Goal: Task Accomplishment & Management: Use online tool/utility

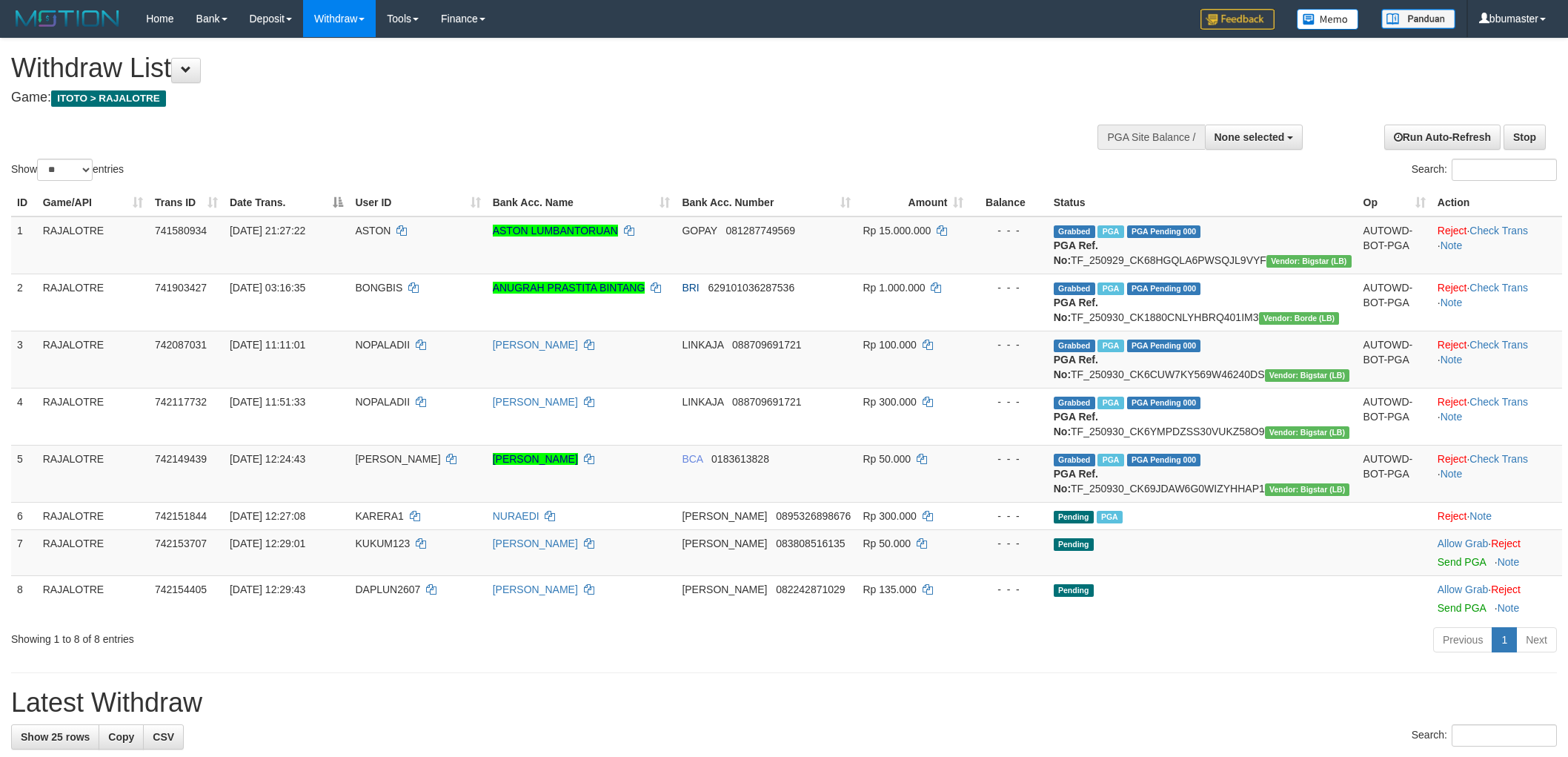
select select
select select "**"
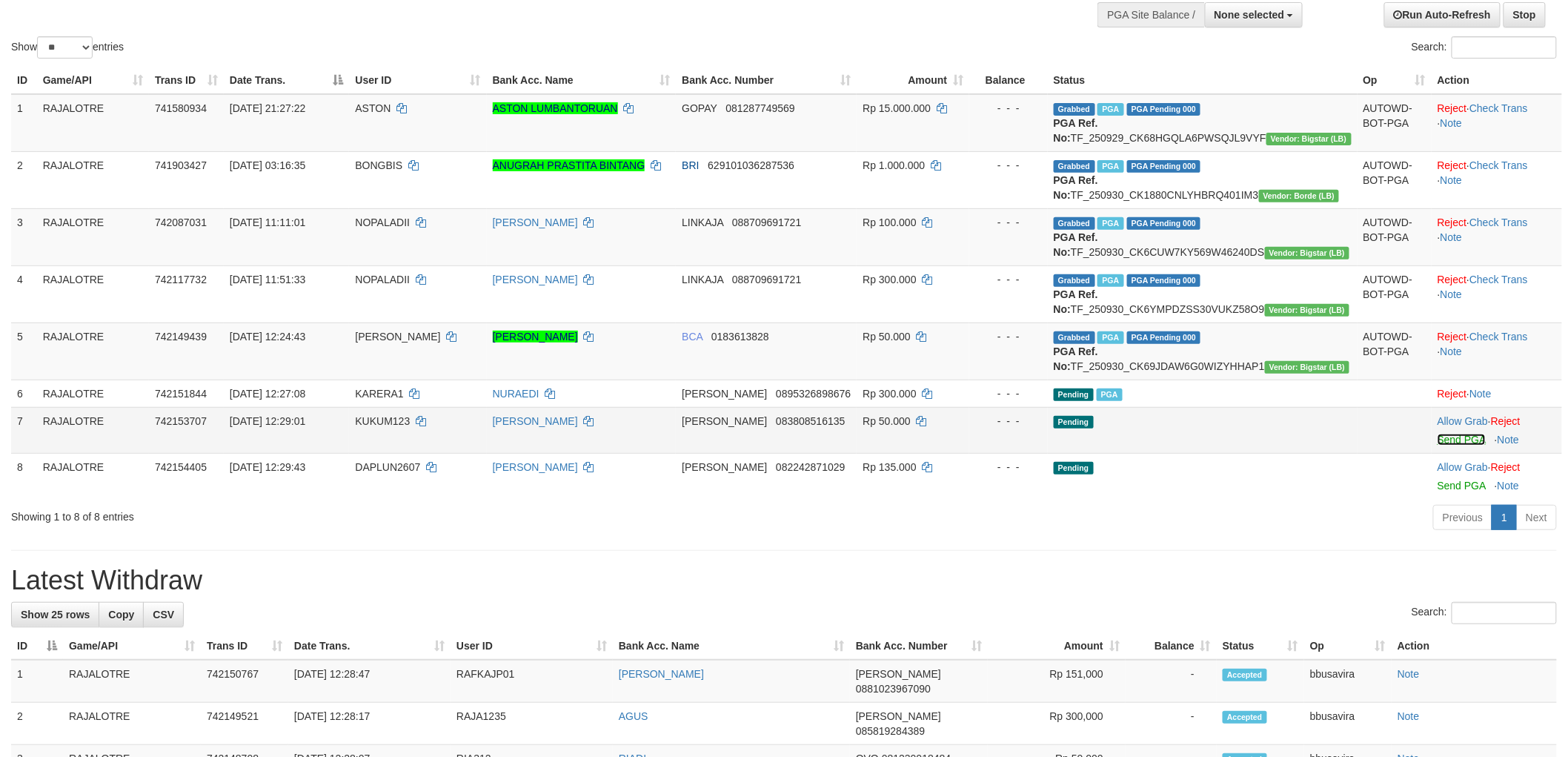
click at [1440, 446] on link "Send PGA" at bounding box center [1462, 440] width 48 height 12
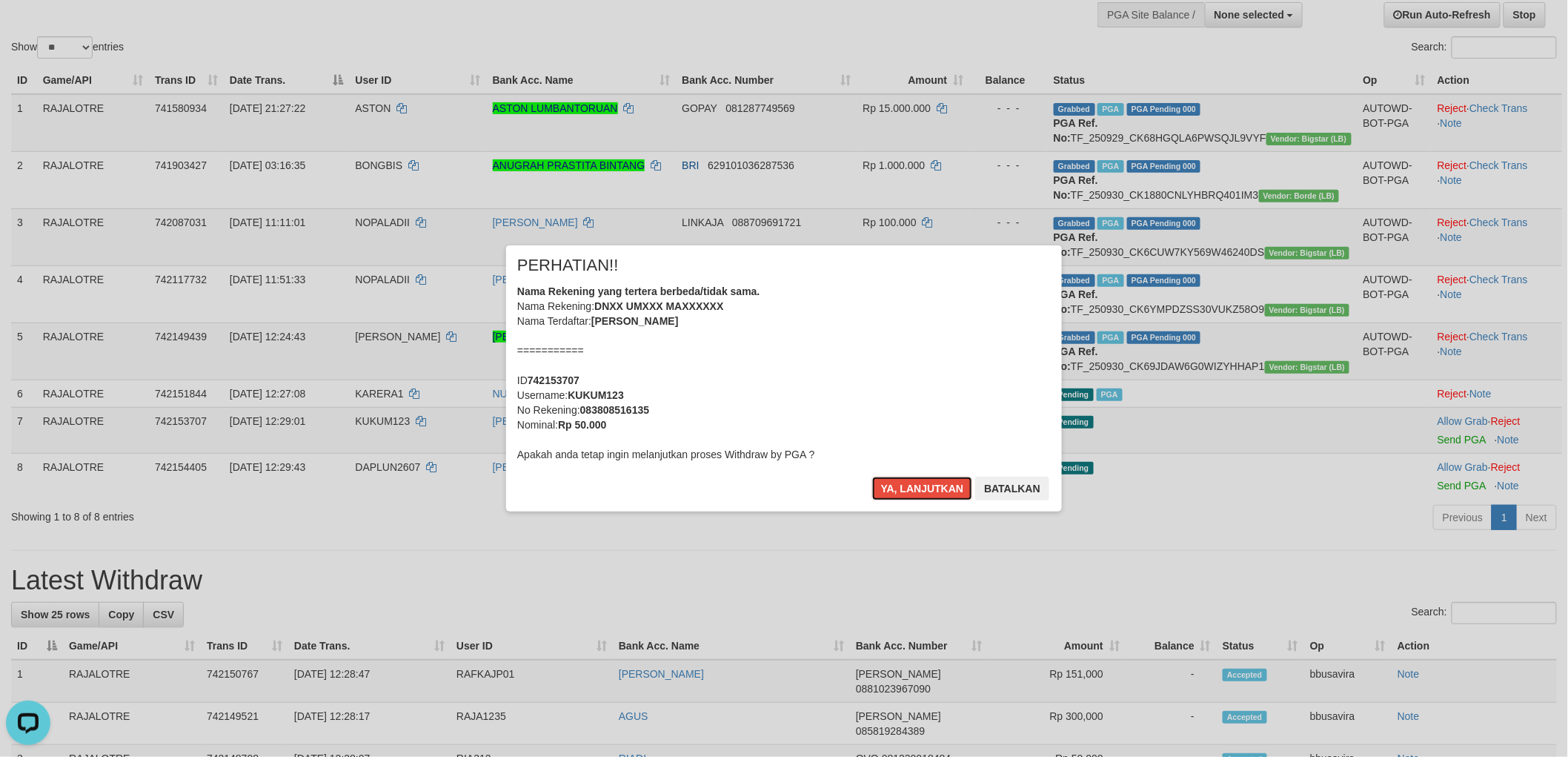
scroll to position [0, 0]
click at [873, 477] on button "Ya, lanjutkan" at bounding box center [923, 489] width 101 height 24
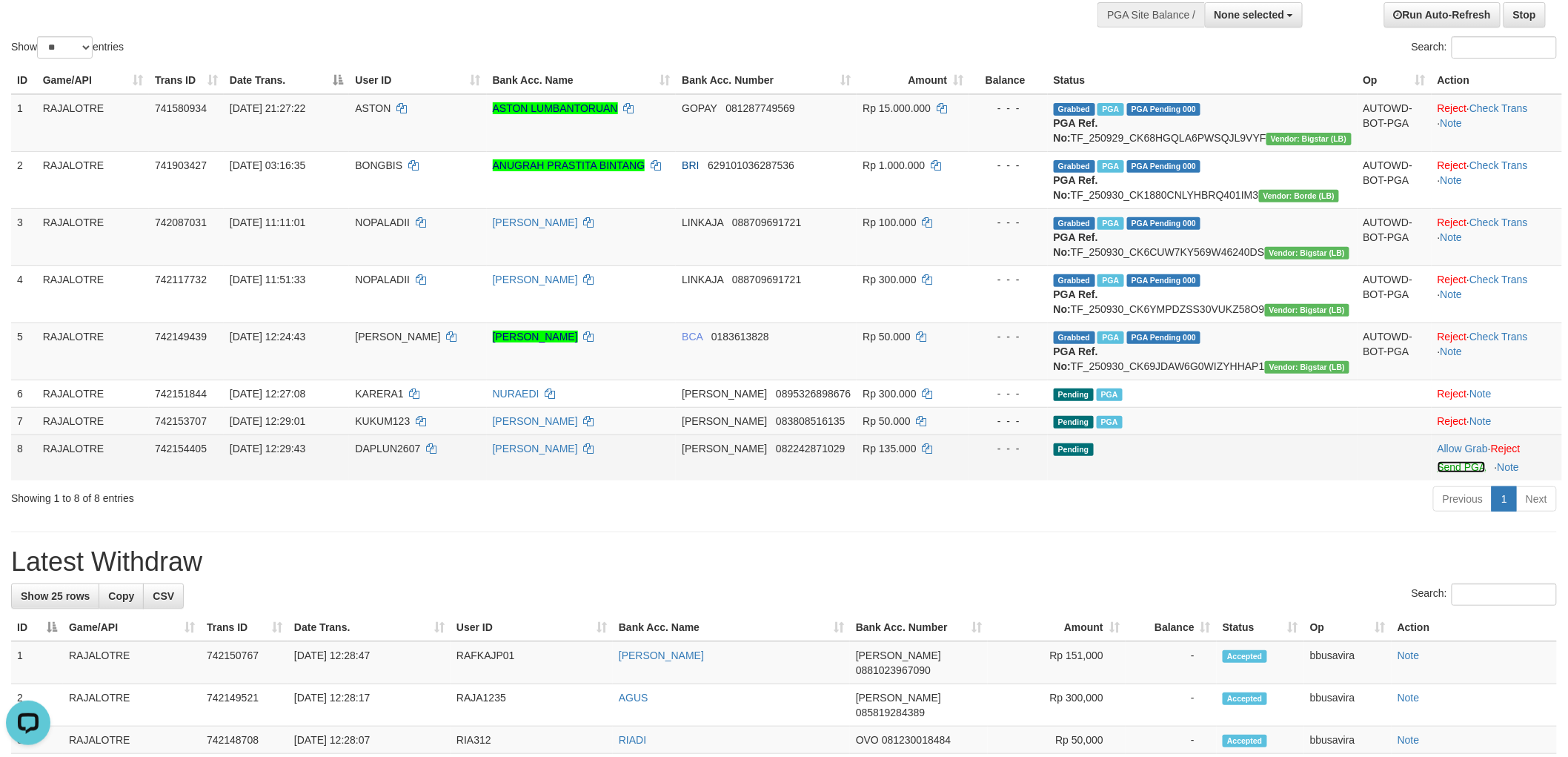
click at [1461, 473] on link "Send PGA" at bounding box center [1462, 467] width 48 height 12
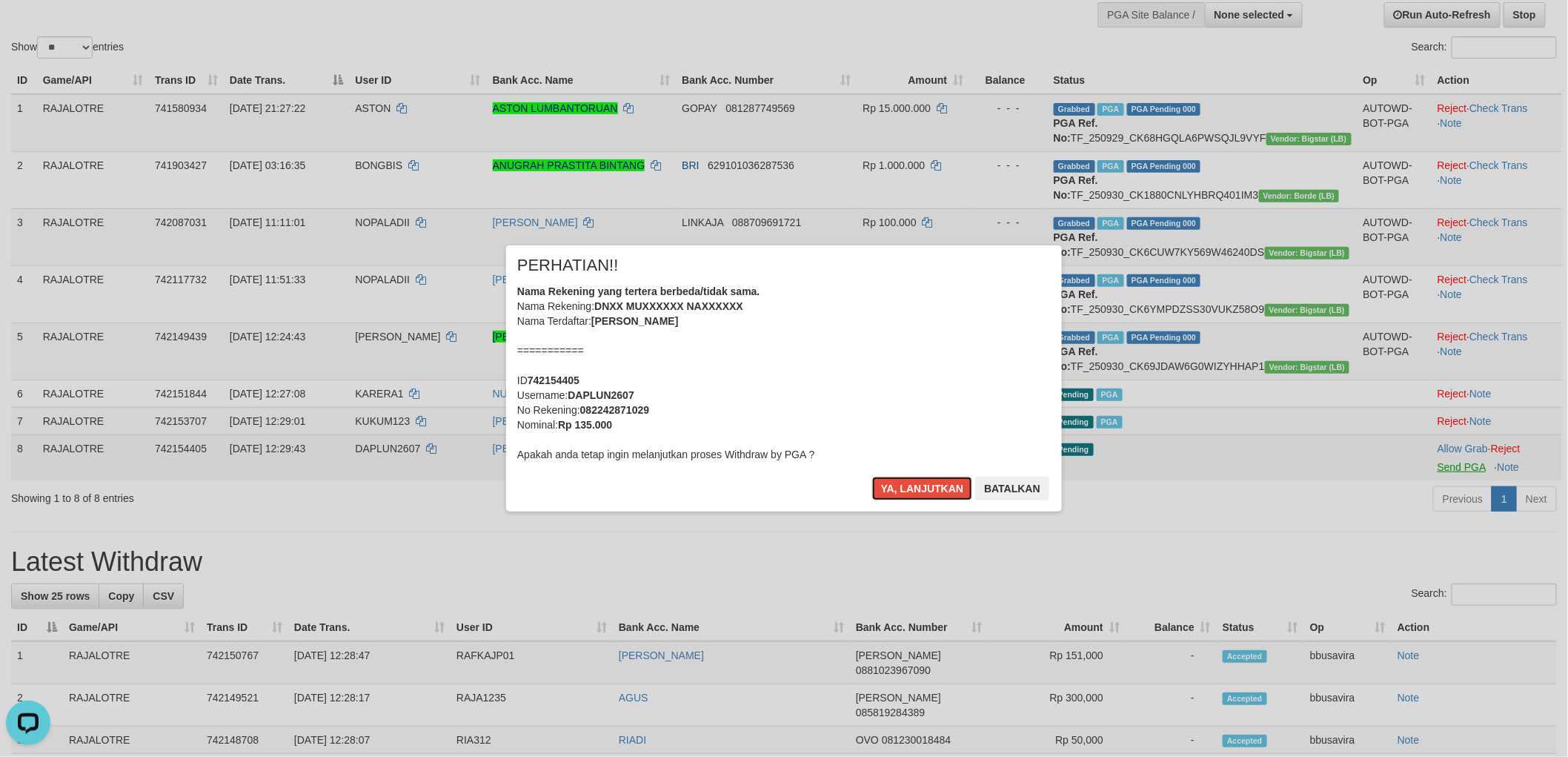
click at [873, 477] on button "Ya, lanjutkan" at bounding box center [923, 489] width 101 height 24
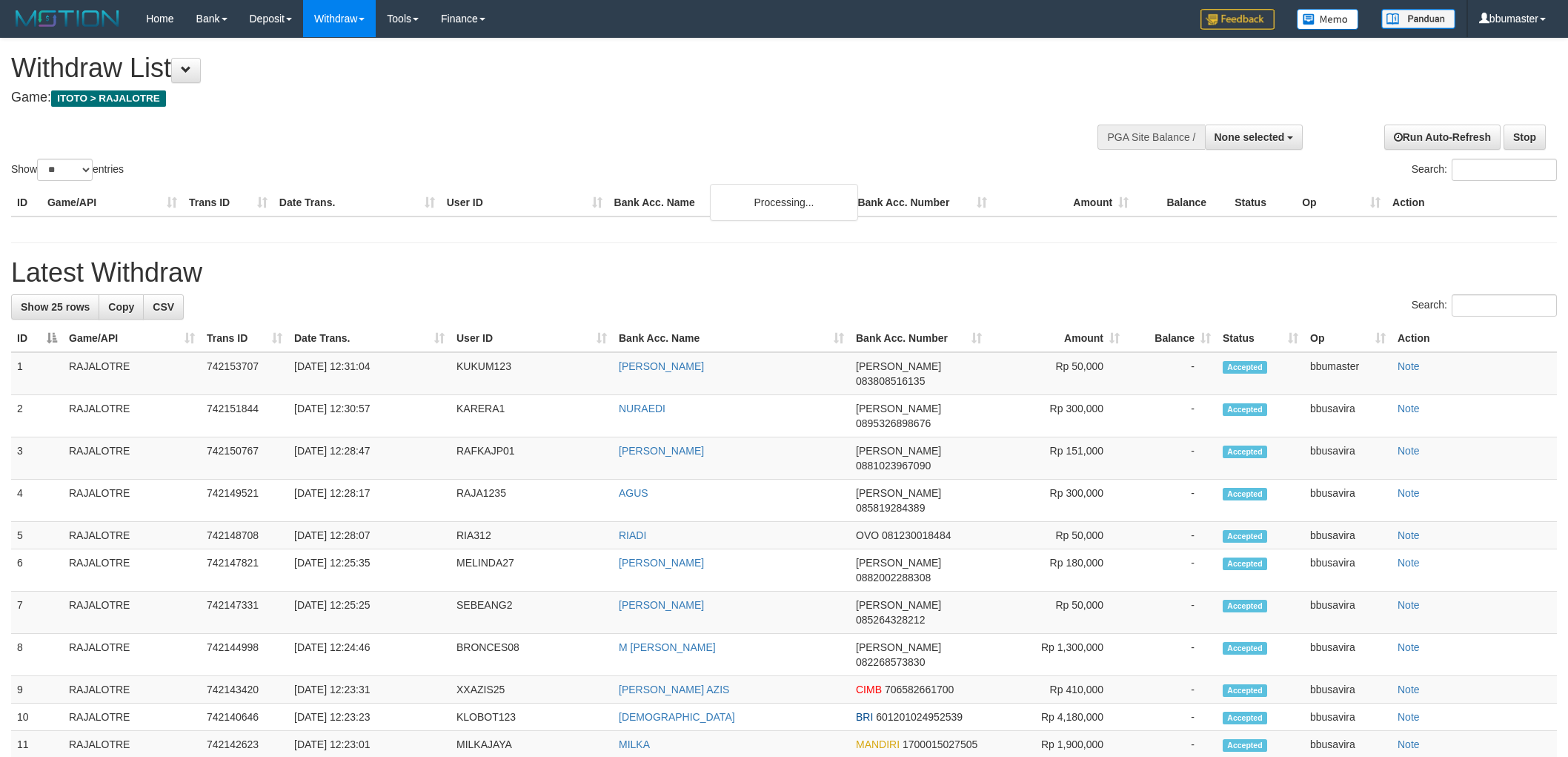
select select
select select "**"
select select
select select "**"
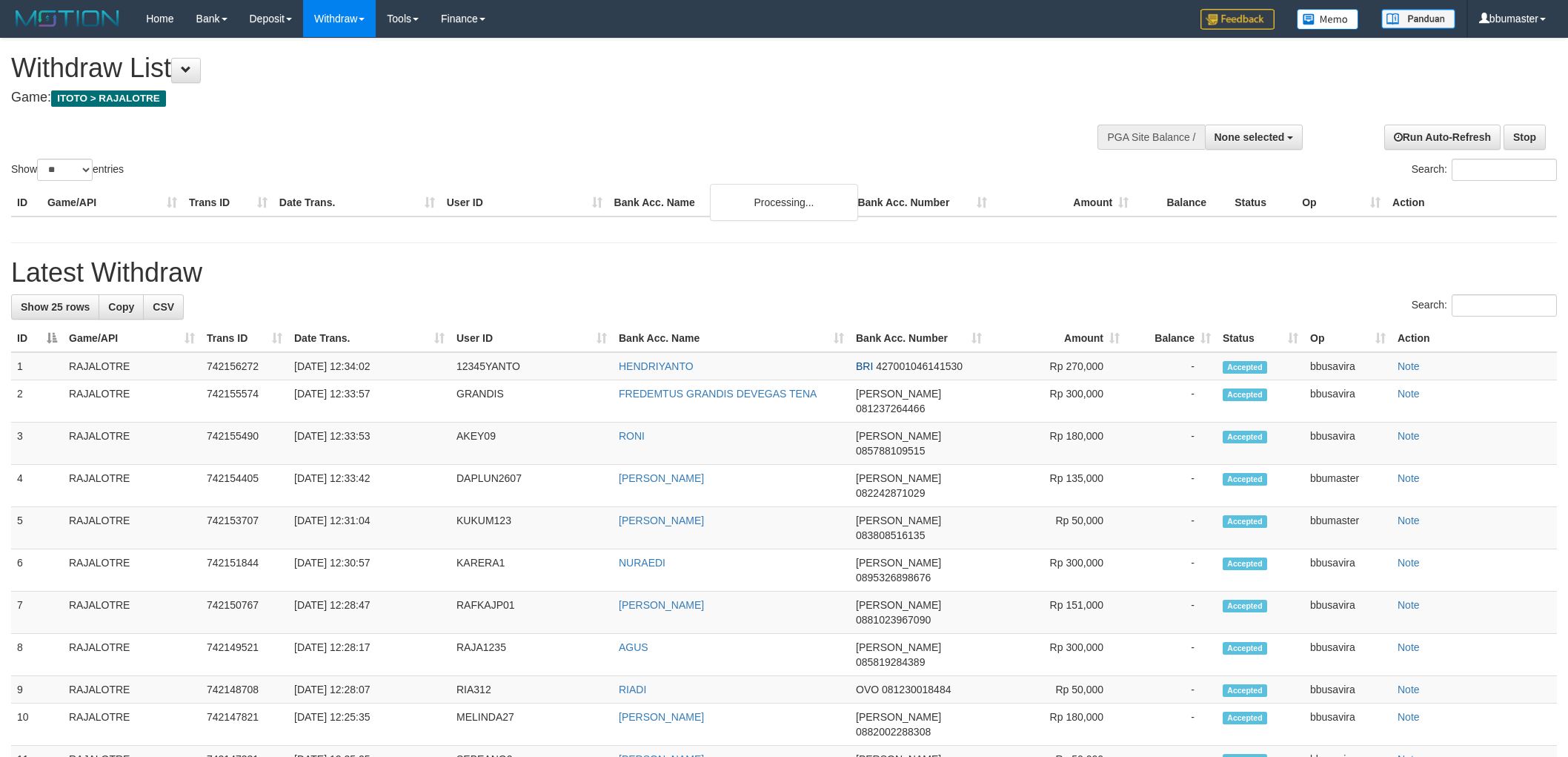
select select
select select "**"
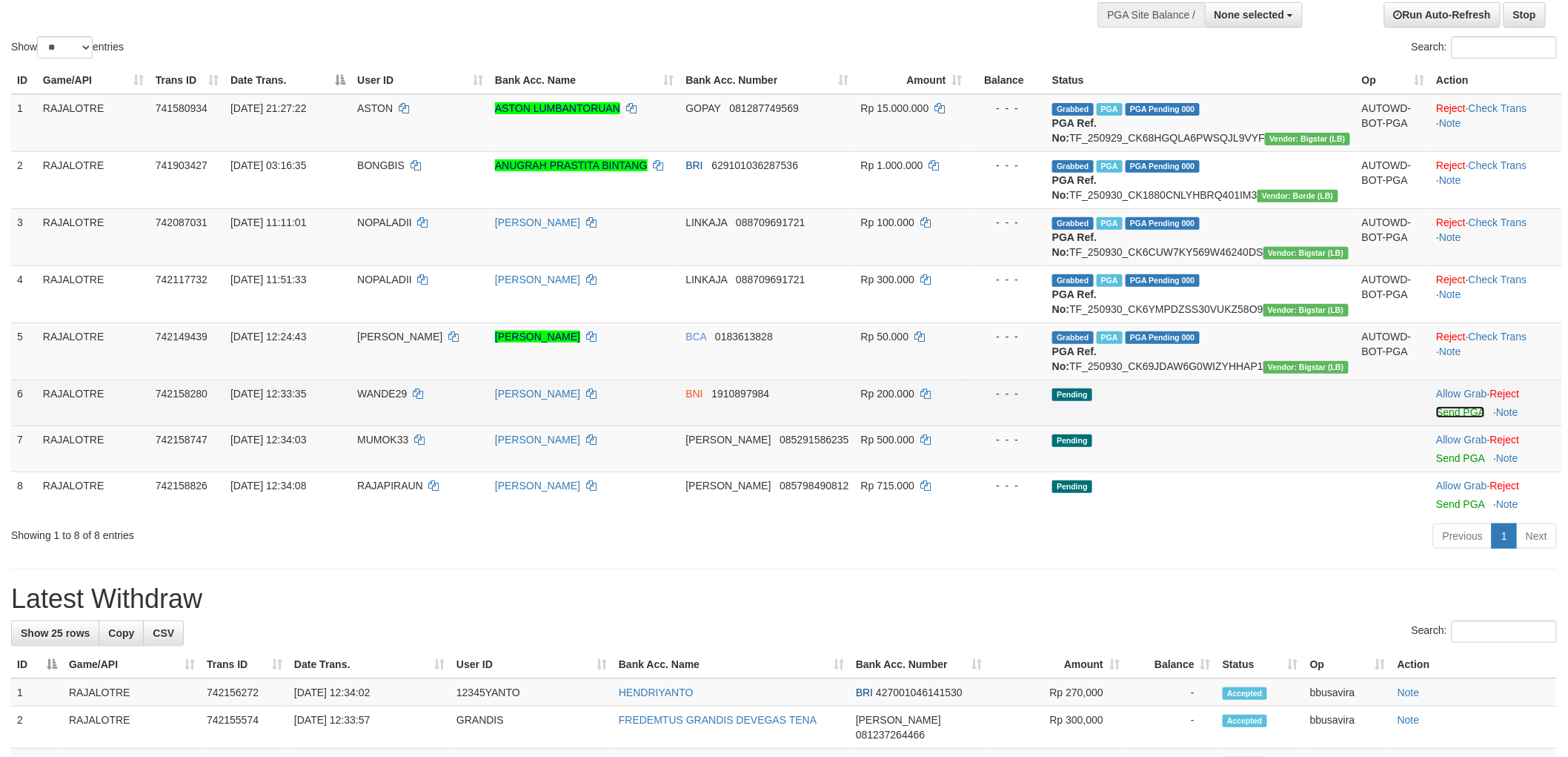
click at [1456, 418] on link "Send PGA" at bounding box center [1460, 412] width 48 height 12
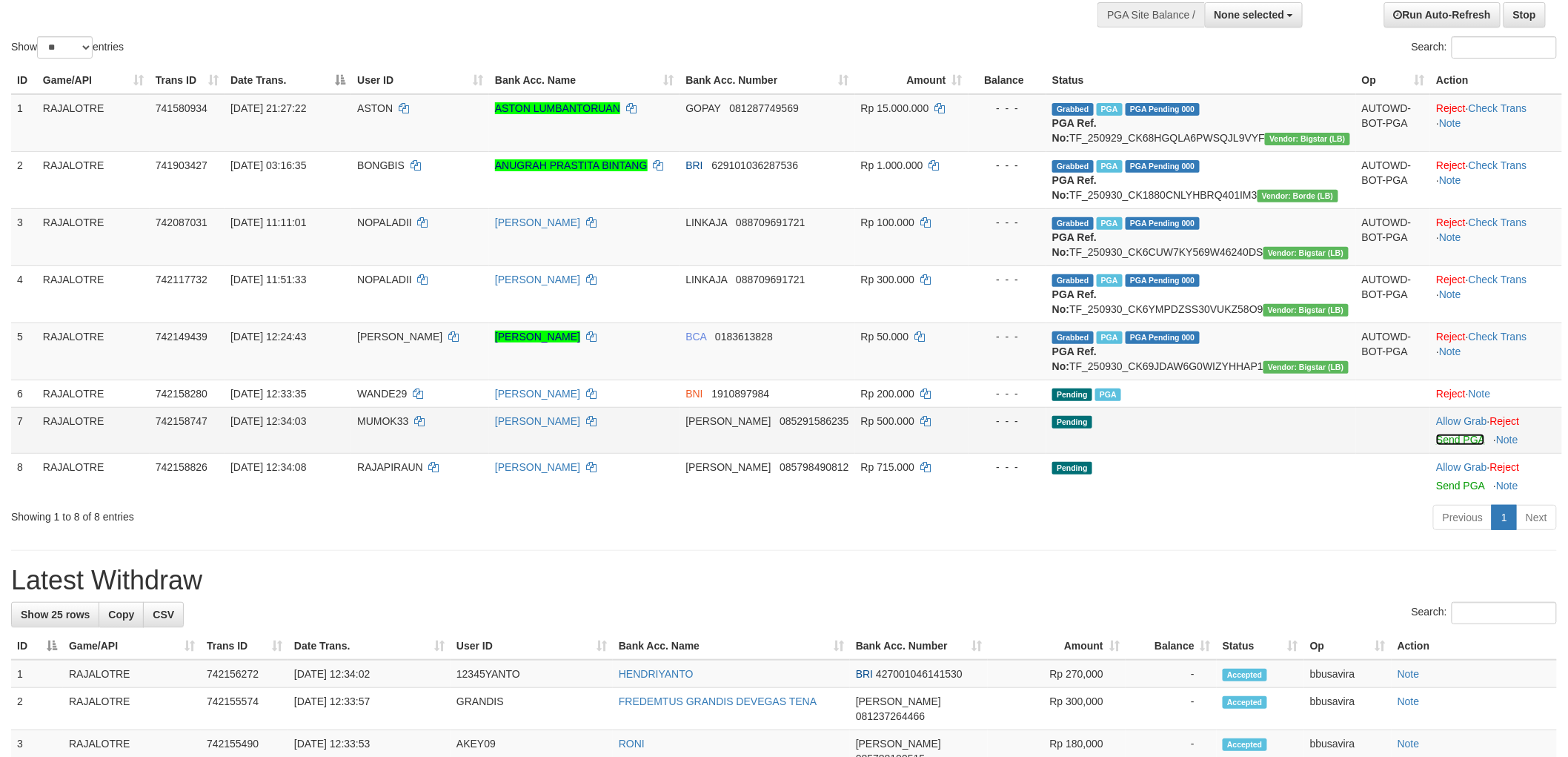
click at [1448, 446] on link "Send PGA" at bounding box center [1460, 440] width 48 height 12
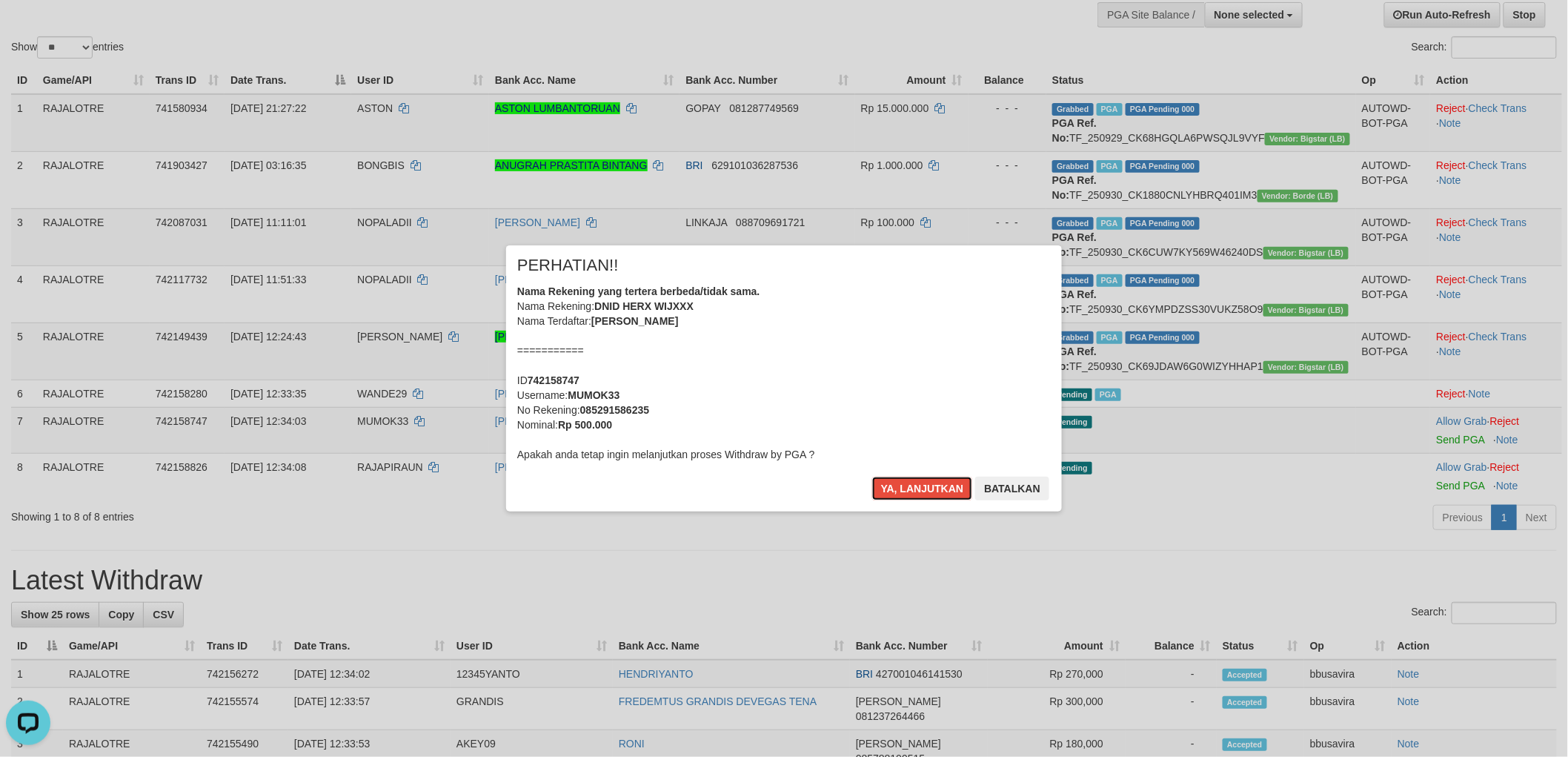
click at [873, 477] on button "Ya, lanjutkan" at bounding box center [923, 489] width 101 height 24
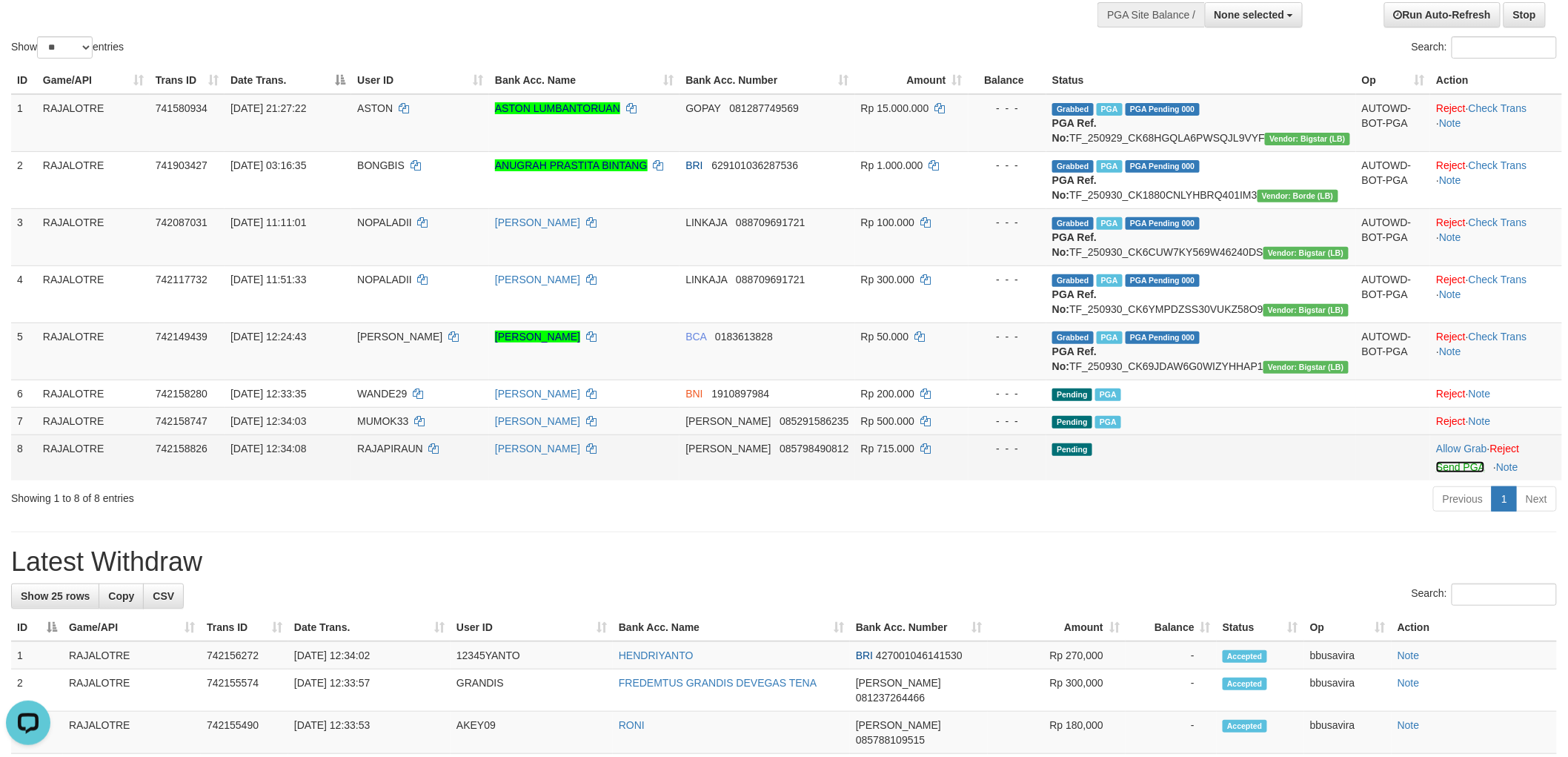
click at [1444, 473] on link "Send PGA" at bounding box center [1460, 467] width 48 height 12
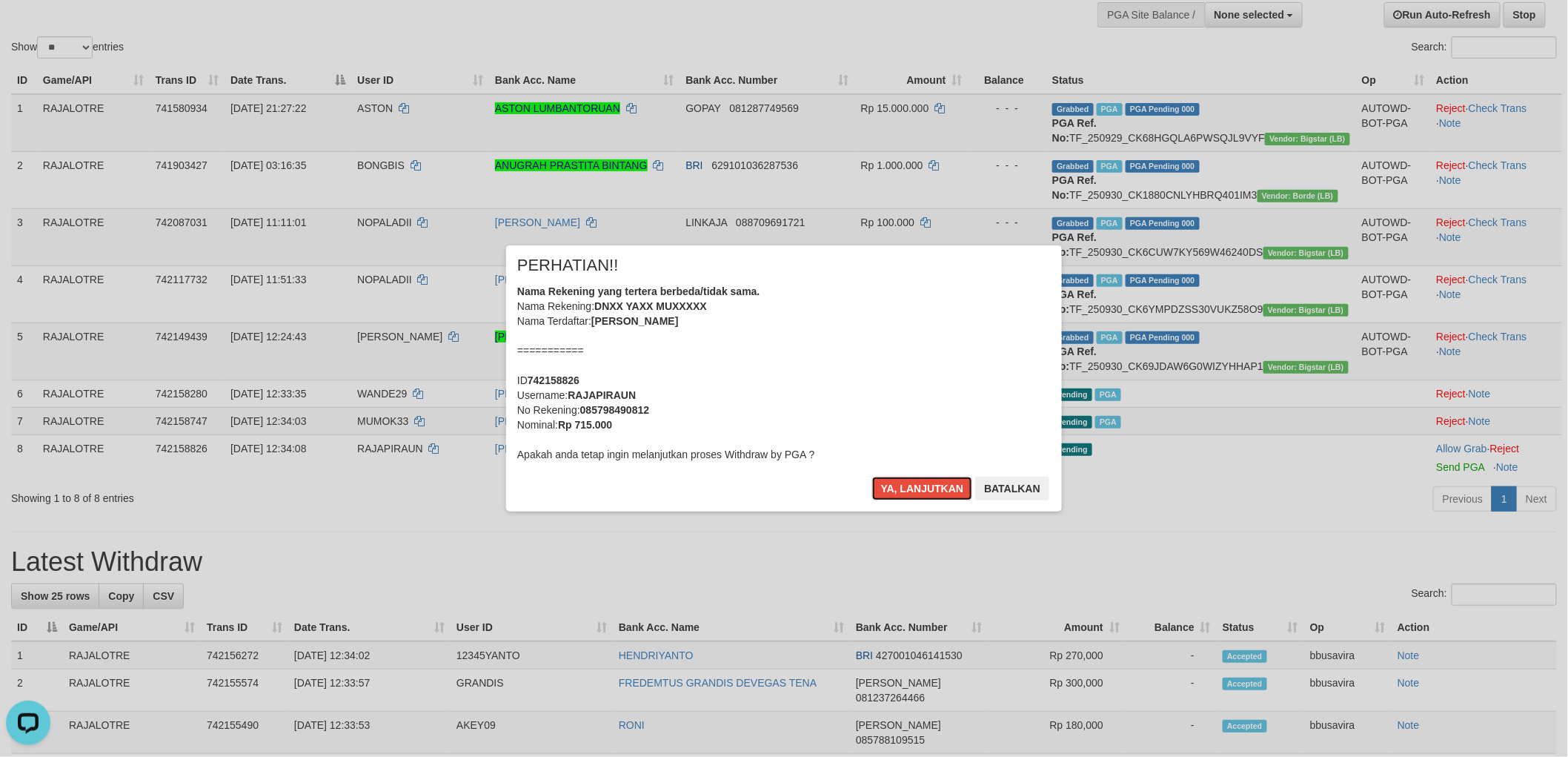
click at [873, 477] on button "Ya, lanjutkan" at bounding box center [923, 489] width 101 height 24
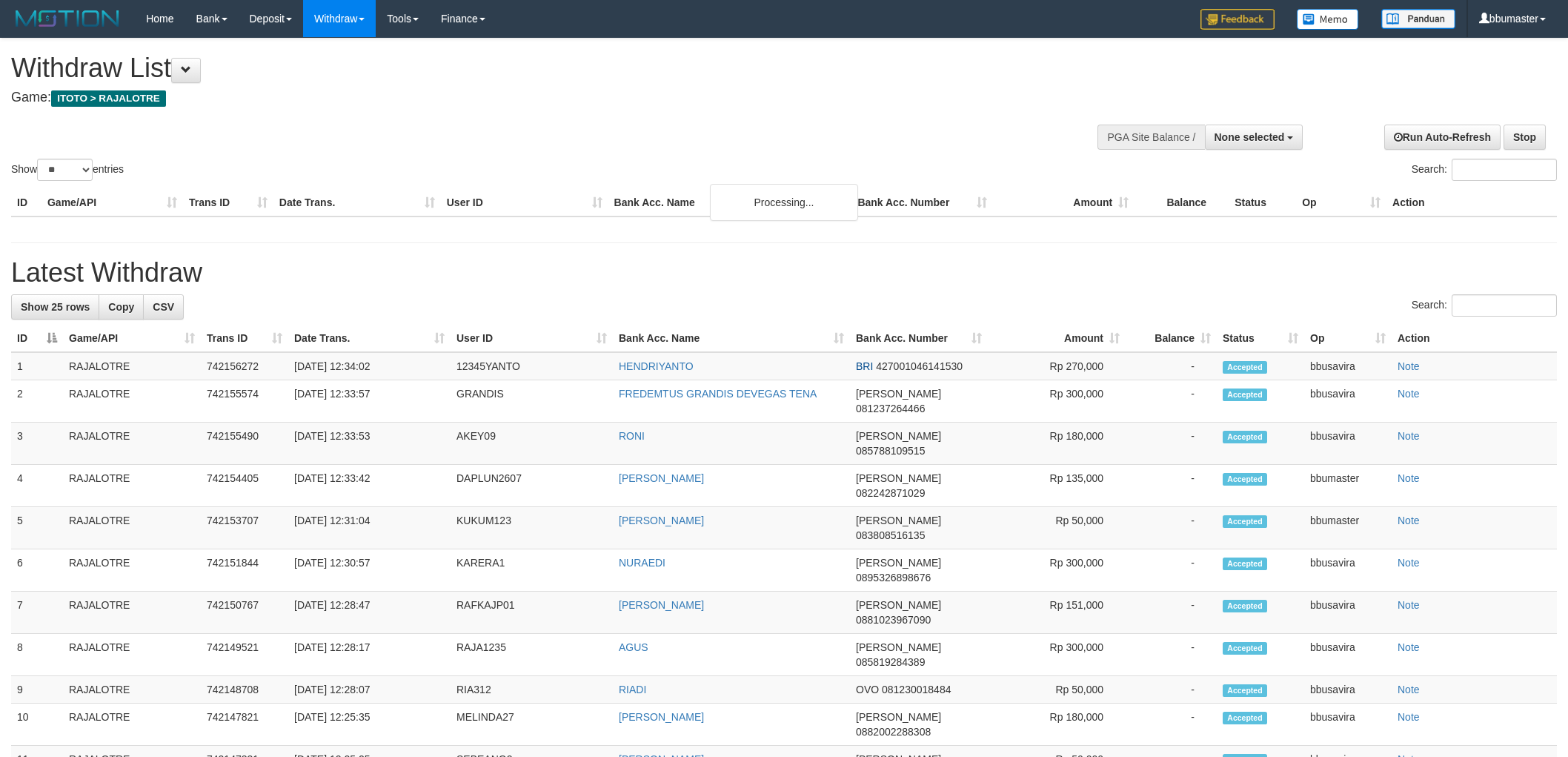
select select
select select "**"
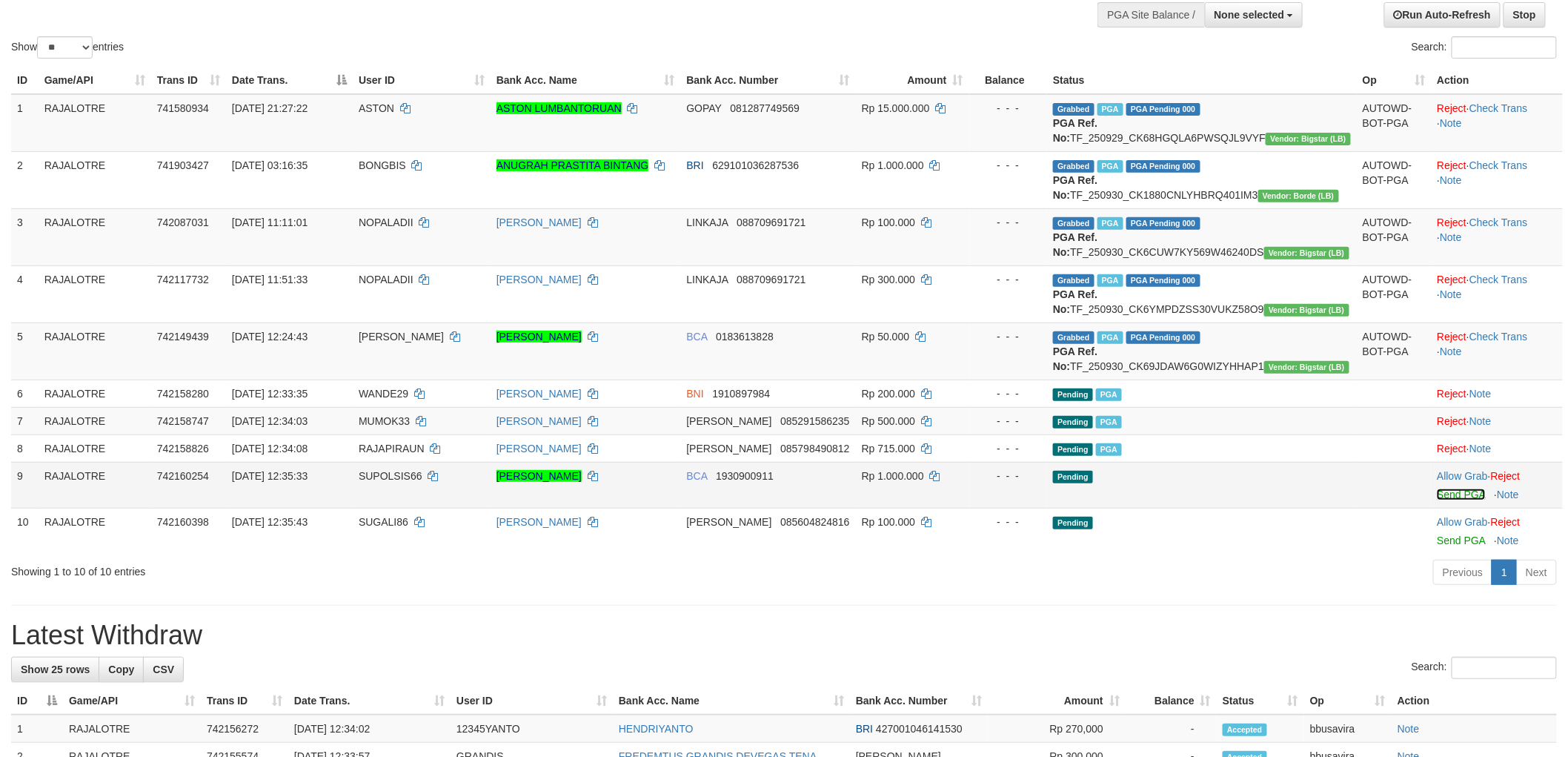
click at [1462, 501] on link "Send PGA" at bounding box center [1461, 495] width 48 height 12
click at [1432, 508] on td "Allow Grab · Reject Send PGA · Note" at bounding box center [1497, 485] width 132 height 46
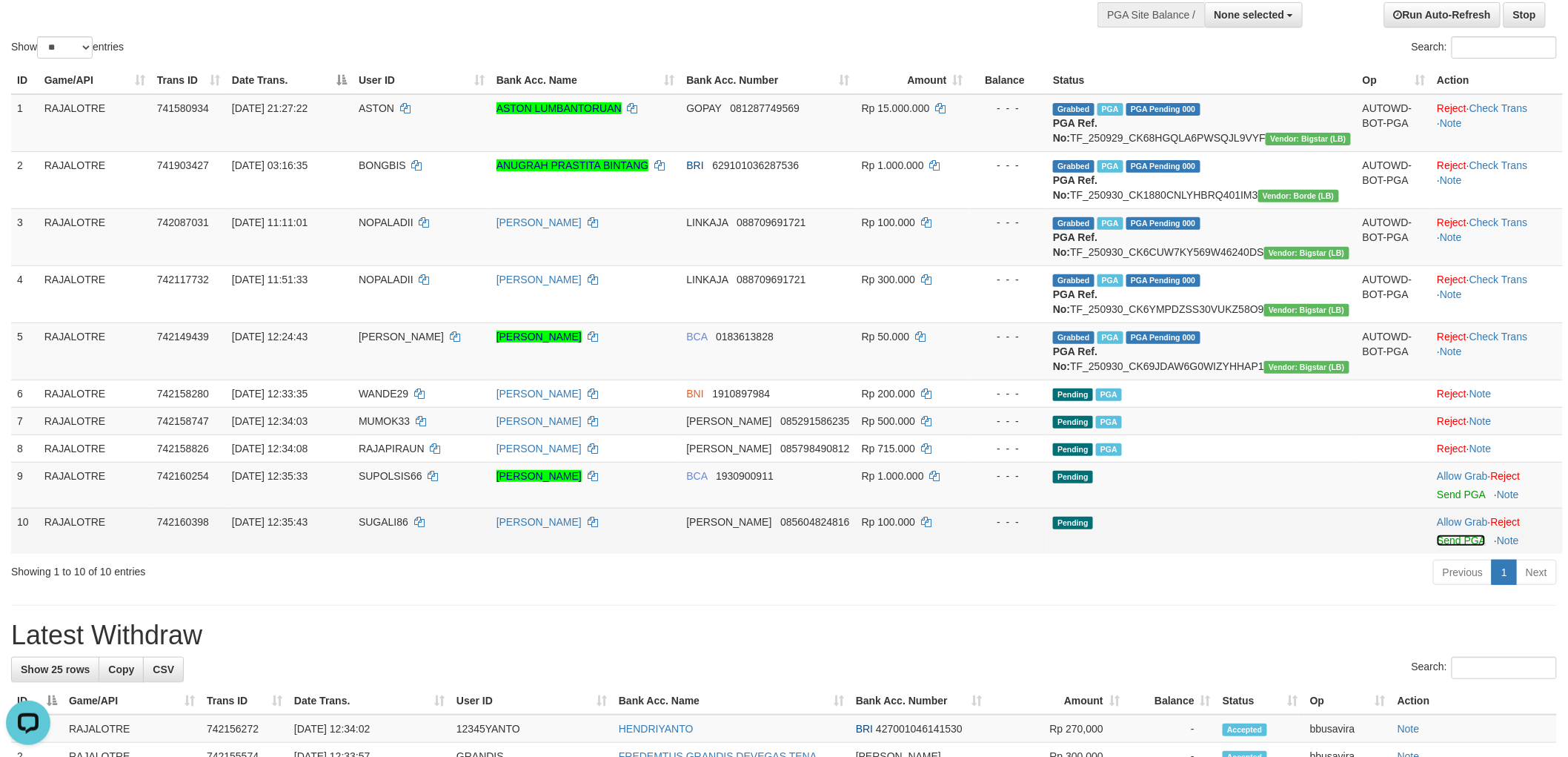
click at [1437, 547] on link "Send PGA" at bounding box center [1461, 541] width 48 height 12
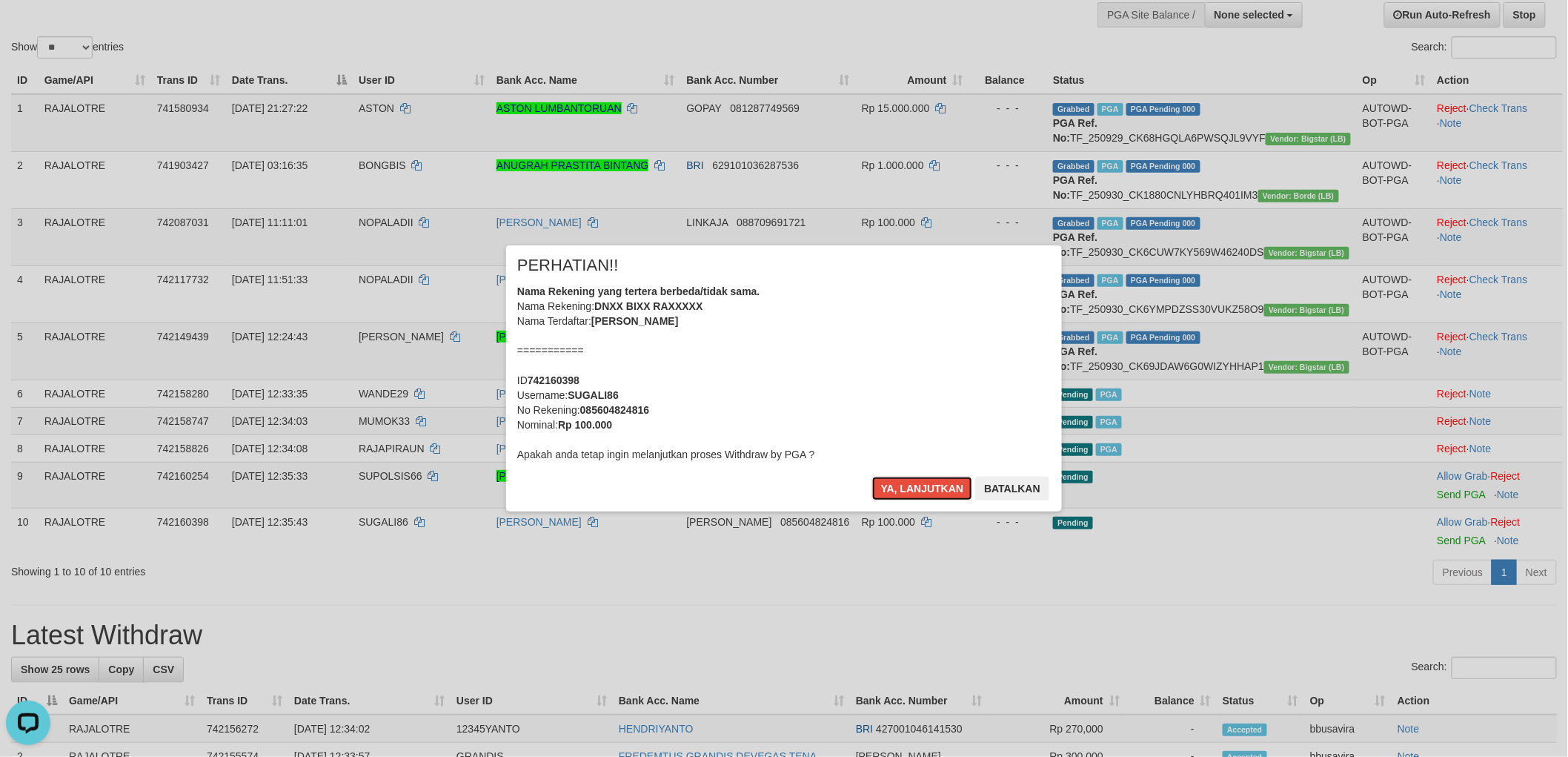
click at [873, 477] on button "Ya, lanjutkan" at bounding box center [923, 489] width 101 height 24
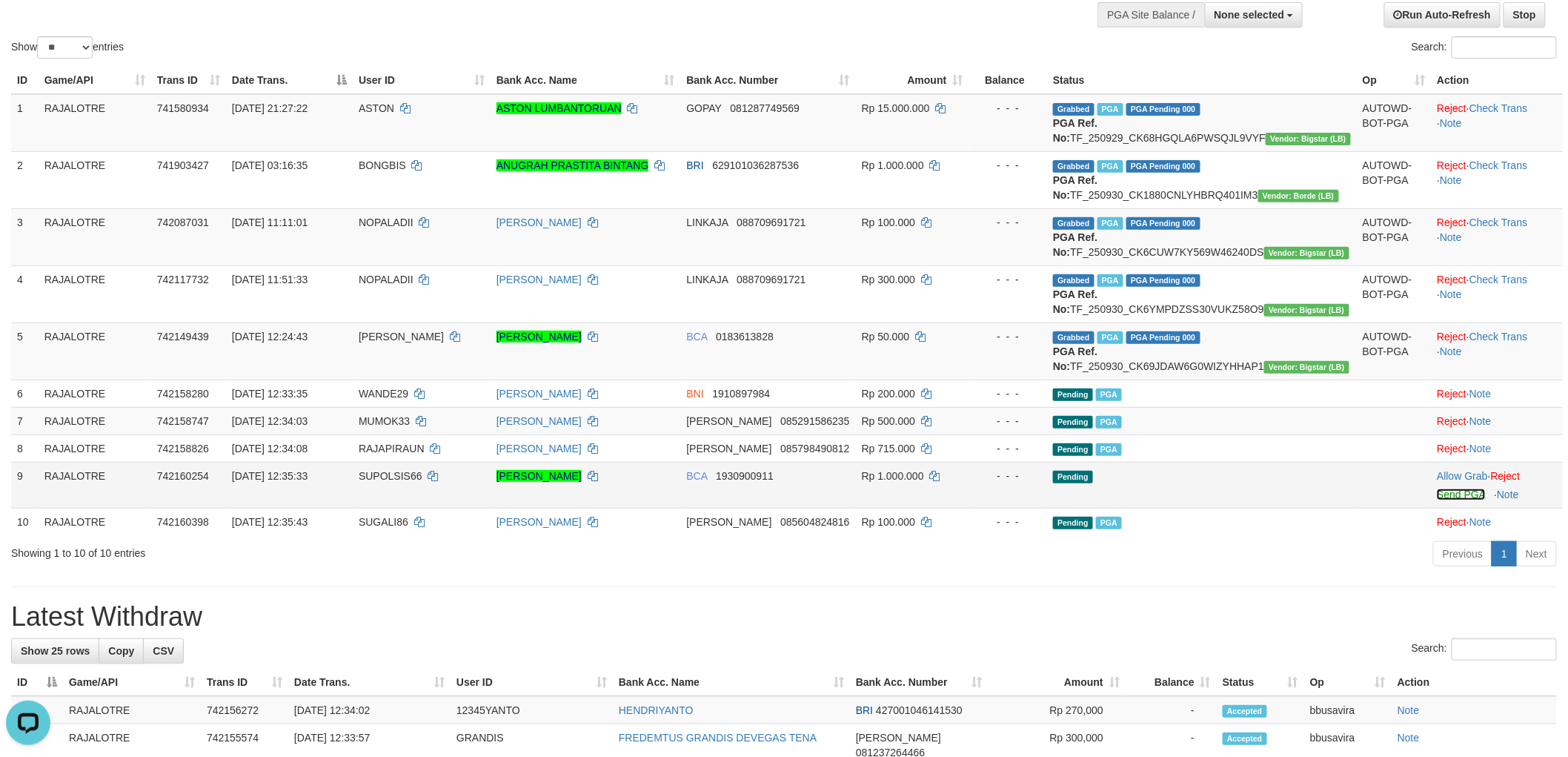
click at [1447, 501] on link "Send PGA" at bounding box center [1461, 495] width 48 height 12
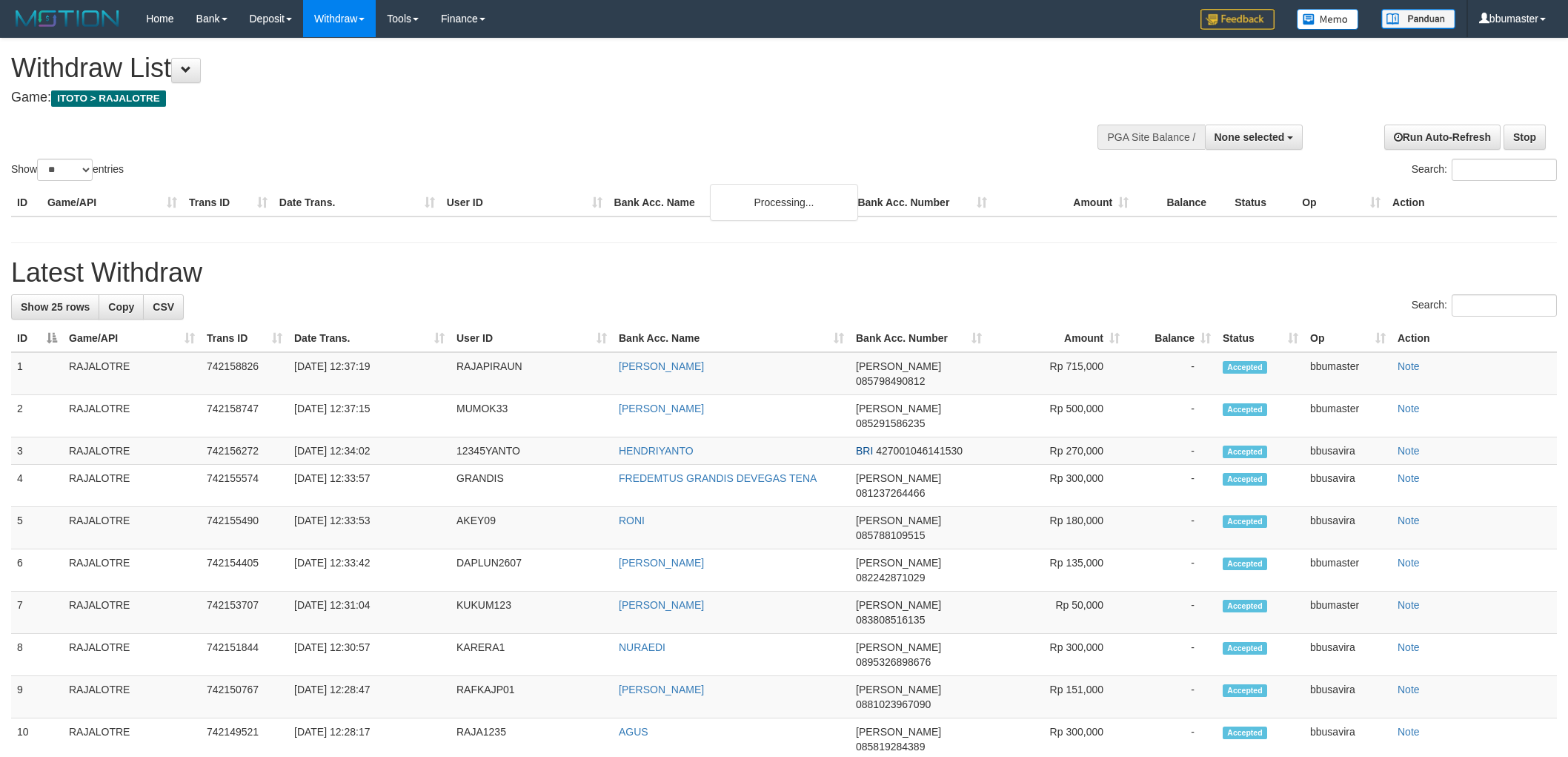
select select
select select "**"
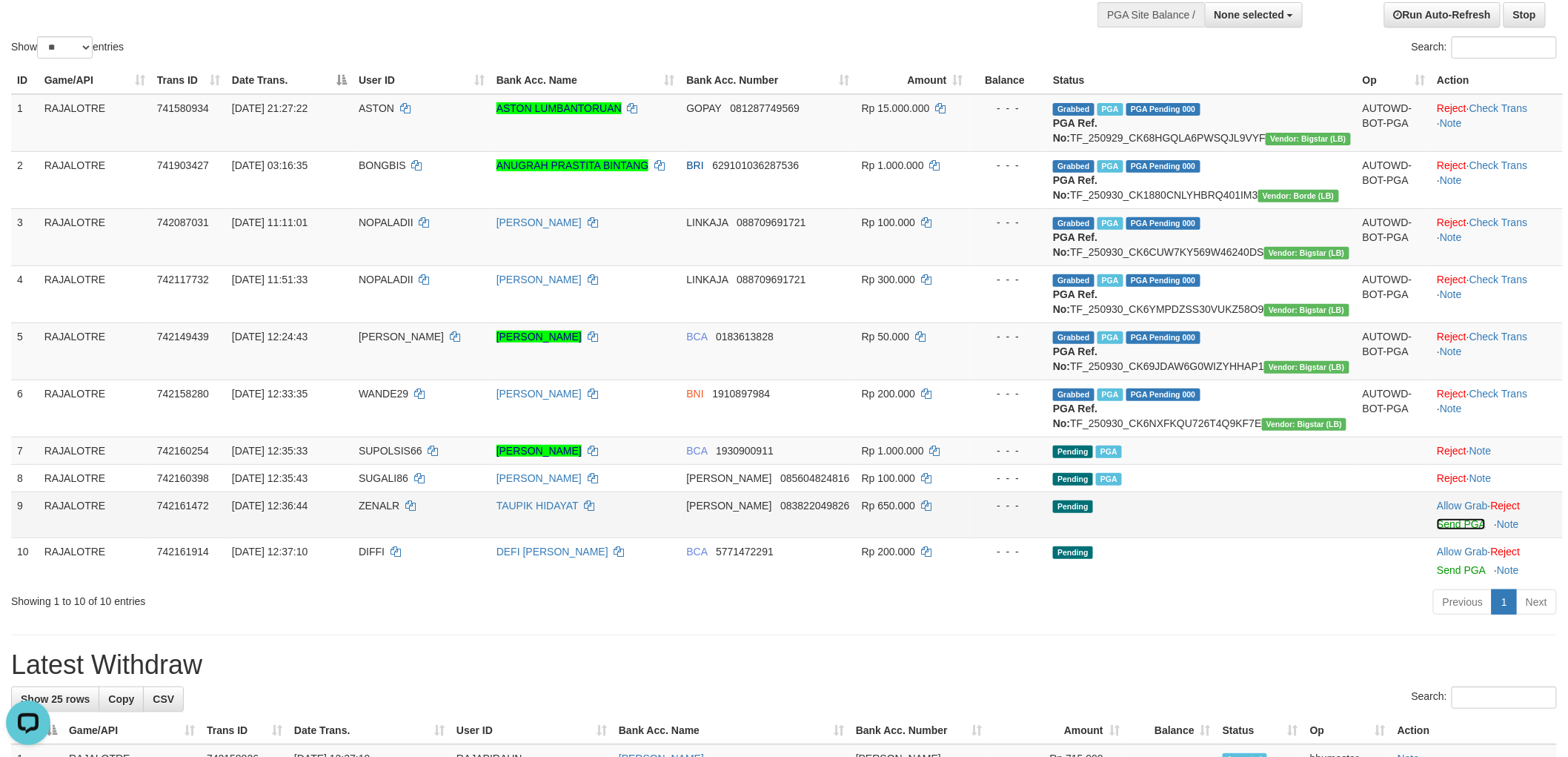
click at [1453, 530] on link "Send PGA" at bounding box center [1461, 524] width 48 height 12
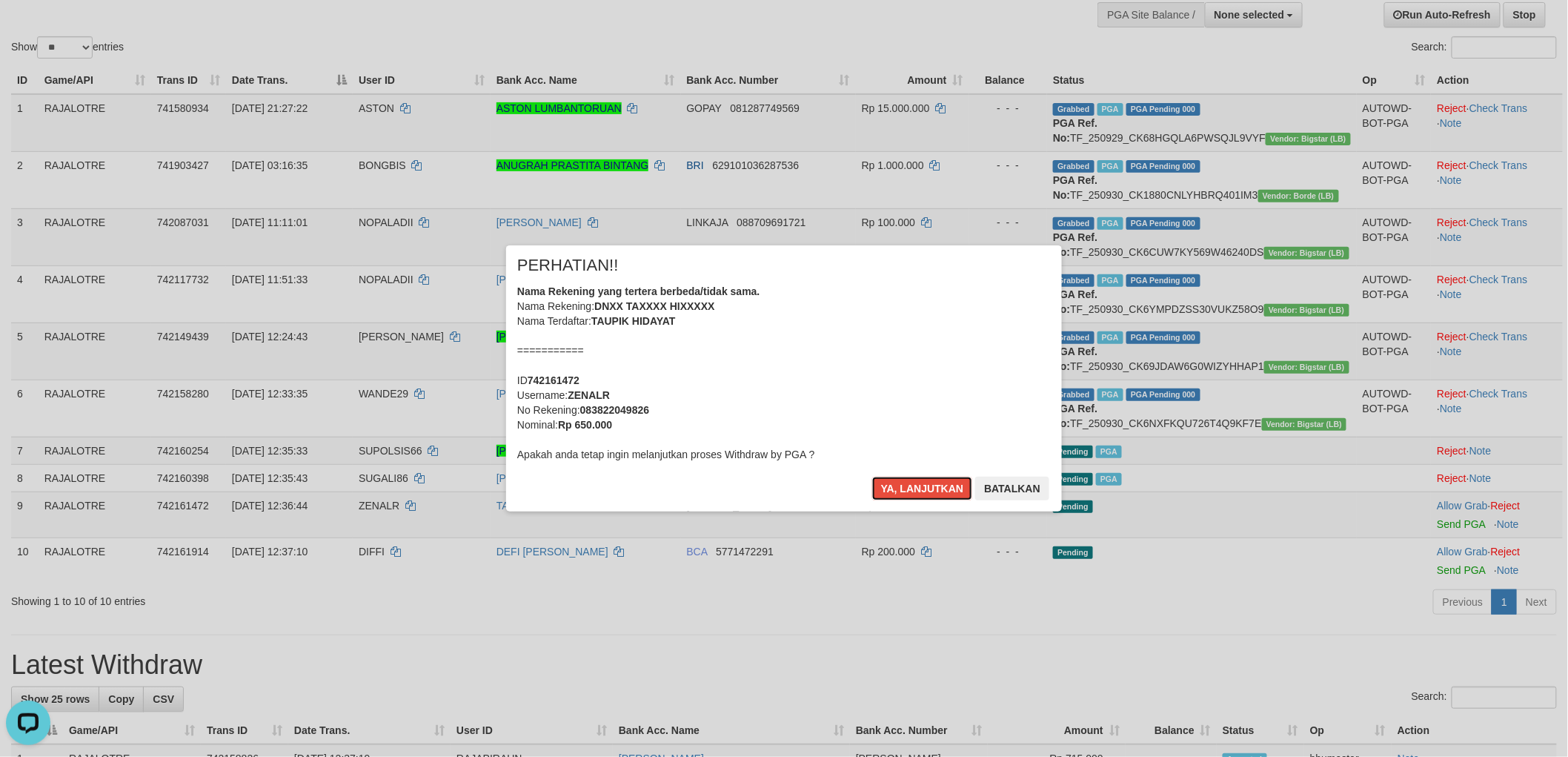
click at [873, 477] on button "Ya, lanjutkan" at bounding box center [923, 489] width 101 height 24
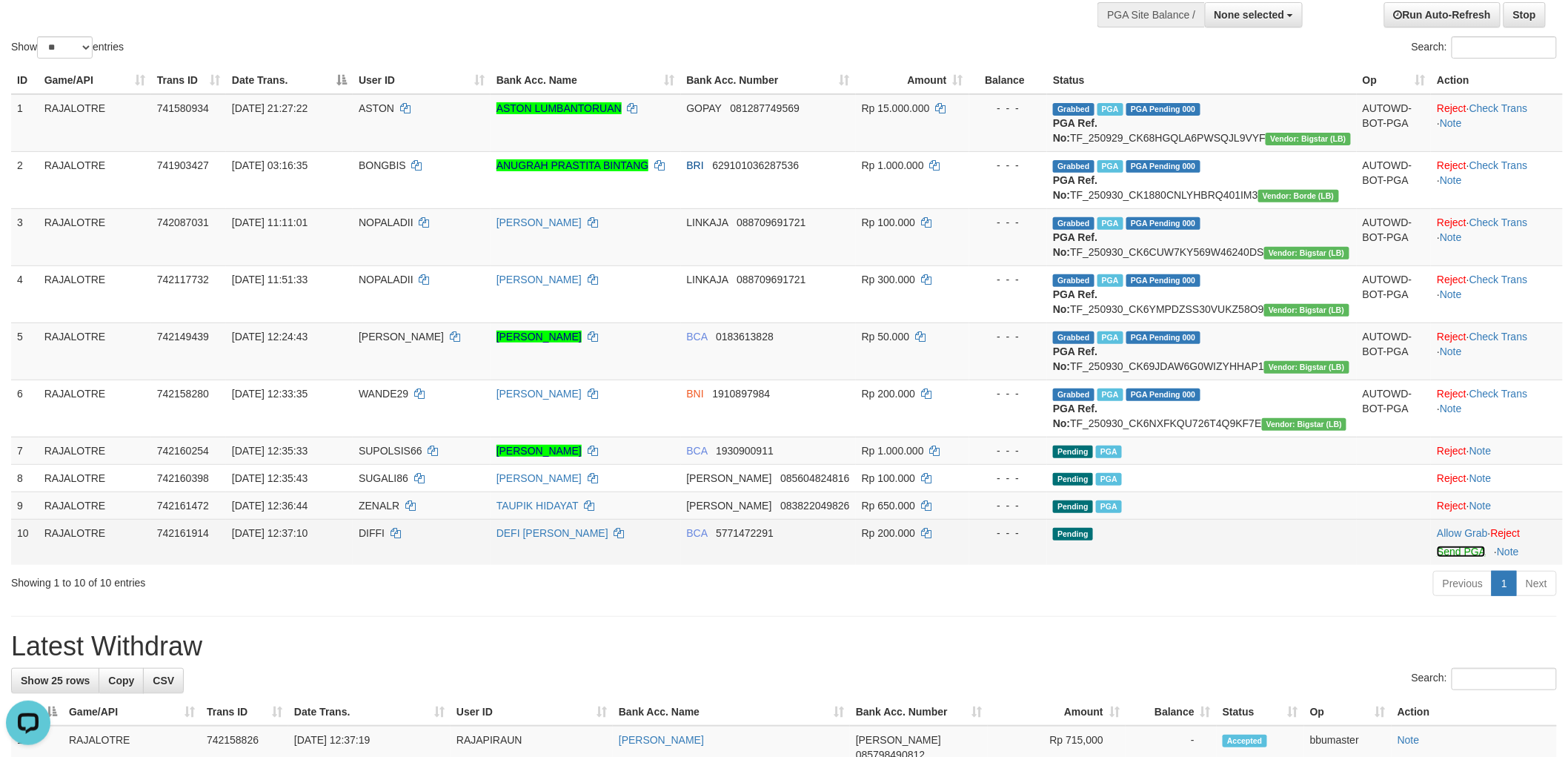
click at [1441, 558] on link "Send PGA" at bounding box center [1461, 552] width 48 height 12
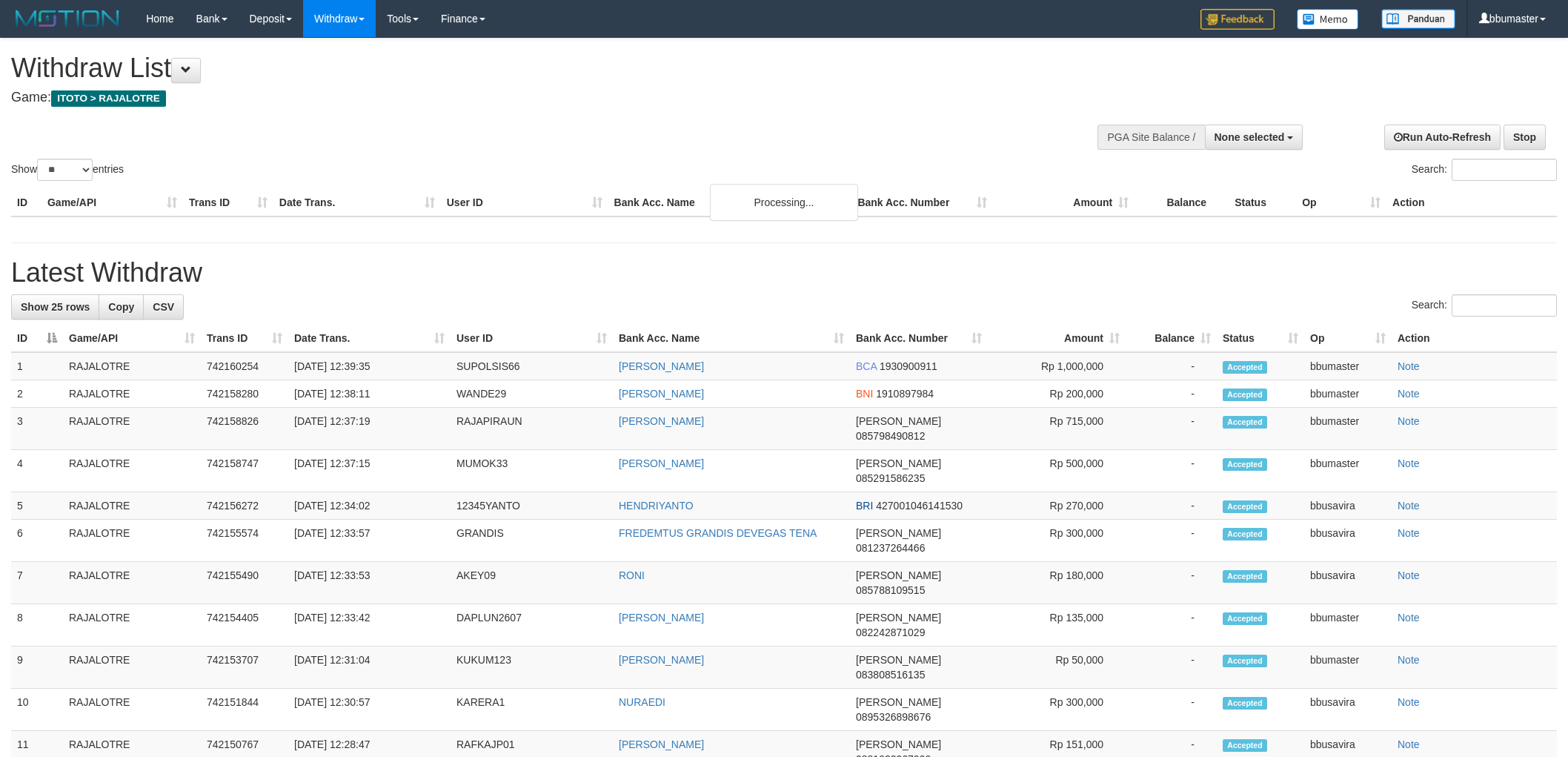
select select
select select "**"
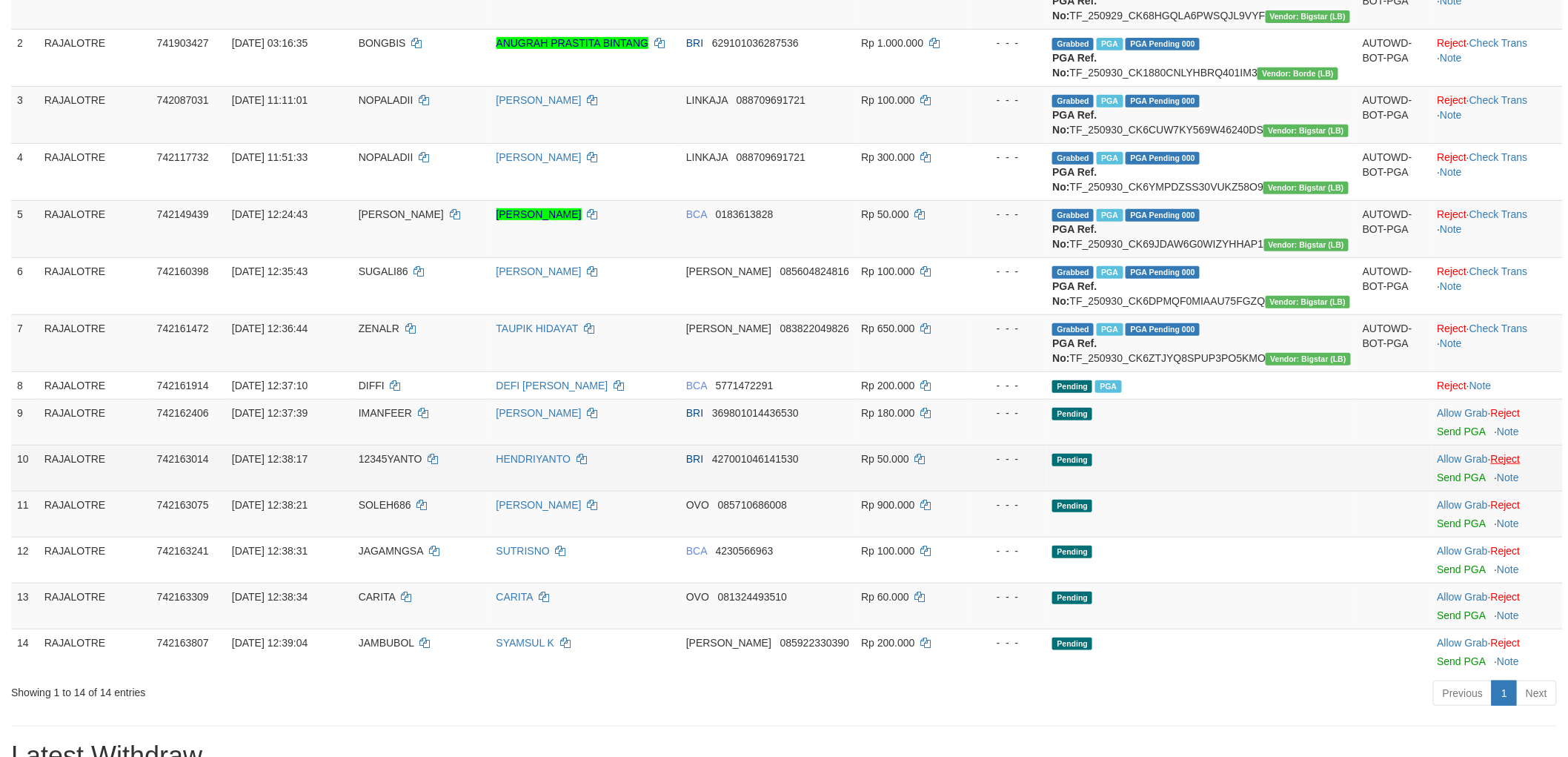
scroll to position [369, 0]
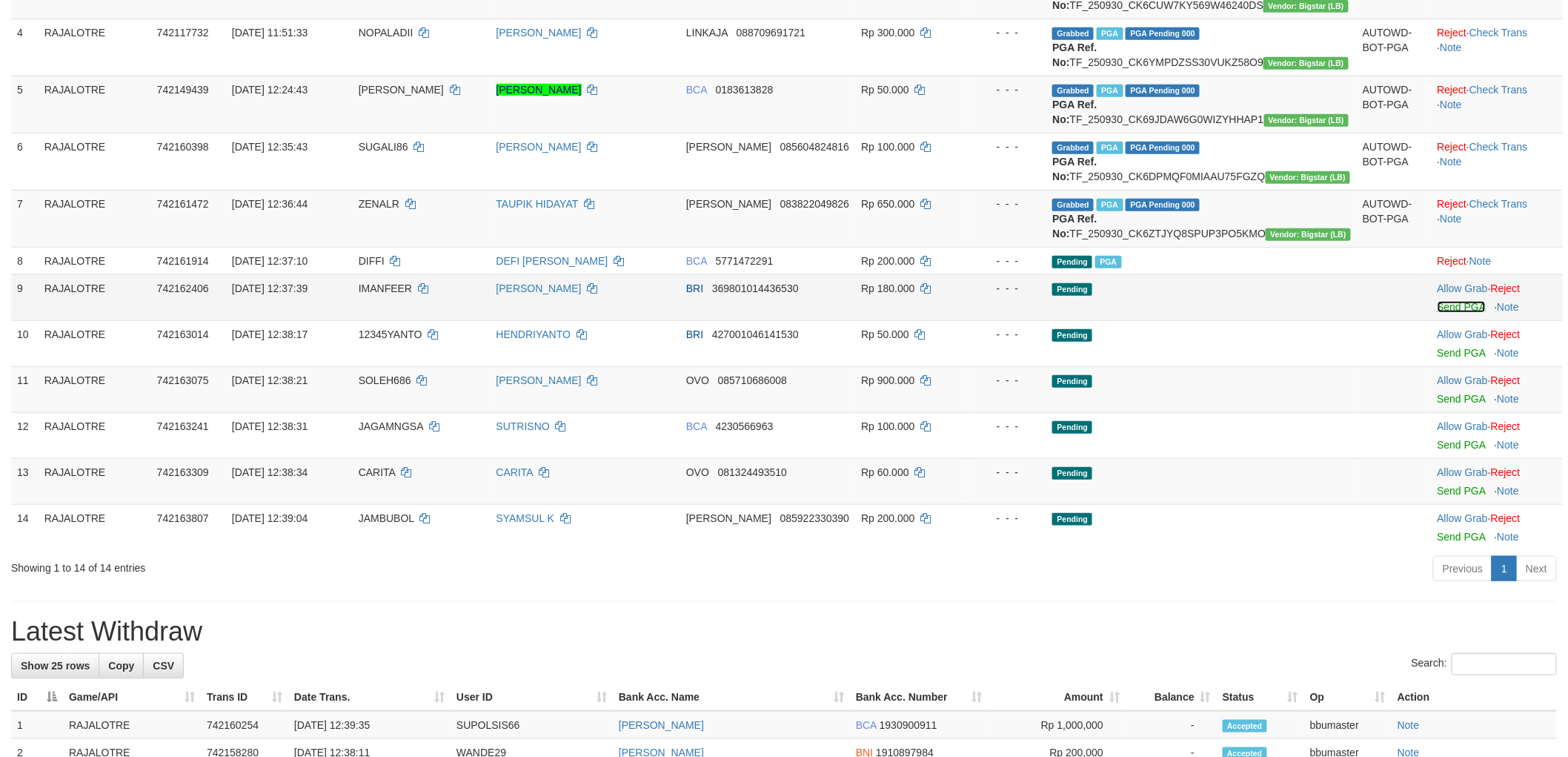
click at [1453, 313] on link "Send PGA" at bounding box center [1462, 307] width 48 height 12
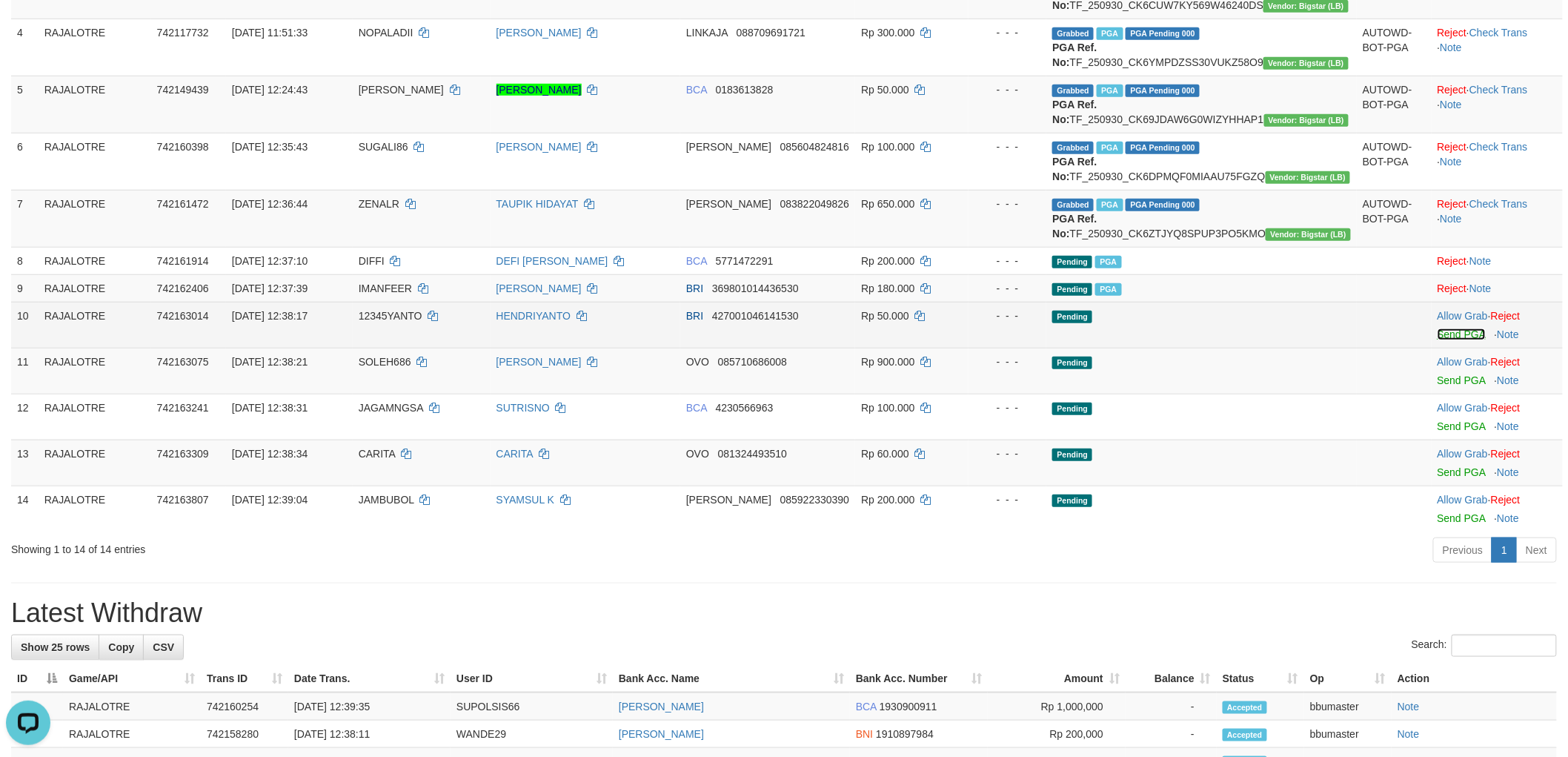
click at [1444, 340] on link "Send PGA" at bounding box center [1462, 334] width 48 height 12
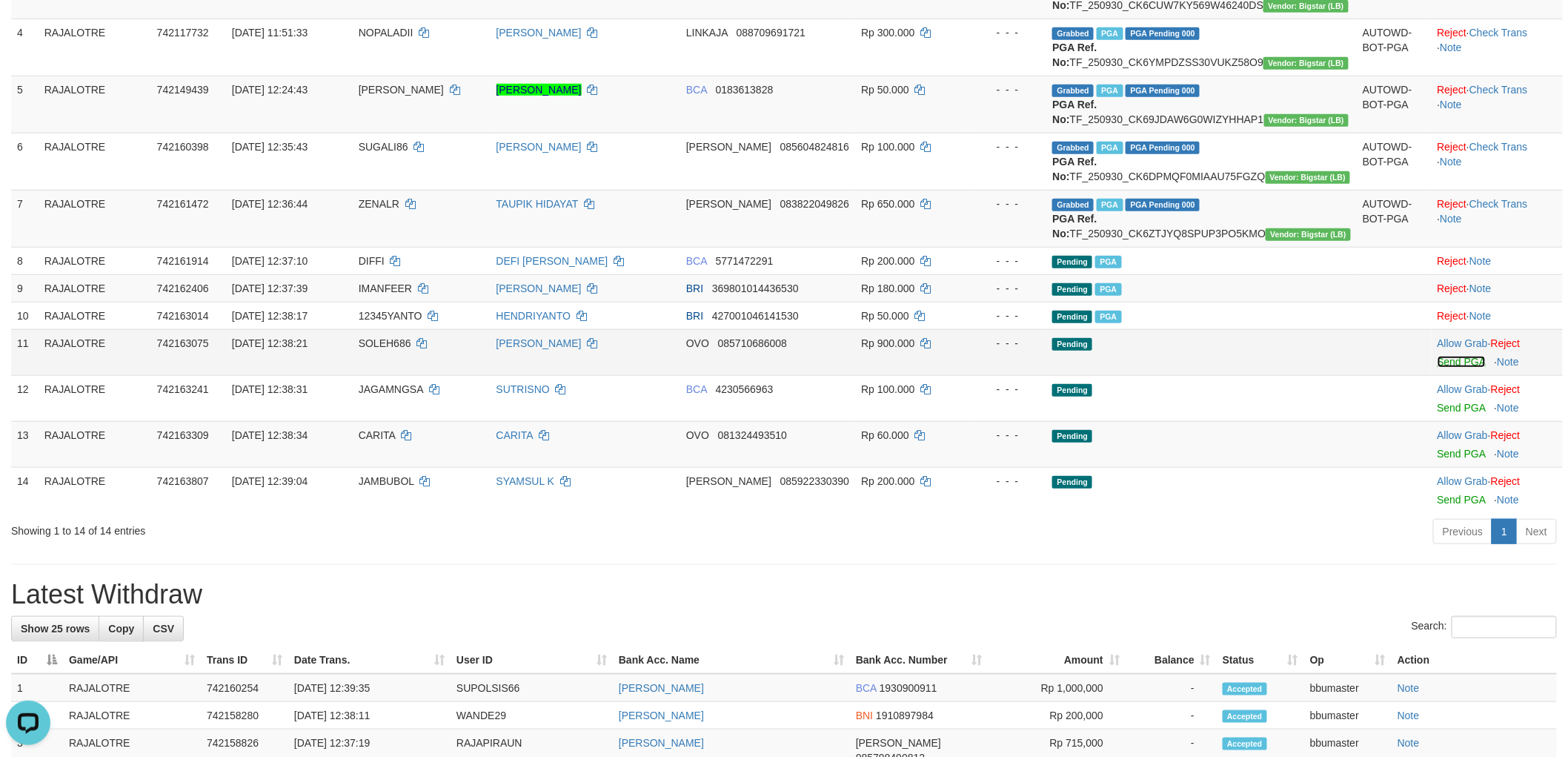
click at [1447, 368] on link "Send PGA" at bounding box center [1462, 362] width 48 height 12
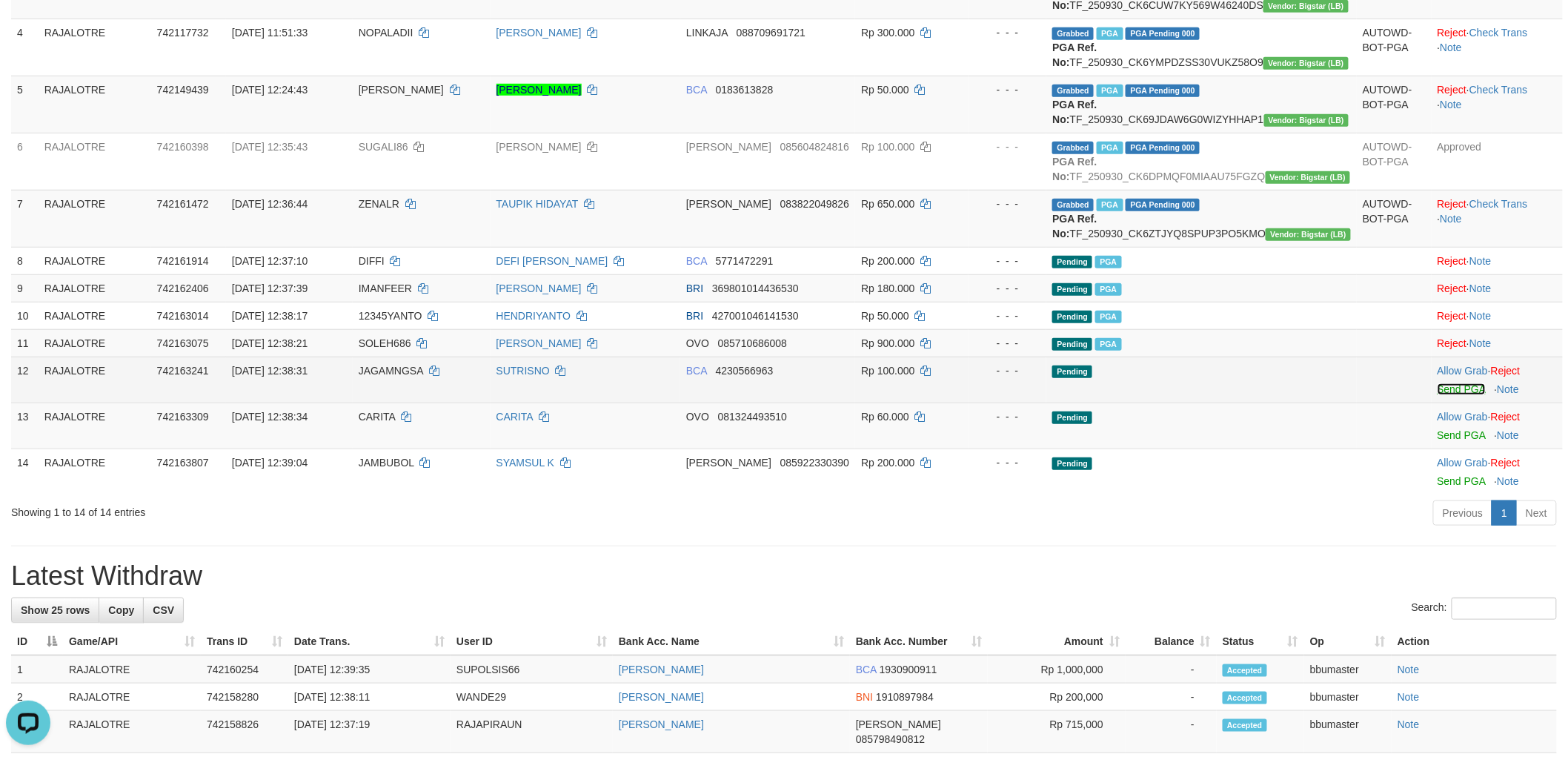
click at [1438, 395] on link "Send PGA" at bounding box center [1462, 389] width 48 height 12
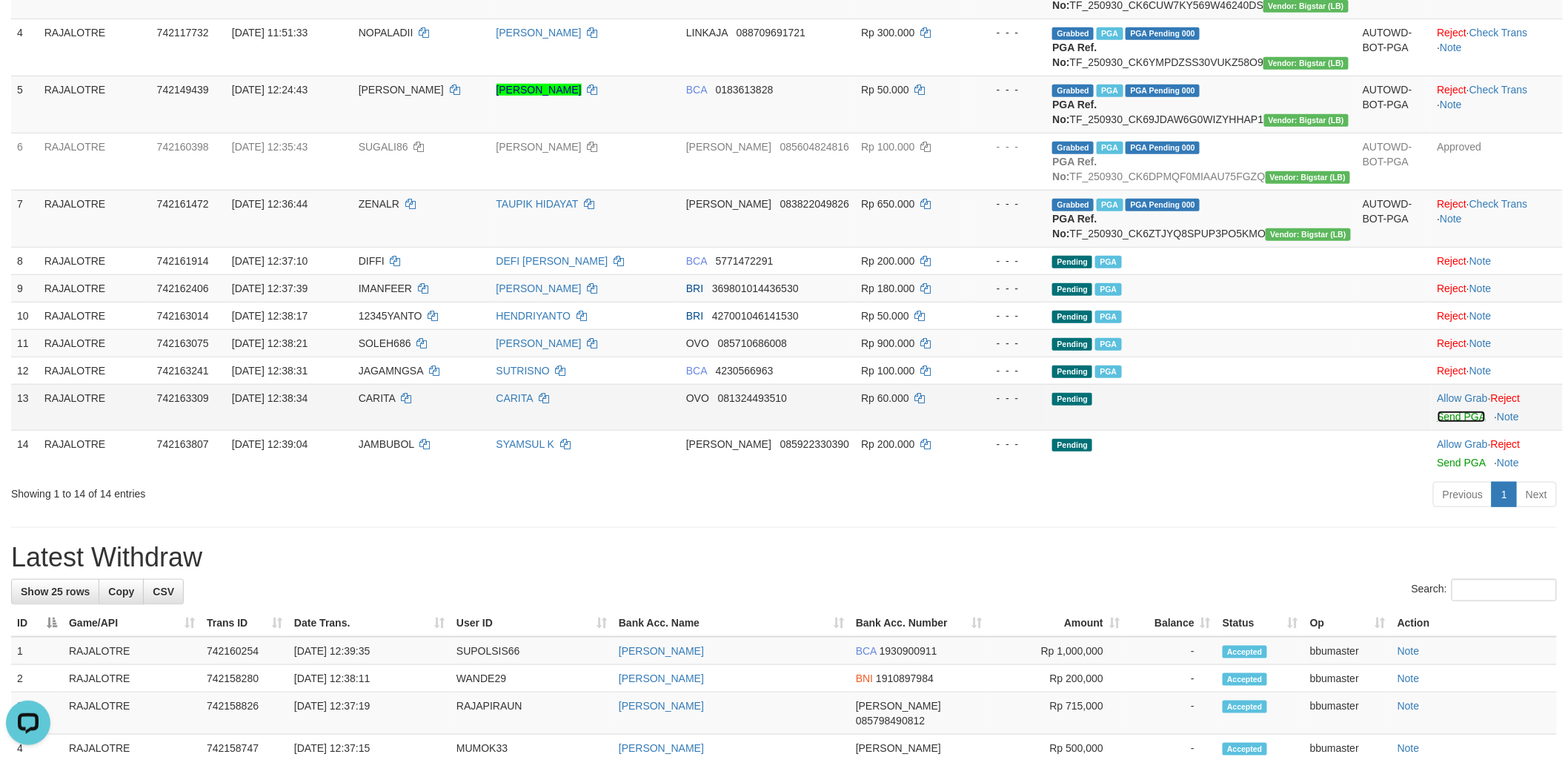
click at [1447, 423] on link "Send PGA" at bounding box center [1462, 417] width 48 height 12
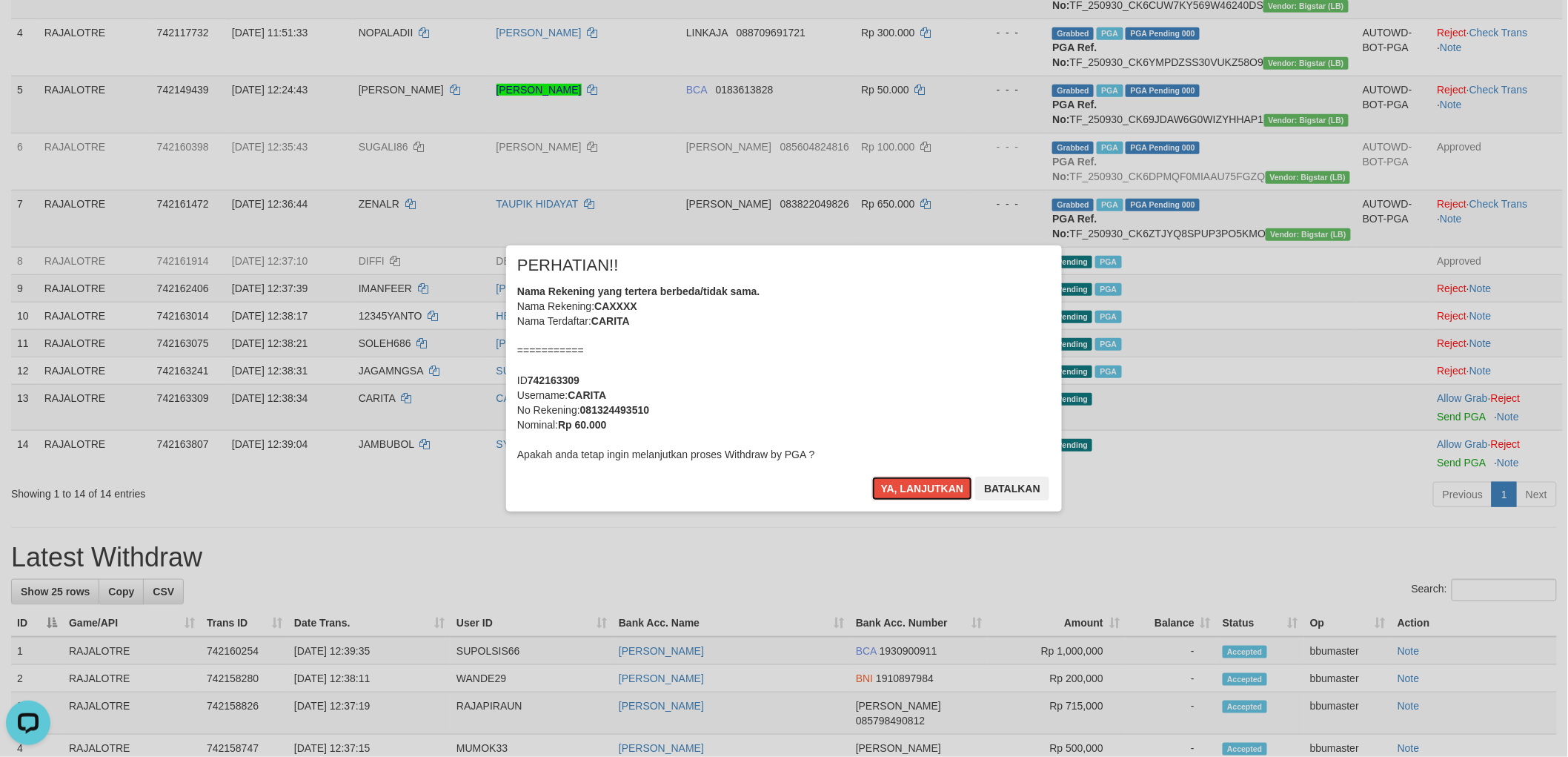
click at [873, 477] on button "Ya, lanjutkan" at bounding box center [923, 489] width 101 height 24
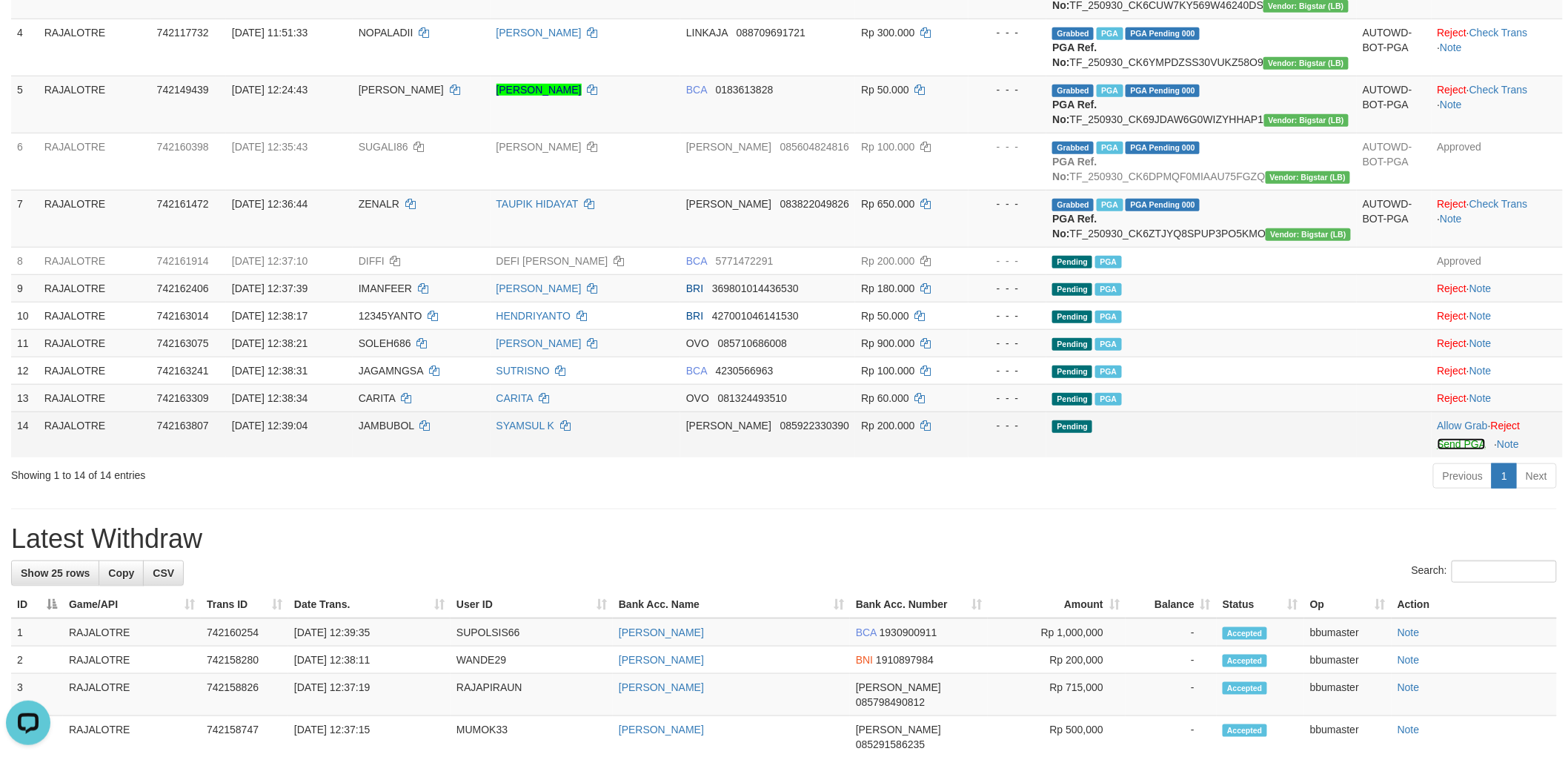
click at [1442, 450] on link "Send PGA" at bounding box center [1462, 444] width 48 height 12
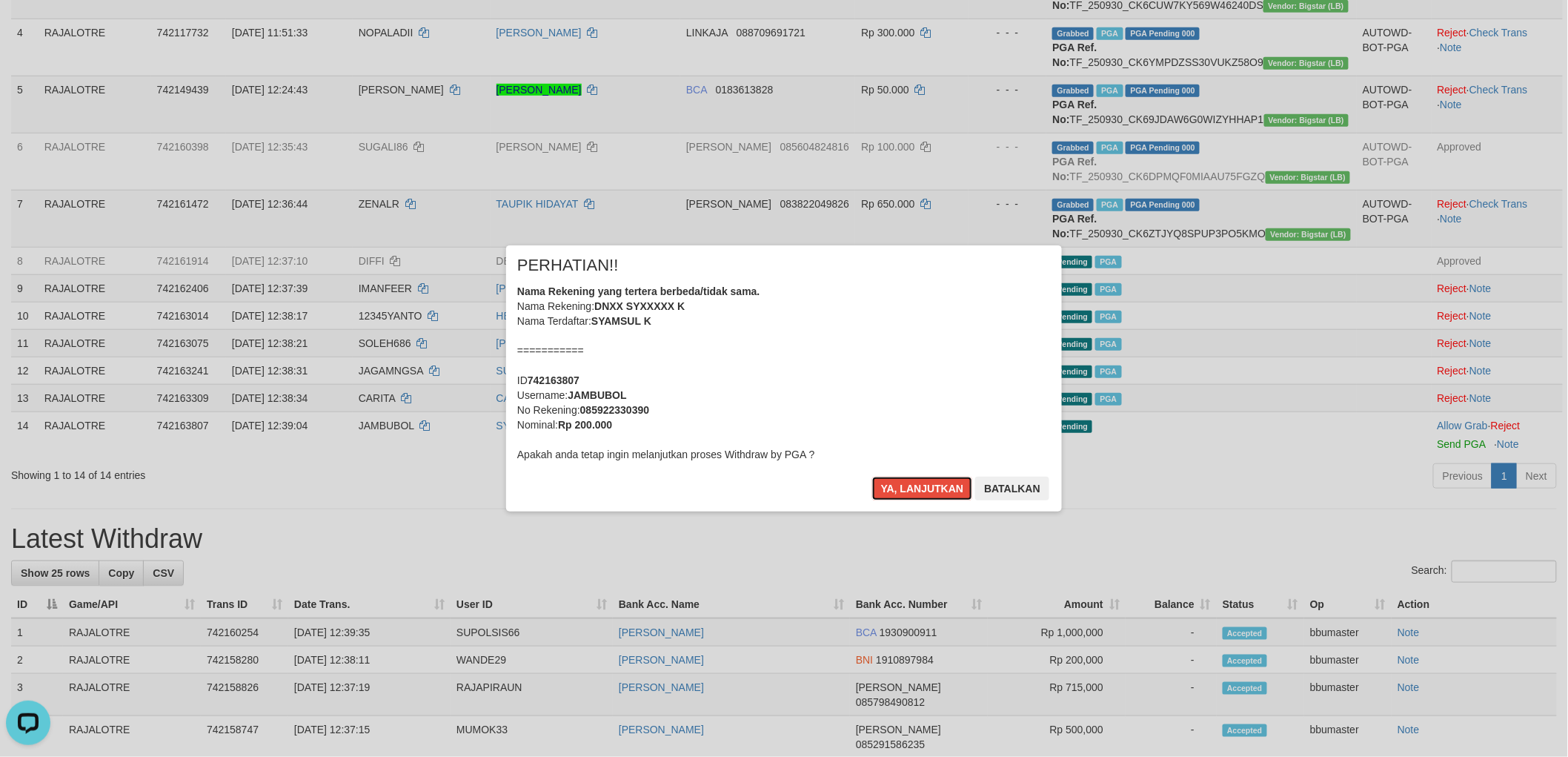
click at [873, 477] on button "Ya, lanjutkan" at bounding box center [923, 489] width 101 height 24
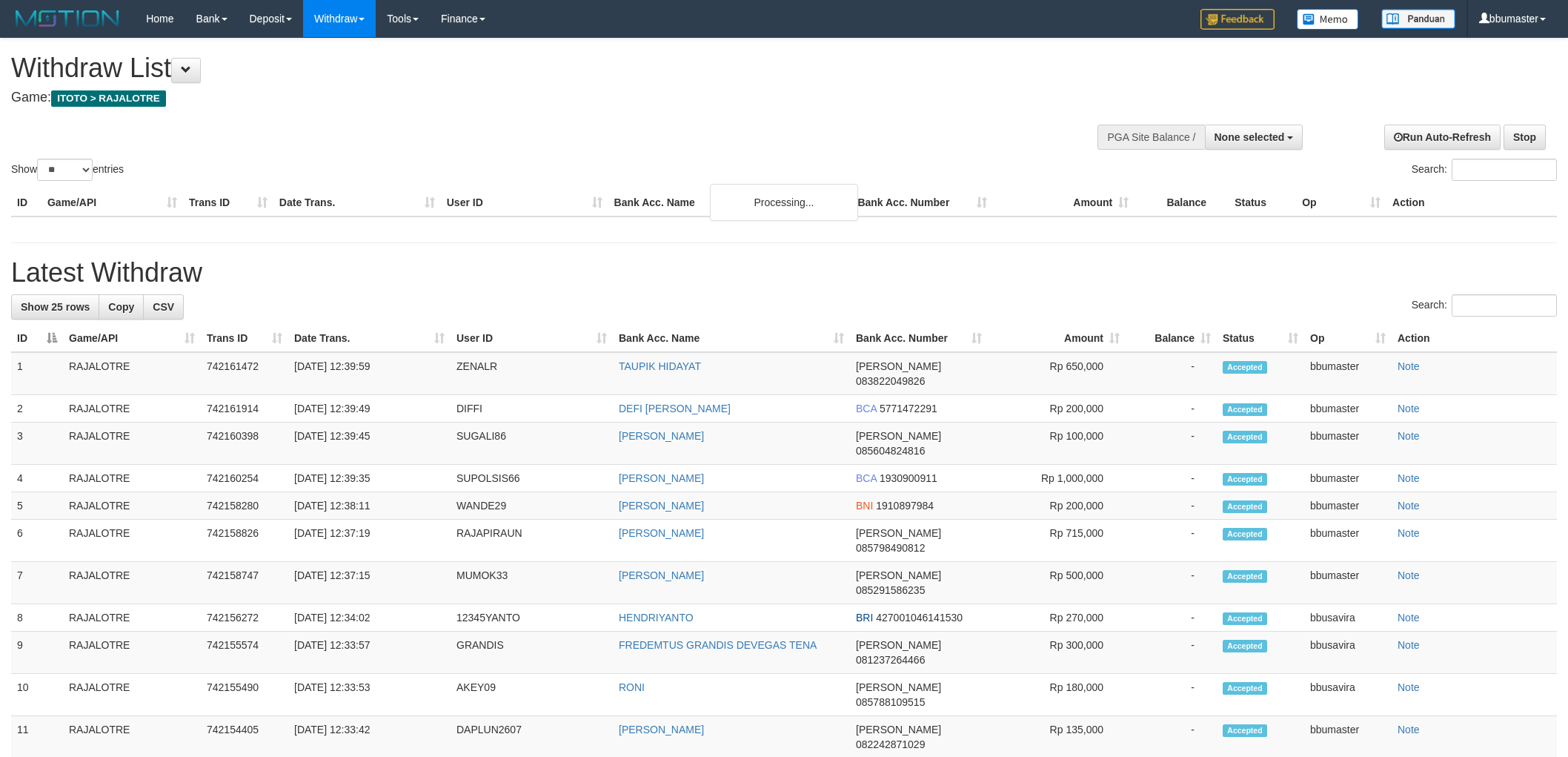
select select
select select "**"
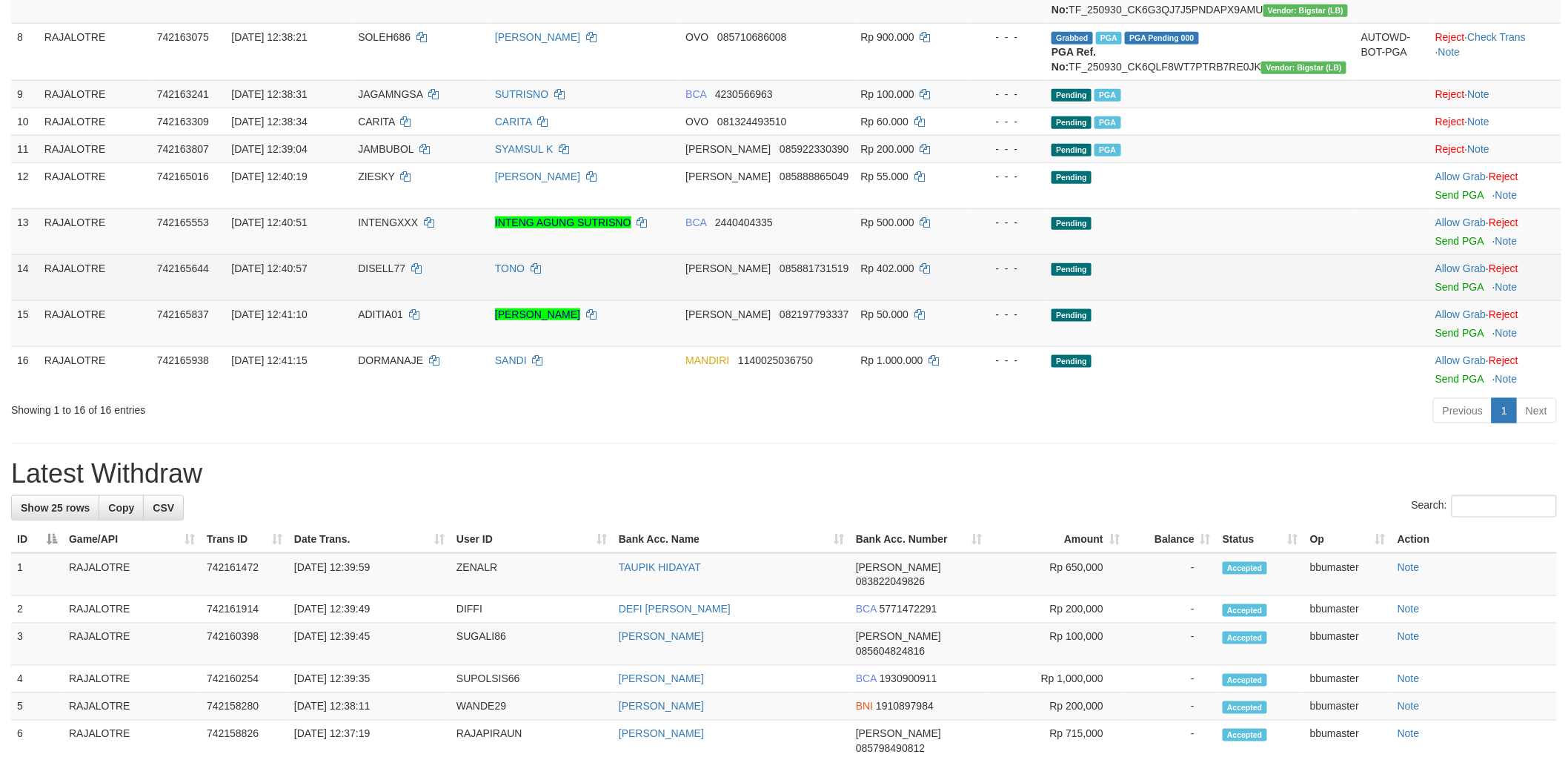
scroll to position [657, 0]
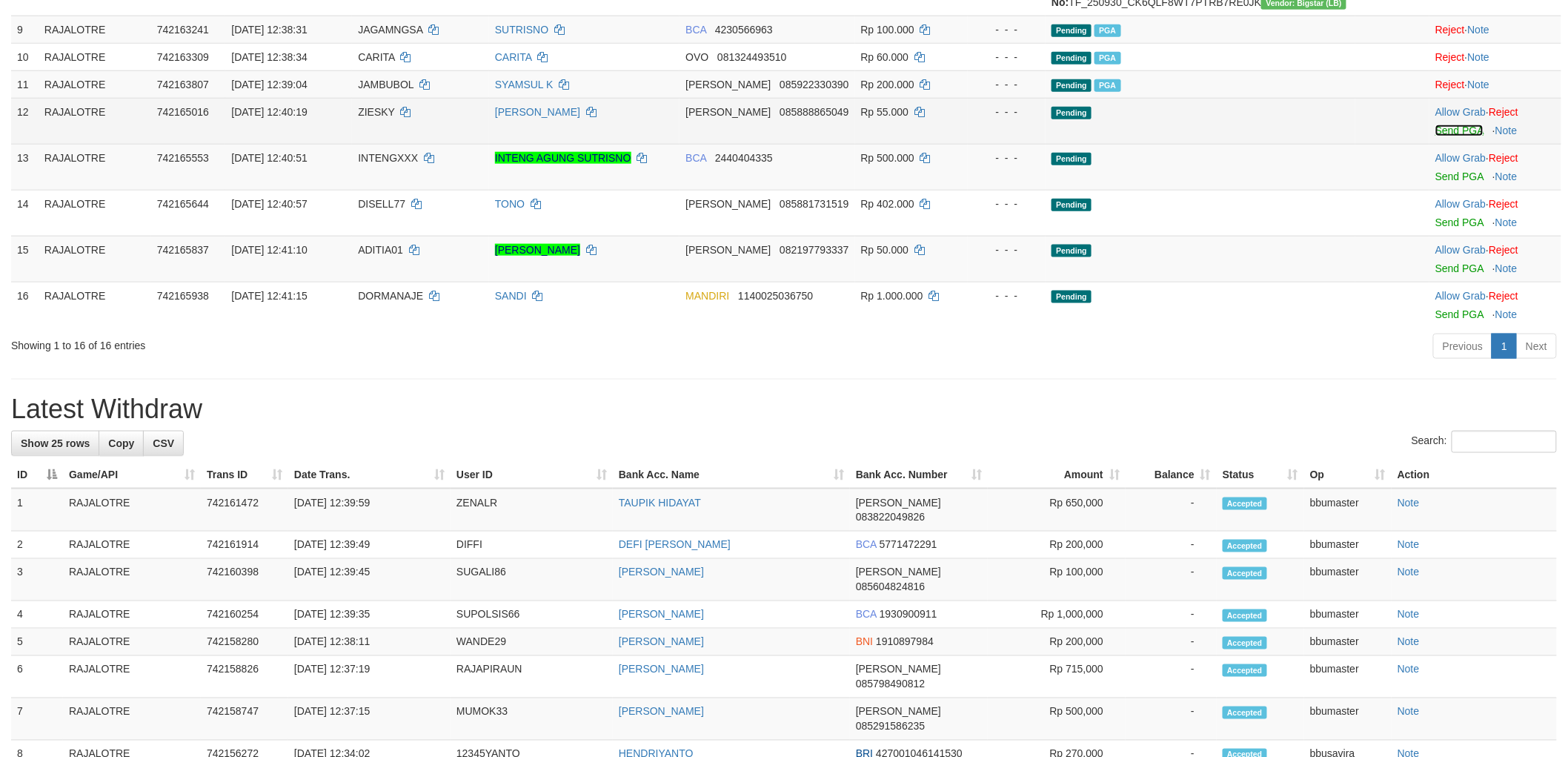
click at [1435, 137] on link "Send PGA" at bounding box center [1459, 131] width 48 height 12
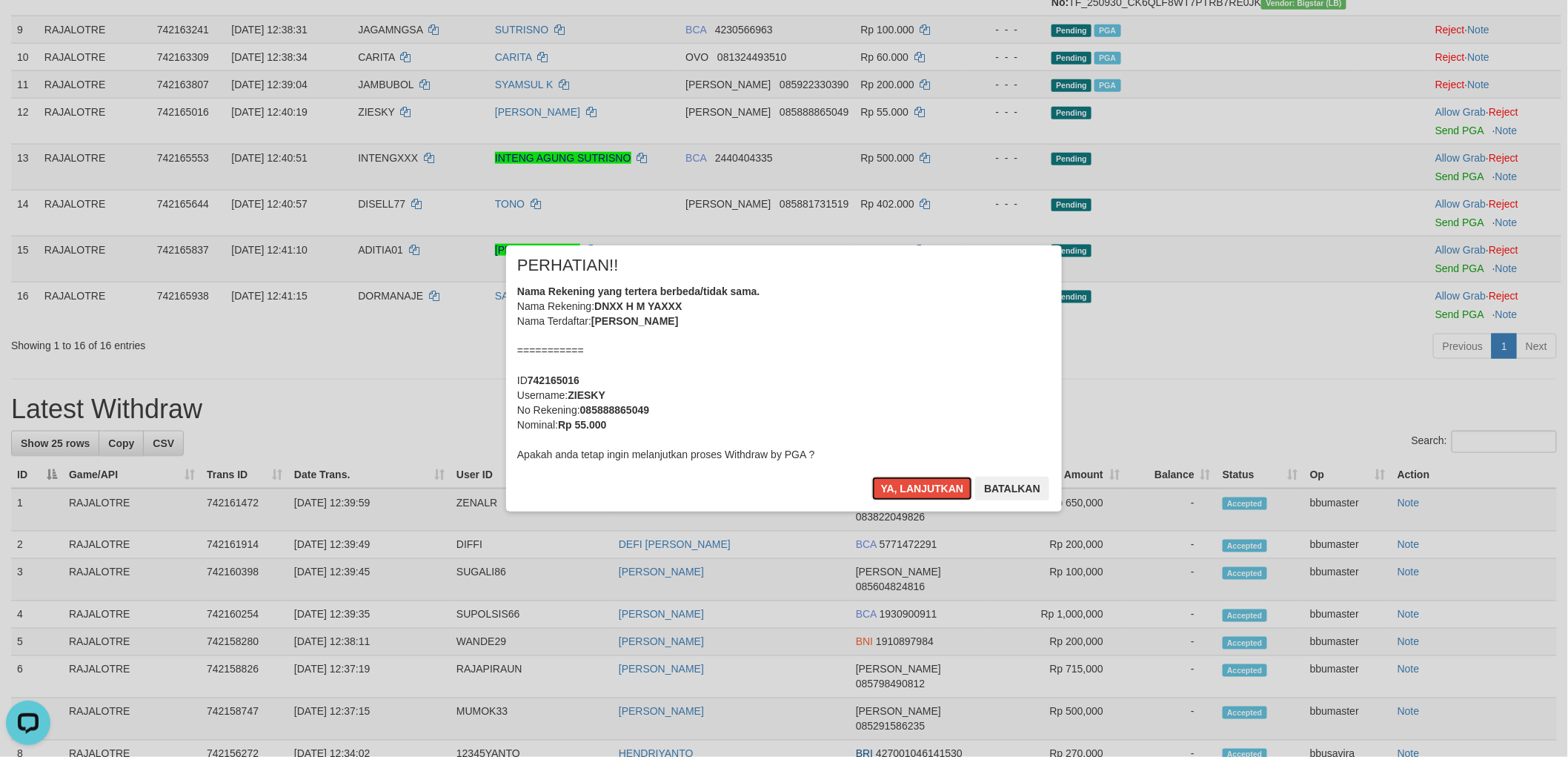
click at [873, 477] on button "Ya, lanjutkan" at bounding box center [923, 489] width 101 height 24
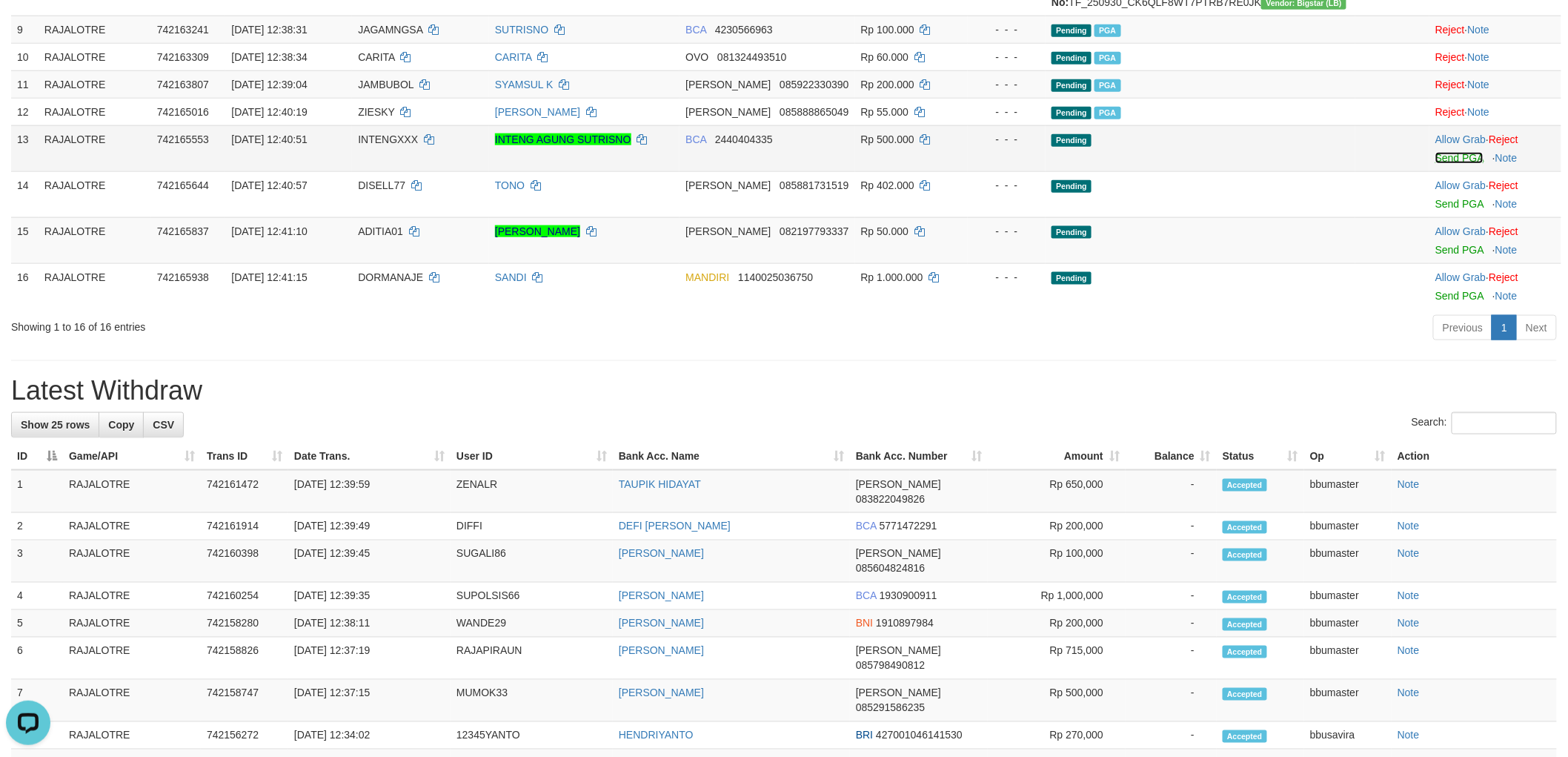
click at [1450, 164] on link "Send PGA" at bounding box center [1459, 158] width 48 height 12
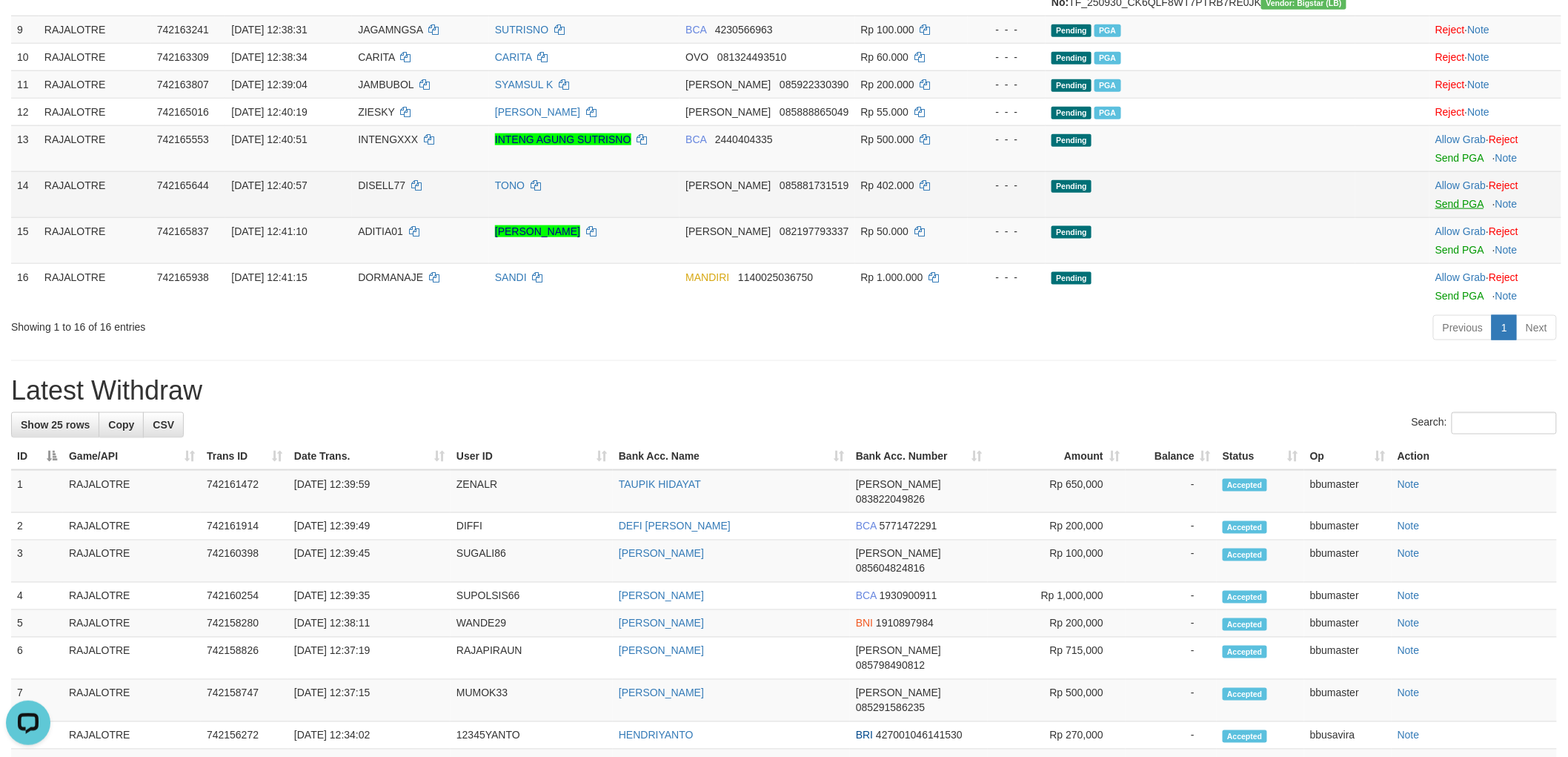
click at [1455, 209] on link "Send PGA" at bounding box center [1459, 203] width 48 height 12
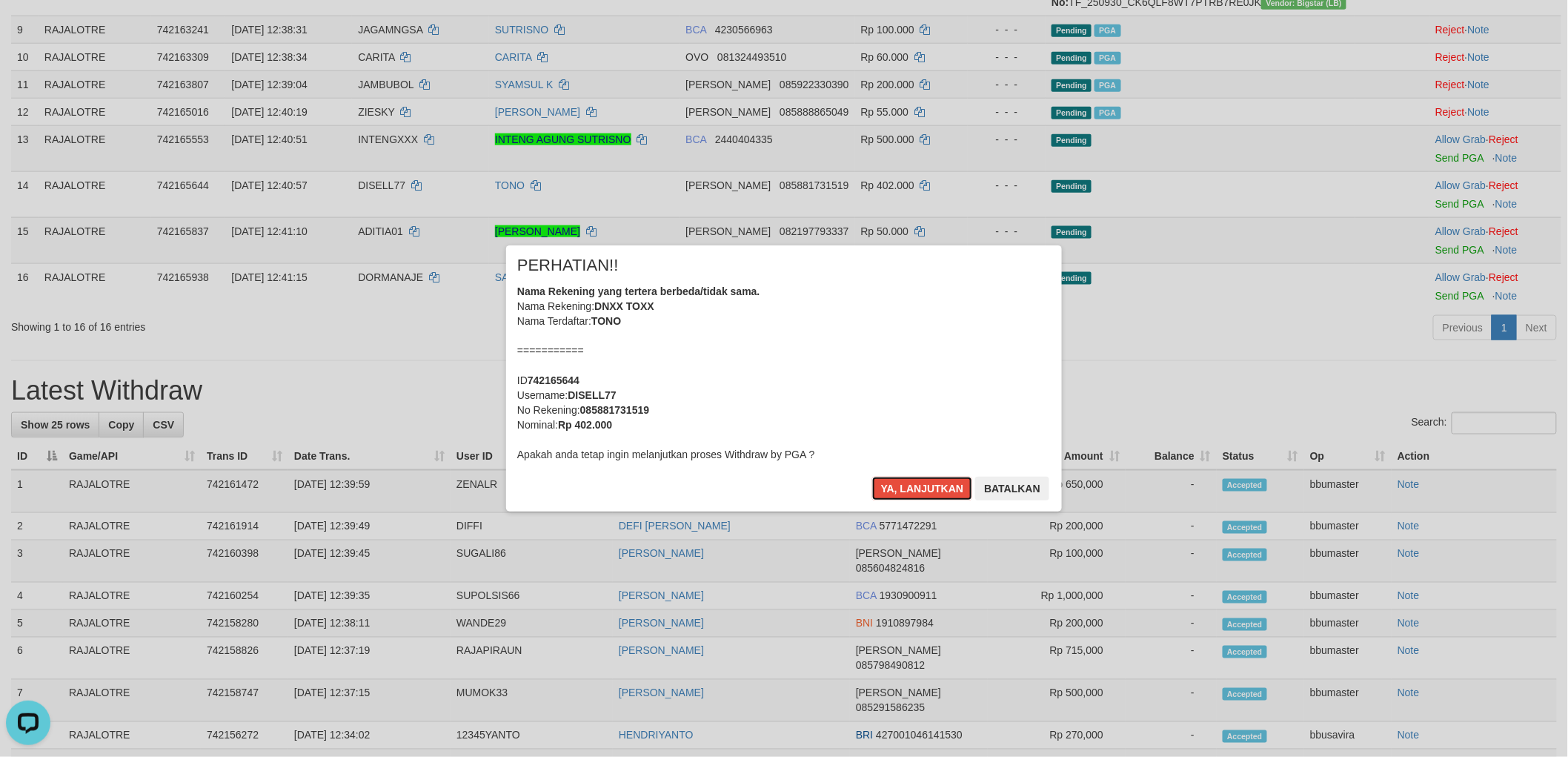
click at [873, 477] on button "Ya, lanjutkan" at bounding box center [923, 489] width 101 height 24
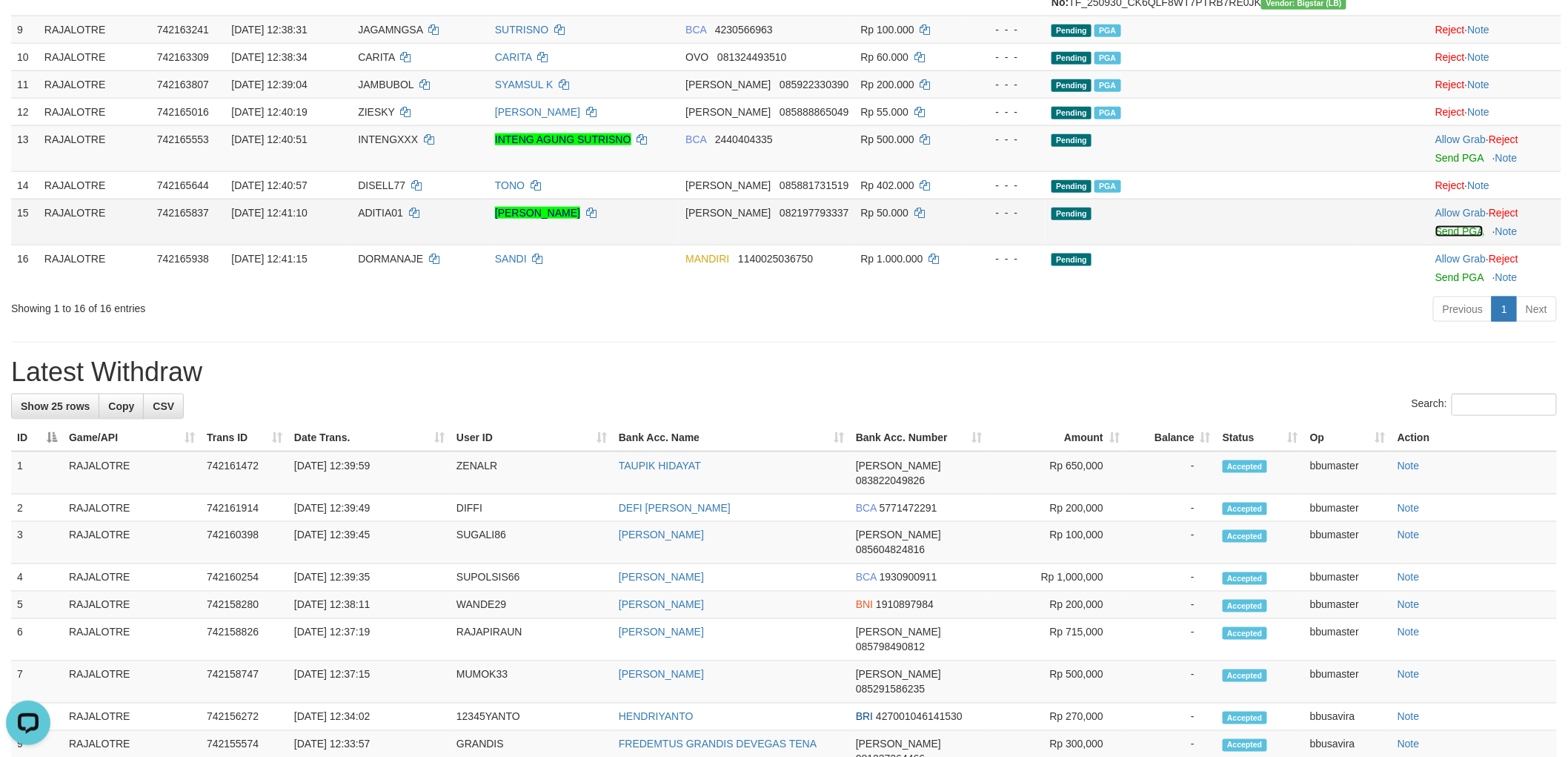
click at [1438, 237] on link "Send PGA" at bounding box center [1459, 231] width 48 height 12
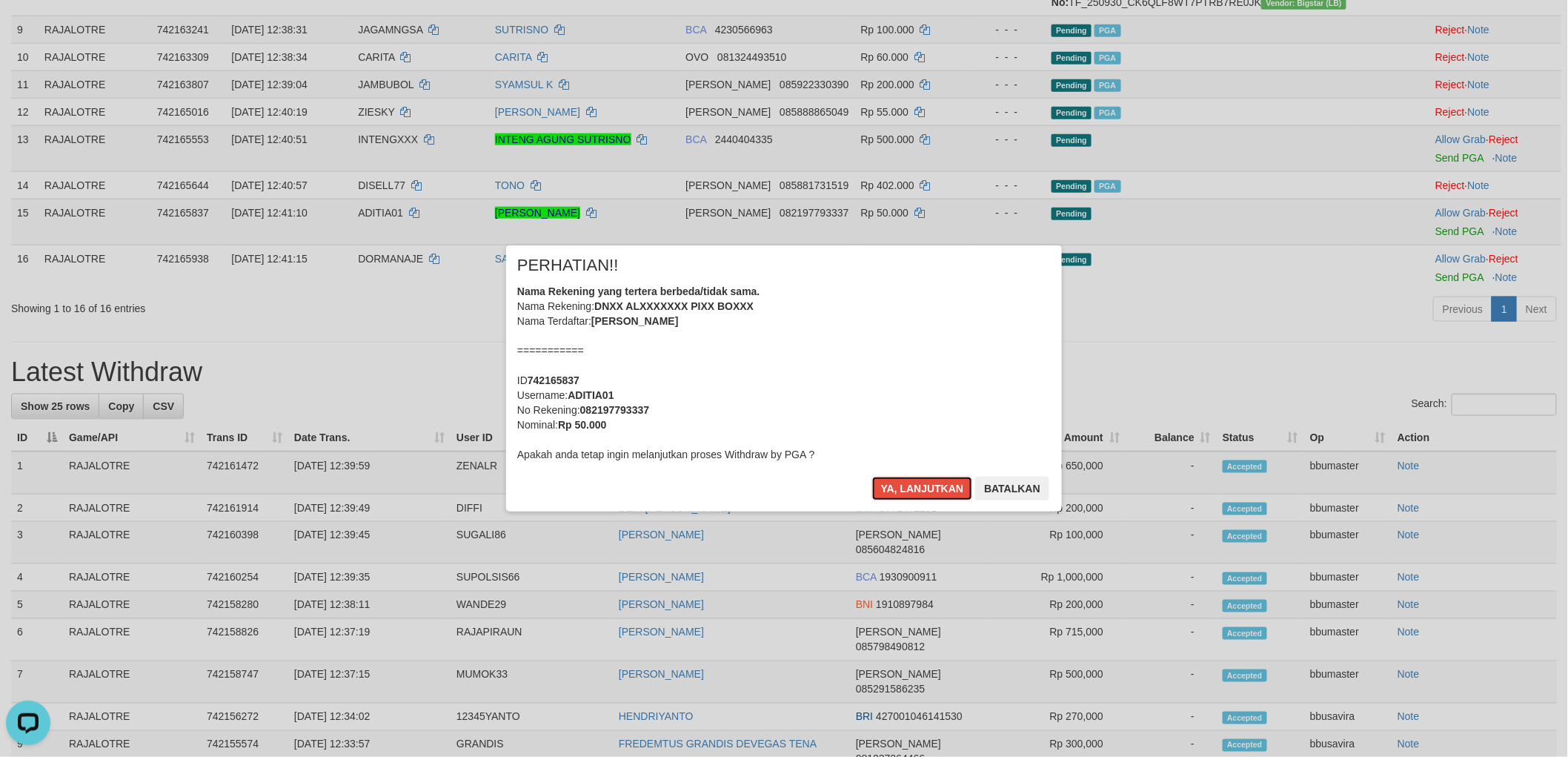
click at [873, 477] on button "Ya, lanjutkan" at bounding box center [923, 489] width 101 height 24
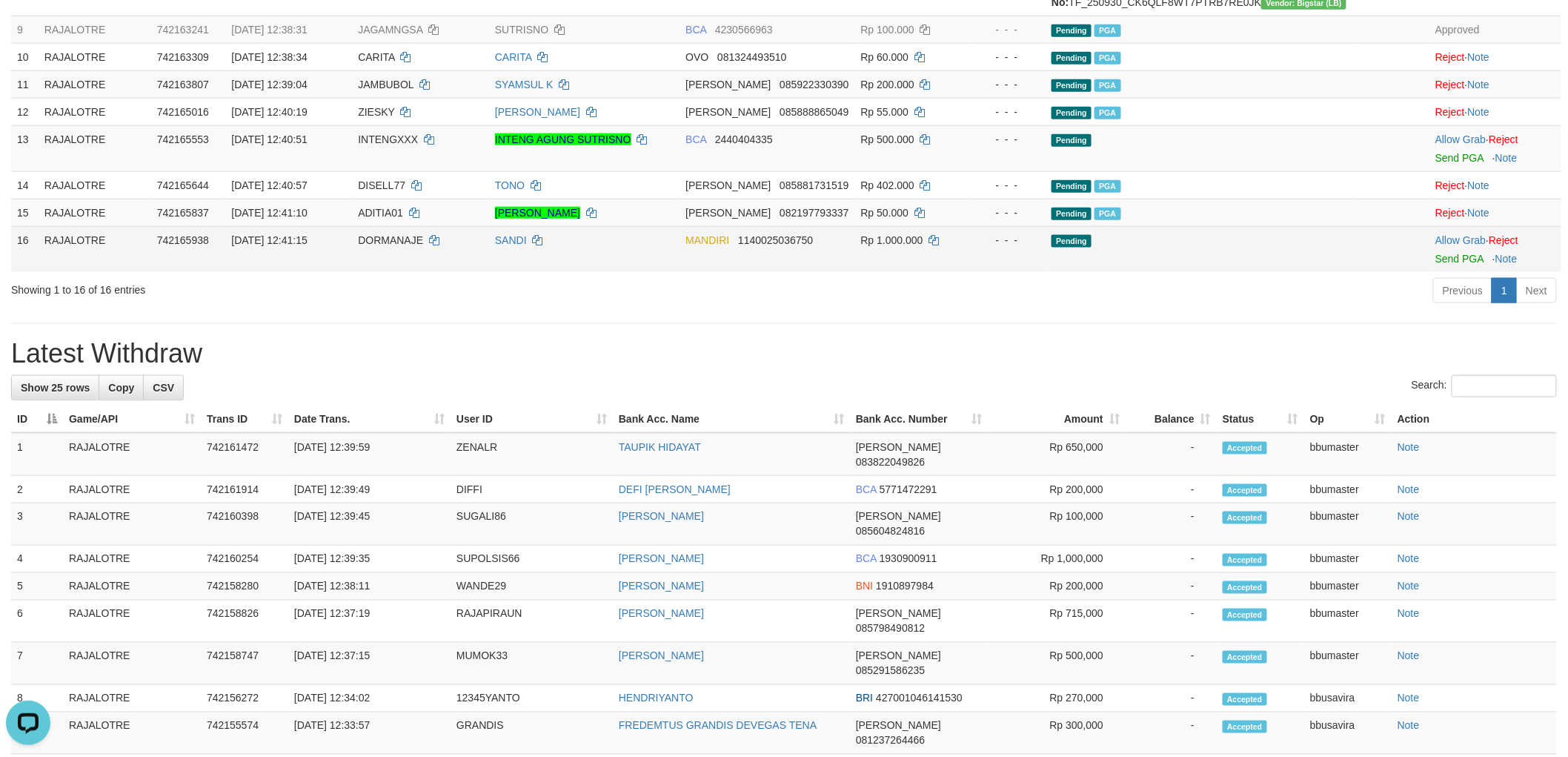
click at [1446, 272] on td "Allow Grab · Reject Send PGA · Note" at bounding box center [1496, 249] width 132 height 46
click at [1450, 264] on link "Send PGA" at bounding box center [1459, 258] width 48 height 12
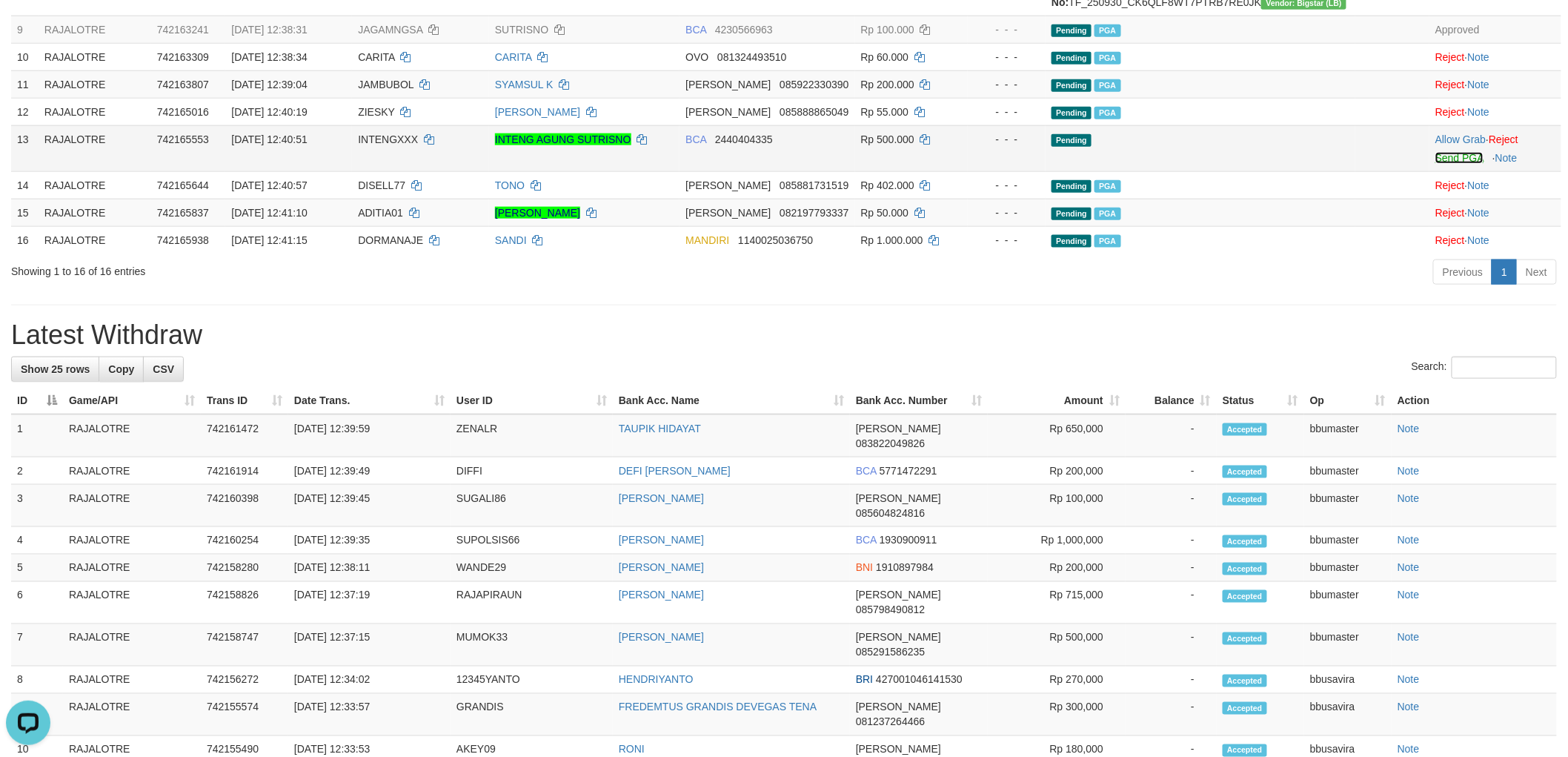
click at [1438, 164] on link "Send PGA" at bounding box center [1459, 158] width 48 height 12
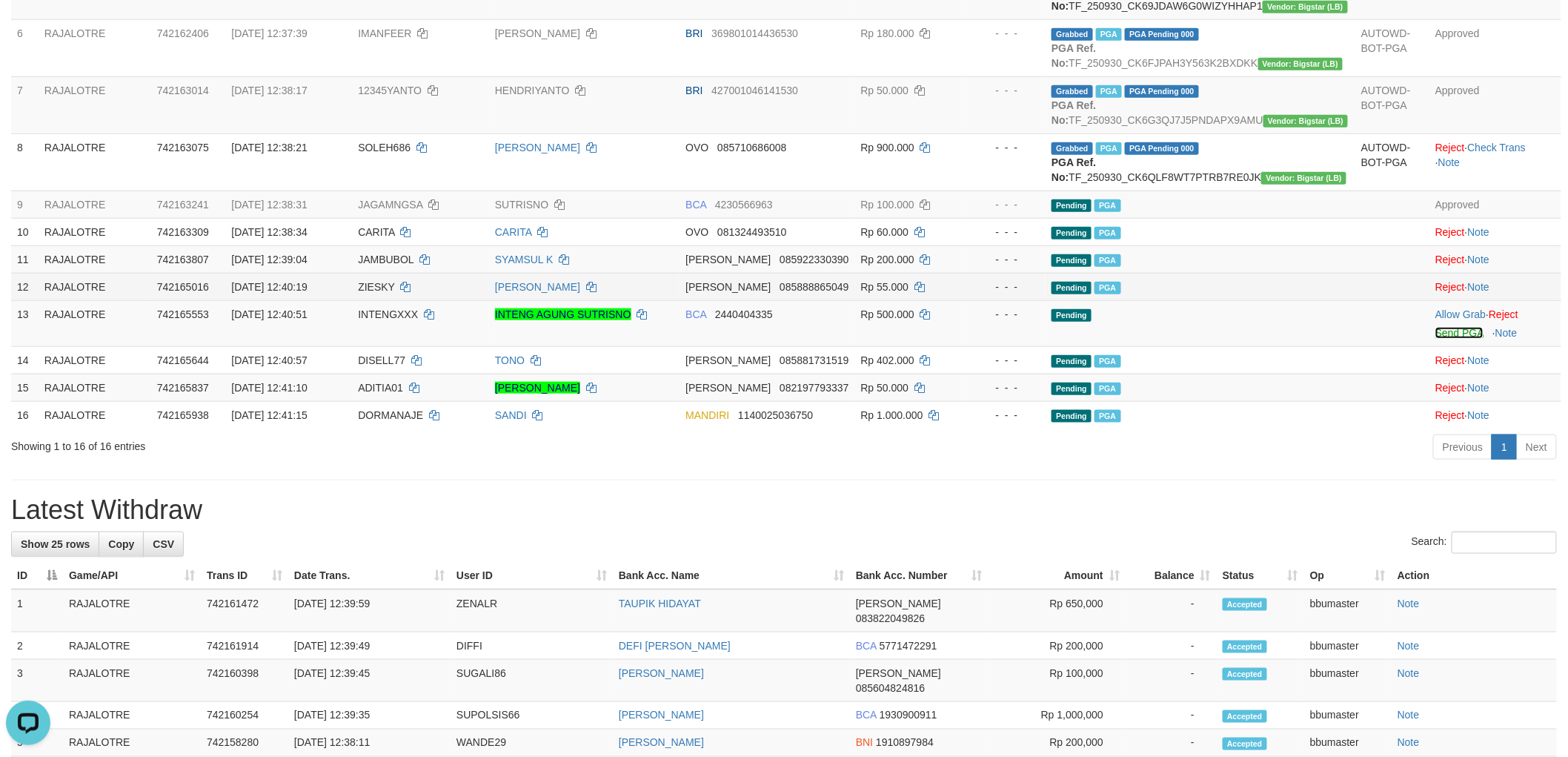
scroll to position [328, 0]
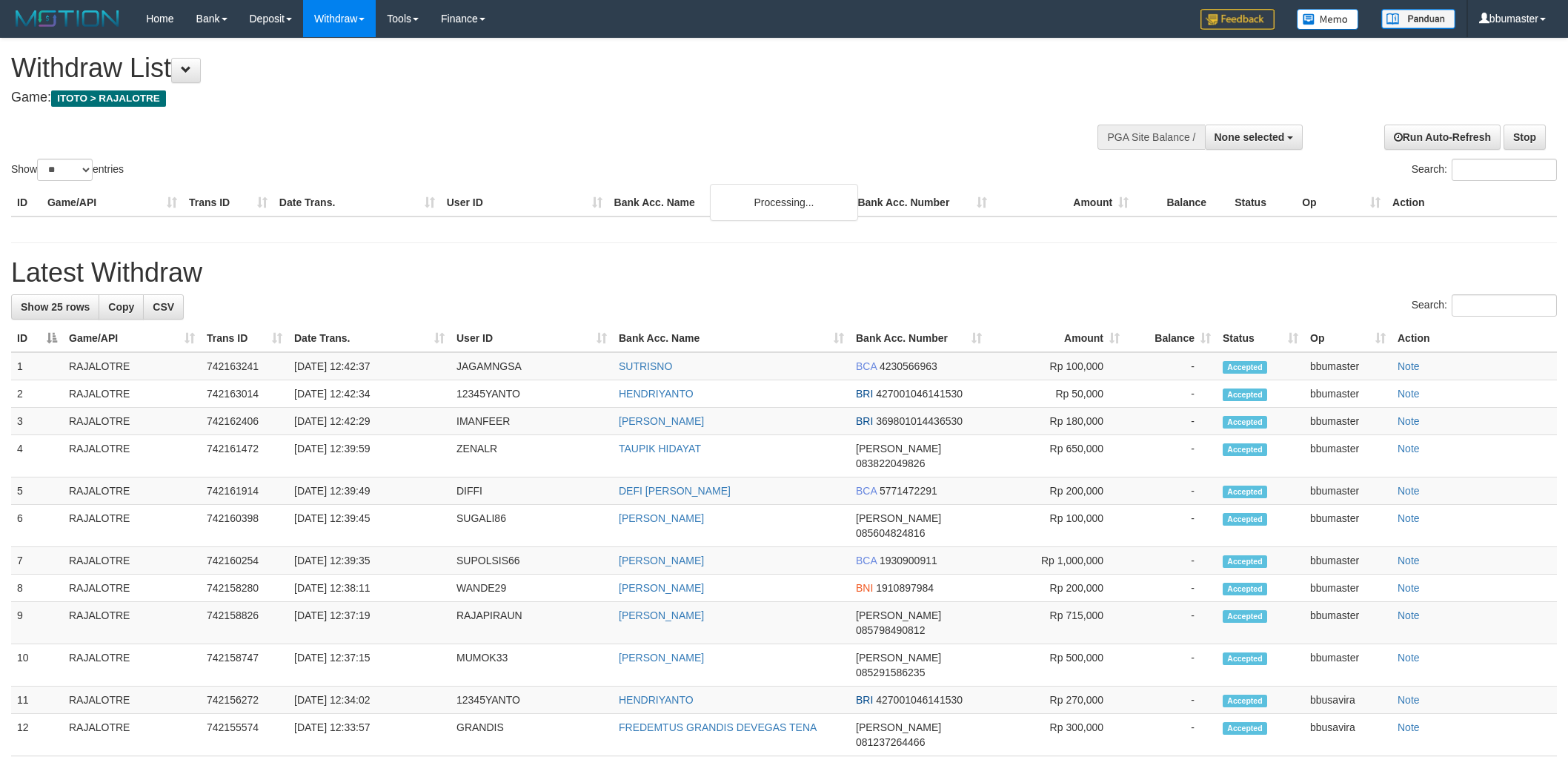
select select
select select "**"
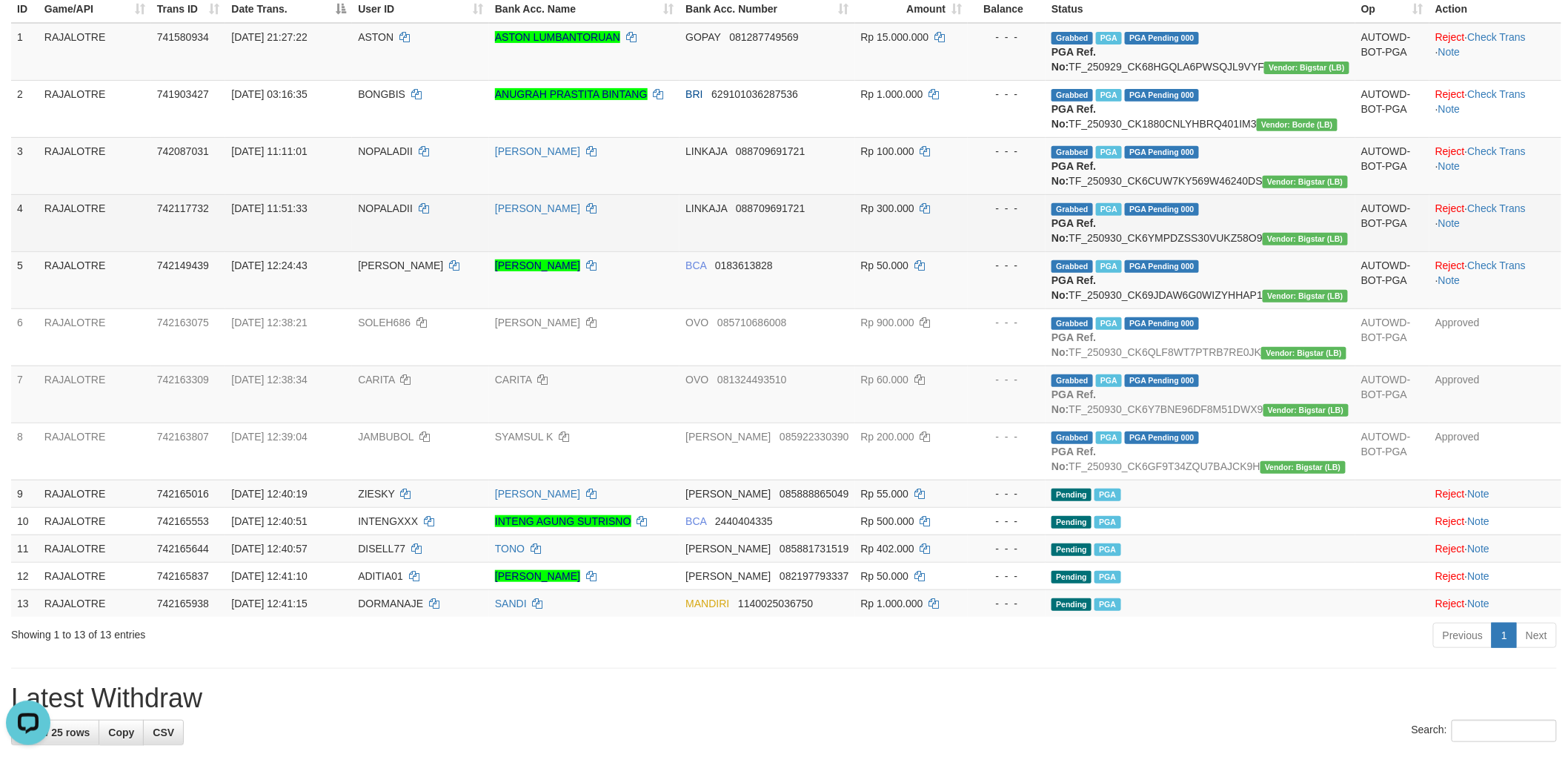
scroll to position [164, 0]
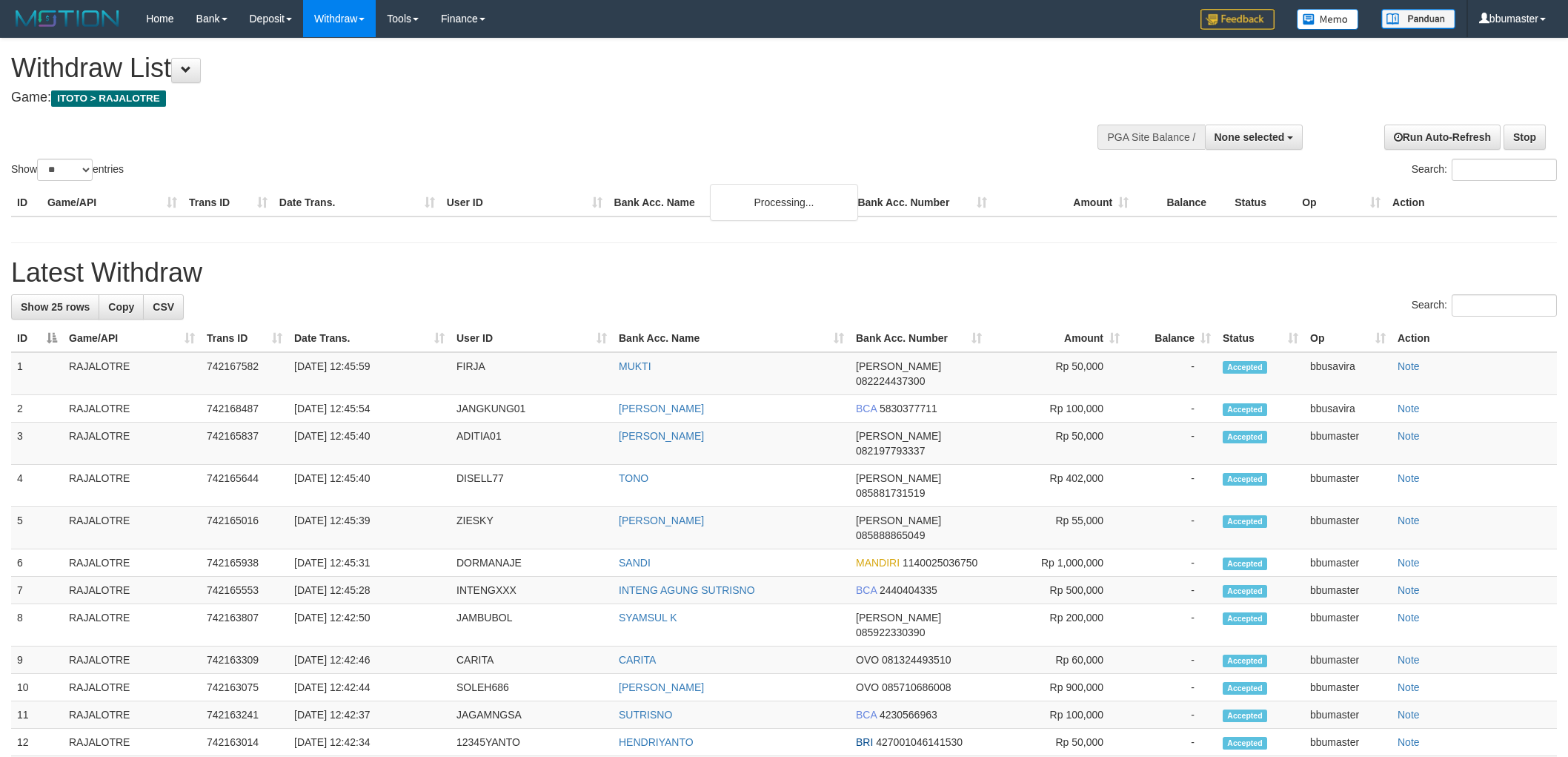
select select
select select "**"
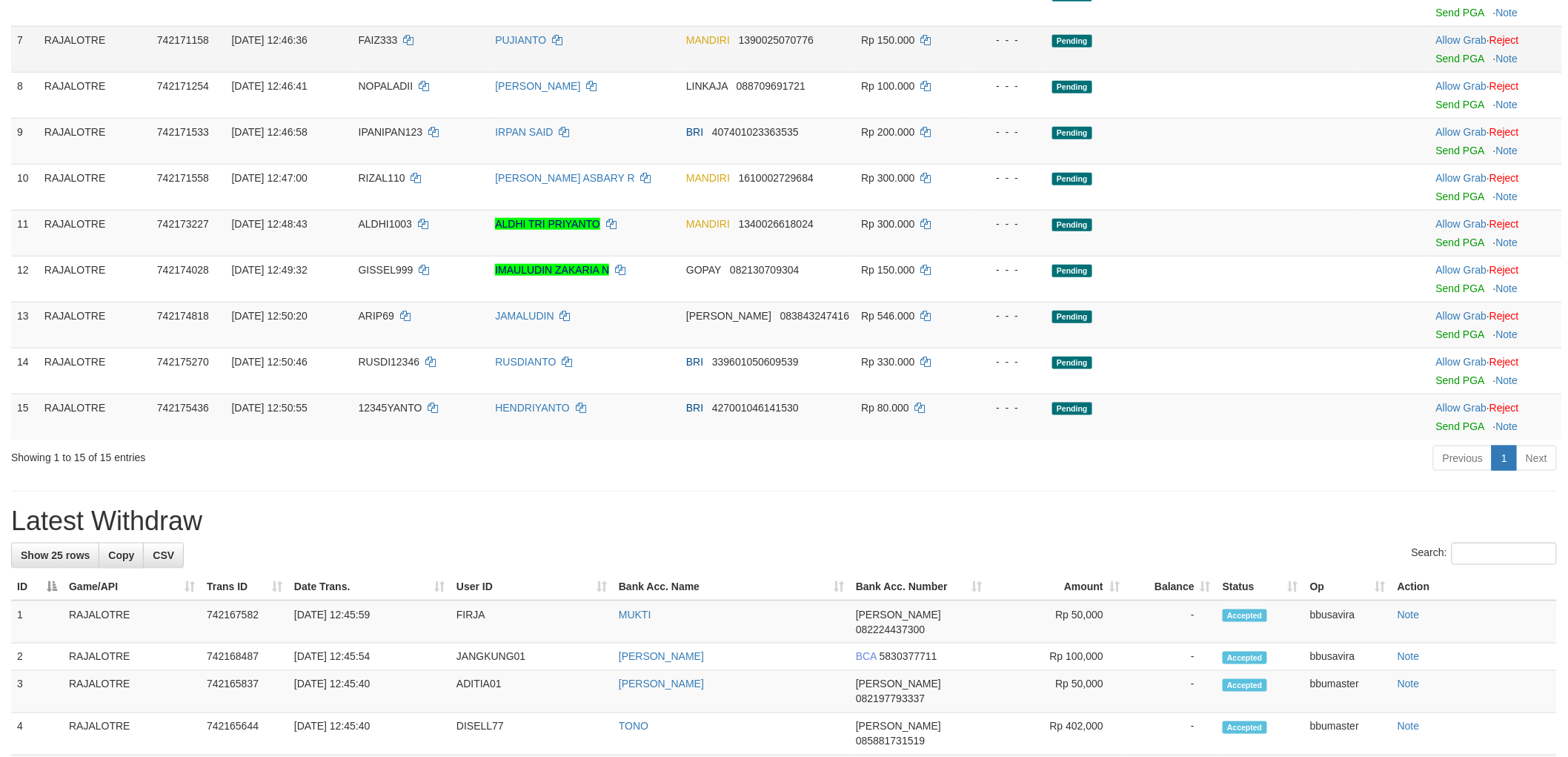
scroll to position [493, 0]
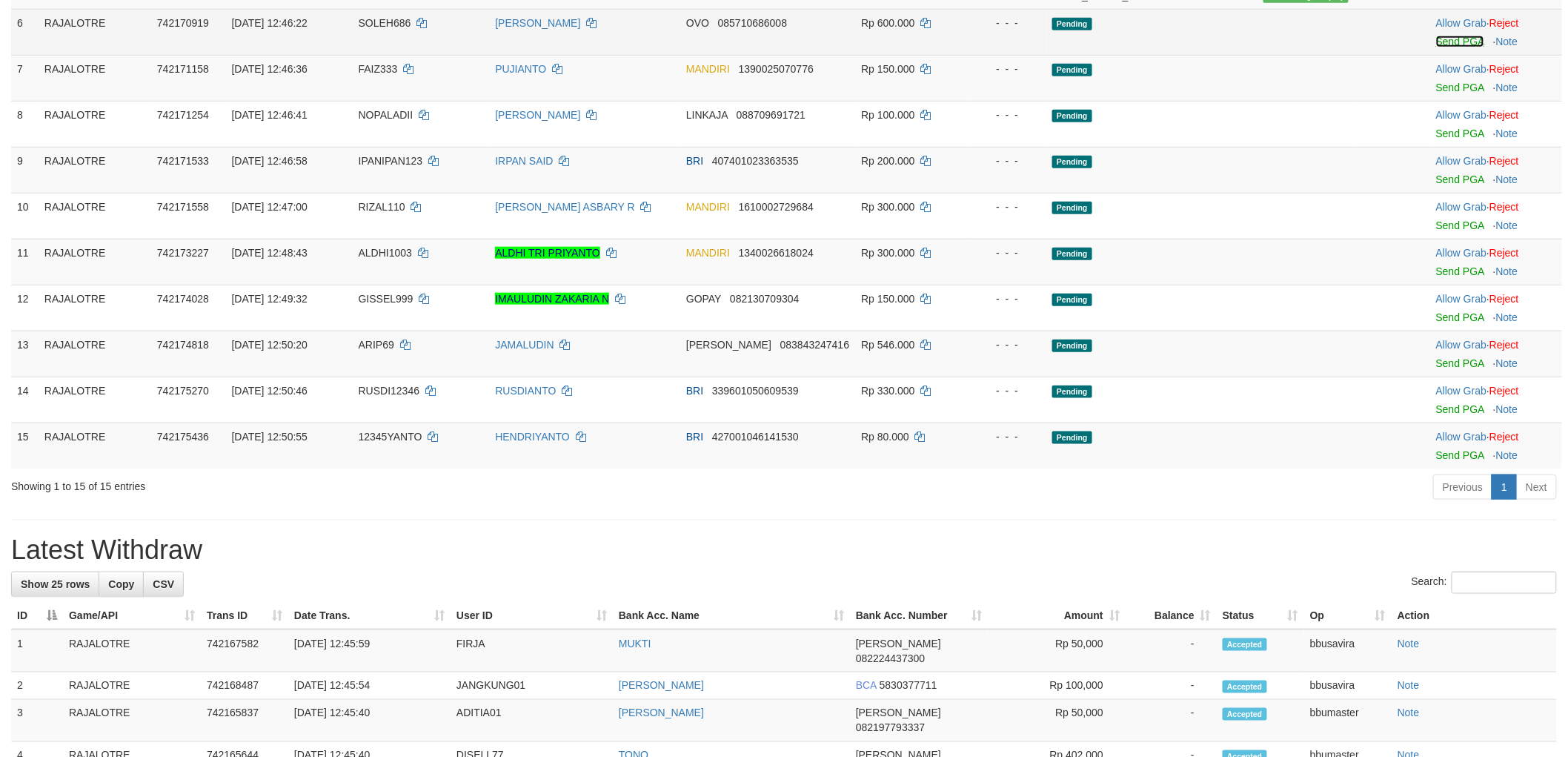
click at [1449, 48] on link "Send PGA" at bounding box center [1460, 42] width 48 height 12
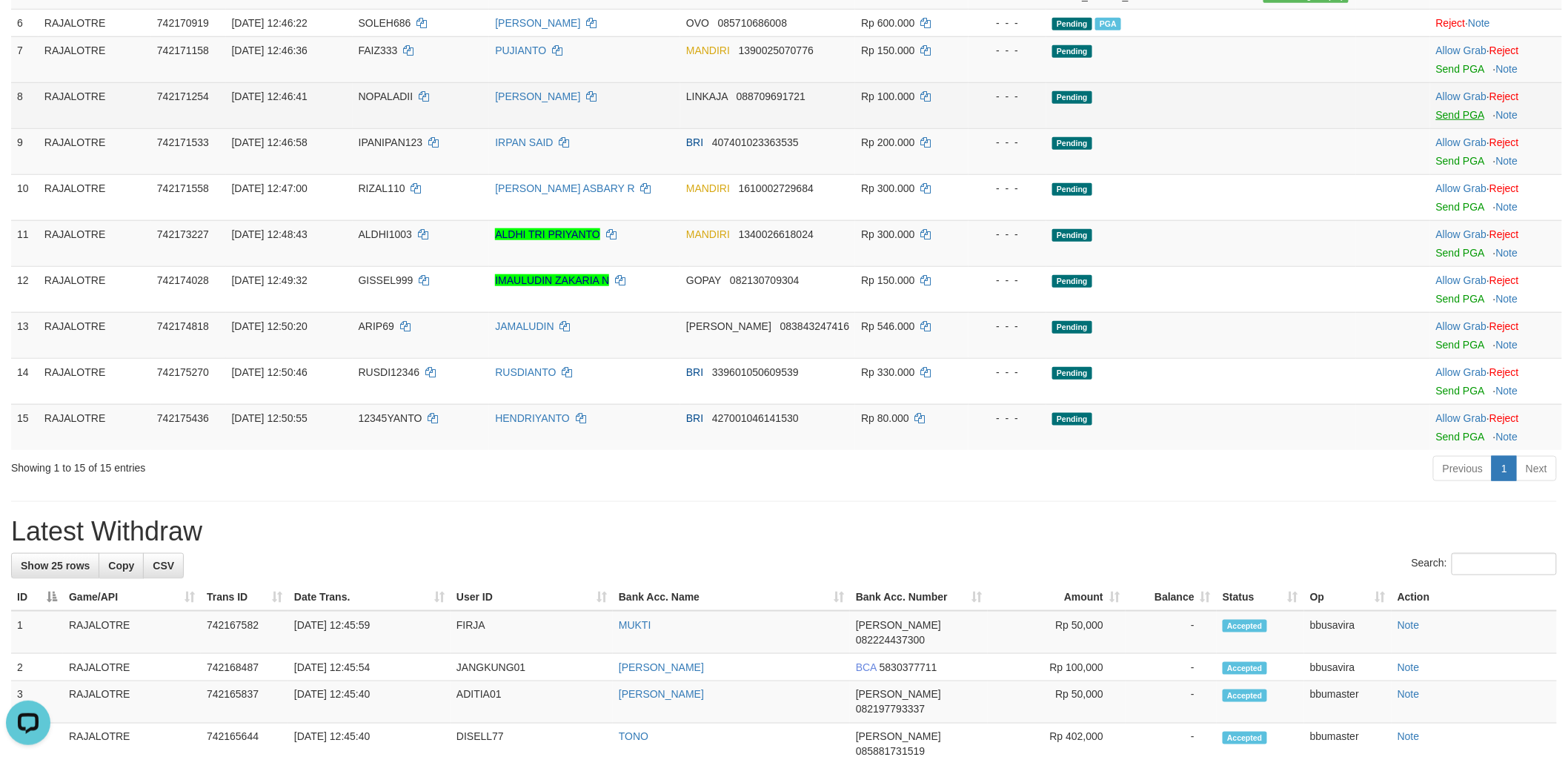
scroll to position [0, 0]
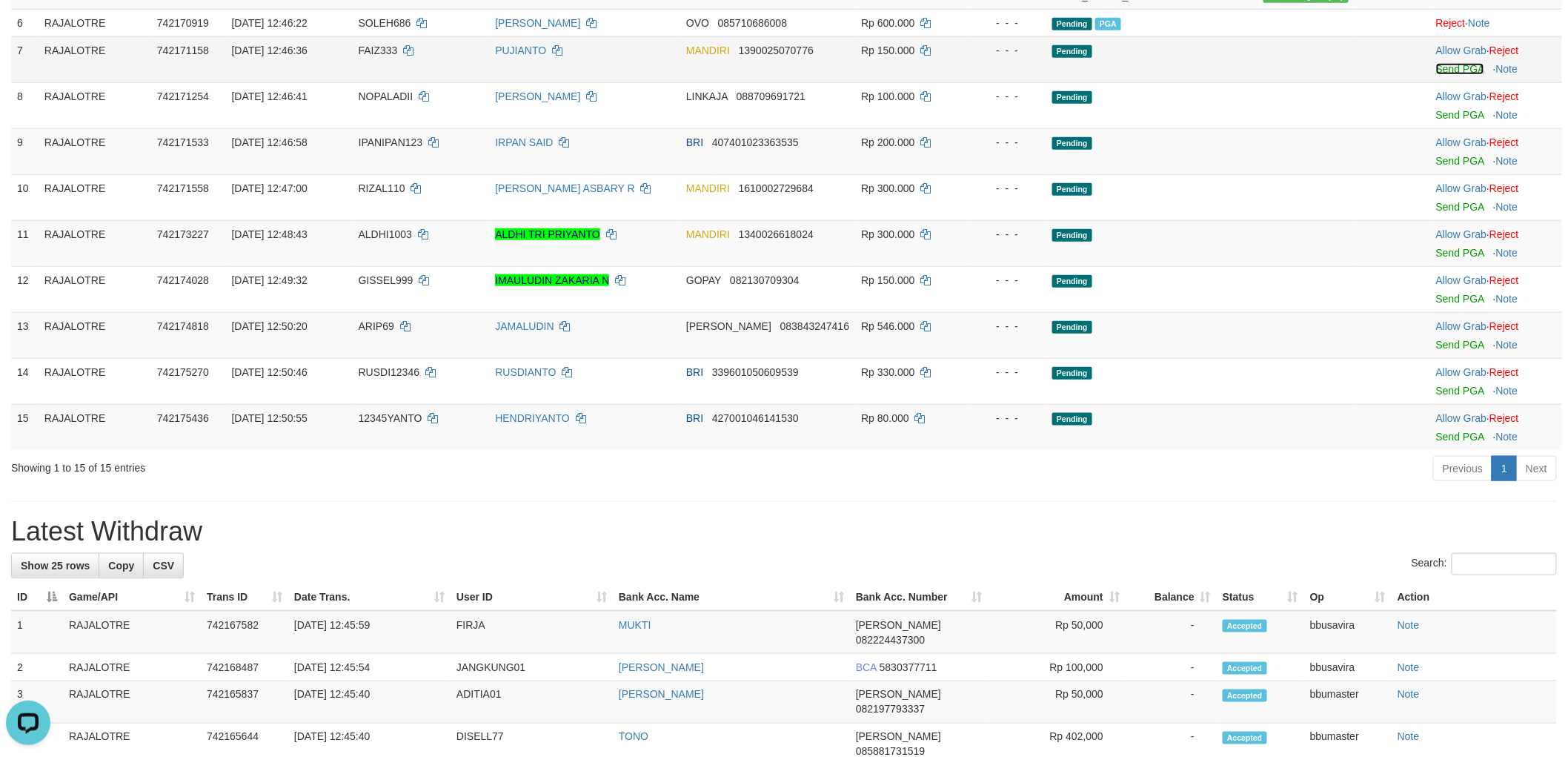
click at [1443, 75] on link "Send PGA" at bounding box center [1460, 69] width 48 height 12
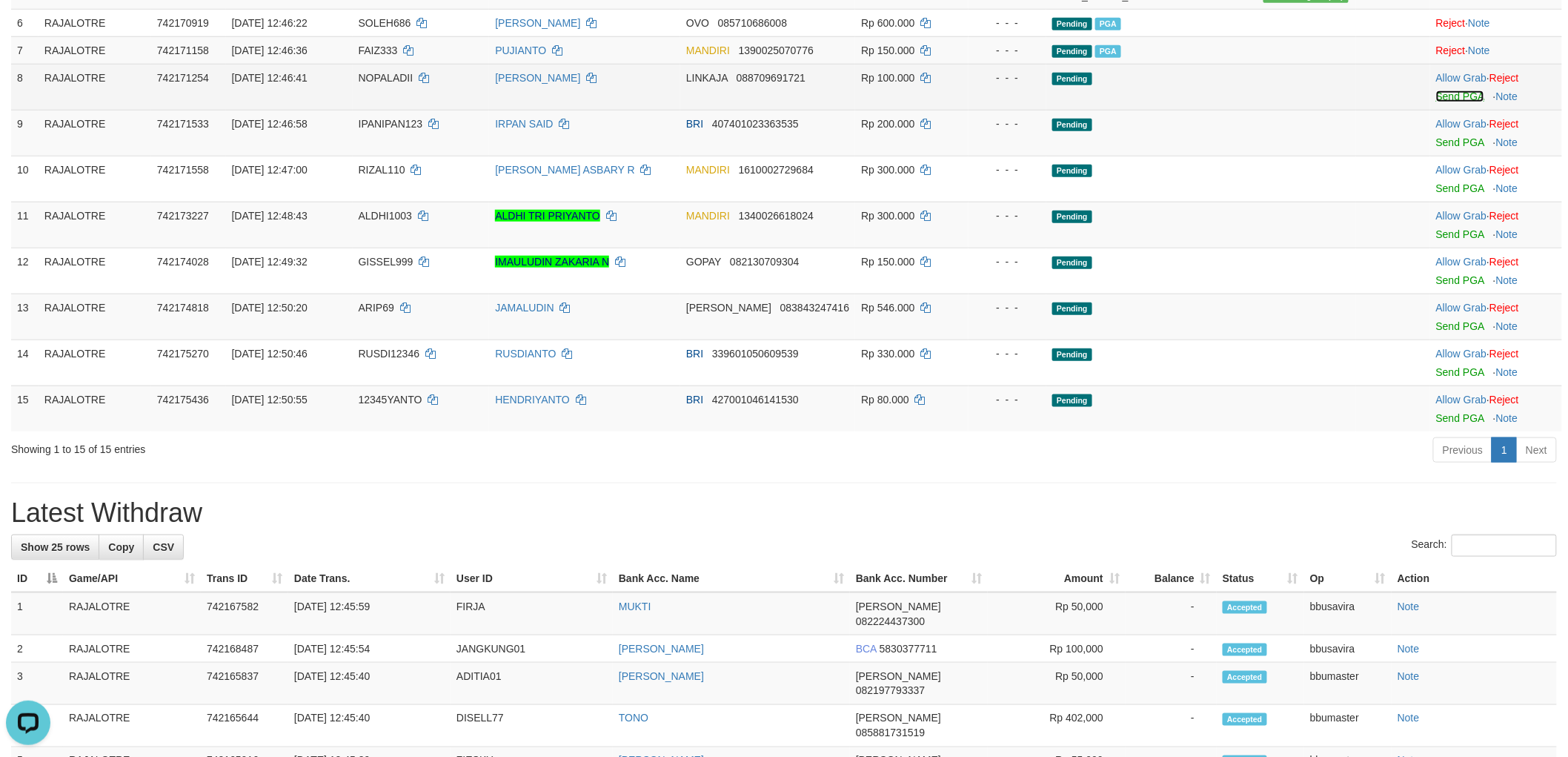
click at [1450, 103] on link "Send PGA" at bounding box center [1460, 97] width 48 height 12
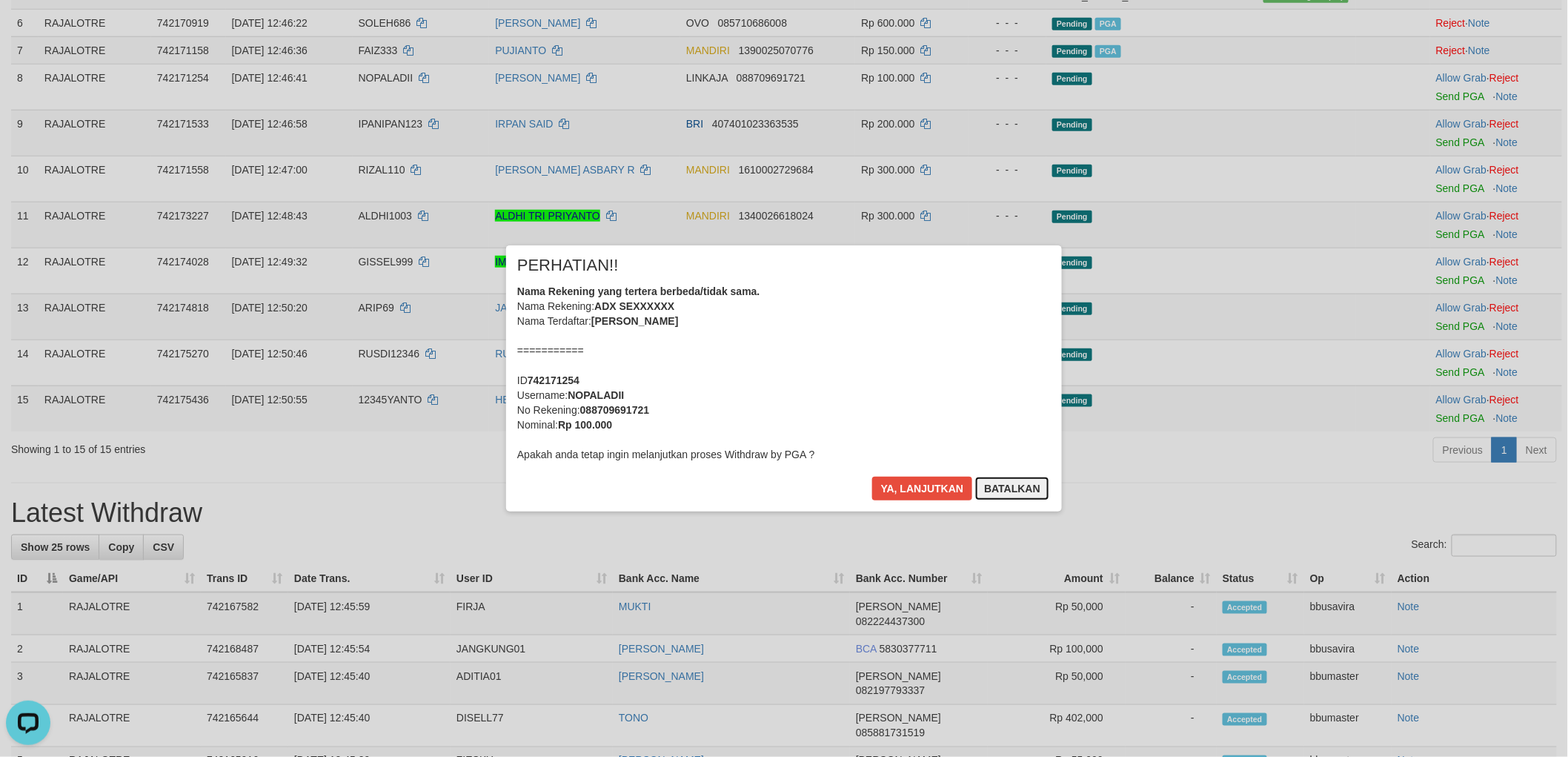
click at [1016, 480] on button "Batalkan" at bounding box center [1012, 489] width 74 height 24
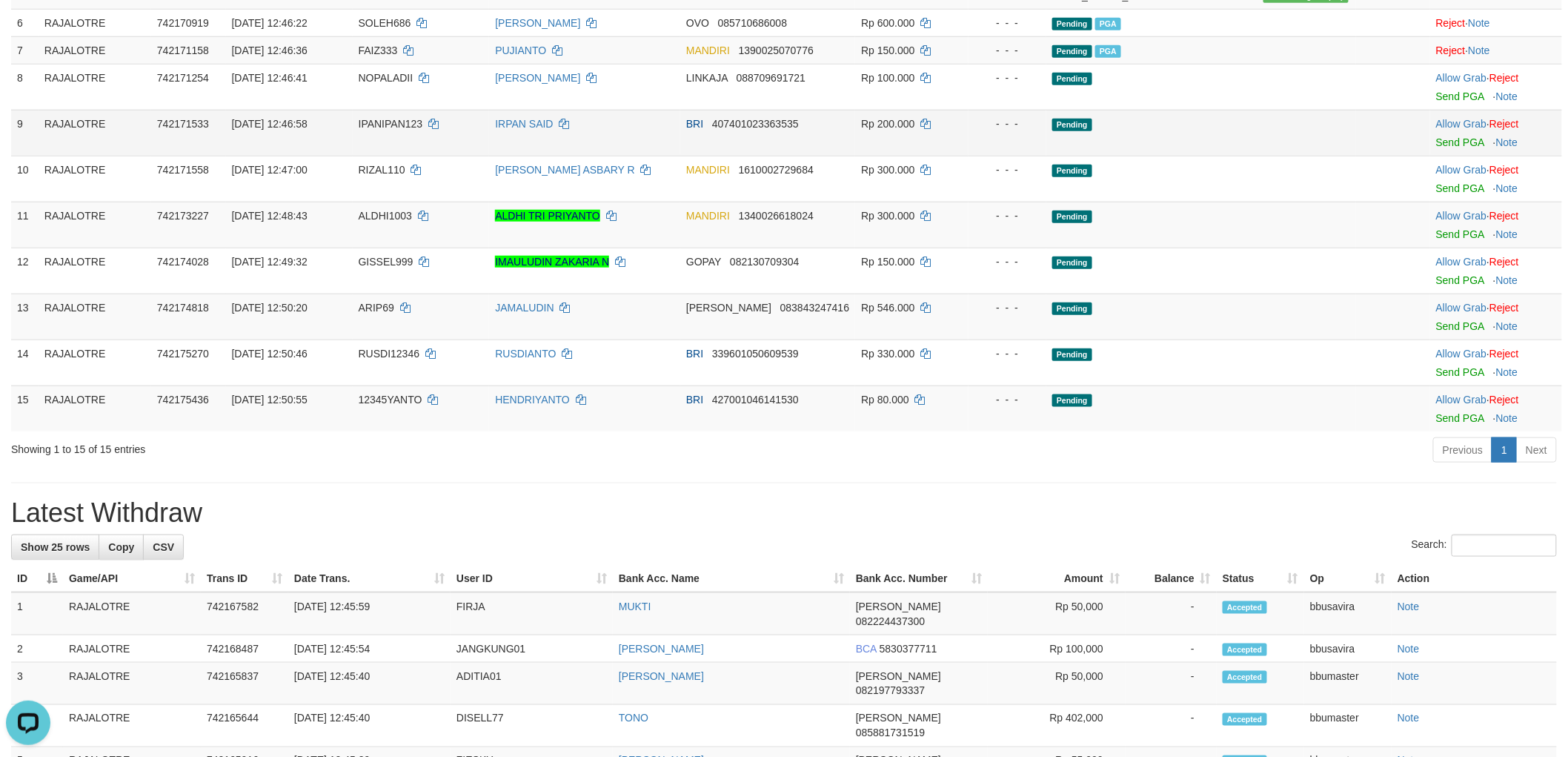
click at [1440, 135] on div at bounding box center [1496, 134] width 120 height 4
click at [1436, 149] on link "Send PGA" at bounding box center [1460, 143] width 48 height 12
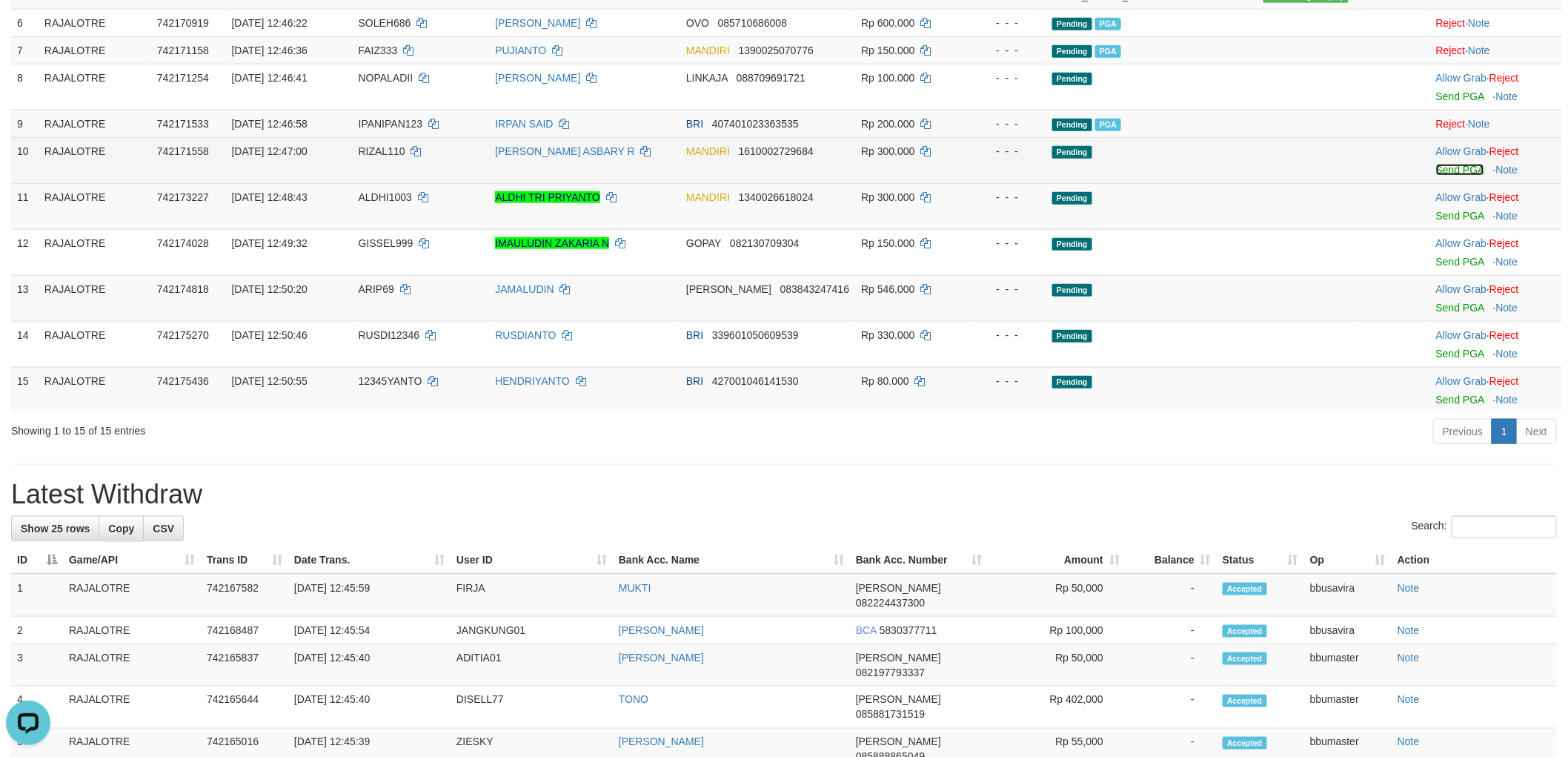
click at [1436, 176] on link "Send PGA" at bounding box center [1460, 170] width 48 height 12
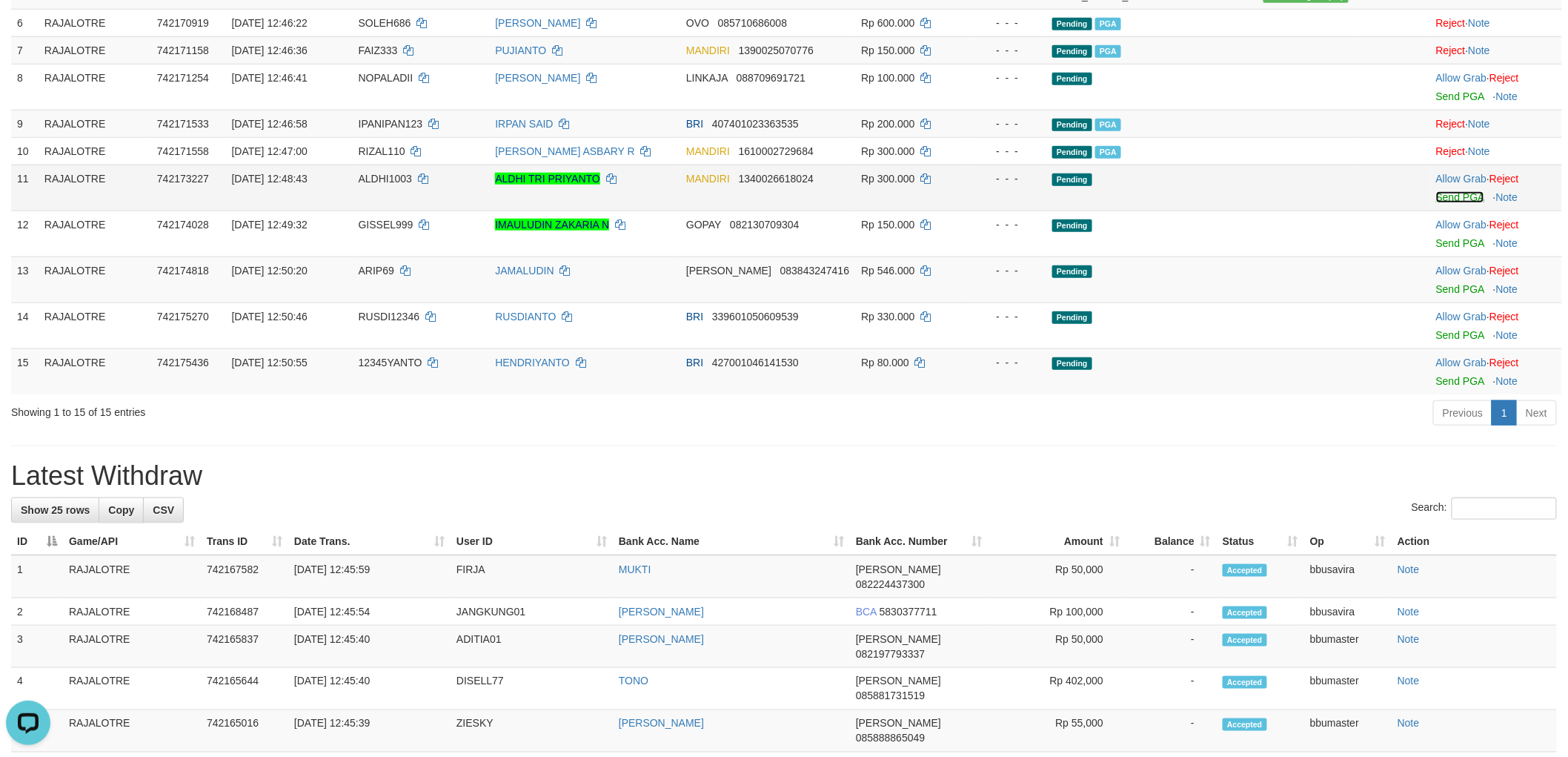
click at [1440, 203] on link "Send PGA" at bounding box center [1460, 197] width 48 height 12
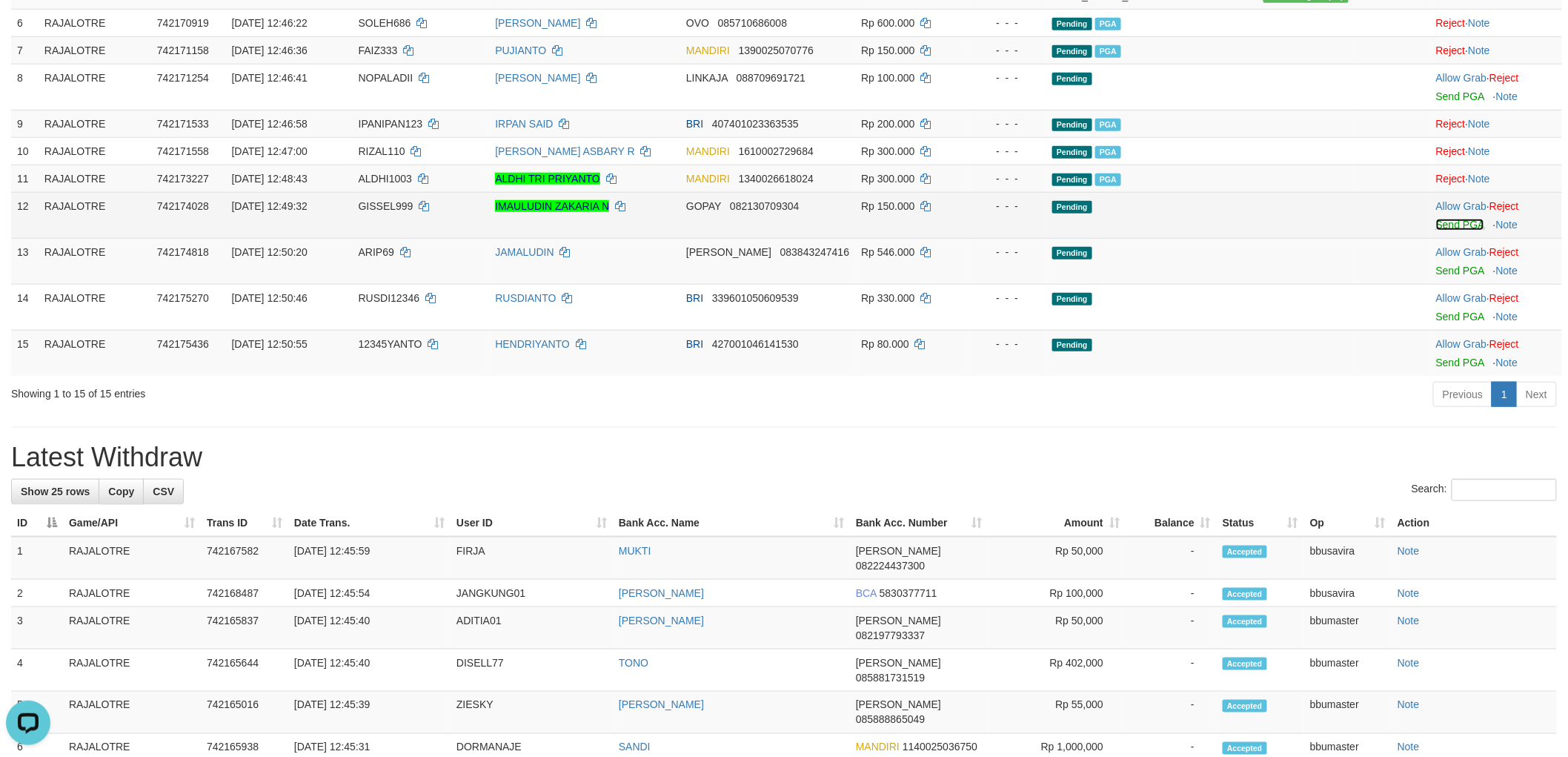
click at [1441, 230] on link "Send PGA" at bounding box center [1460, 224] width 48 height 12
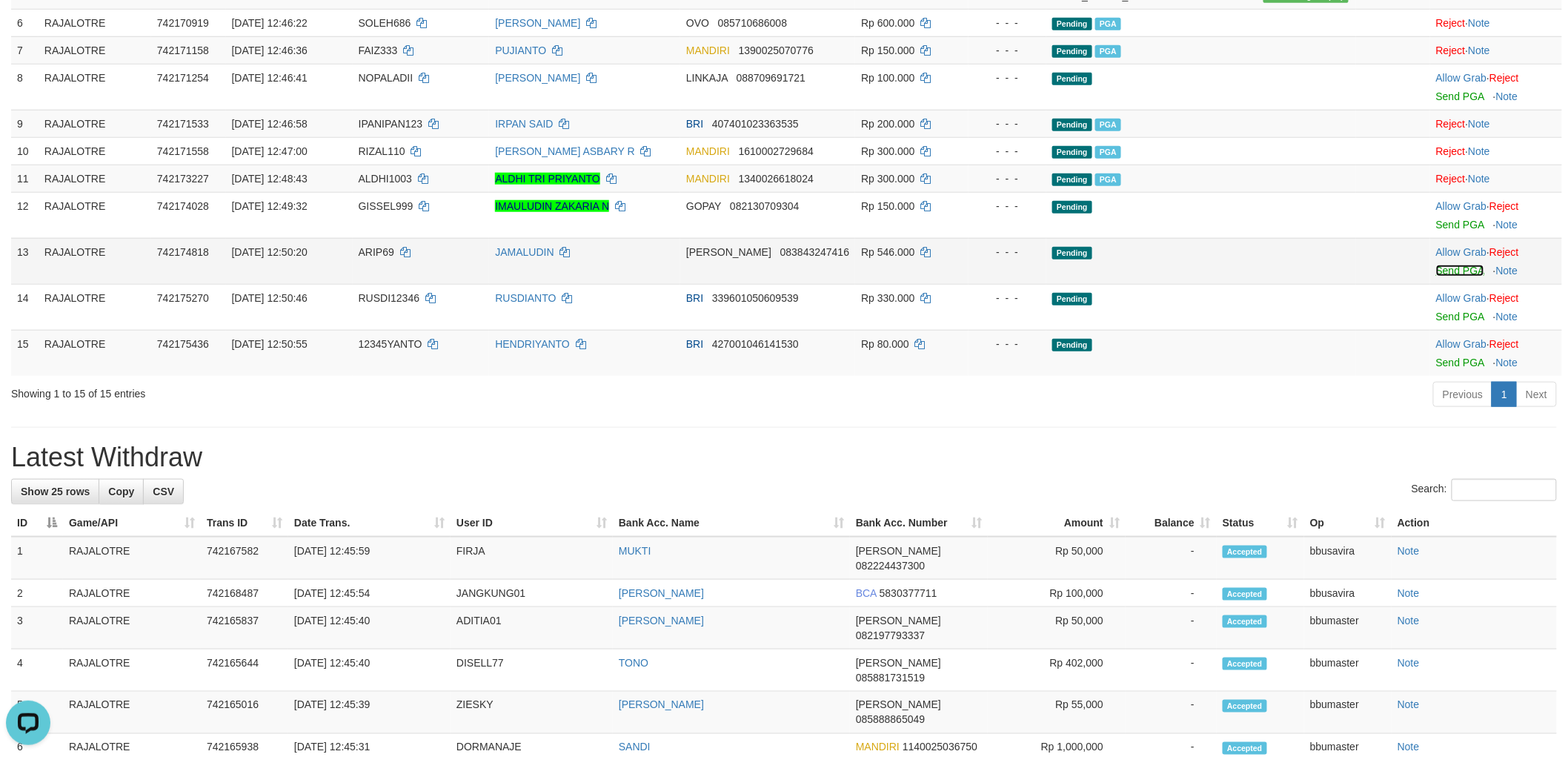
click at [1436, 276] on link "Send PGA" at bounding box center [1460, 270] width 48 height 12
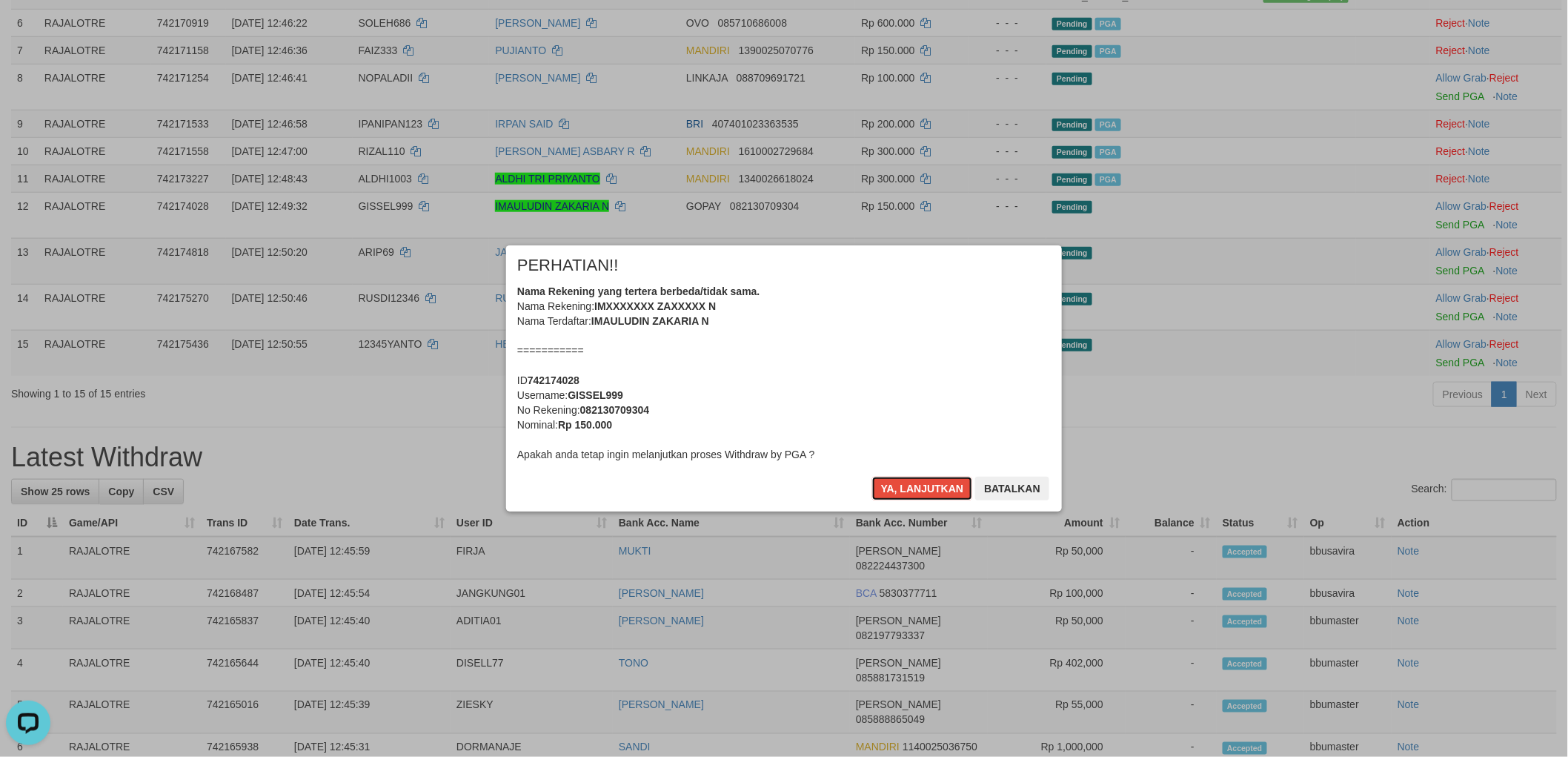
click at [873, 477] on button "Ya, lanjutkan" at bounding box center [923, 489] width 101 height 24
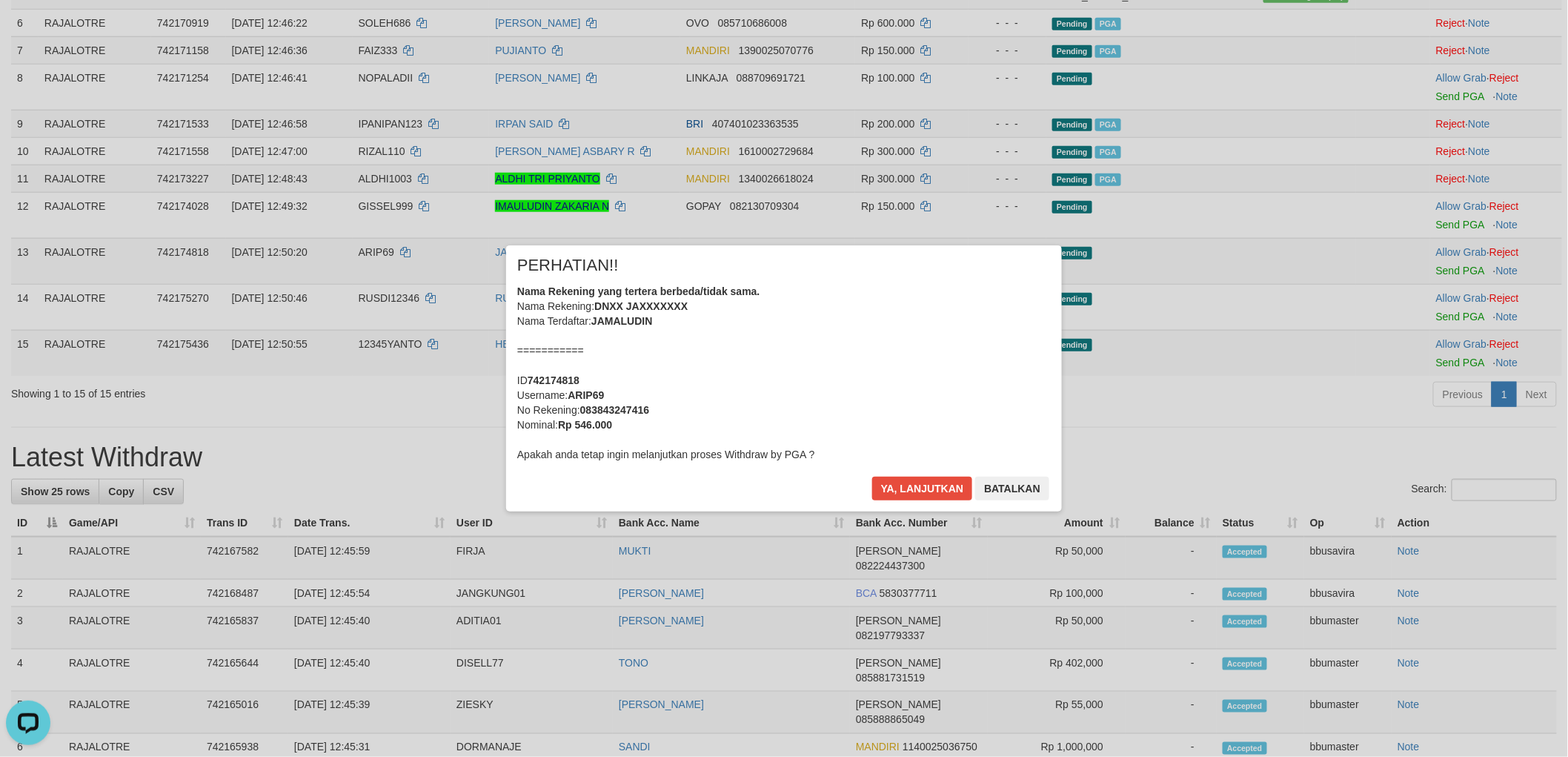
click at [1011, 390] on div "Nama Rekening yang tertera berbeda/tidak sama. Nama Rekening: DNXX JAXXXXXXX Na…" at bounding box center [784, 373] width 534 height 178
click at [873, 477] on button "Ya, lanjutkan" at bounding box center [923, 489] width 101 height 24
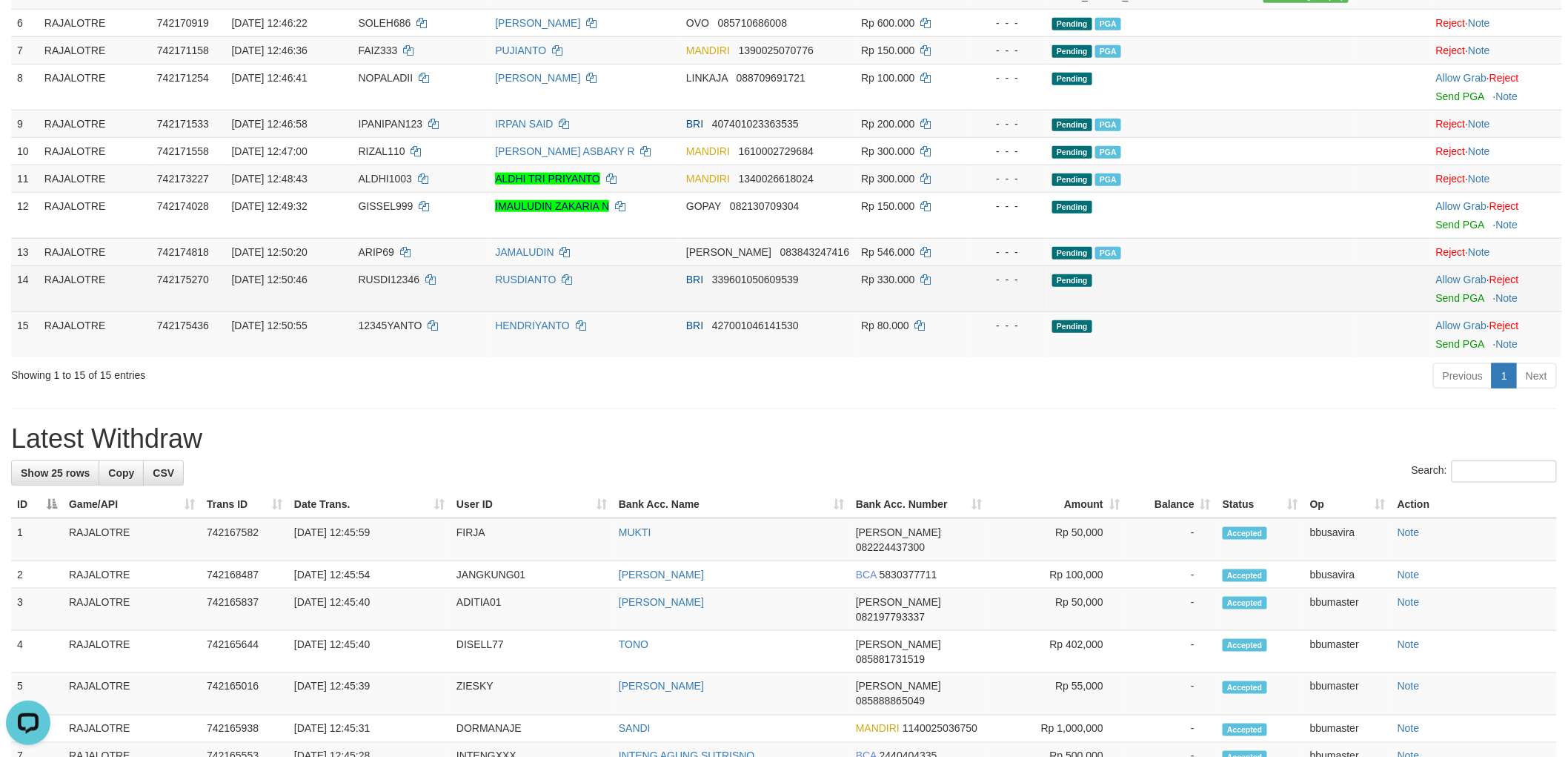
click at [1442, 311] on td "Allow Grab · Reject Send PGA · Note" at bounding box center [1496, 288] width 132 height 46
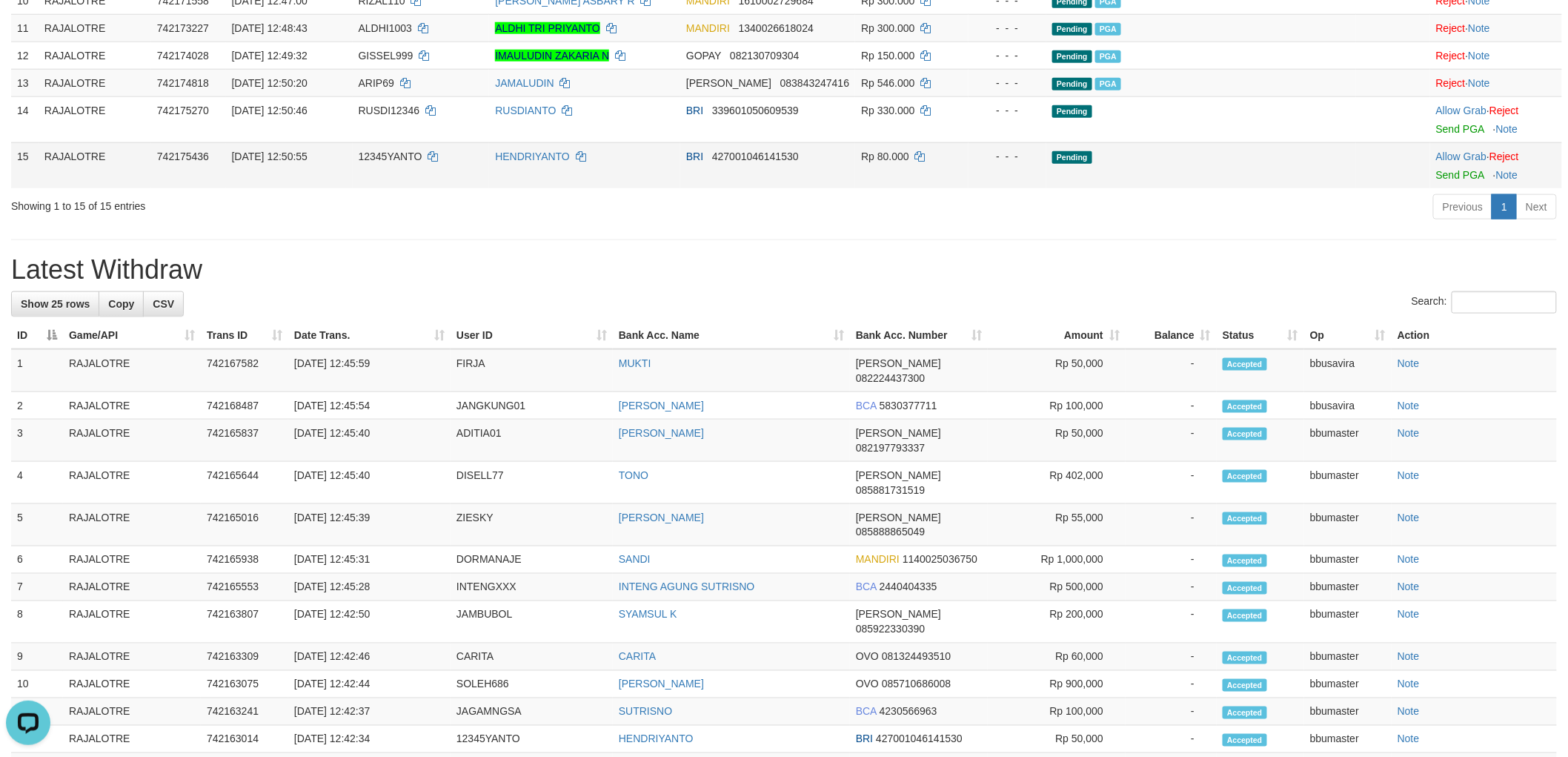
scroll to position [497, 0]
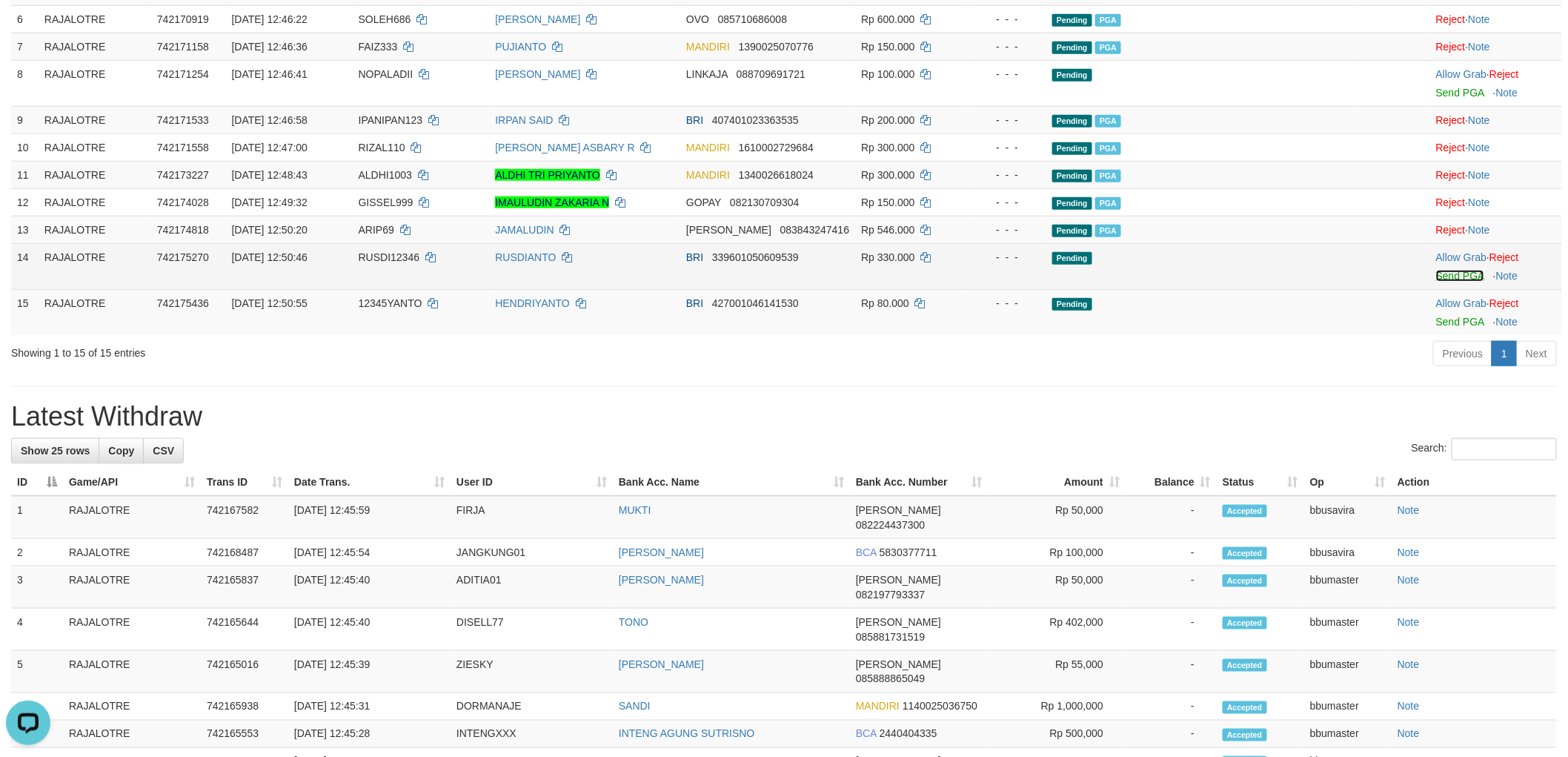
click at [1450, 281] on link "Send PGA" at bounding box center [1460, 276] width 48 height 12
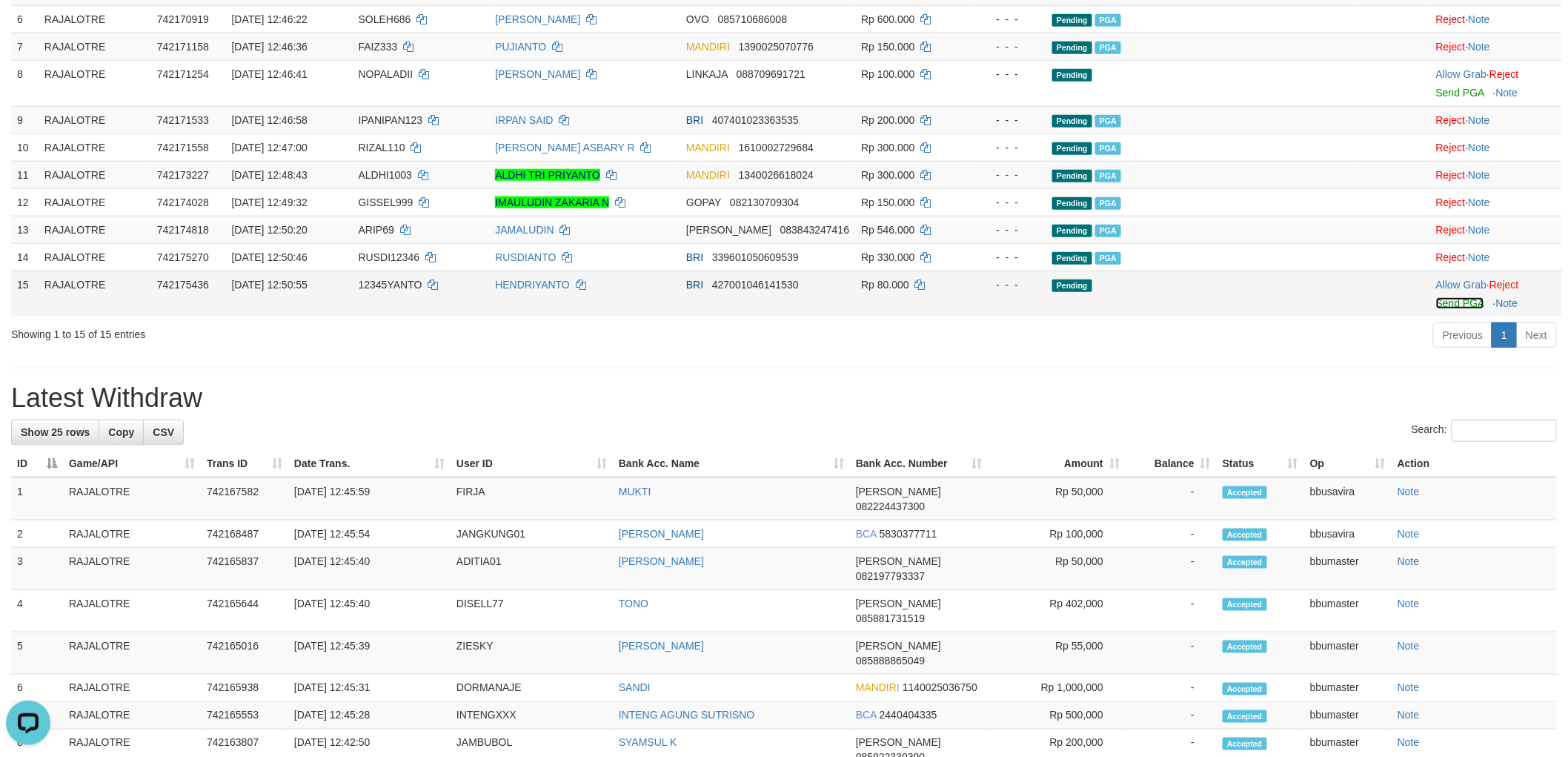
click at [1440, 309] on link "Send PGA" at bounding box center [1460, 303] width 48 height 12
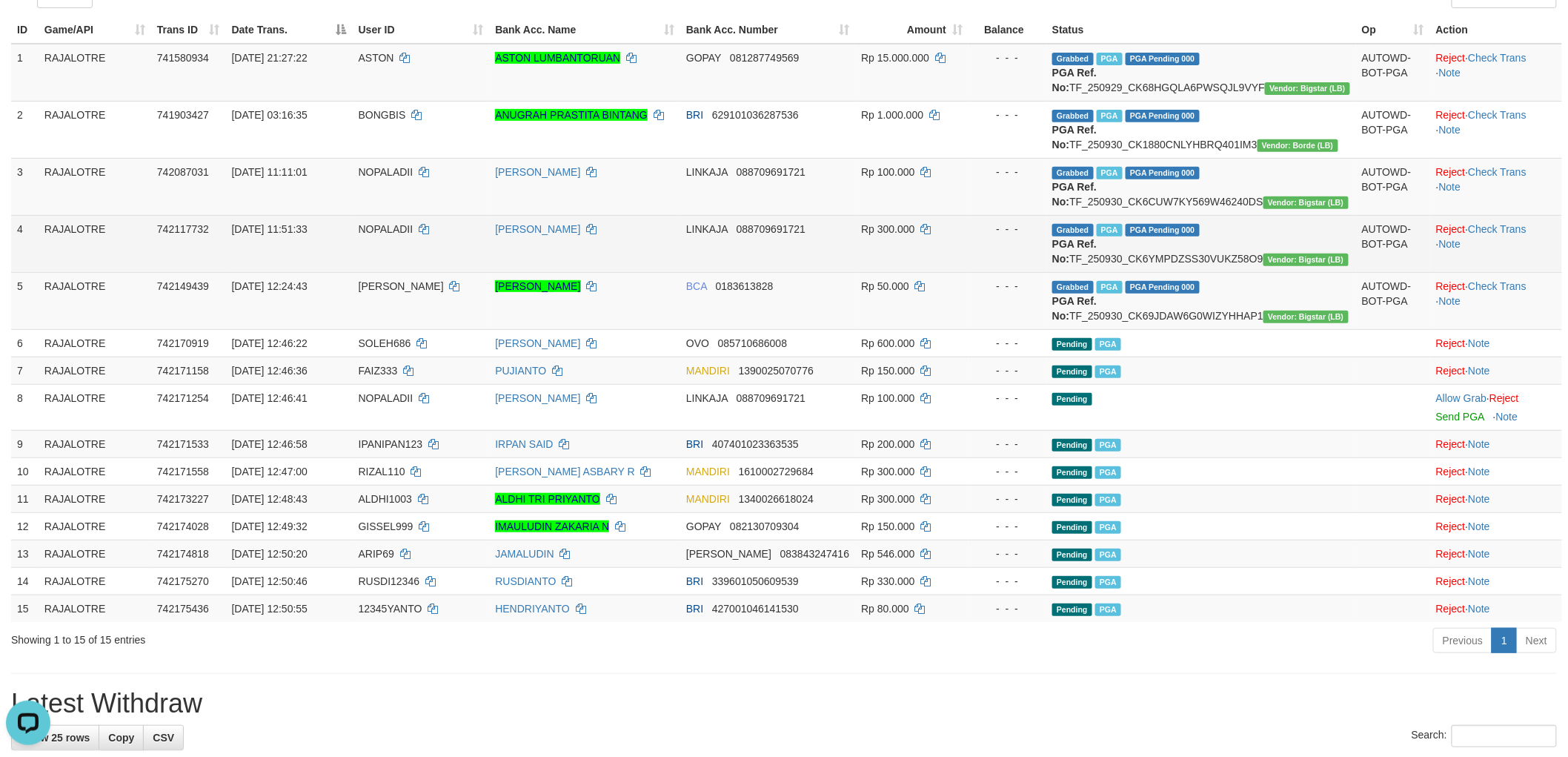
scroll to position [167, 0]
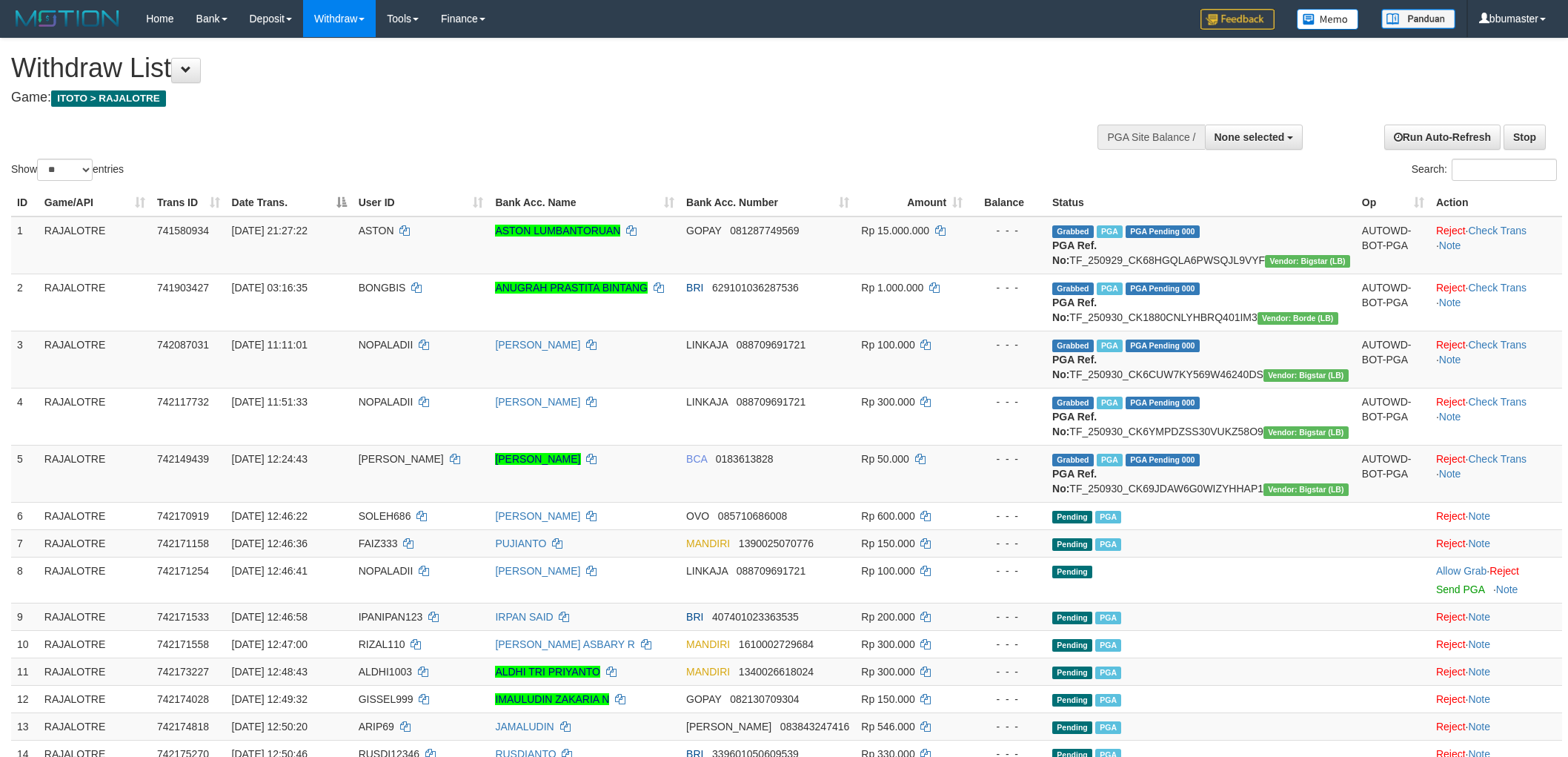
select select
select select "**"
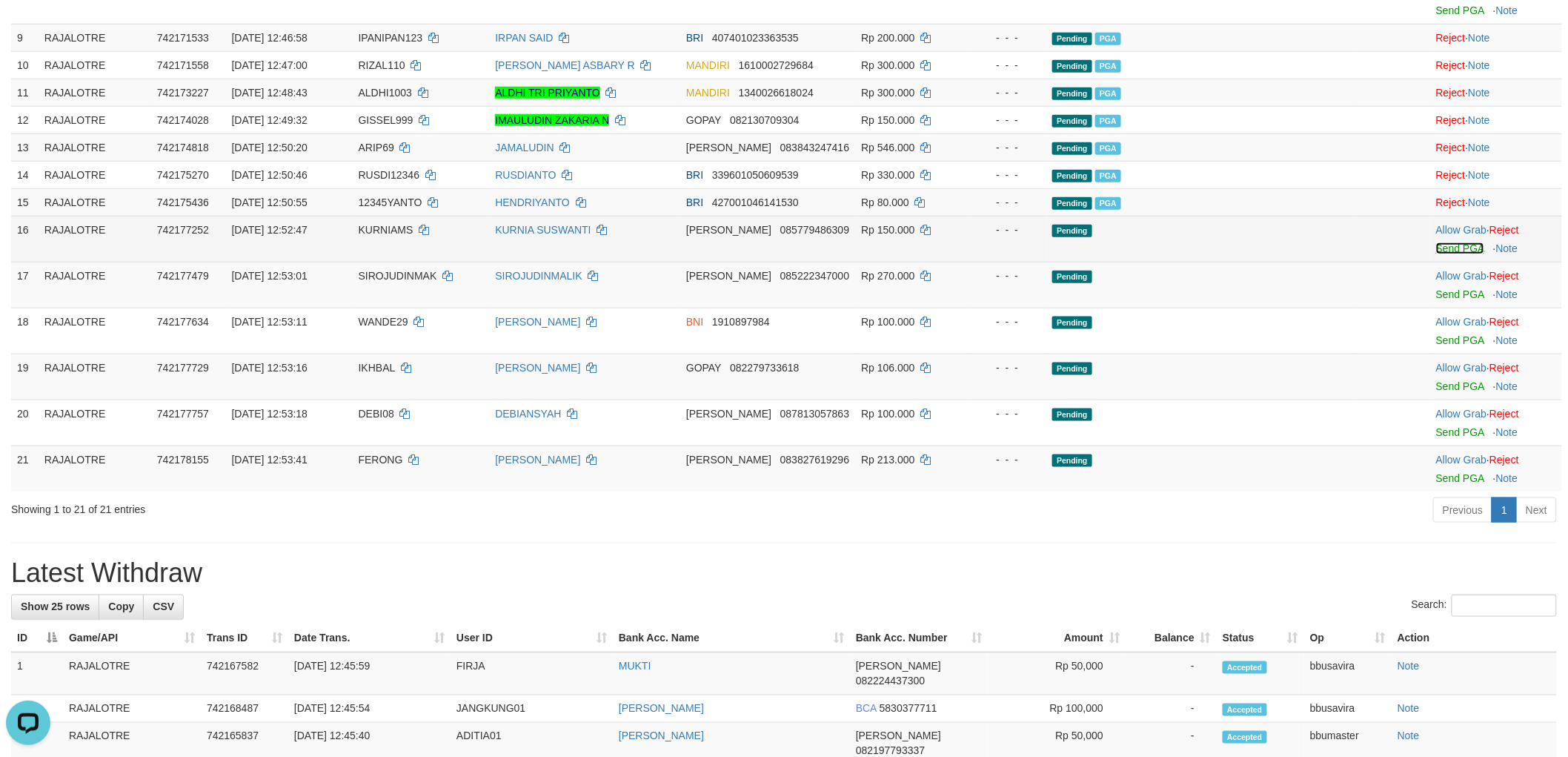
click at [1436, 254] on link "Send PGA" at bounding box center [1460, 248] width 48 height 12
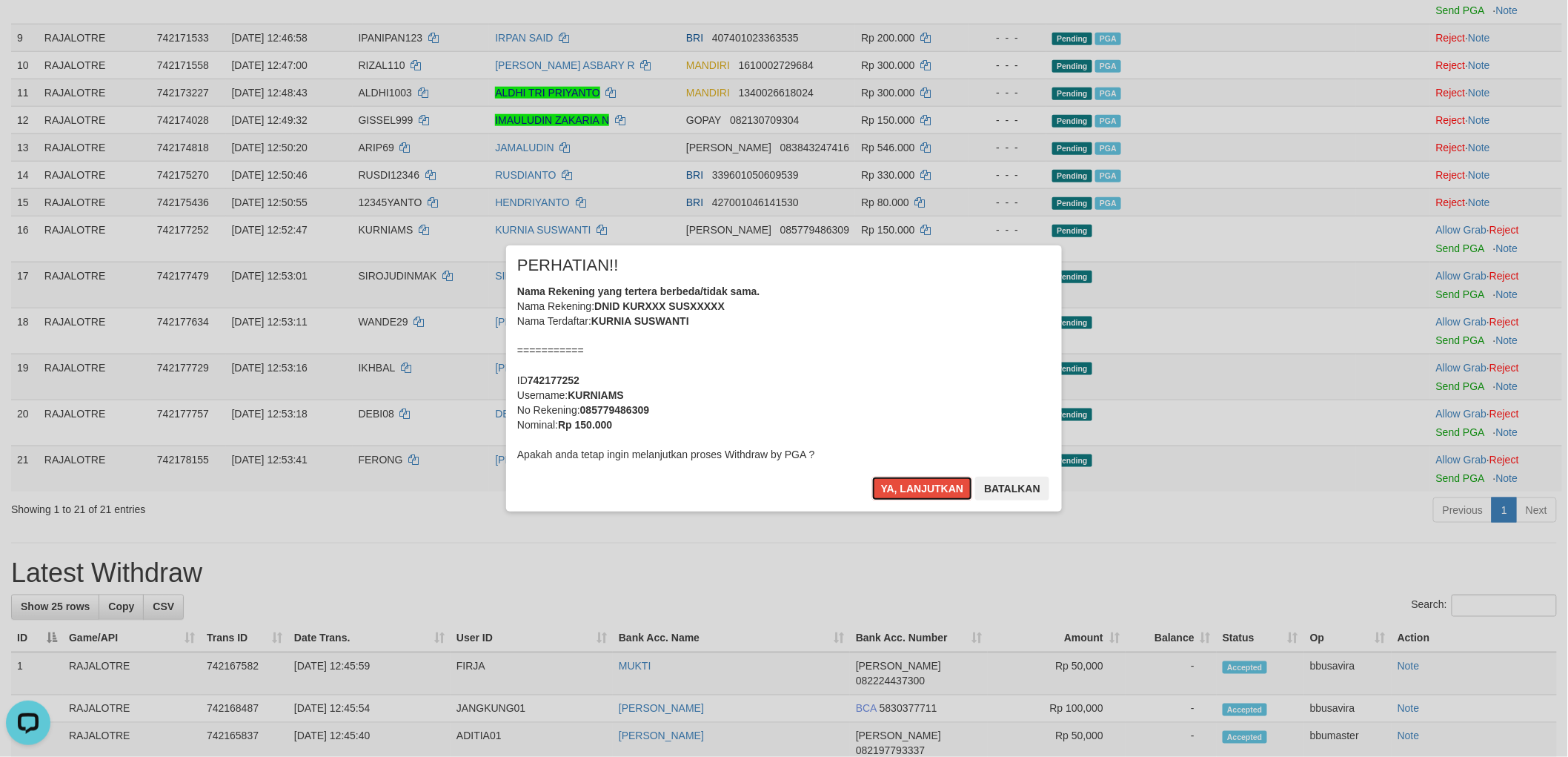
click at [873, 477] on button "Ya, lanjutkan" at bounding box center [923, 489] width 101 height 24
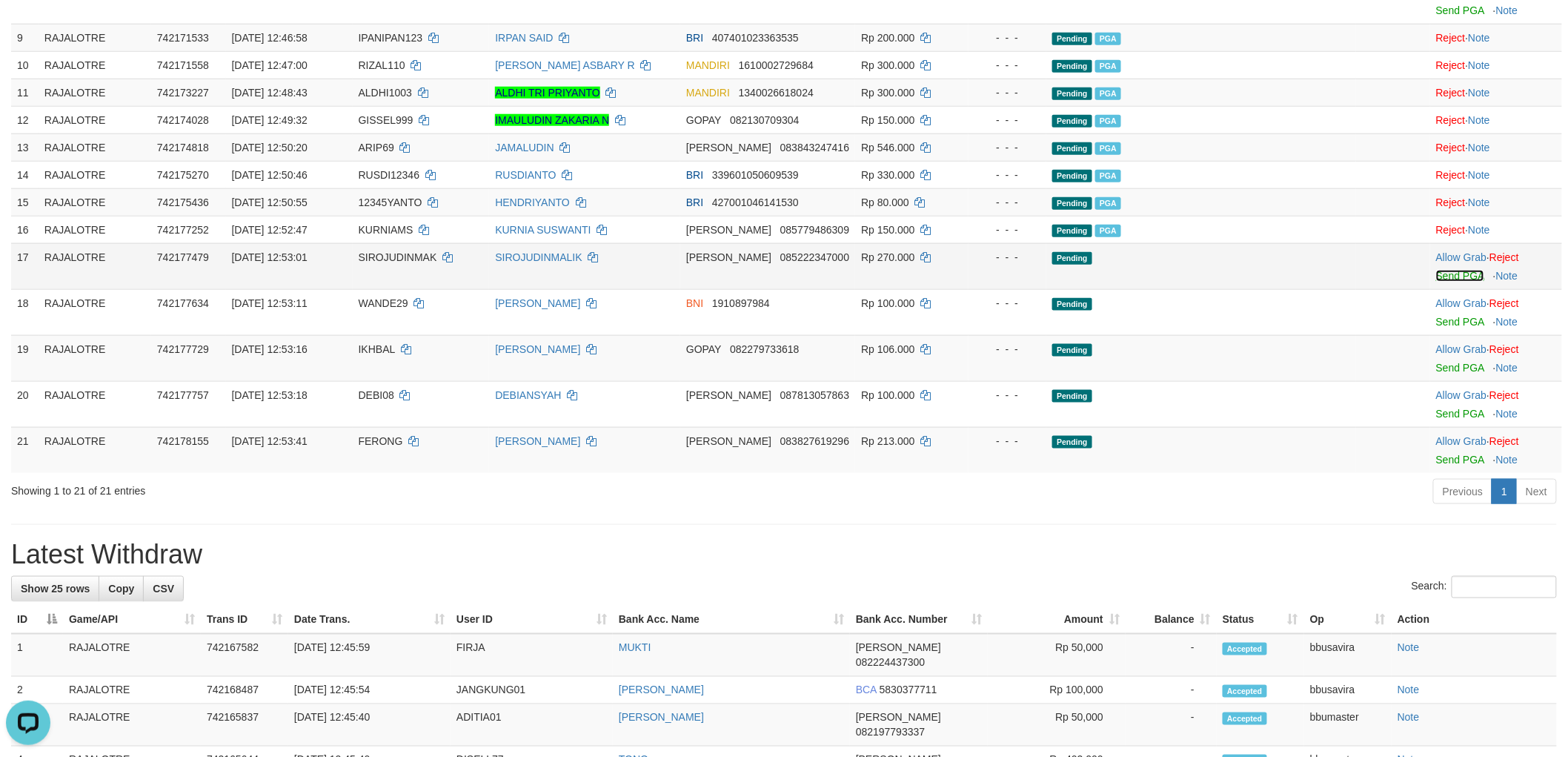
click at [1450, 281] on link "Send PGA" at bounding box center [1460, 276] width 48 height 12
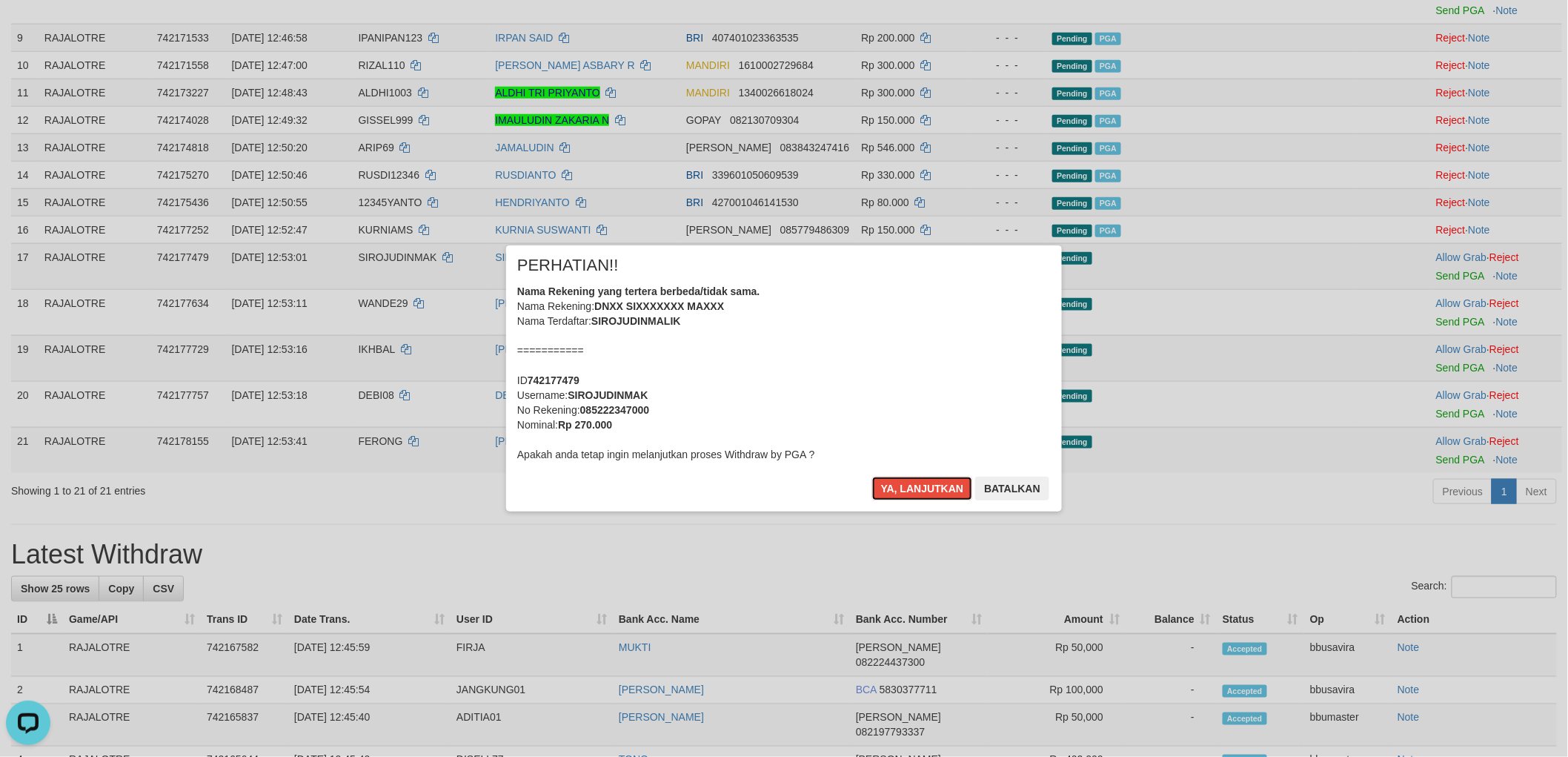
click at [873, 477] on button "Ya, lanjutkan" at bounding box center [923, 489] width 101 height 24
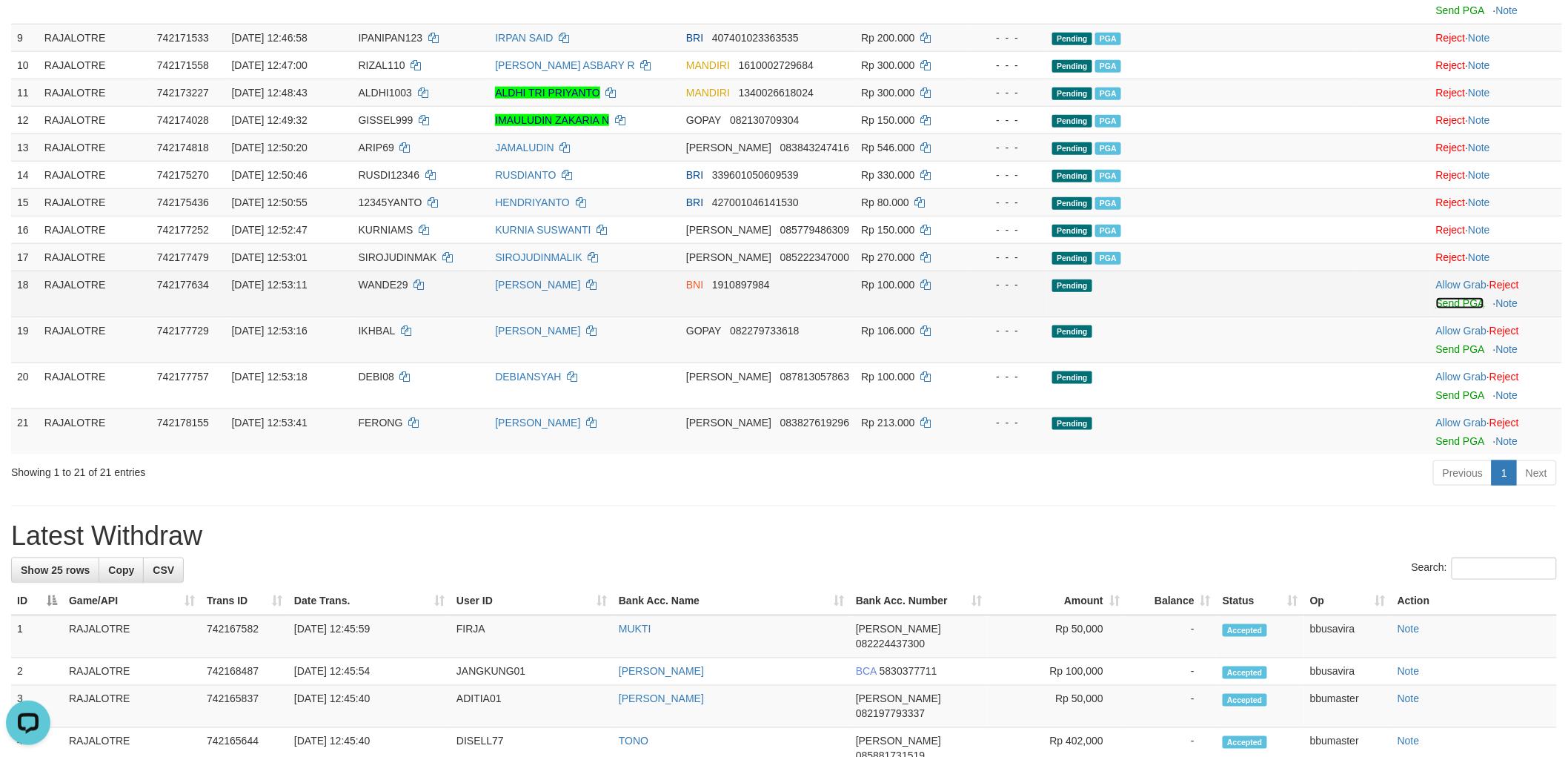
click at [1446, 309] on link "Send PGA" at bounding box center [1460, 303] width 48 height 12
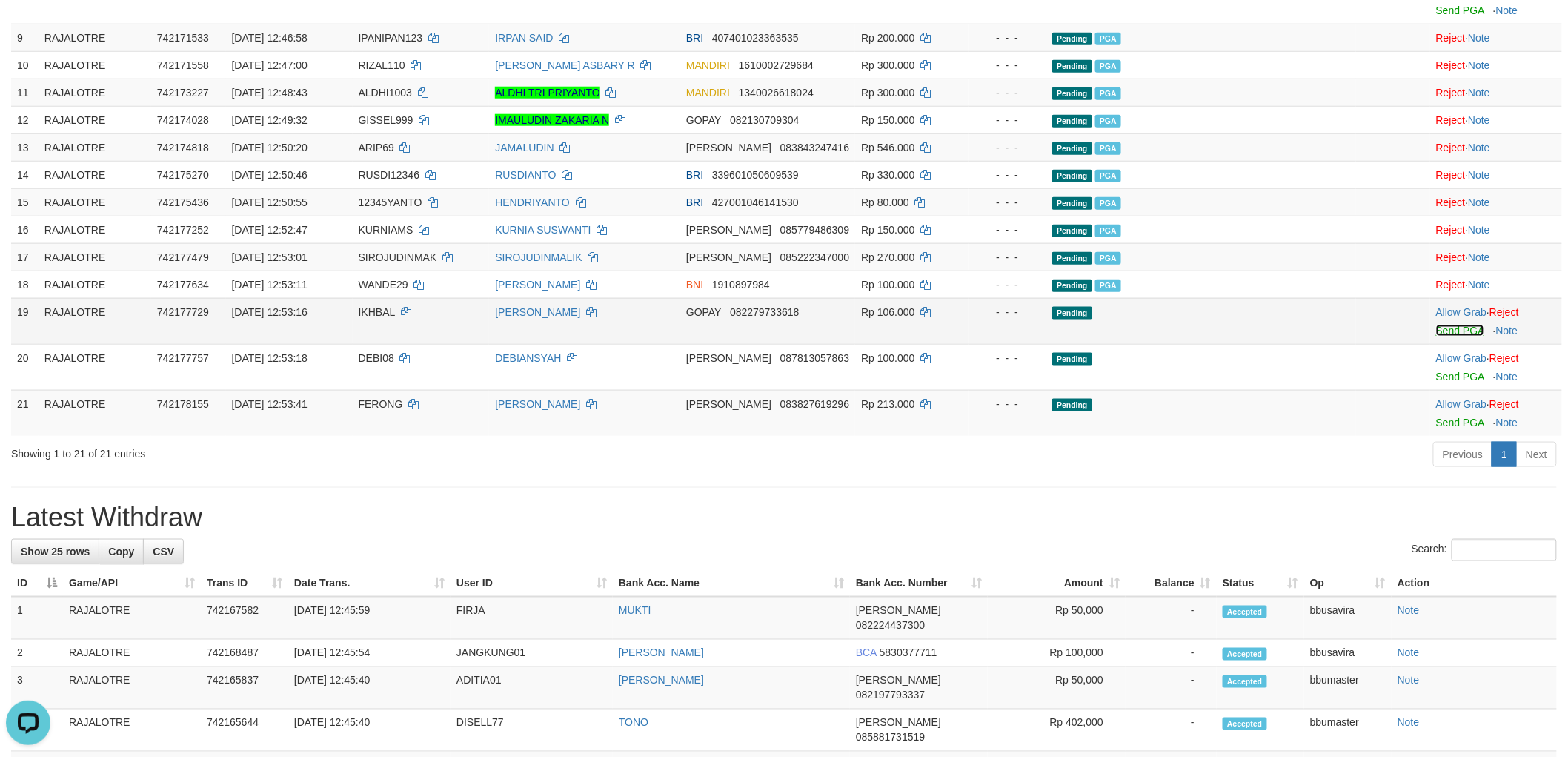
click at [1450, 336] on link "Send PGA" at bounding box center [1460, 330] width 48 height 12
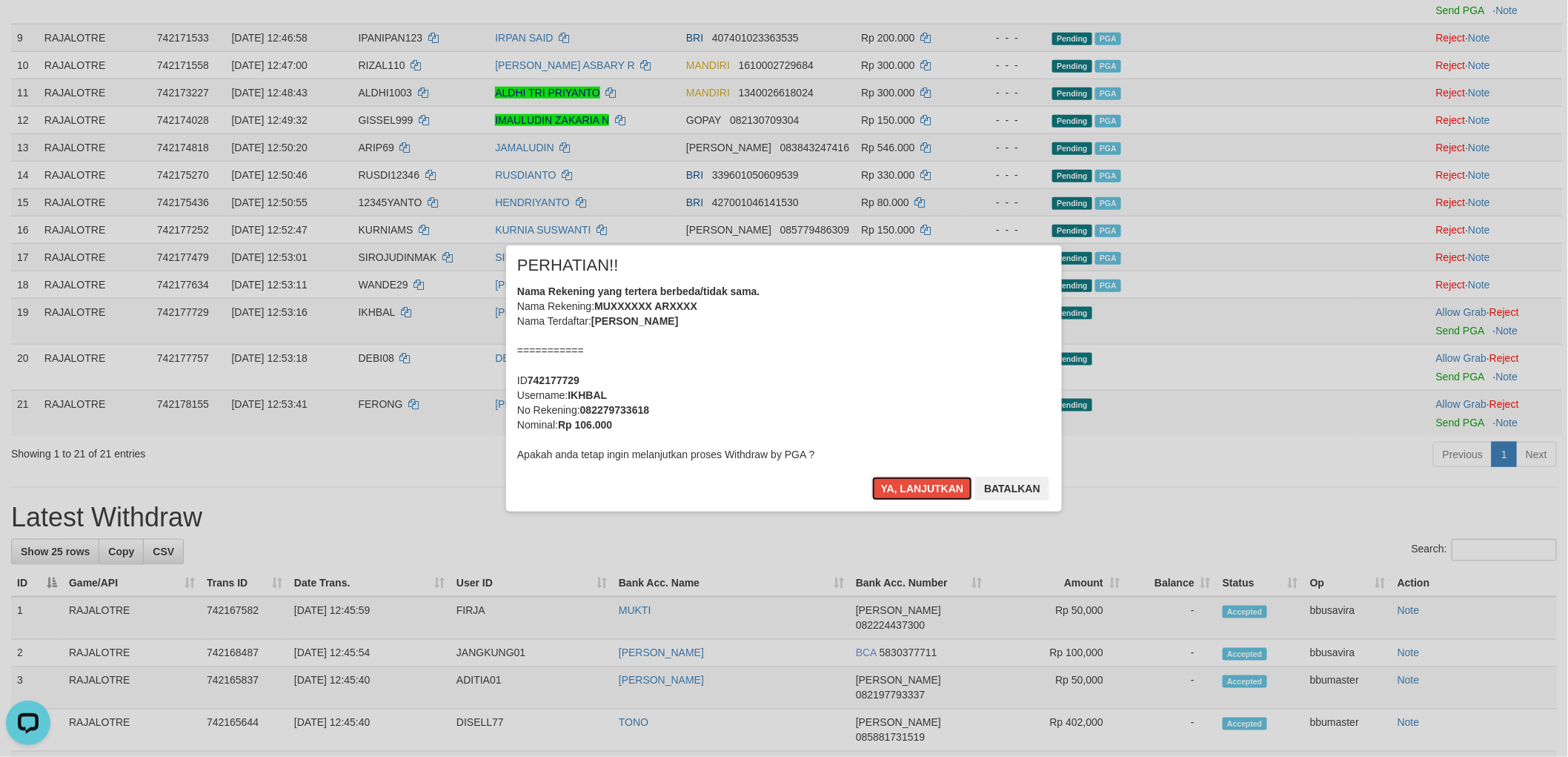
click at [873, 477] on button "Ya, lanjutkan" at bounding box center [923, 489] width 101 height 24
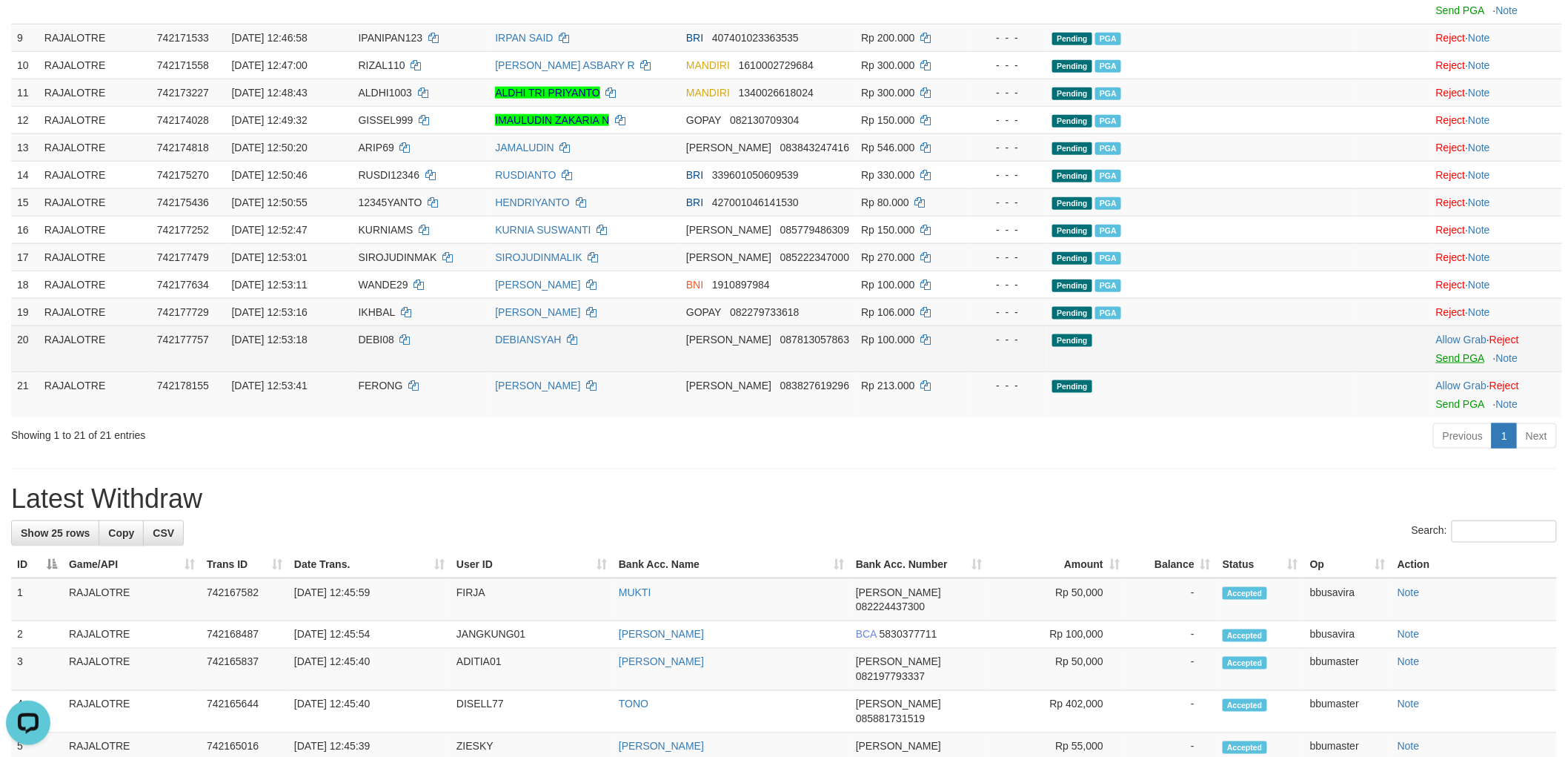
click at [1444, 351] on div at bounding box center [1496, 349] width 120 height 4
click at [1442, 364] on link "Send PGA" at bounding box center [1460, 358] width 48 height 12
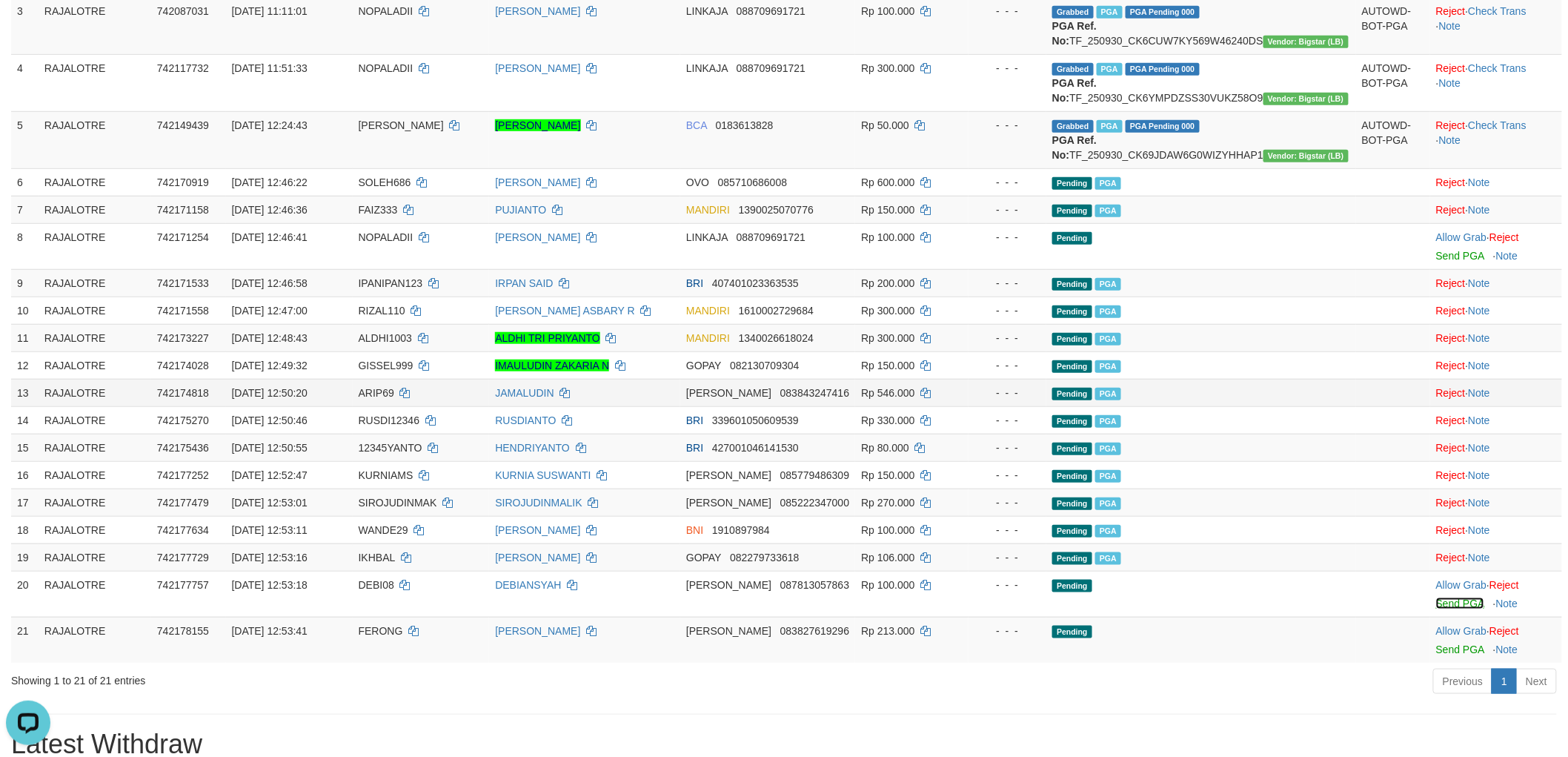
scroll to position [497, 0]
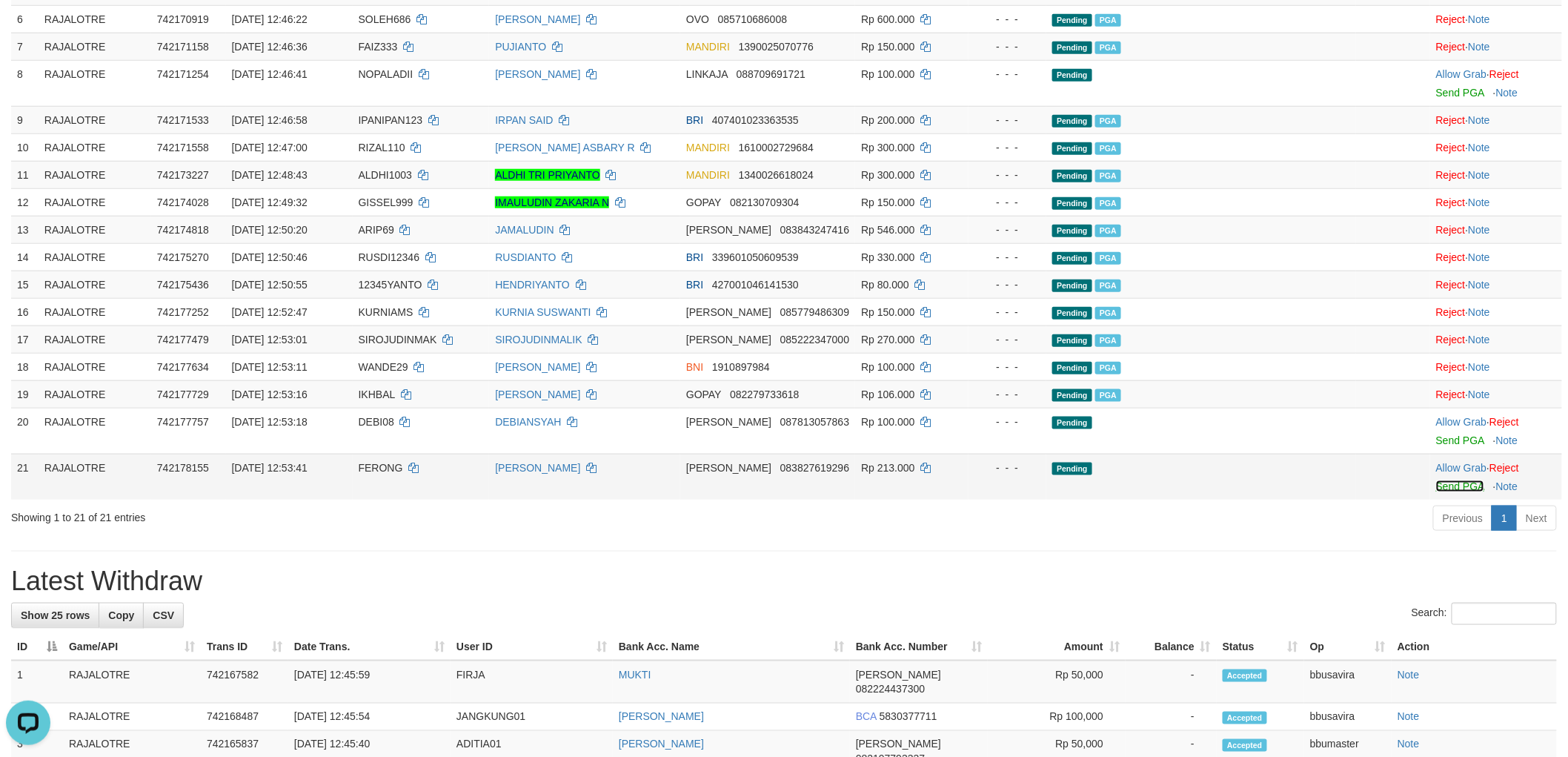
click at [1445, 492] on link "Send PGA" at bounding box center [1460, 487] width 48 height 12
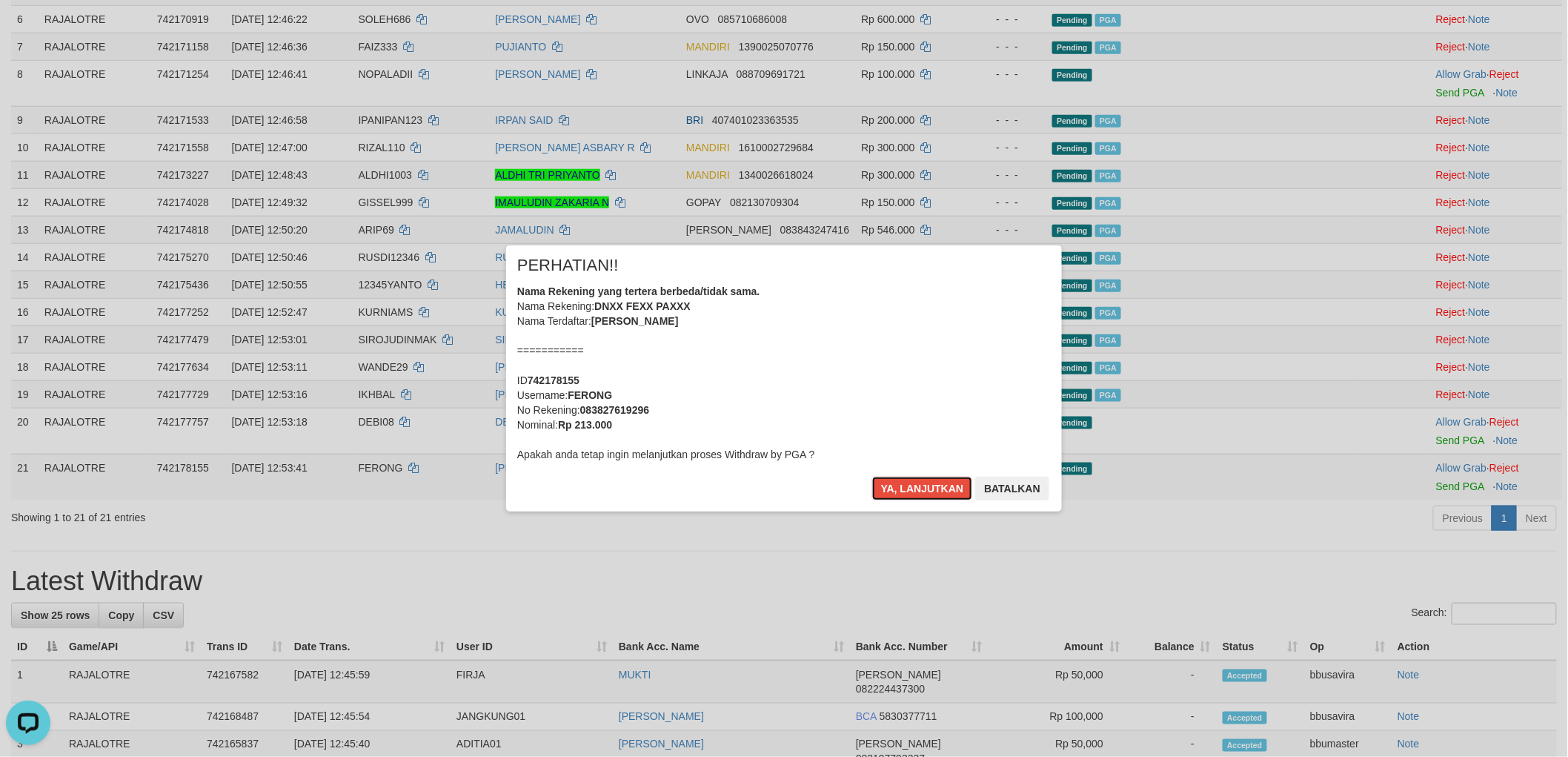
click at [873, 477] on button "Ya, lanjutkan" at bounding box center [923, 489] width 101 height 24
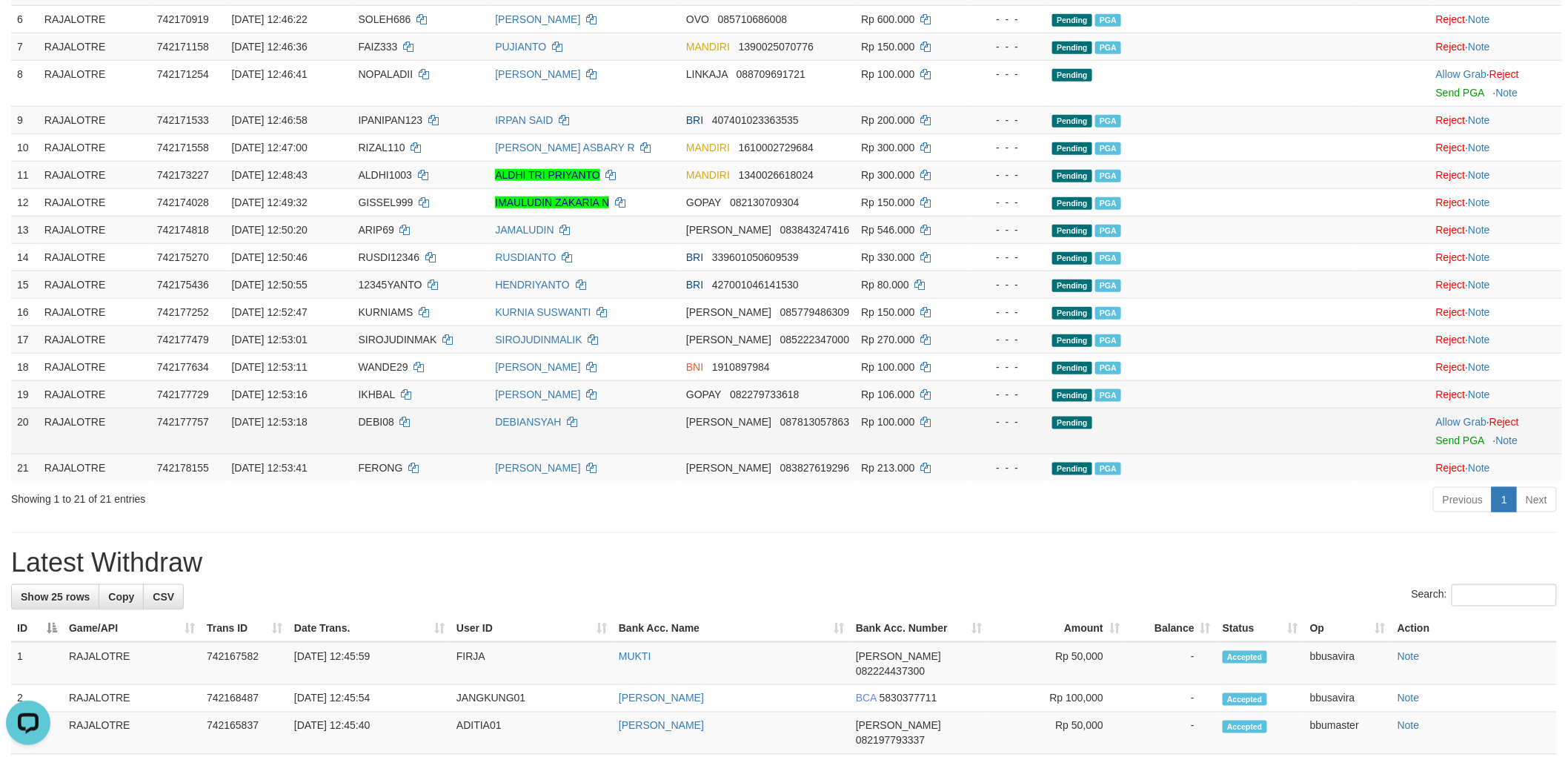
click at [1435, 454] on td "Allow Grab · Reject Send PGA · Note" at bounding box center [1496, 431] width 132 height 46
click at [1439, 446] on link "Send PGA" at bounding box center [1460, 440] width 48 height 12
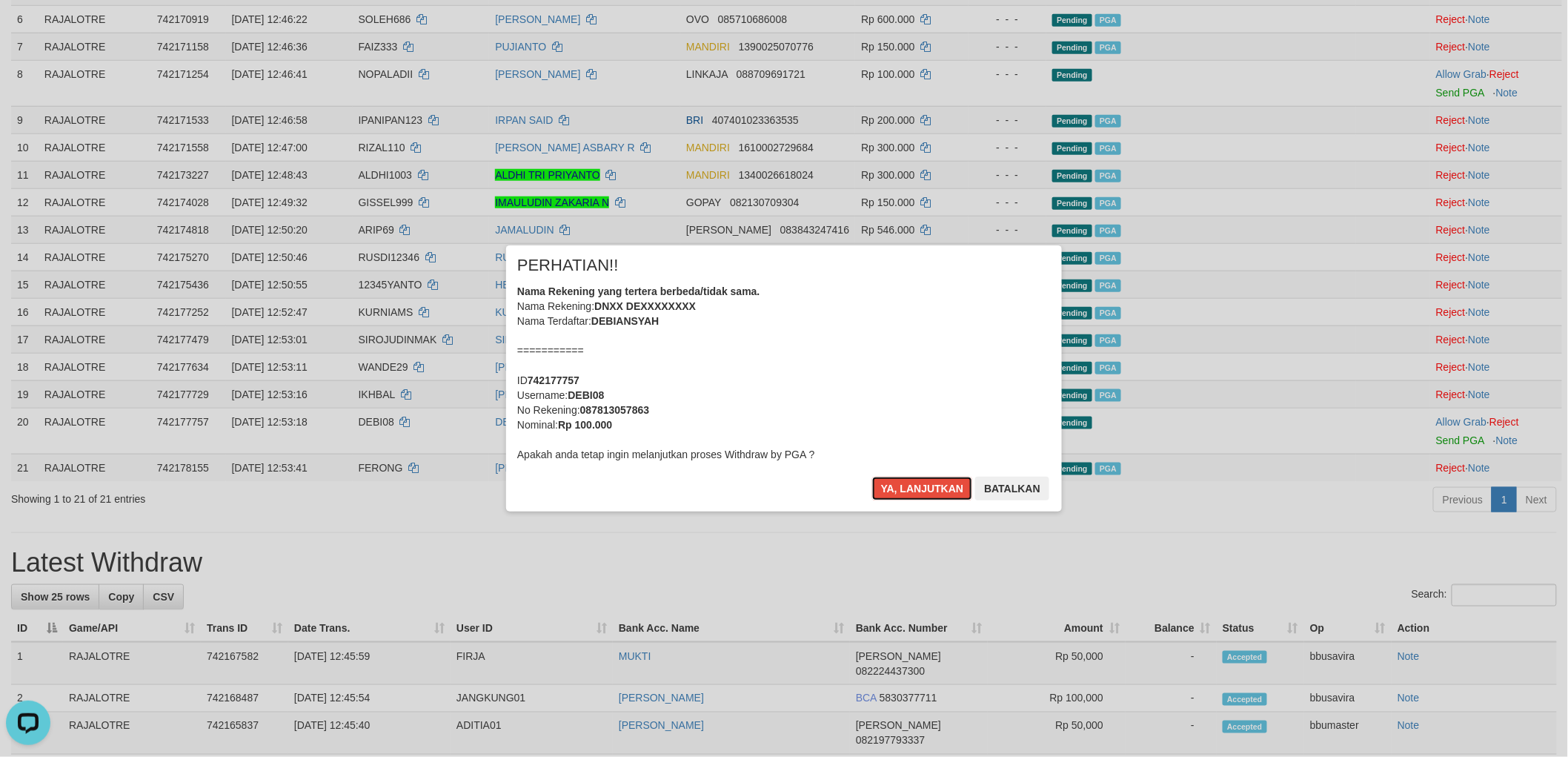
click at [873, 477] on button "Ya, lanjutkan" at bounding box center [923, 489] width 101 height 24
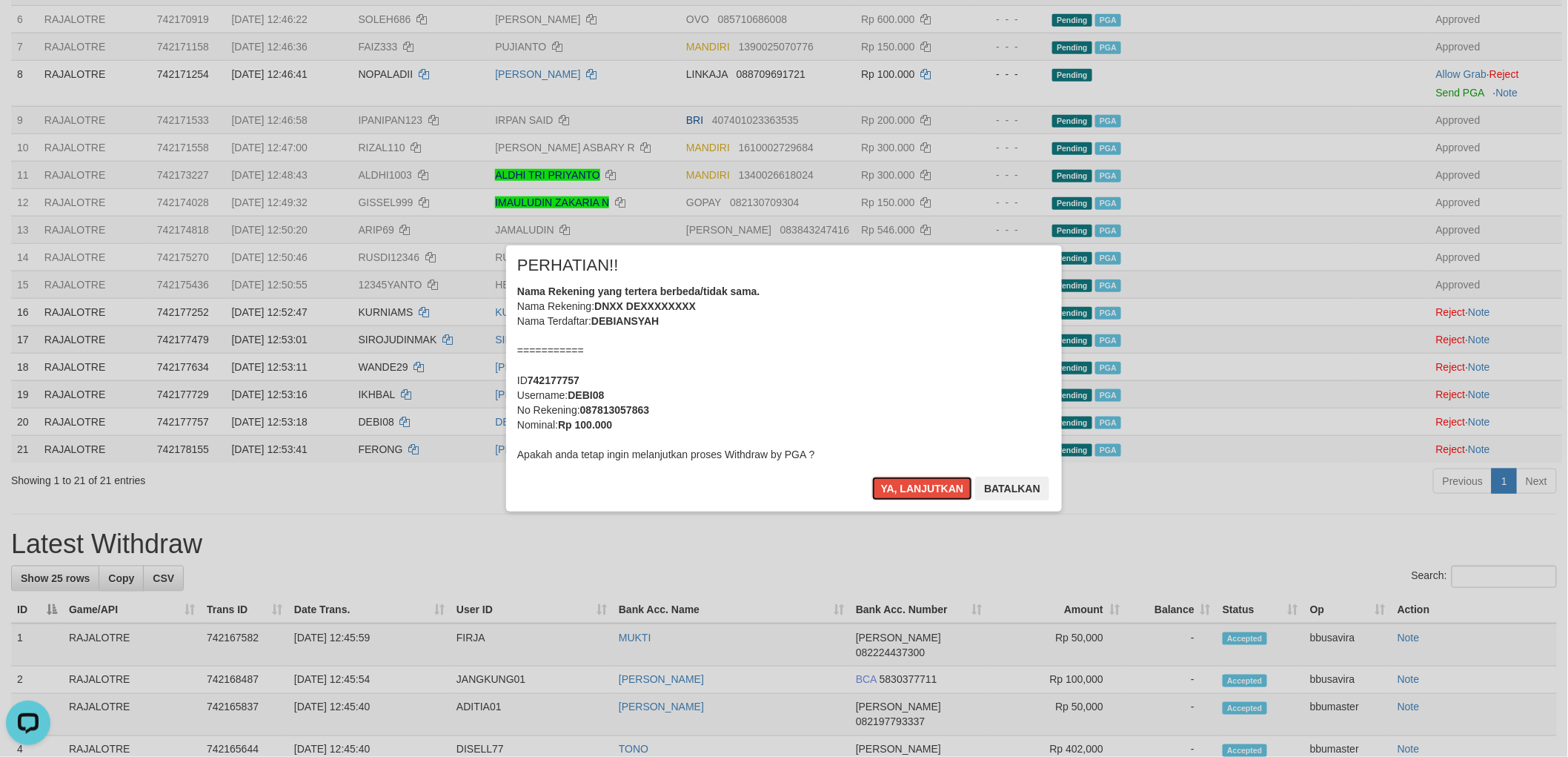
click at [873, 477] on button "Ya, lanjutkan" at bounding box center [923, 489] width 101 height 24
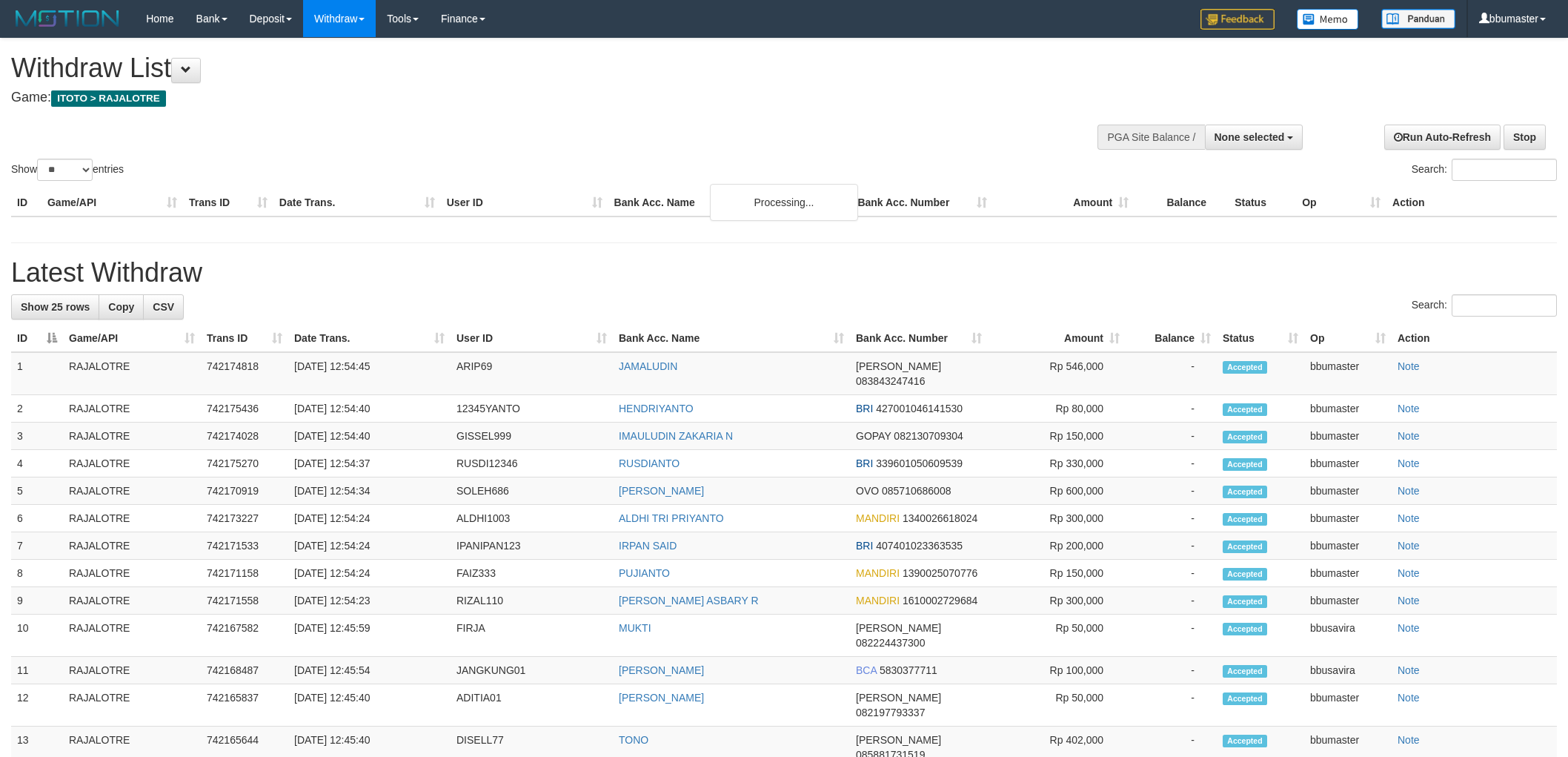
select select
select select "**"
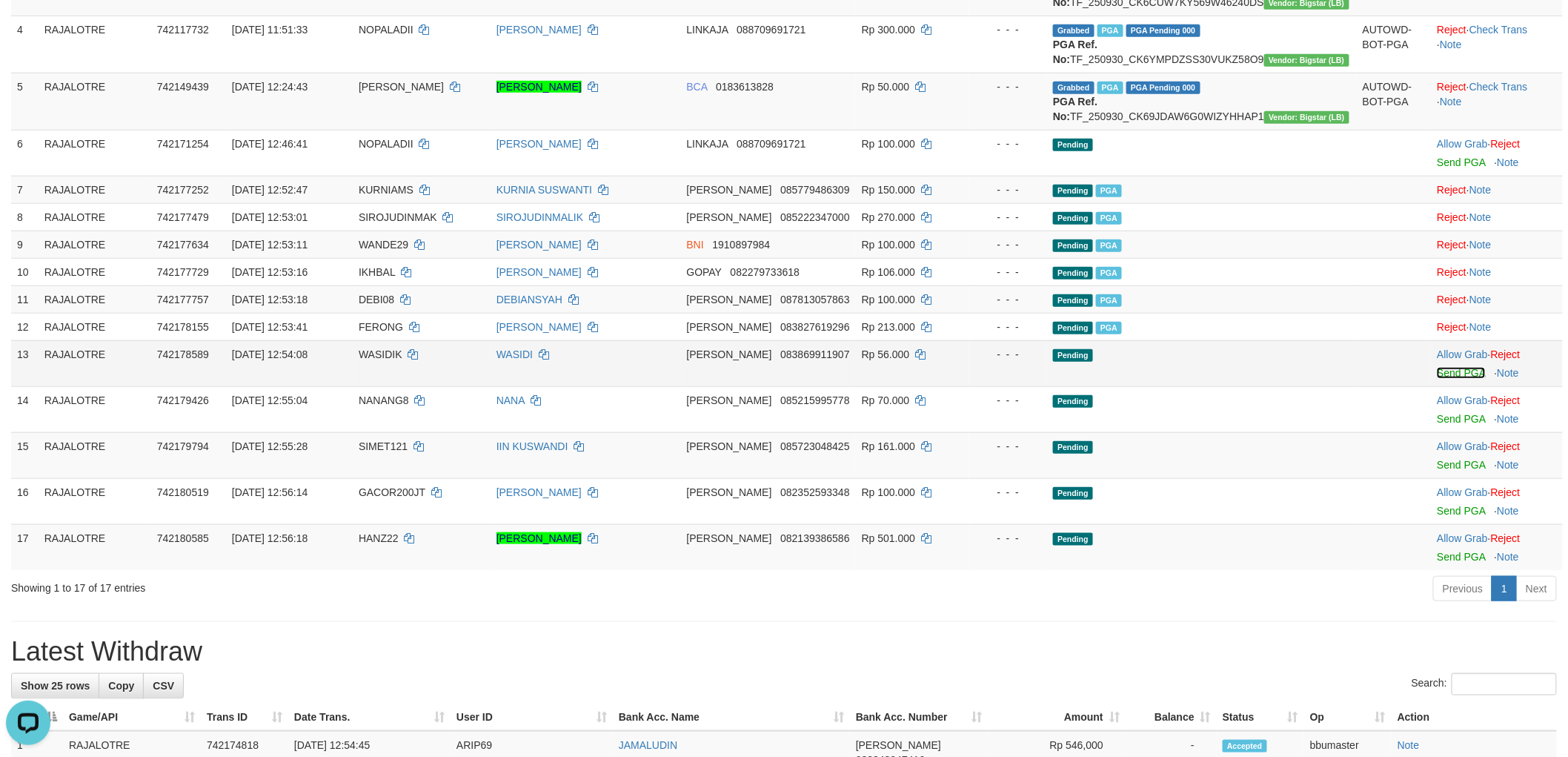
click at [1446, 379] on link "Send PGA" at bounding box center [1461, 373] width 48 height 12
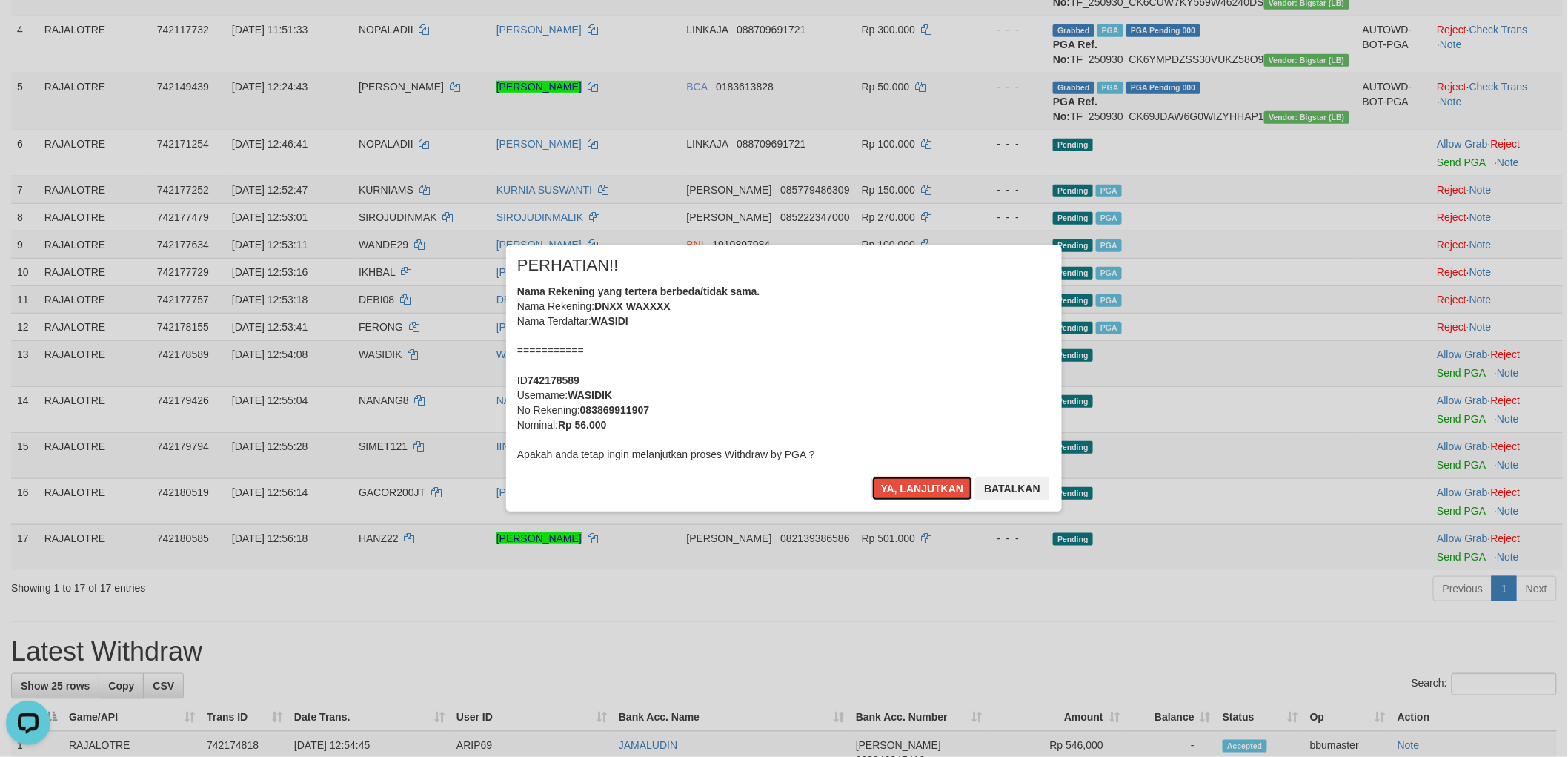
click at [873, 477] on button "Ya, lanjutkan" at bounding box center [923, 489] width 101 height 24
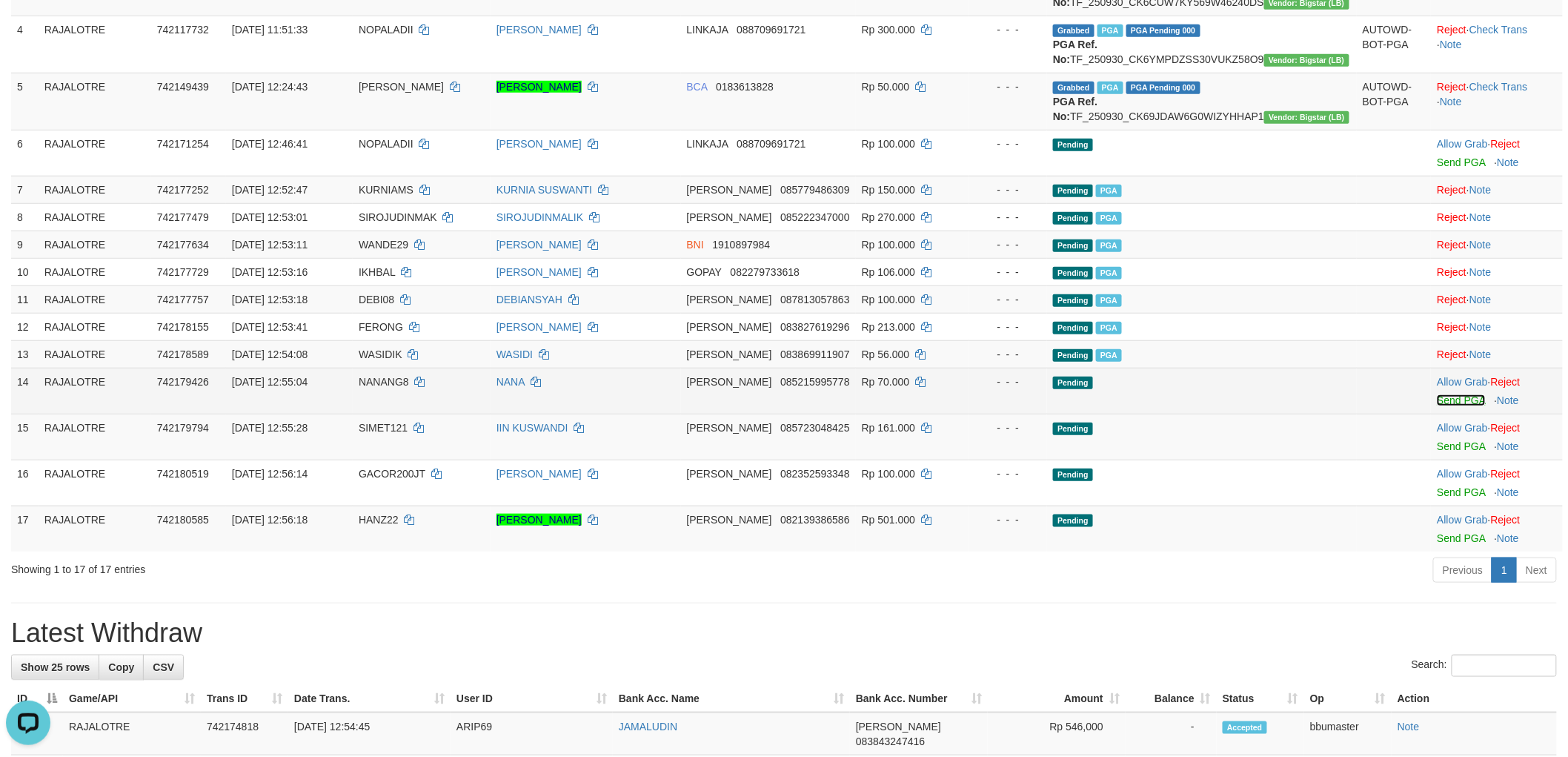
click at [1443, 406] on link "Send PGA" at bounding box center [1461, 400] width 48 height 12
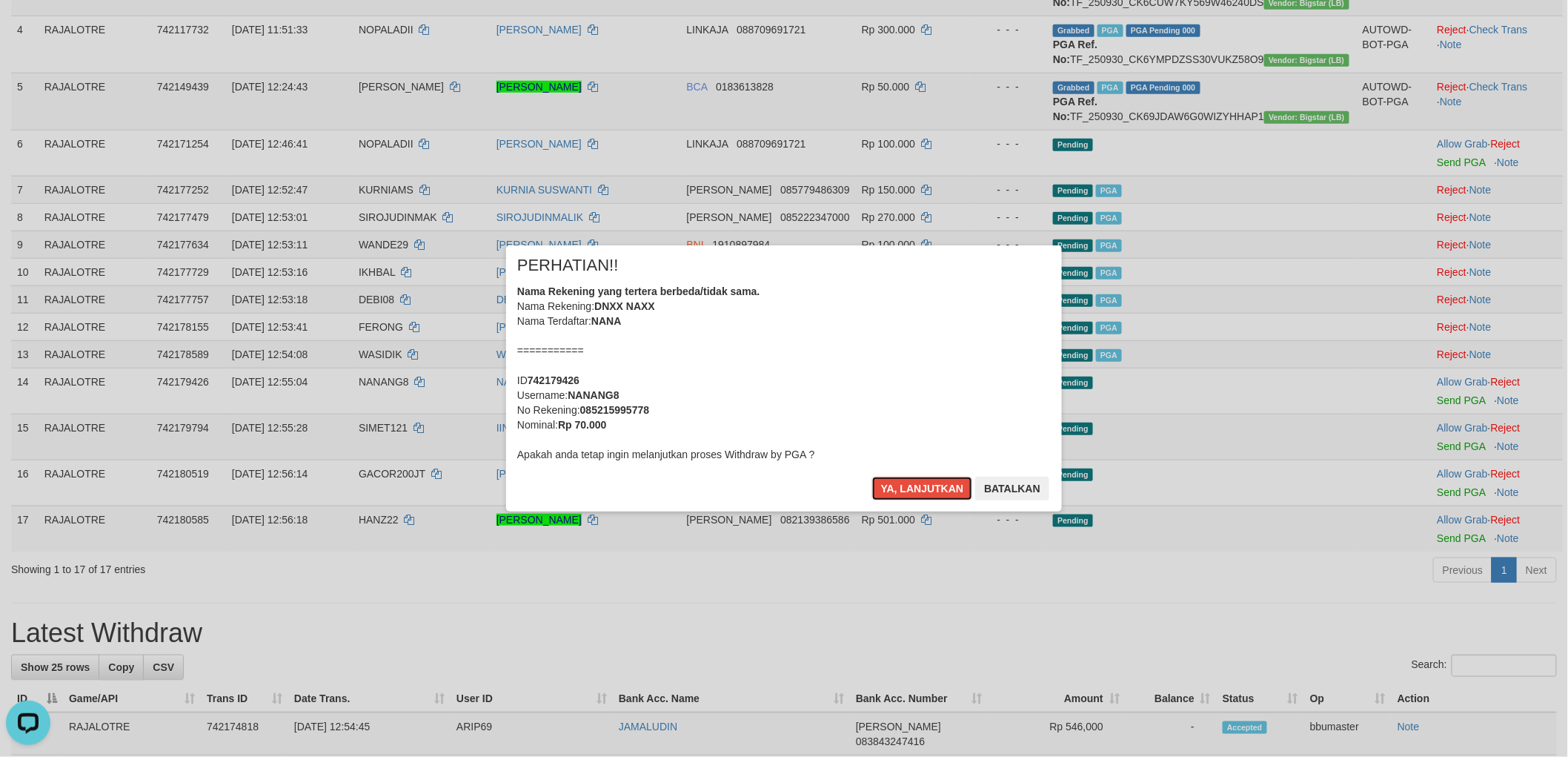
click at [873, 477] on button "Ya, lanjutkan" at bounding box center [923, 489] width 101 height 24
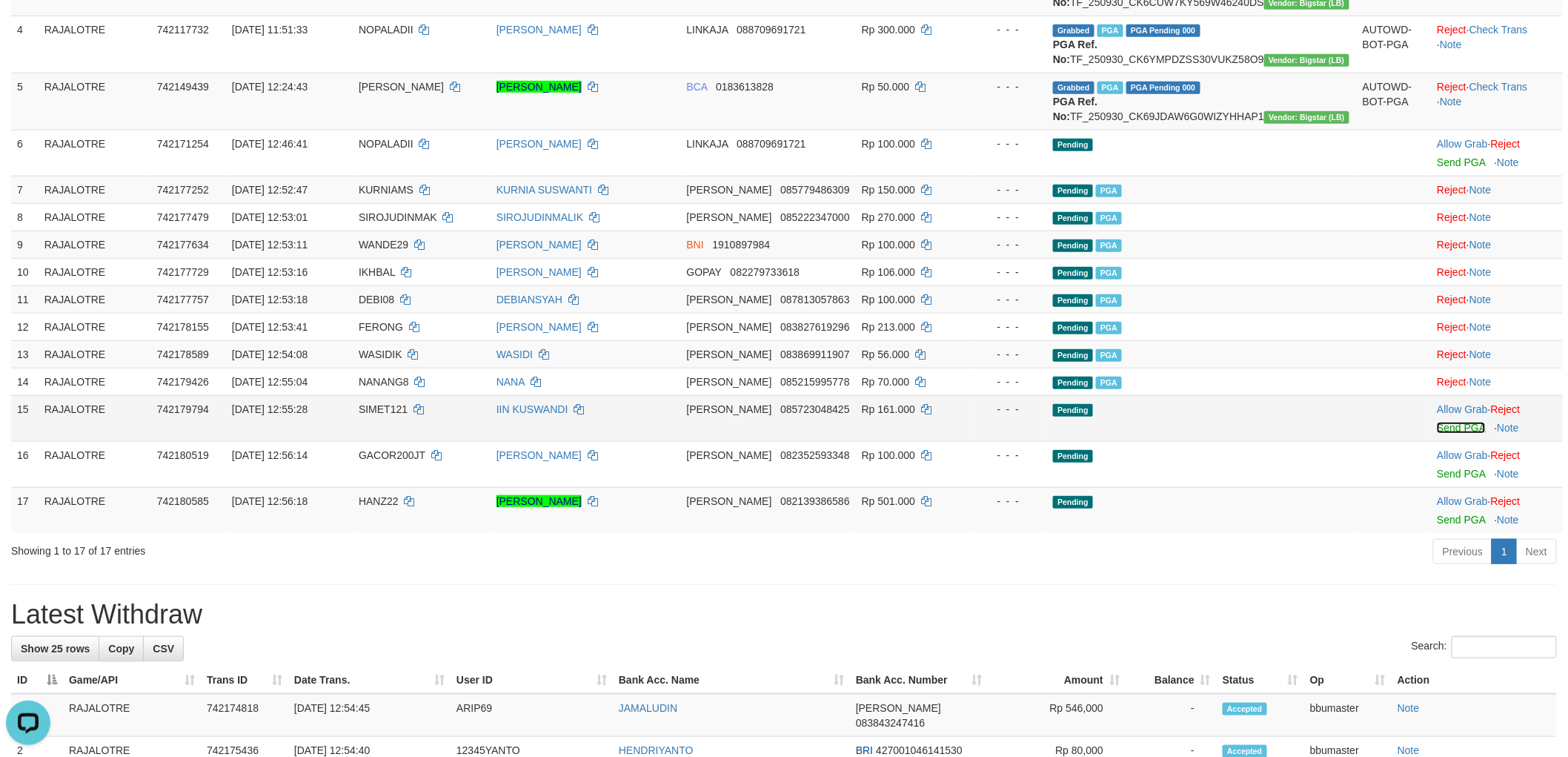
click at [1450, 434] on link "Send PGA" at bounding box center [1461, 428] width 48 height 12
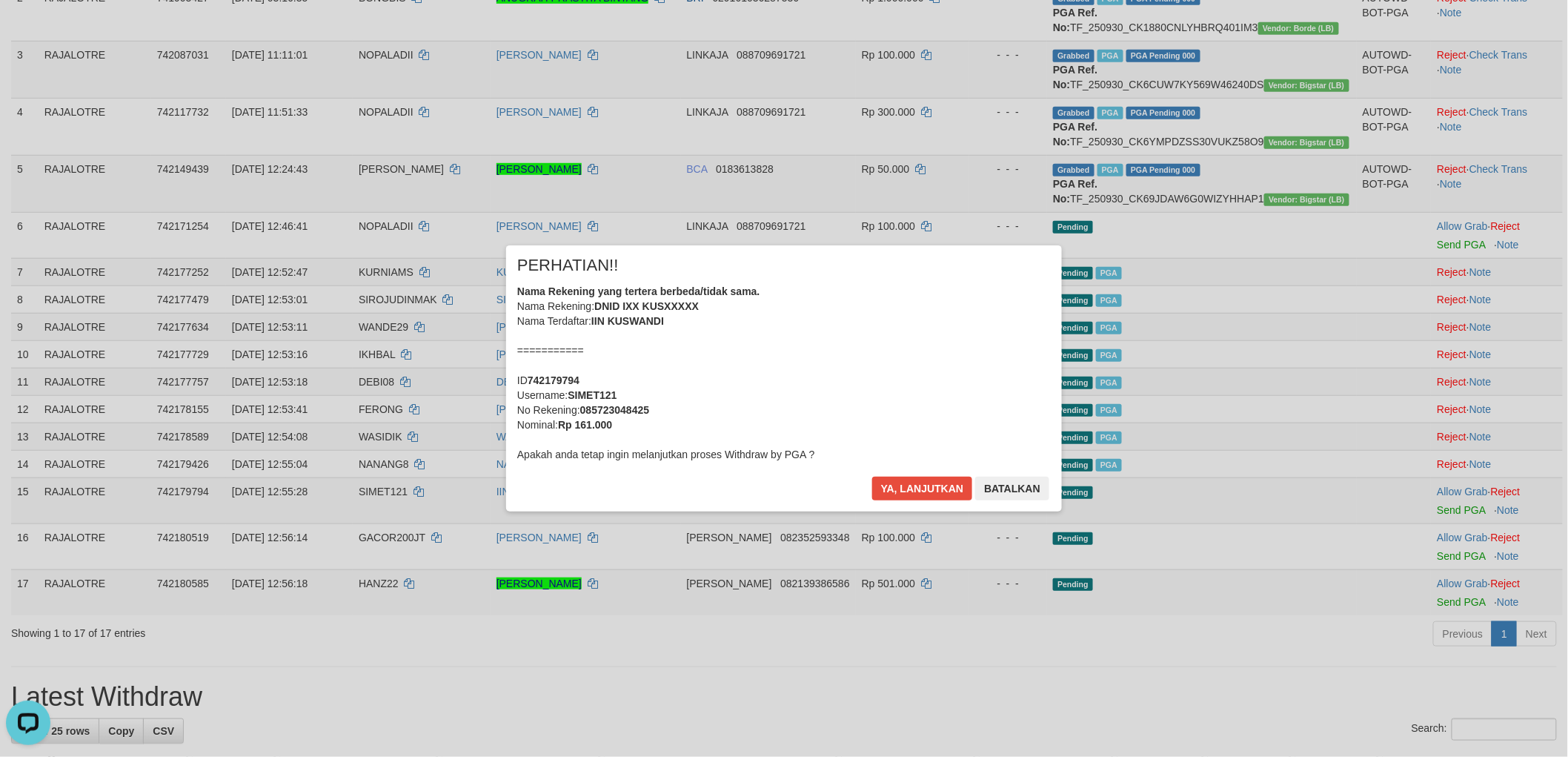
click at [995, 454] on div "Nama Rekening yang tertera berbeda/tidak sama. Nama Rekening: DNID IXX KUSXXXXX…" at bounding box center [784, 373] width 534 height 178
click at [873, 477] on button "Ya, lanjutkan" at bounding box center [923, 489] width 101 height 24
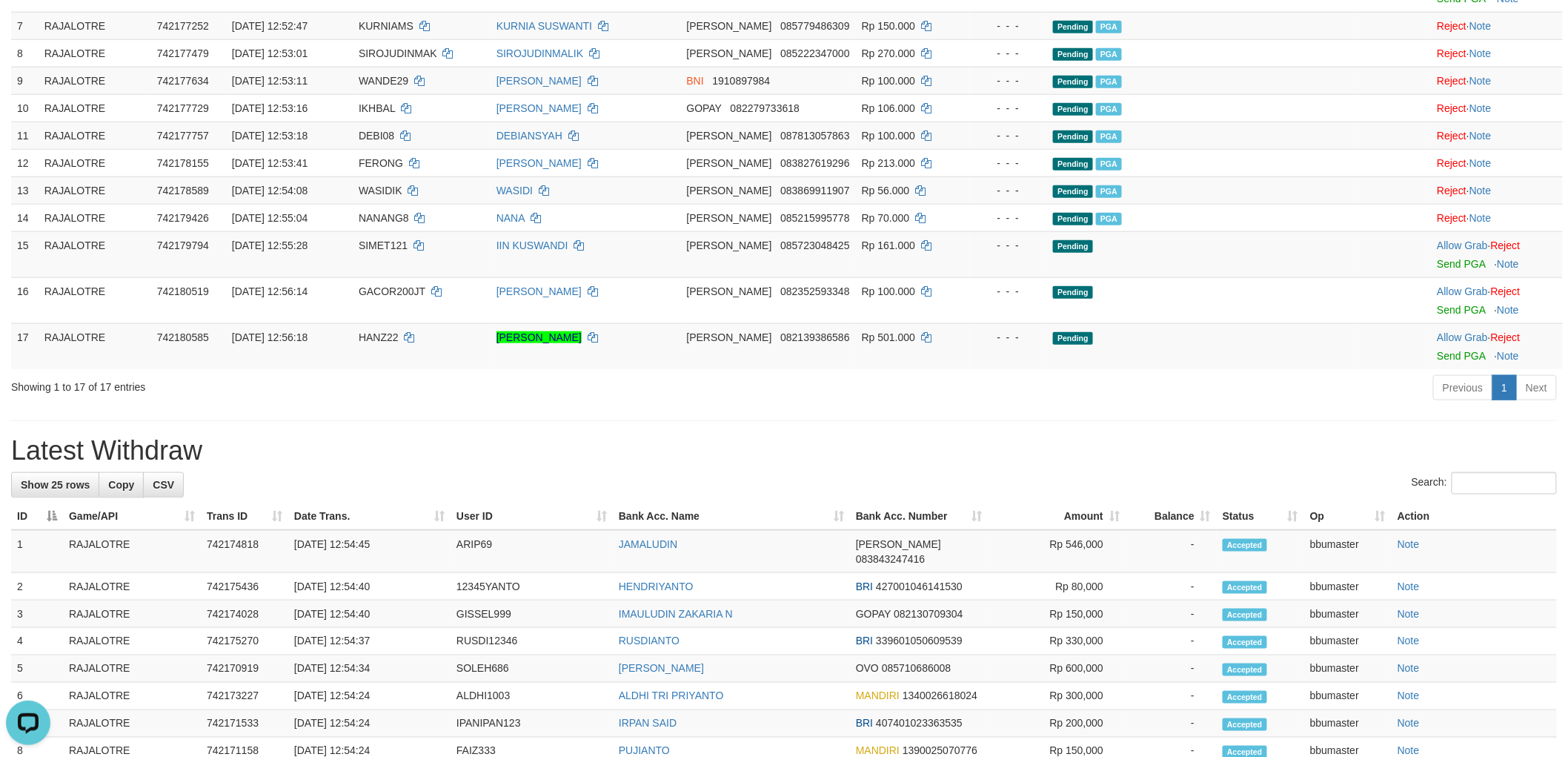
scroll to position [537, 0]
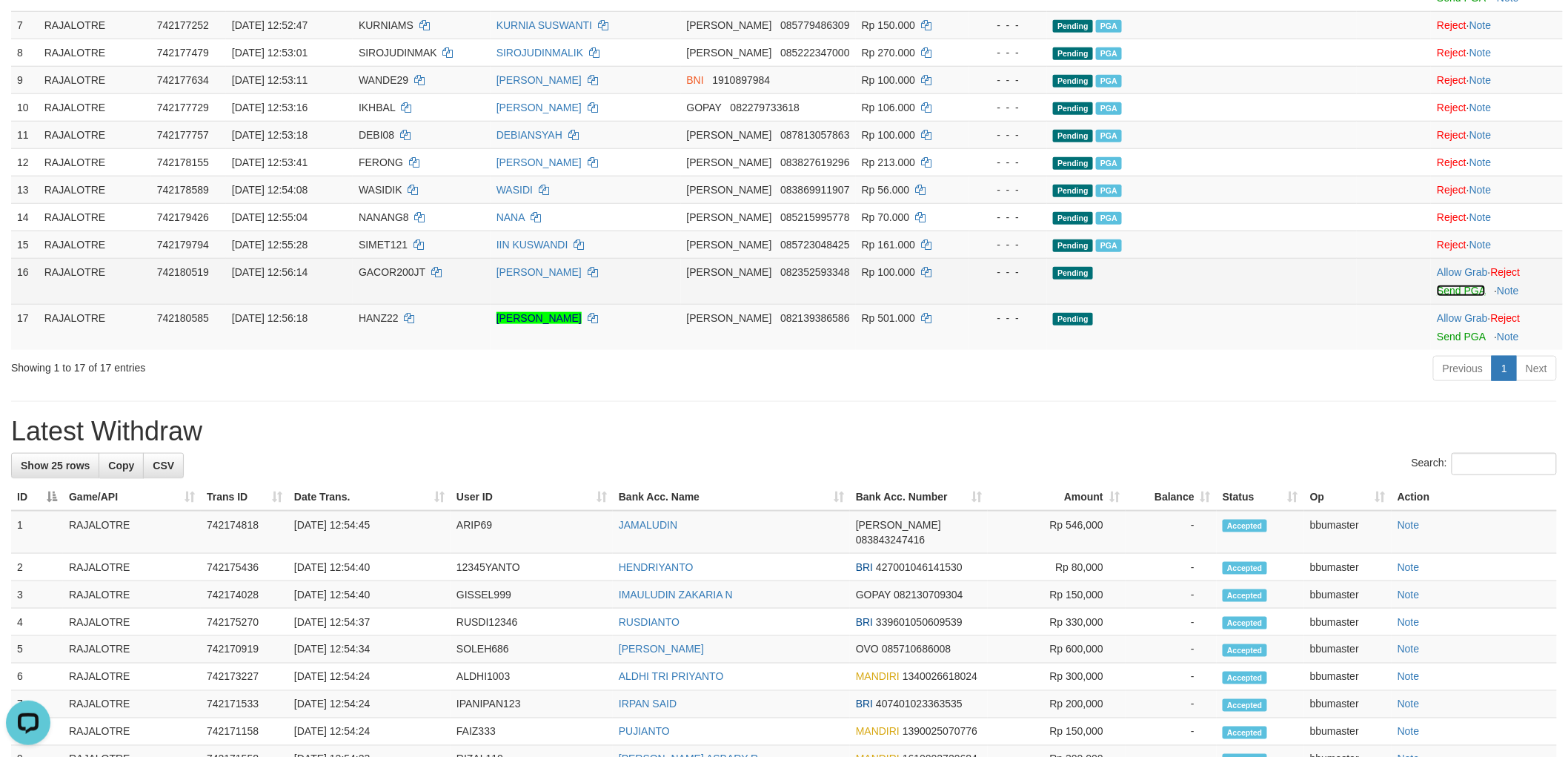
click at [1437, 296] on link "Send PGA" at bounding box center [1461, 290] width 48 height 12
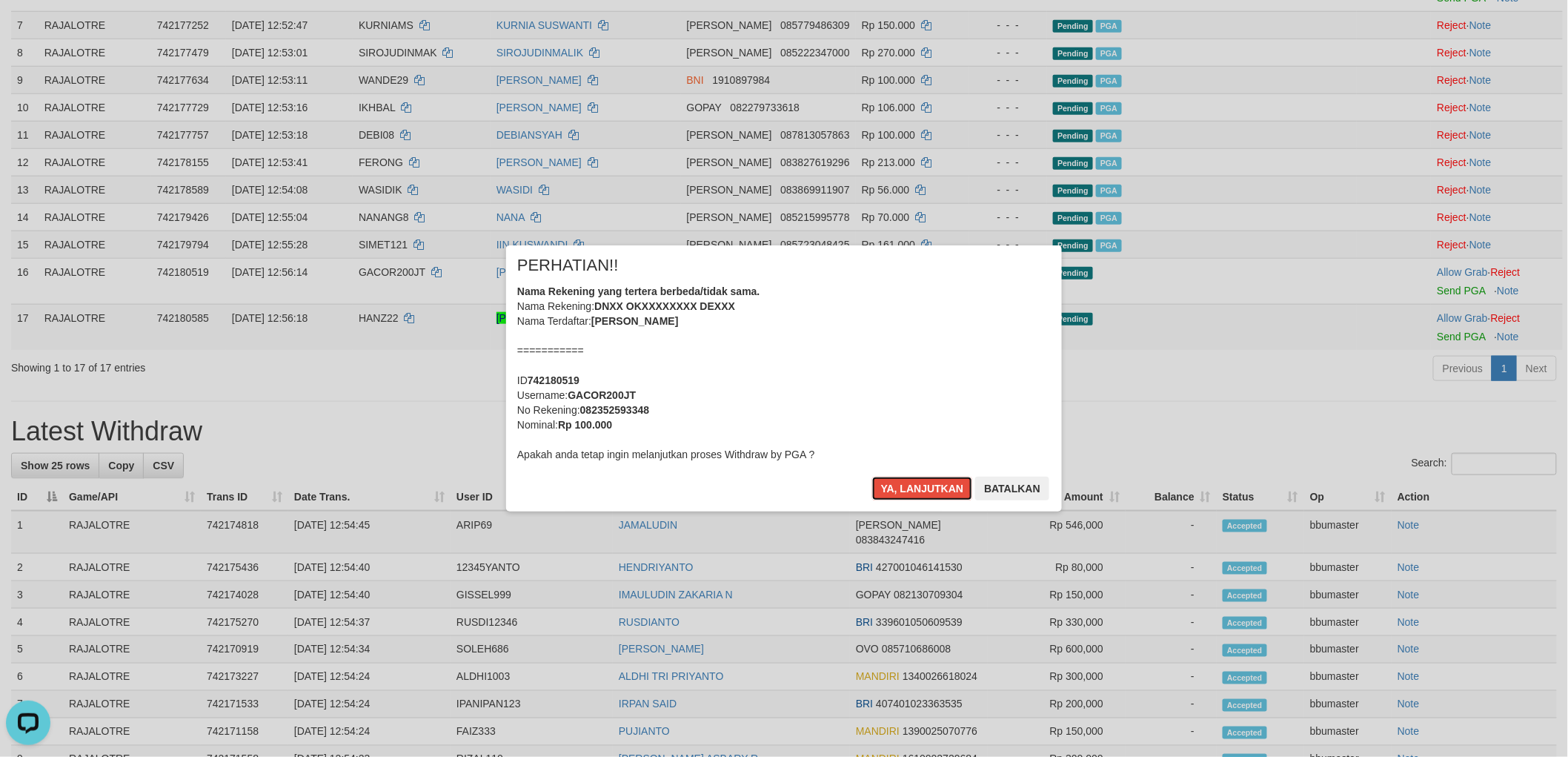
click at [873, 477] on button "Ya, lanjutkan" at bounding box center [923, 489] width 101 height 24
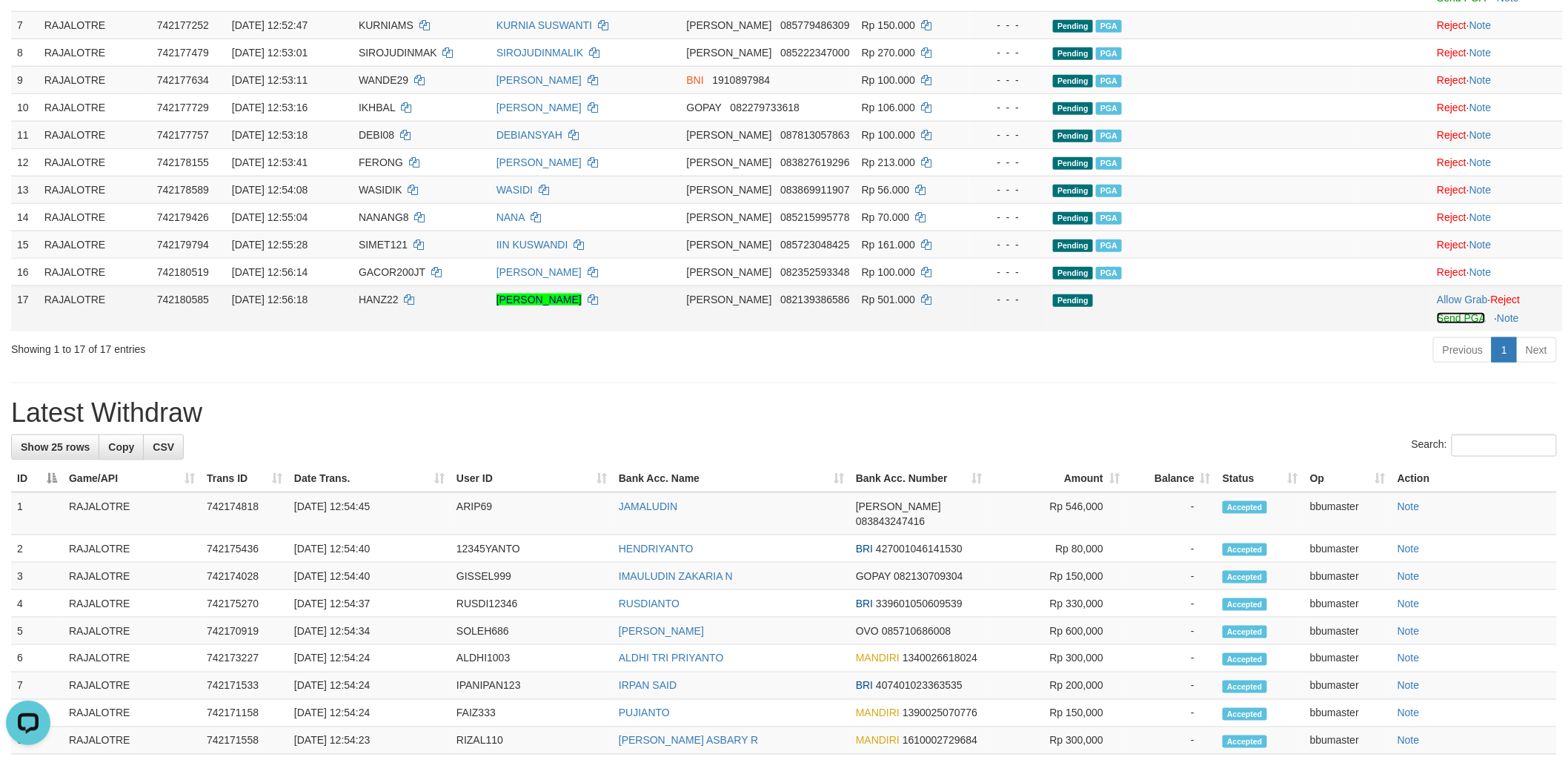
click at [1449, 324] on link "Send PGA" at bounding box center [1461, 318] width 48 height 12
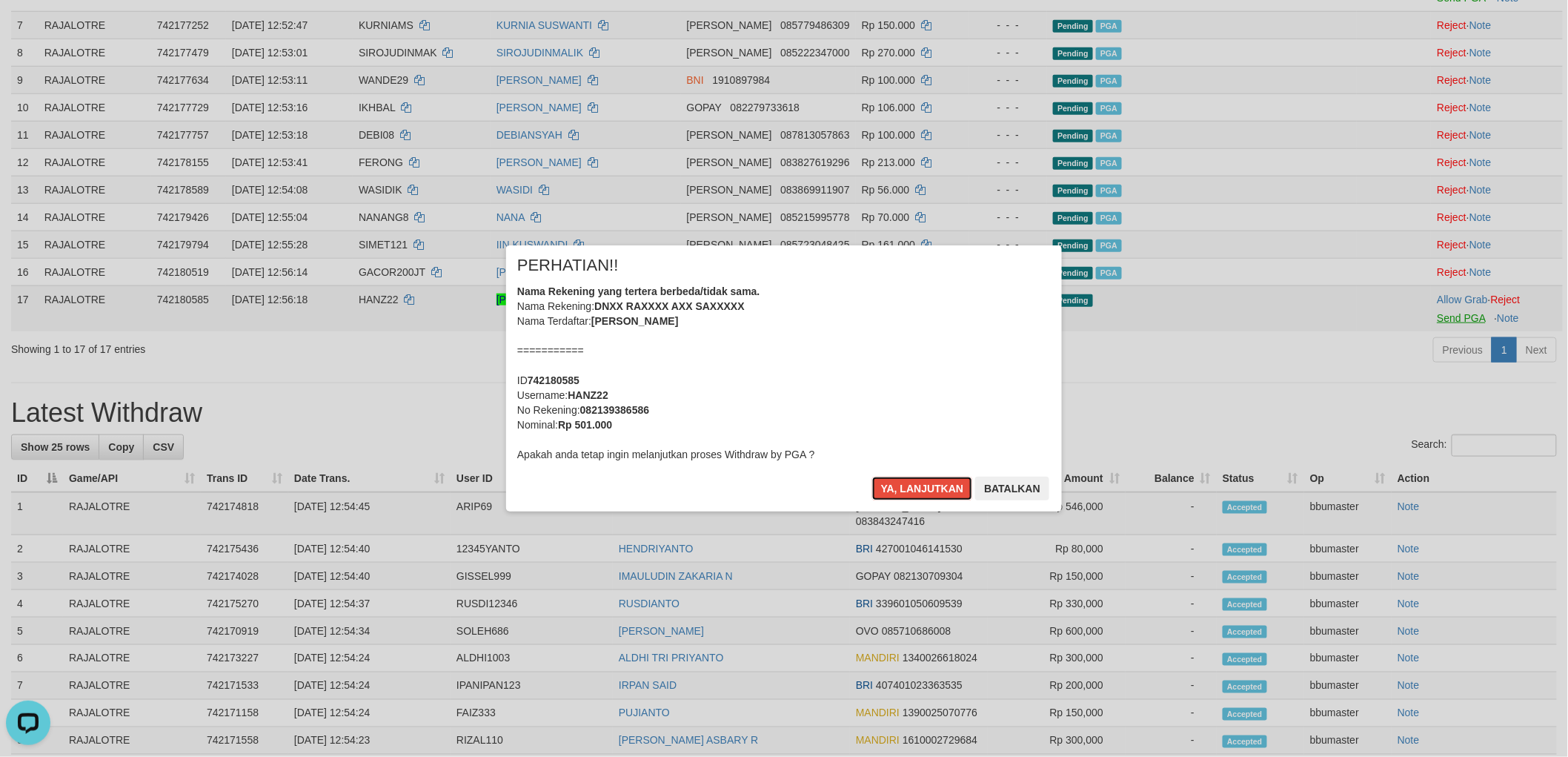
click at [873, 477] on button "Ya, lanjutkan" at bounding box center [923, 489] width 101 height 24
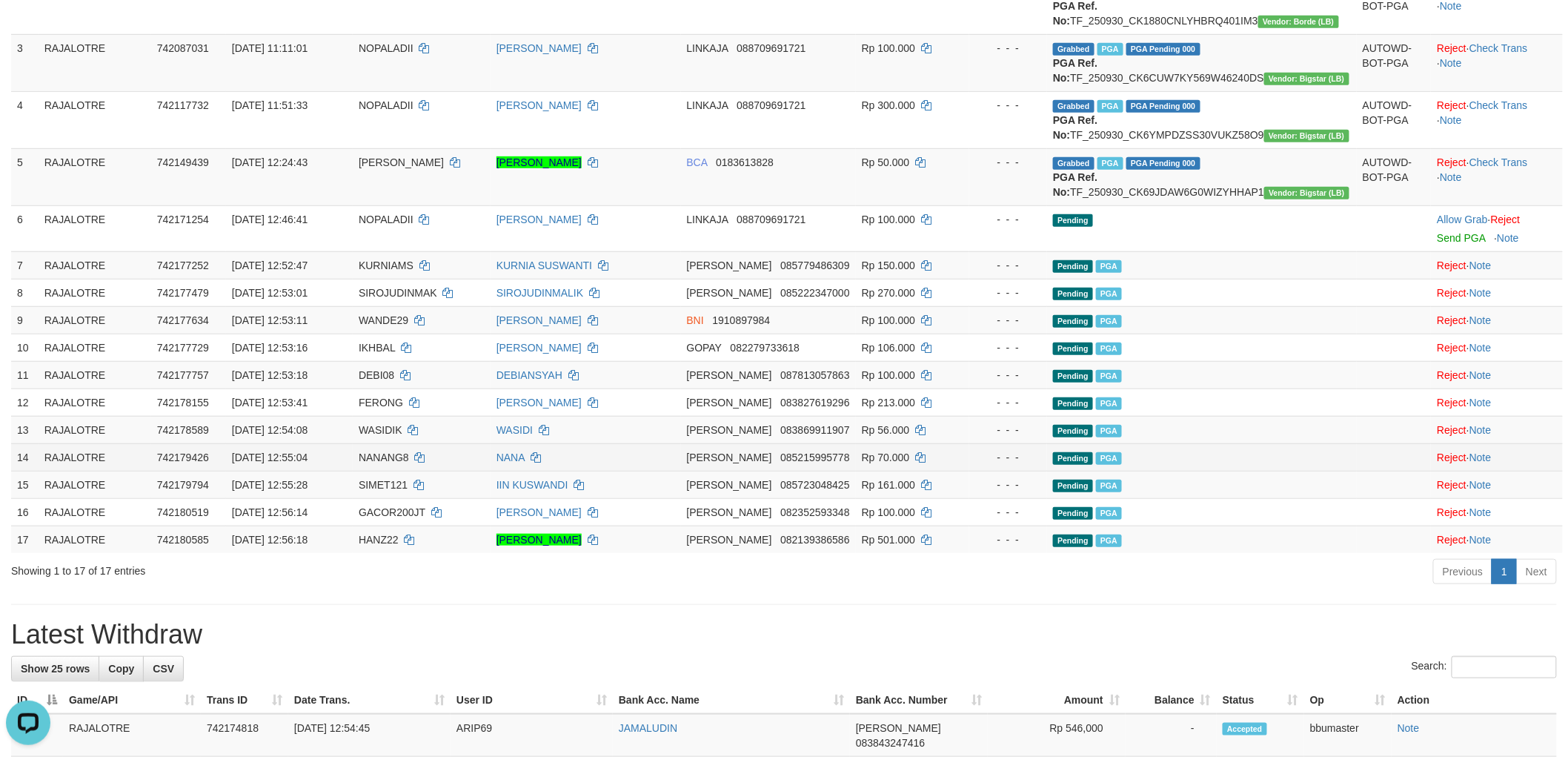
scroll to position [290, 0]
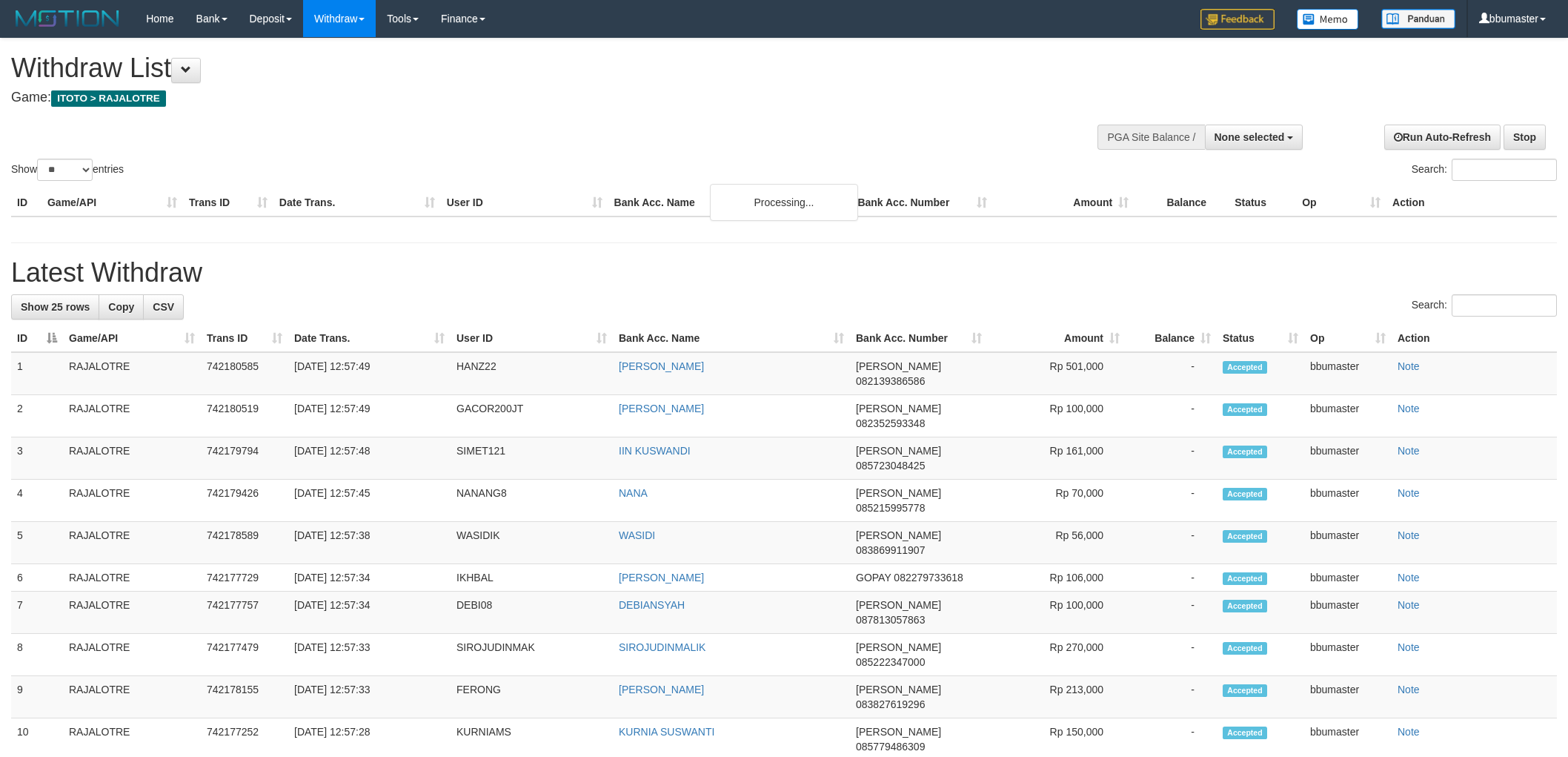
select select
select select "**"
select select
select select "**"
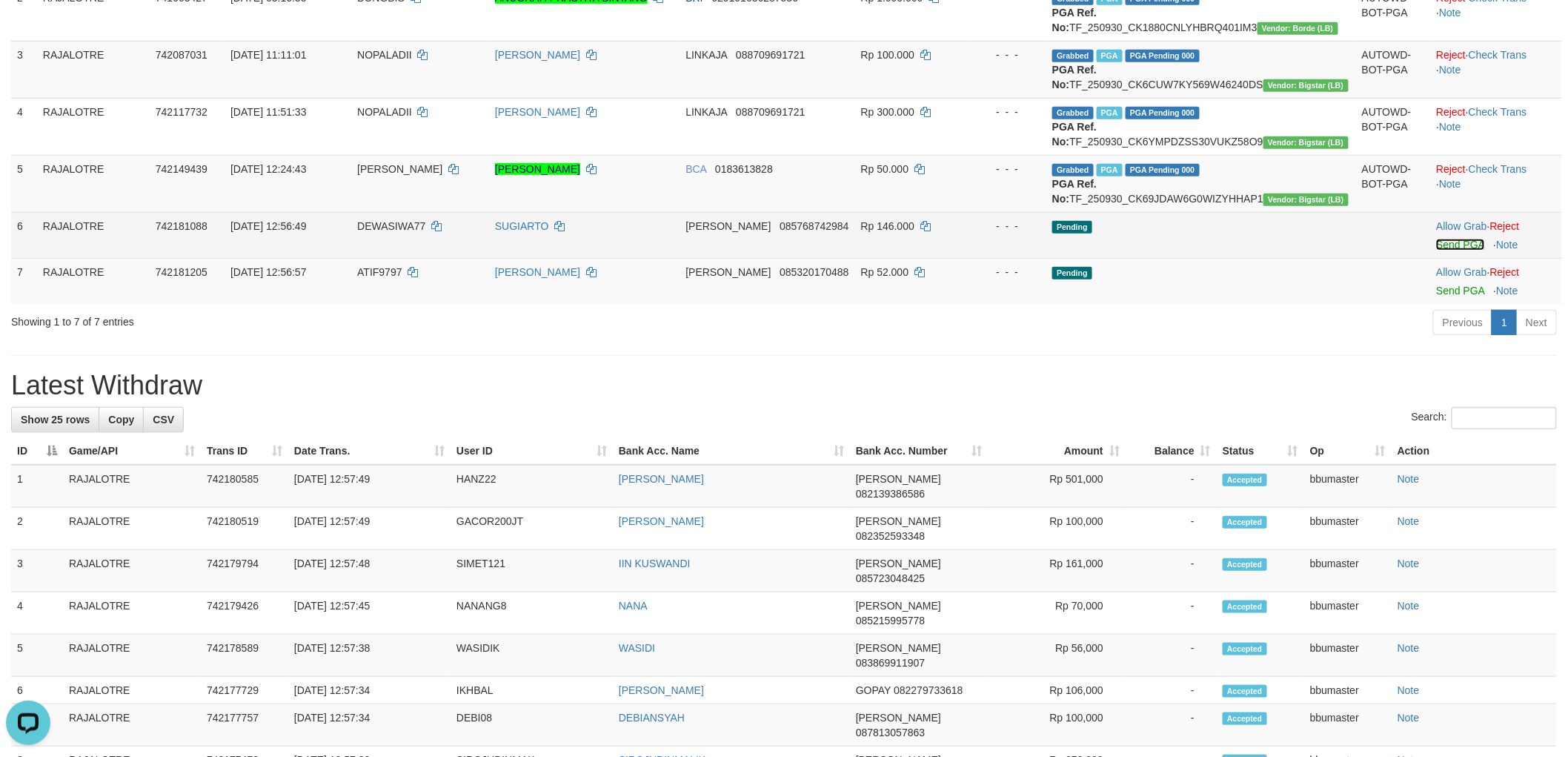
click at [1448, 250] on link "Send PGA" at bounding box center [1460, 244] width 48 height 12
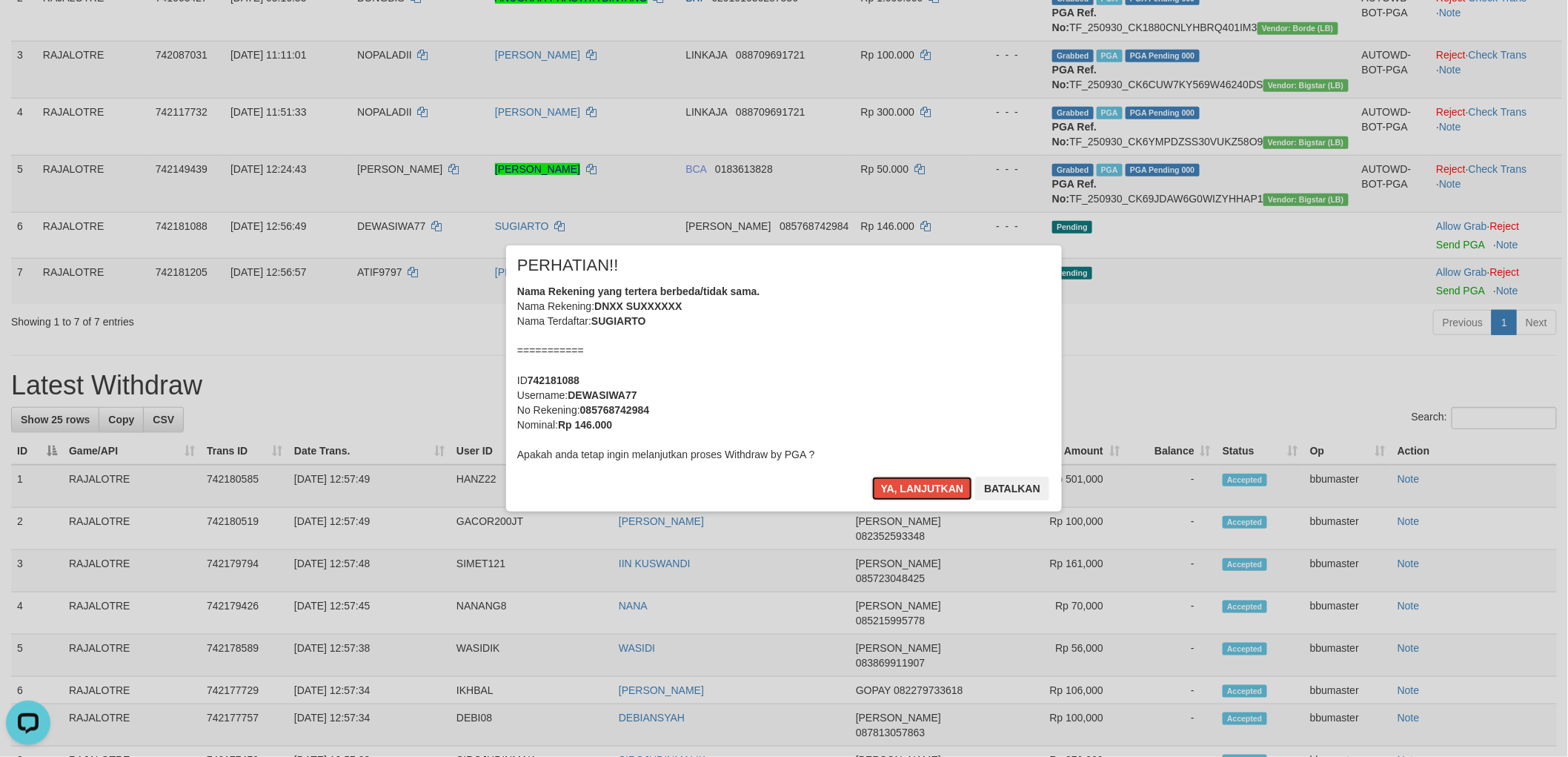
click at [873, 477] on button "Ya, lanjutkan" at bounding box center [923, 489] width 101 height 24
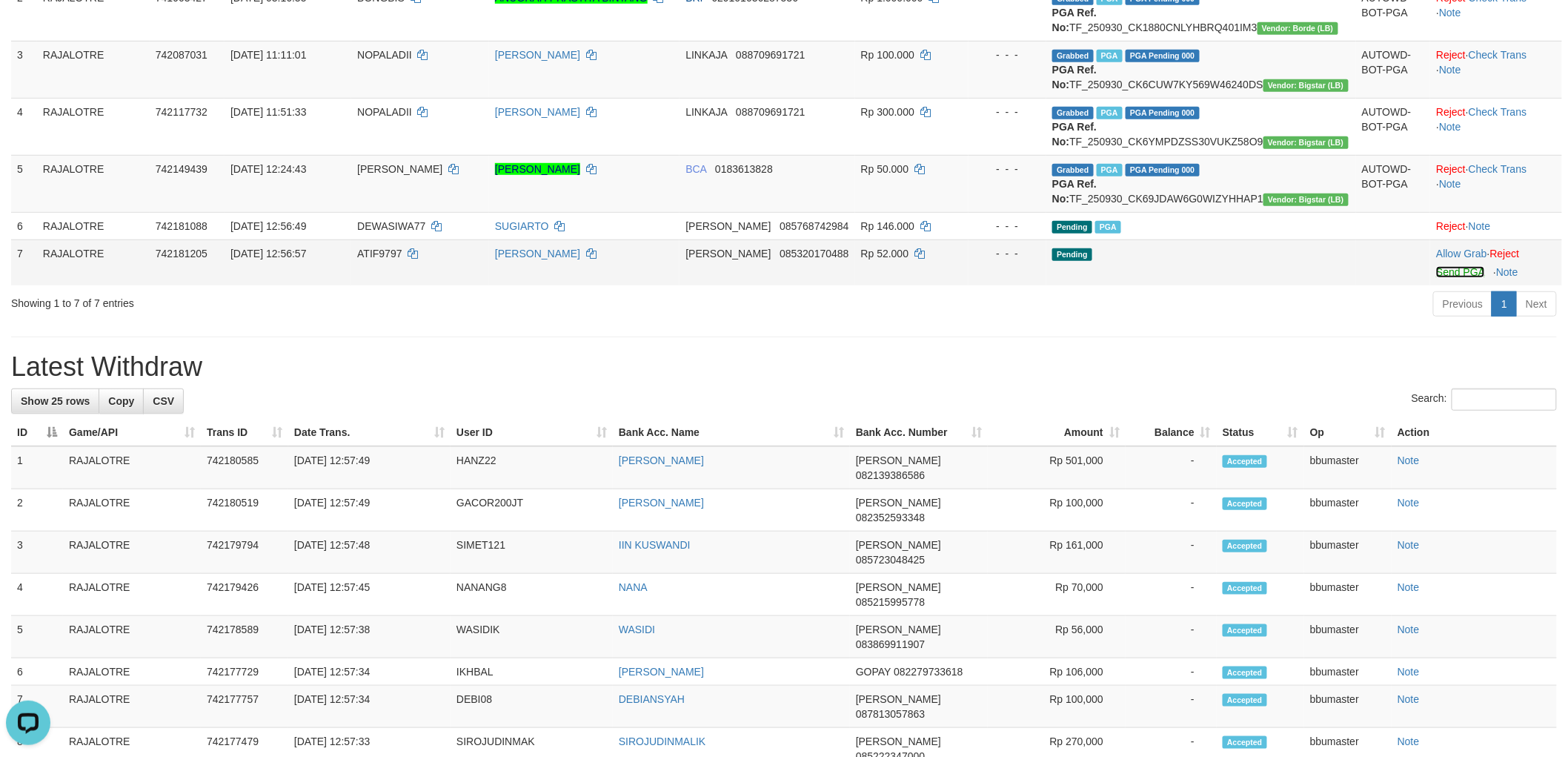
click at [1451, 278] on link "Send PGA" at bounding box center [1460, 272] width 48 height 12
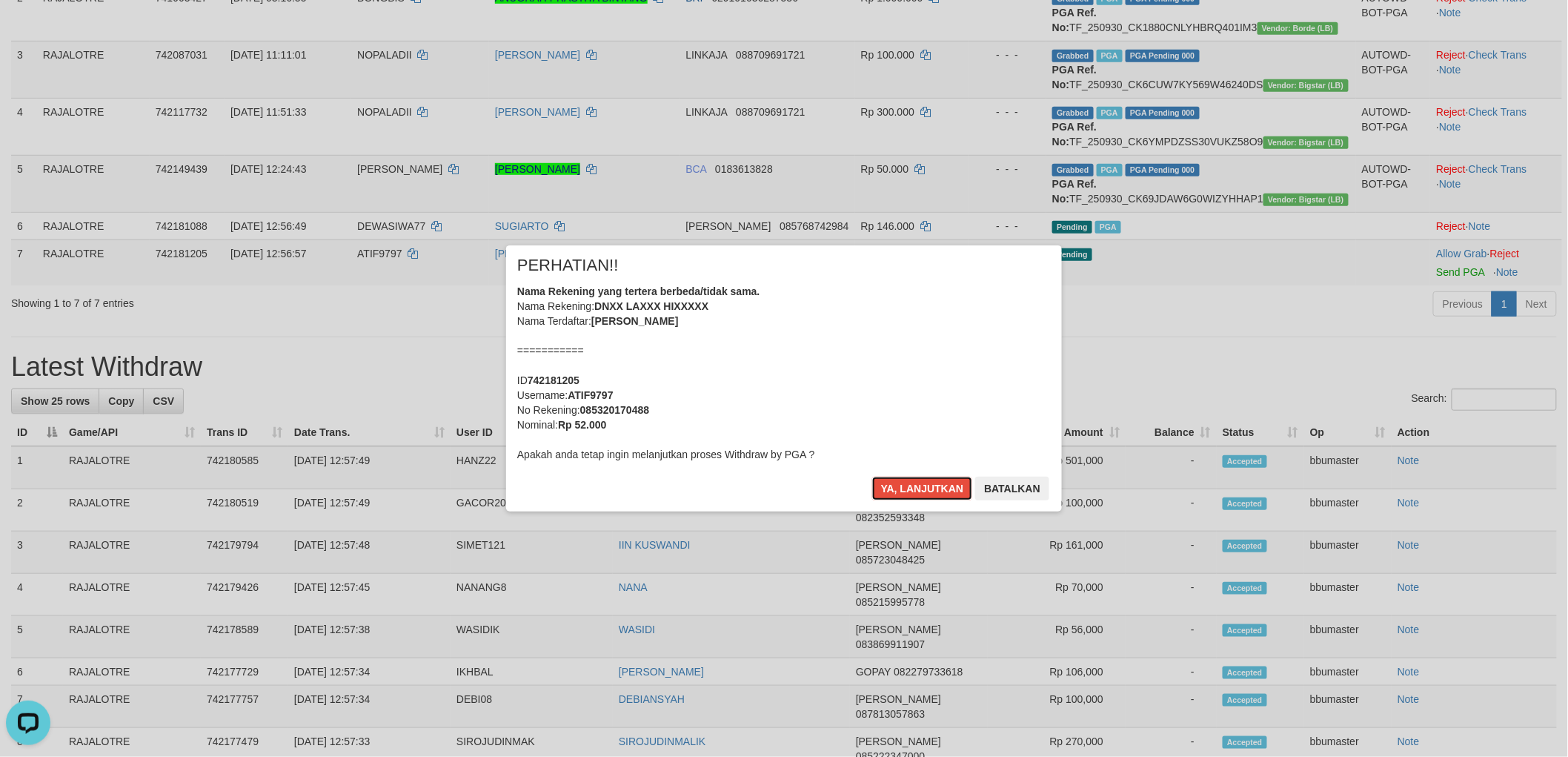
click at [873, 477] on button "Ya, lanjutkan" at bounding box center [923, 489] width 101 height 24
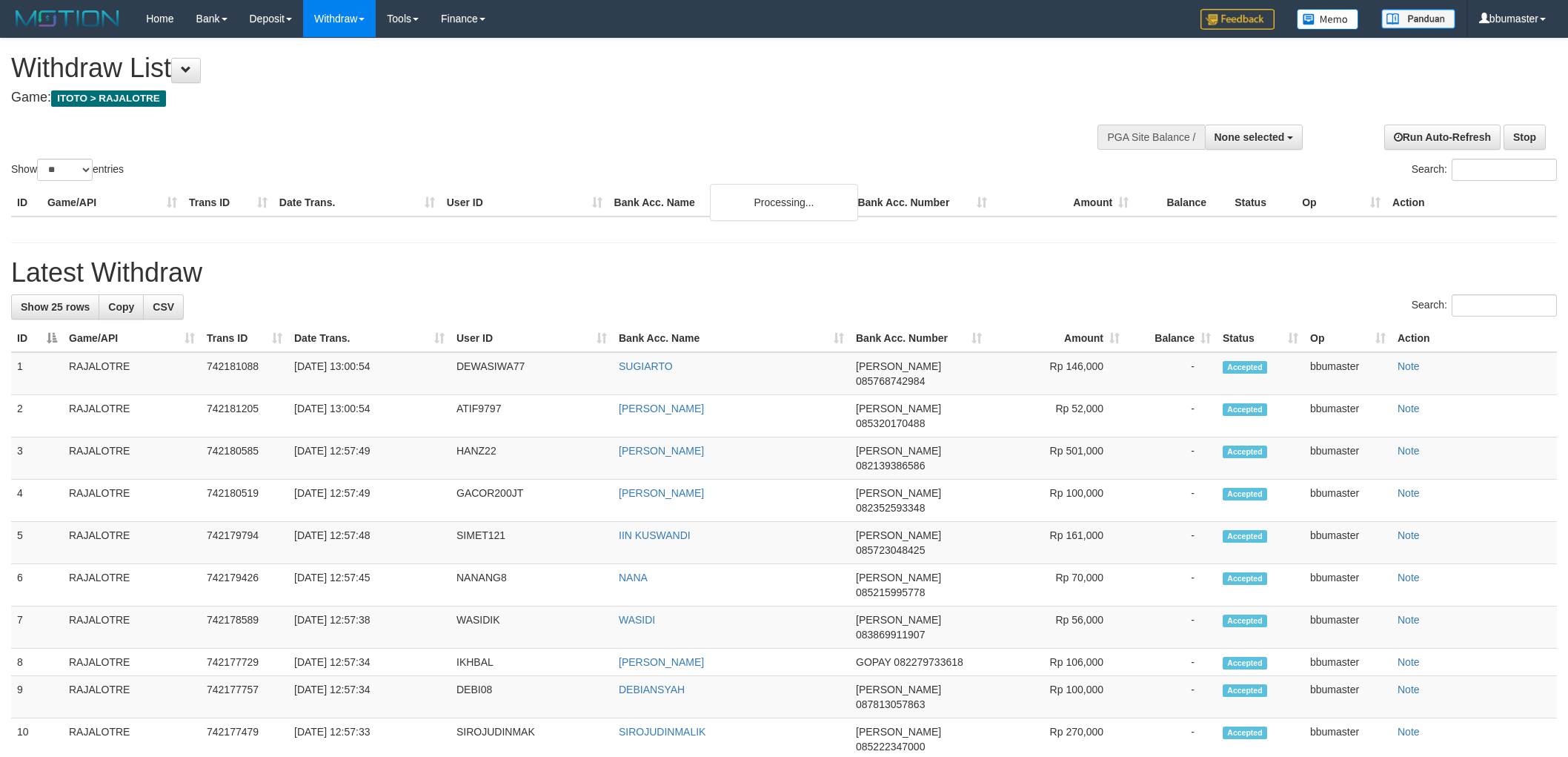
select select
select select "**"
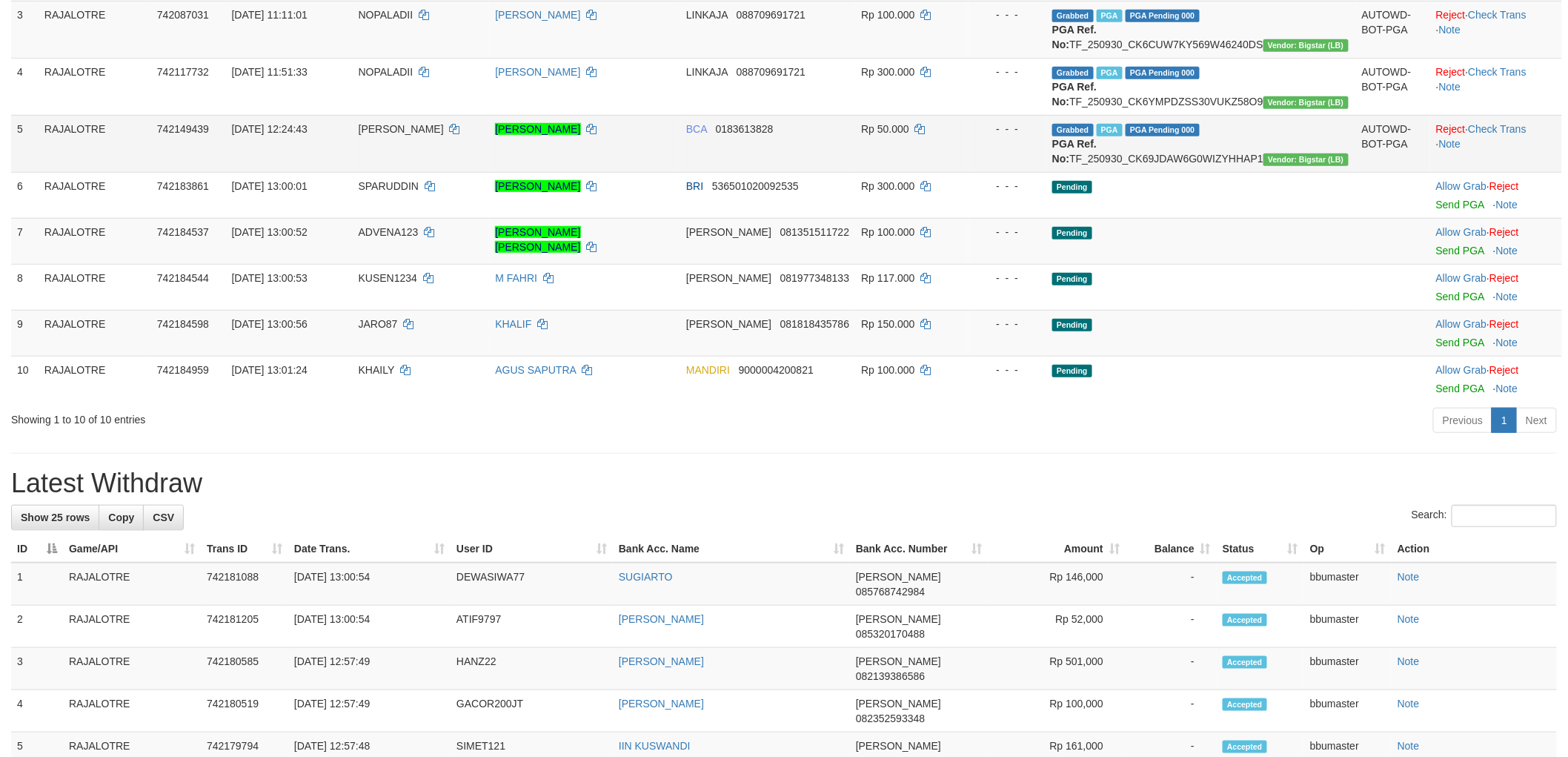
scroll to position [290, 0]
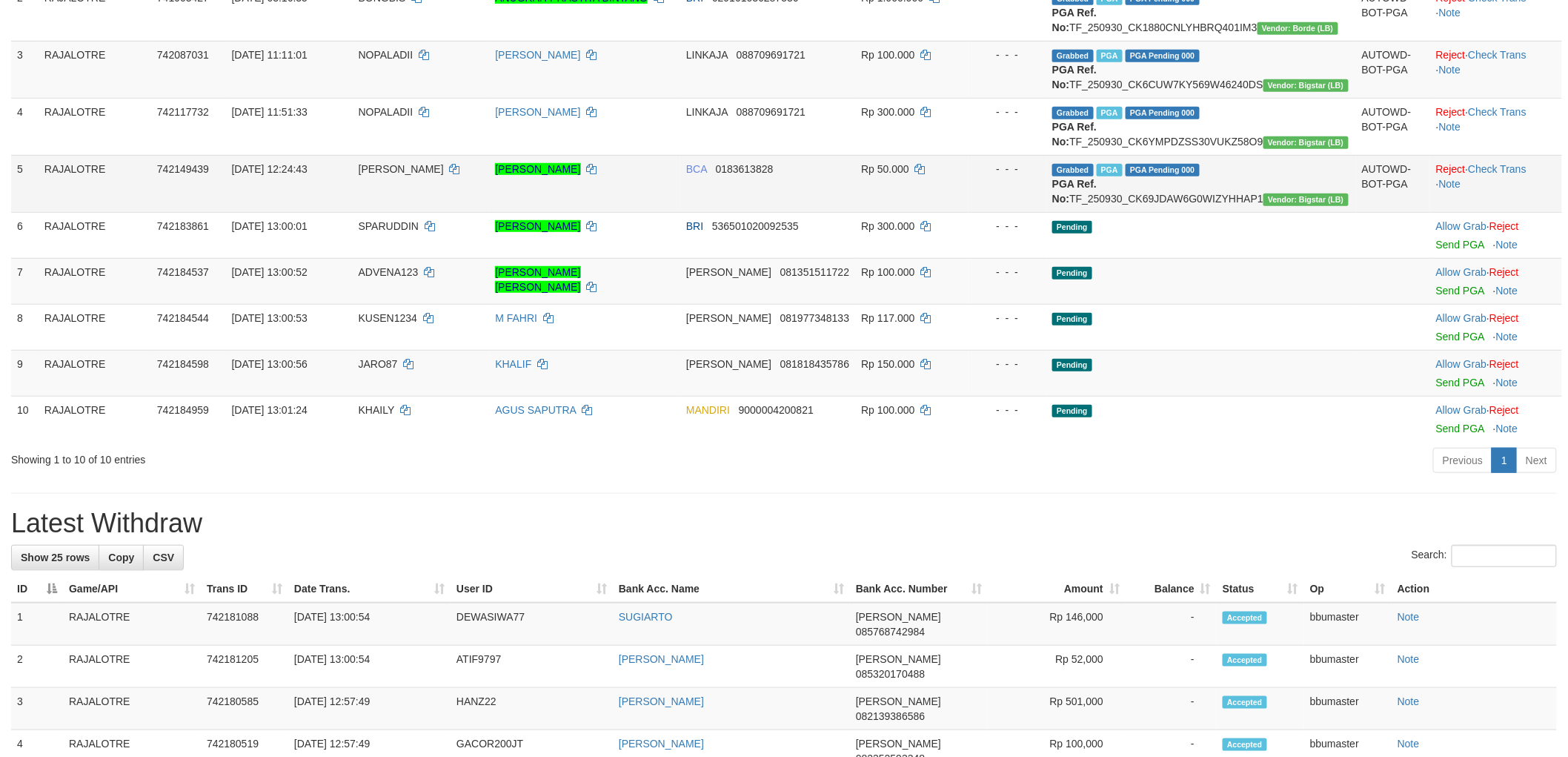
click at [1453, 212] on td "Reject · Check Trans · Note" at bounding box center [1496, 183] width 132 height 57
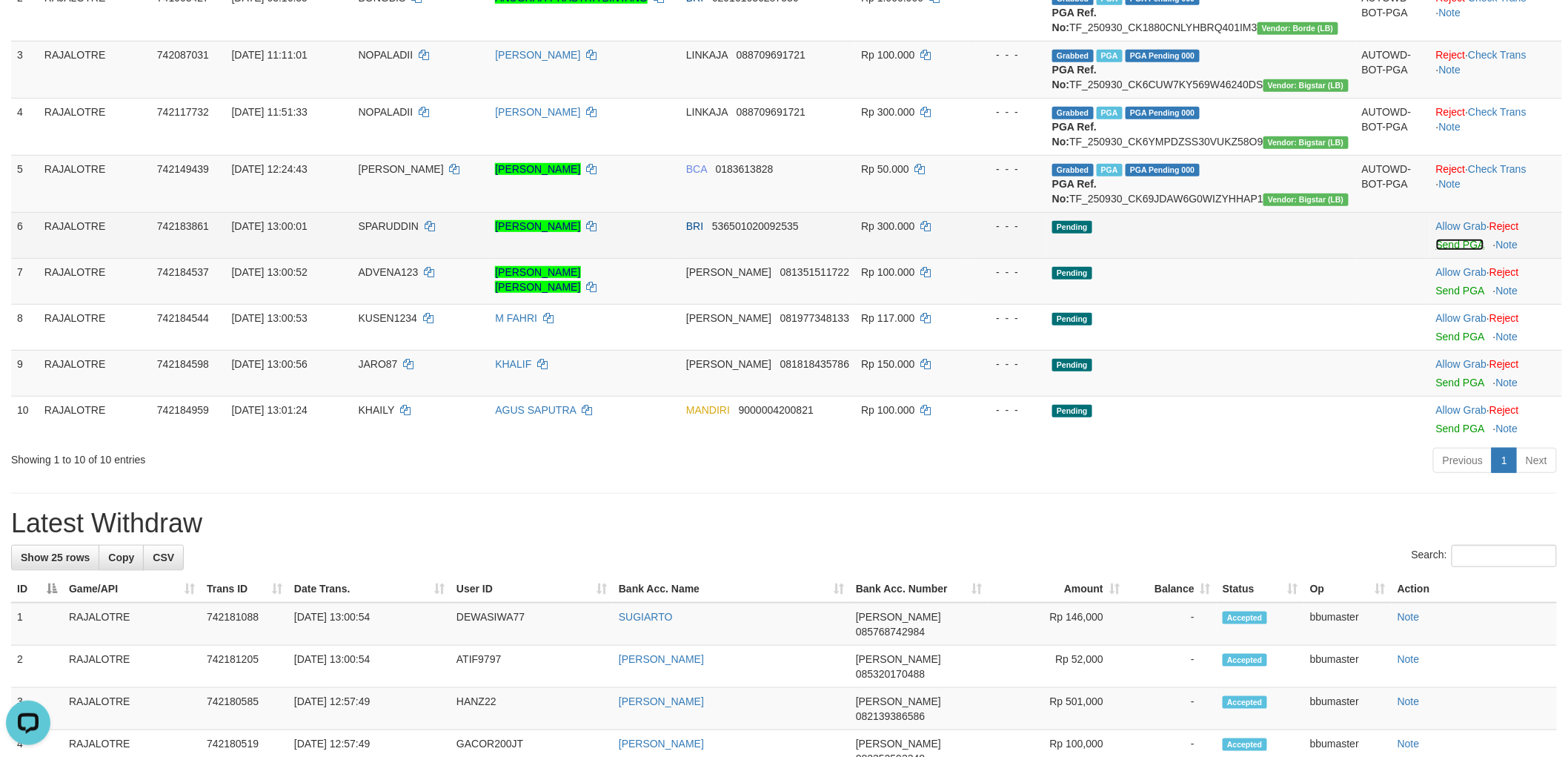
scroll to position [0, 0]
click at [1438, 250] on link "Send PGA" at bounding box center [1460, 244] width 48 height 12
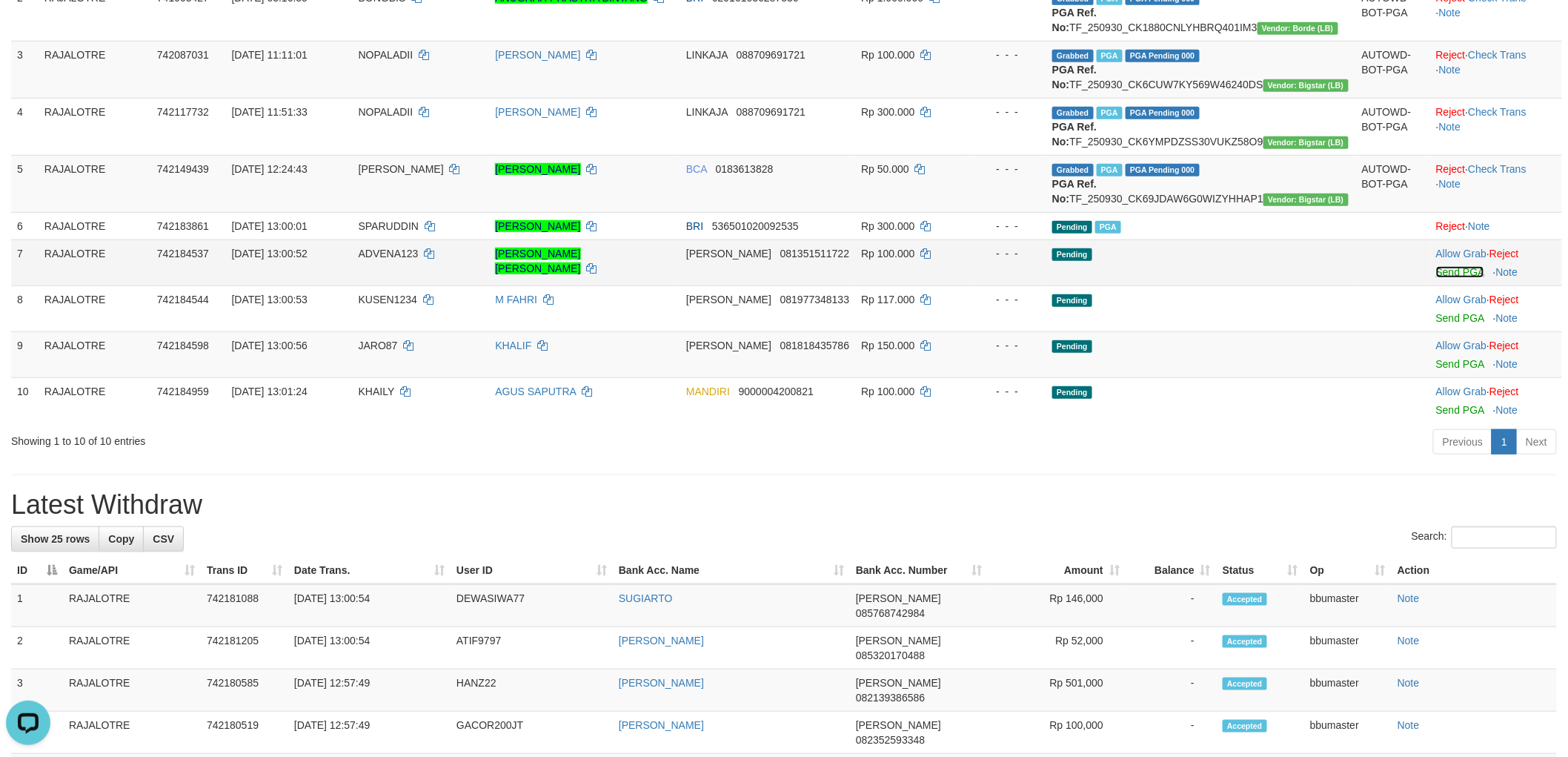
click at [1436, 278] on link "Send PGA" at bounding box center [1460, 272] width 48 height 12
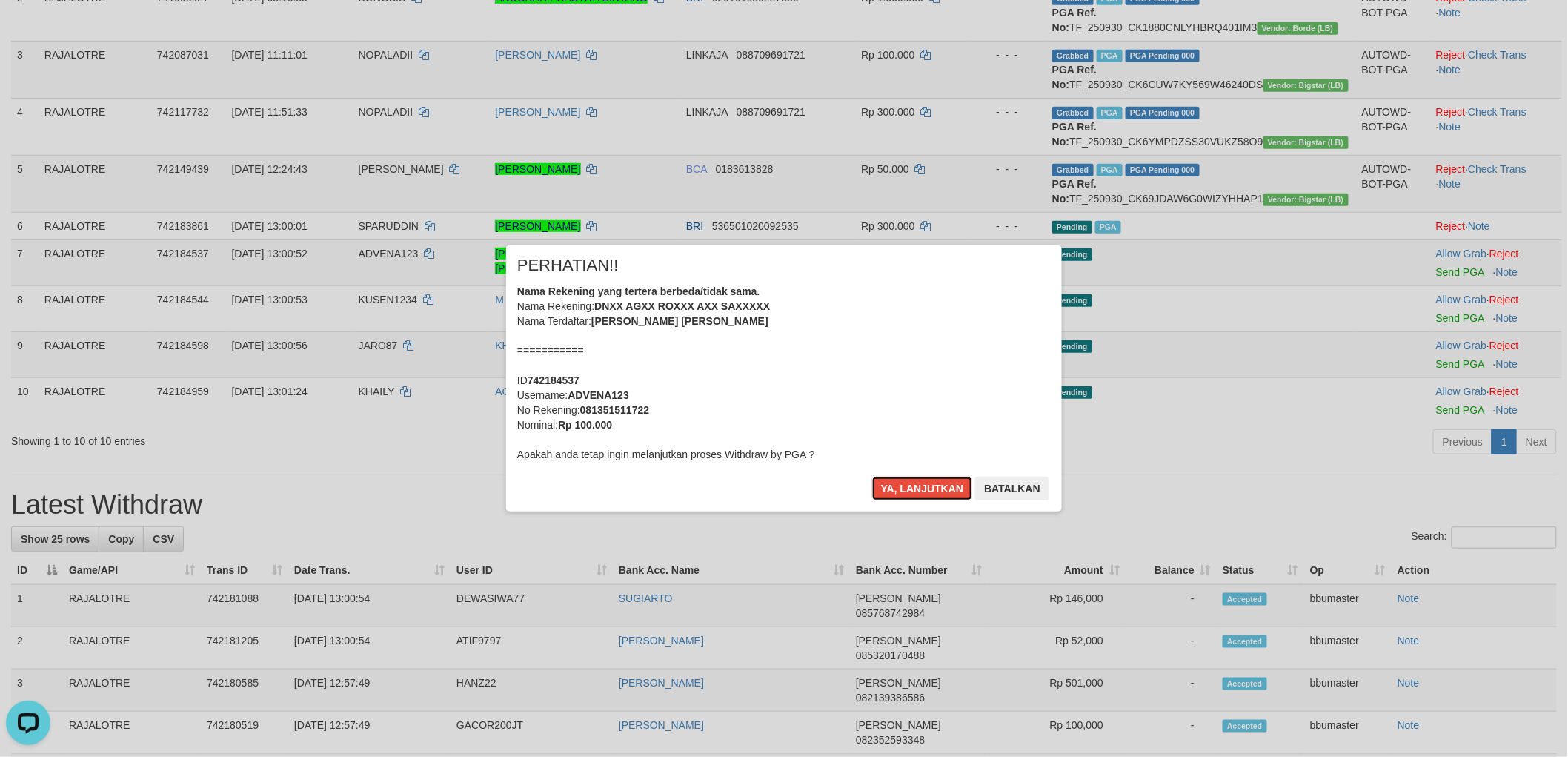
click at [873, 477] on button "Ya, lanjutkan" at bounding box center [923, 489] width 101 height 24
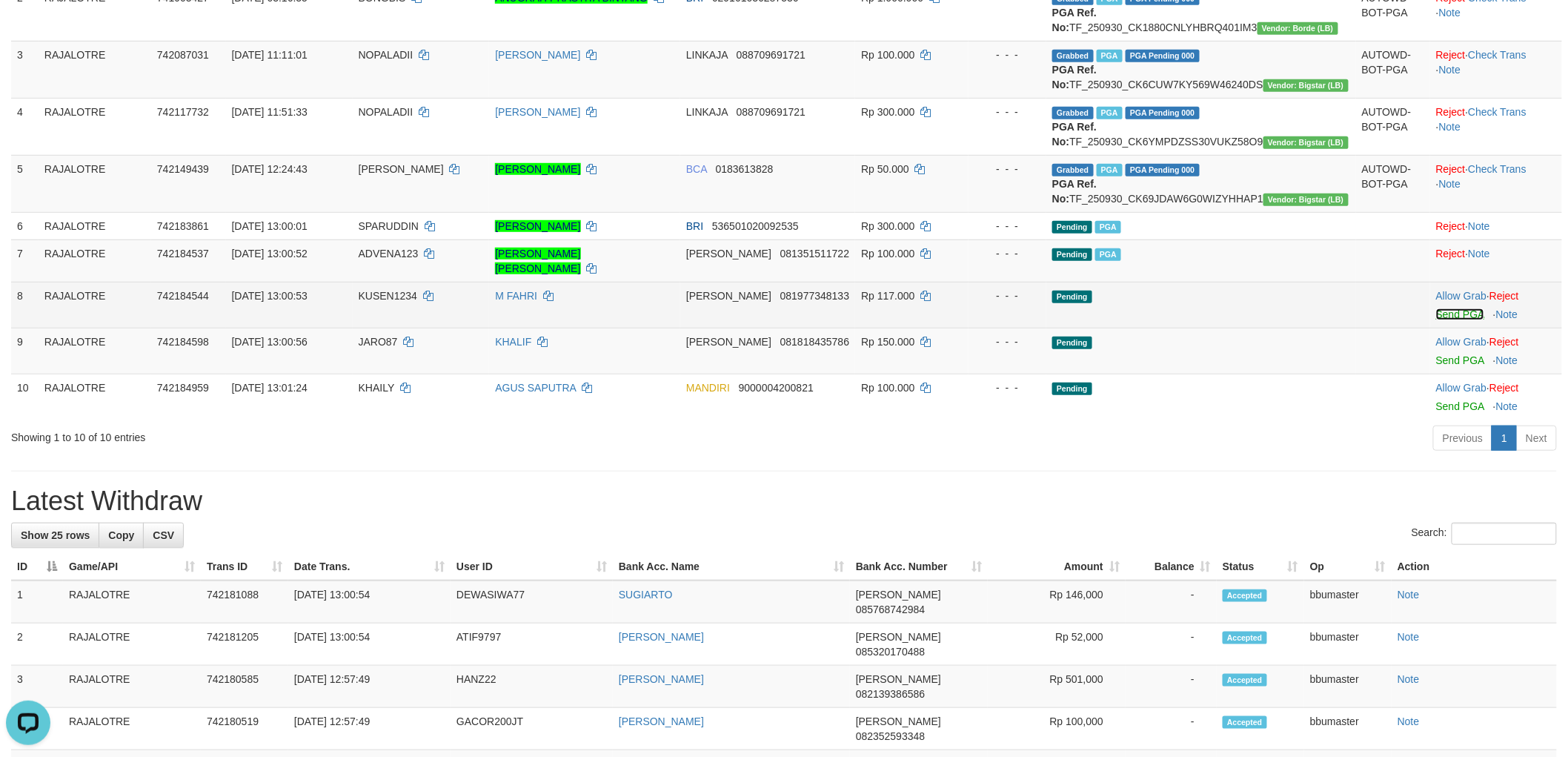
click at [1453, 320] on link "Send PGA" at bounding box center [1460, 314] width 48 height 12
click at [1458, 320] on link "Send PGA" at bounding box center [1460, 314] width 48 height 12
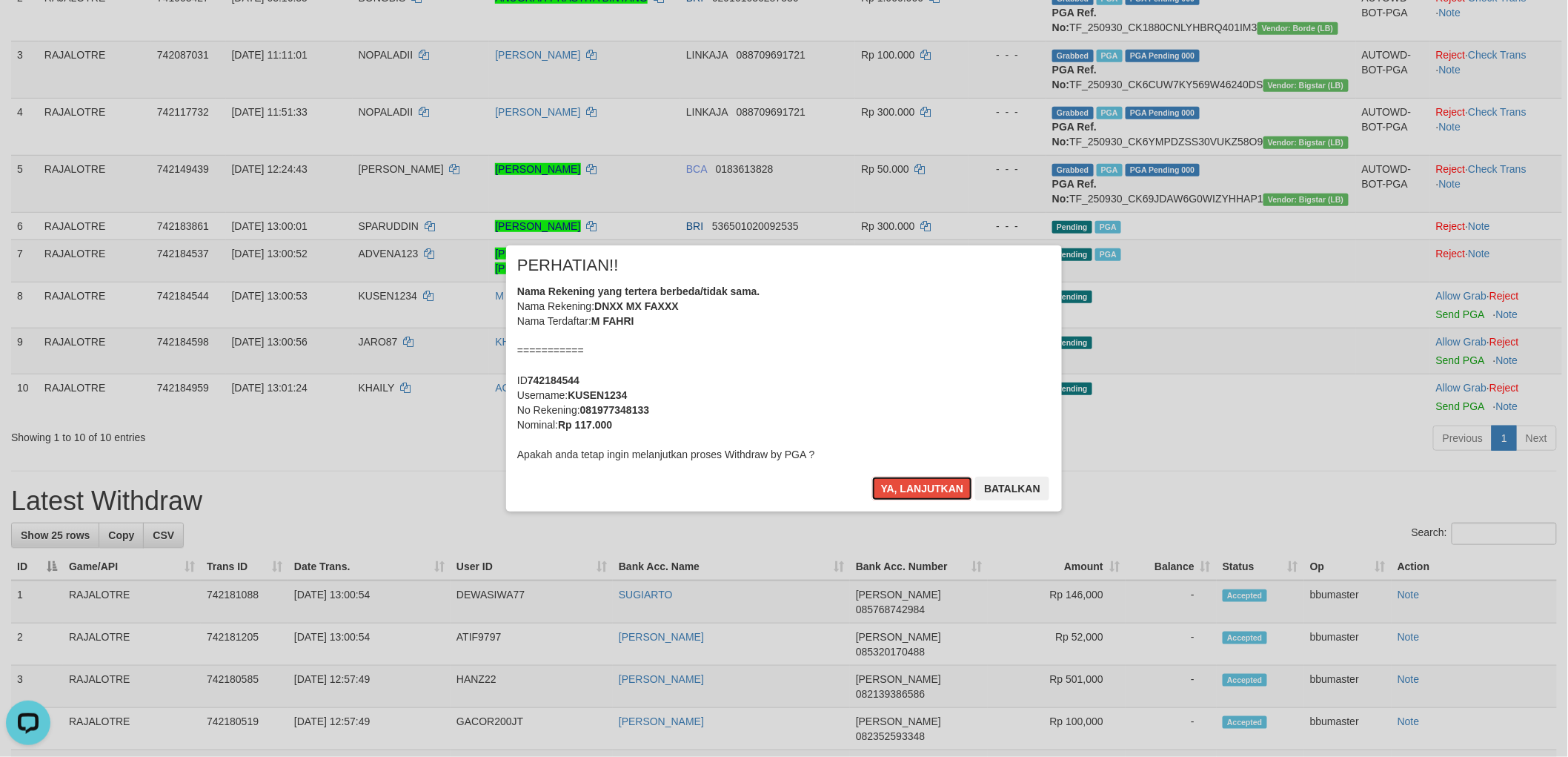
click at [873, 477] on button "Ya, lanjutkan" at bounding box center [923, 489] width 101 height 24
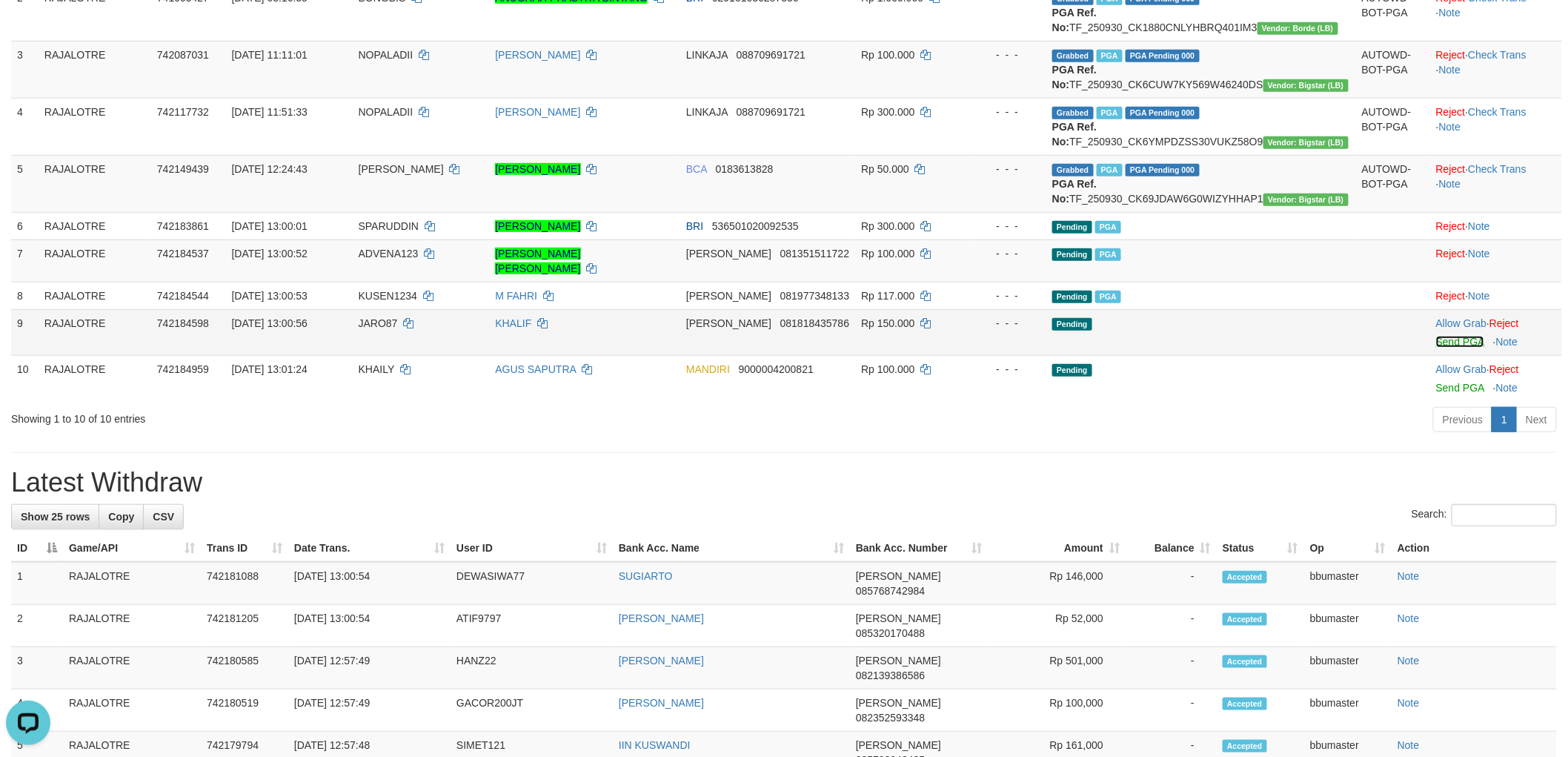
click at [1450, 348] on link "Send PGA" at bounding box center [1460, 342] width 48 height 12
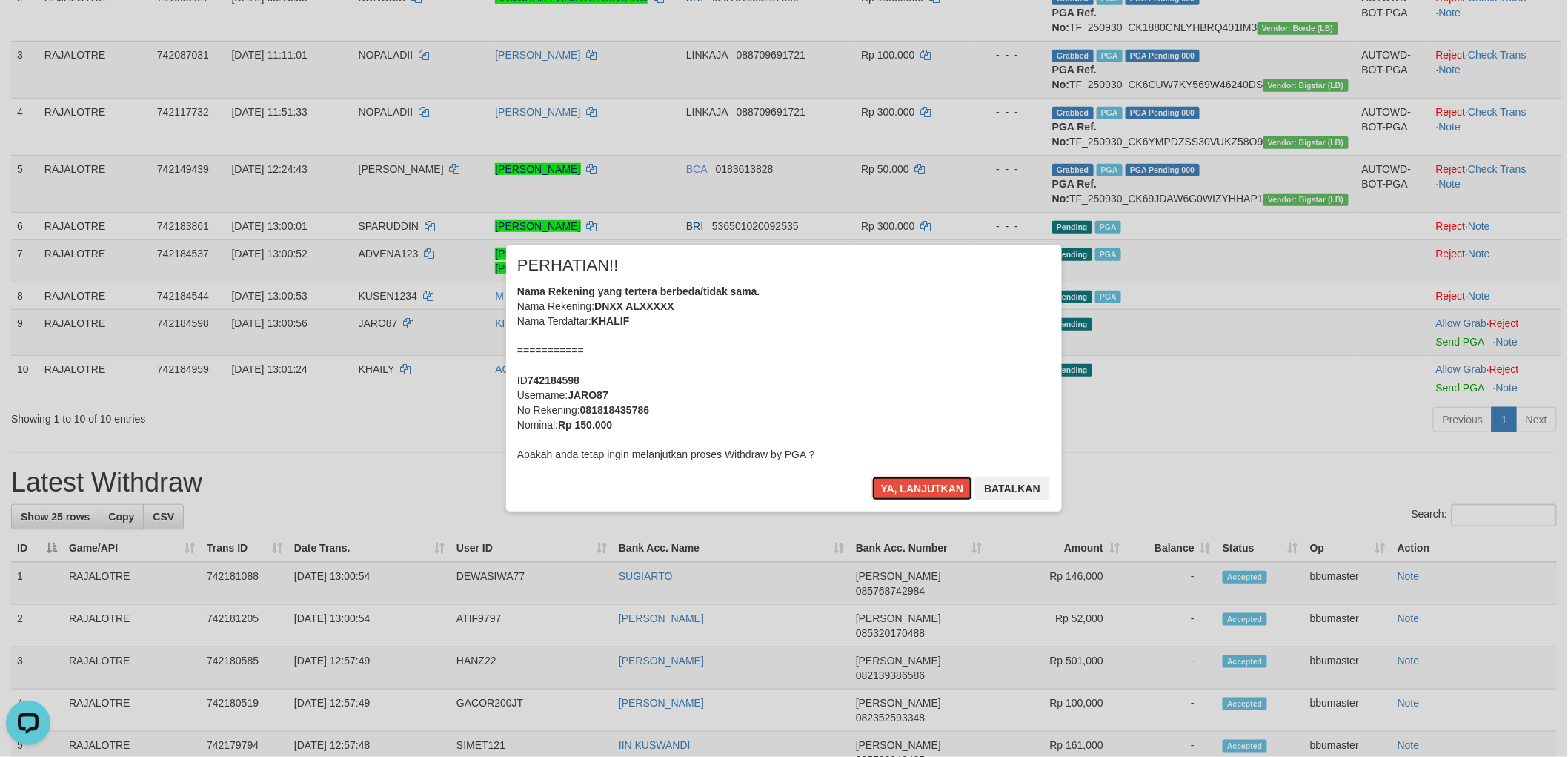
click at [873, 477] on button "Ya, lanjutkan" at bounding box center [923, 489] width 101 height 24
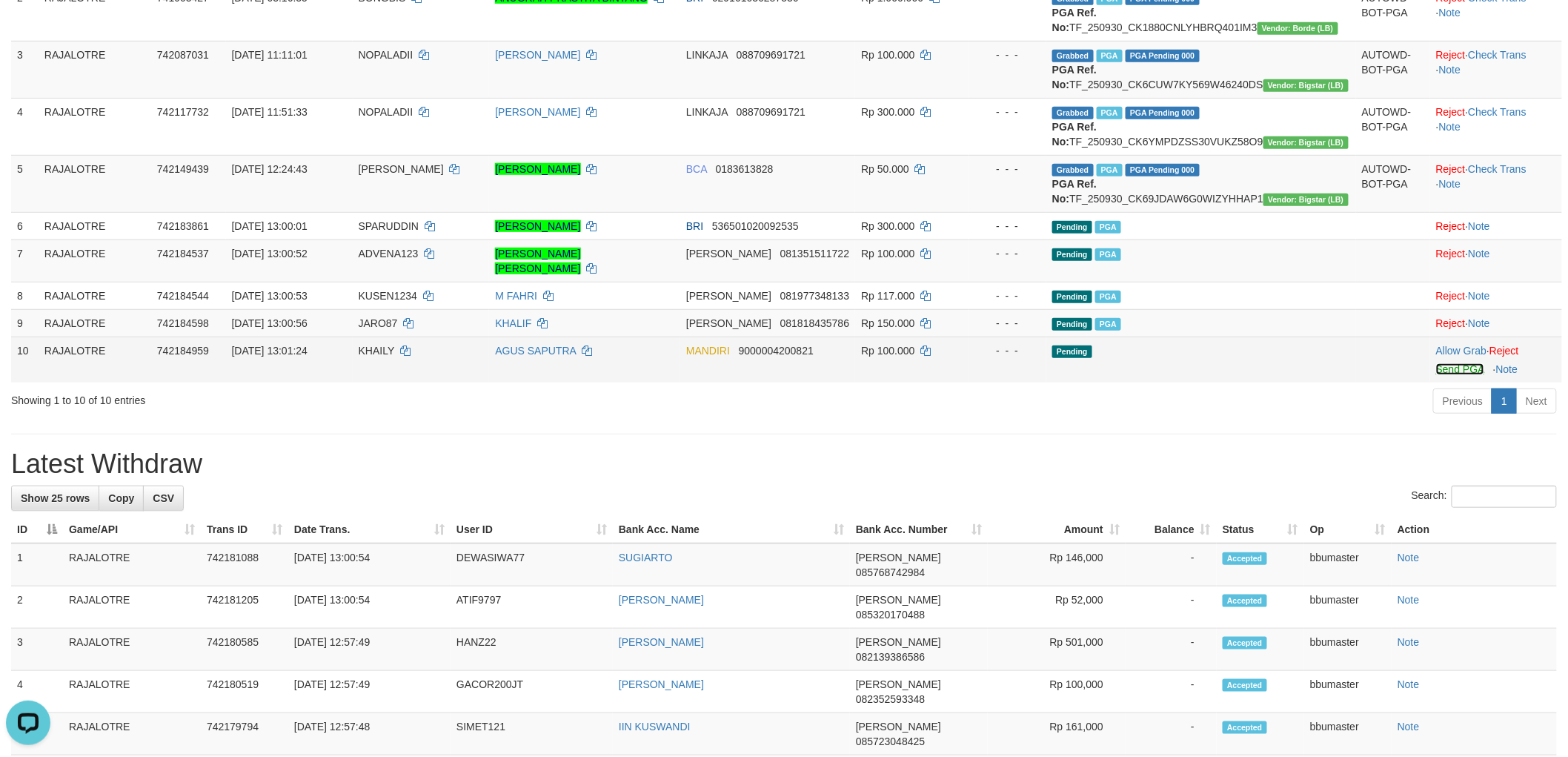
click at [1443, 375] on link "Send PGA" at bounding box center [1460, 369] width 48 height 12
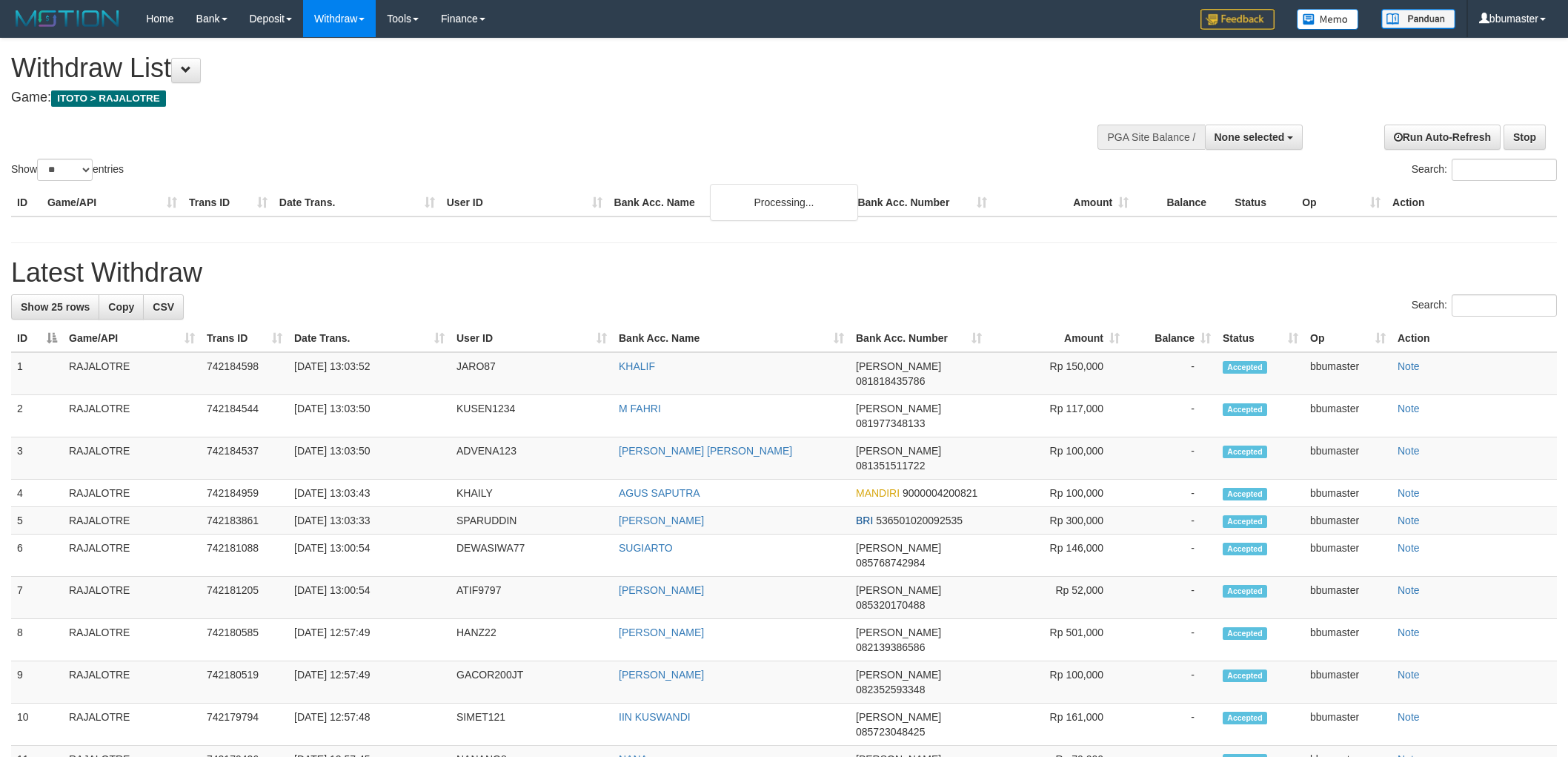
select select
select select "**"
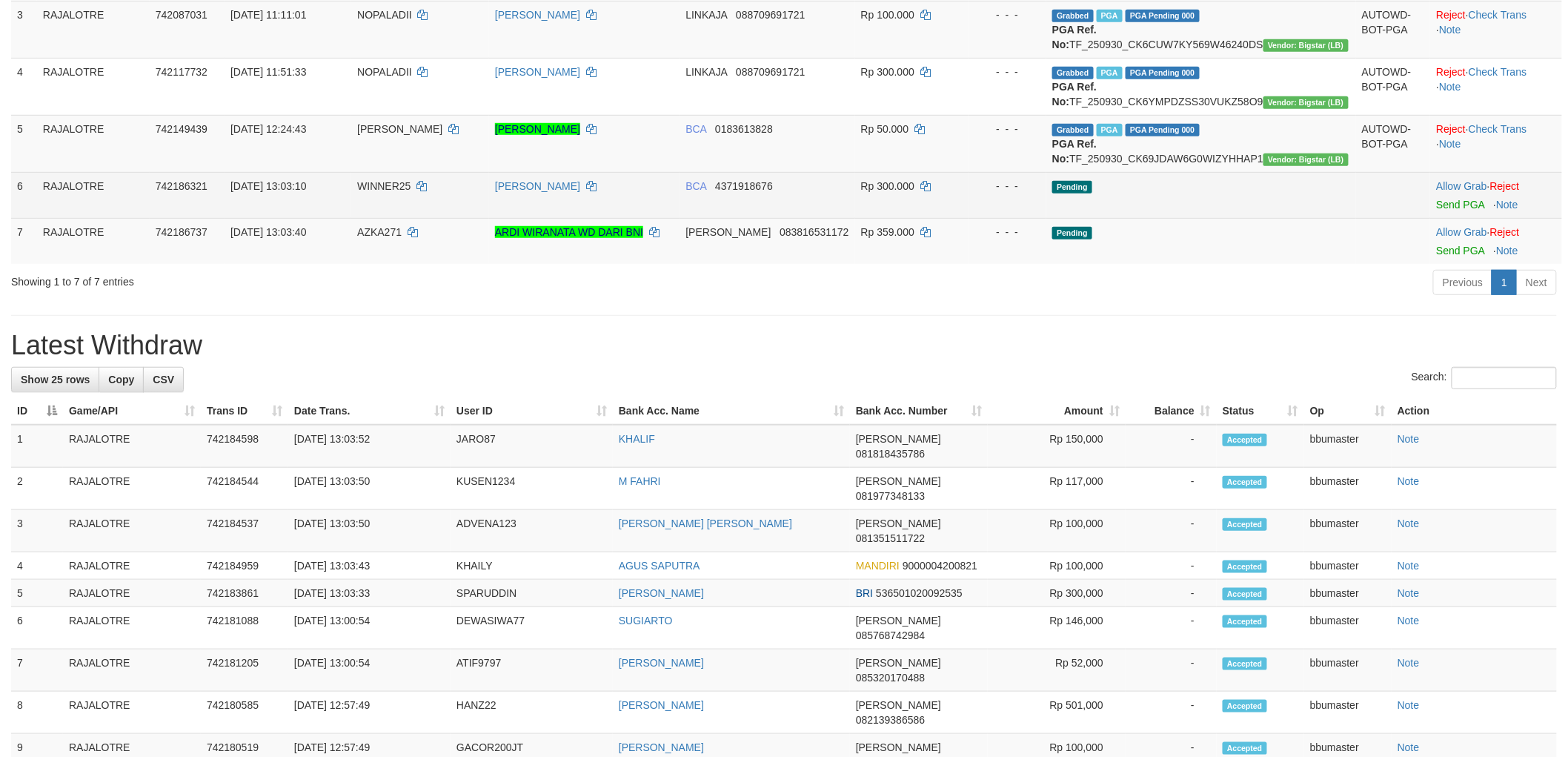
scroll to position [290, 0]
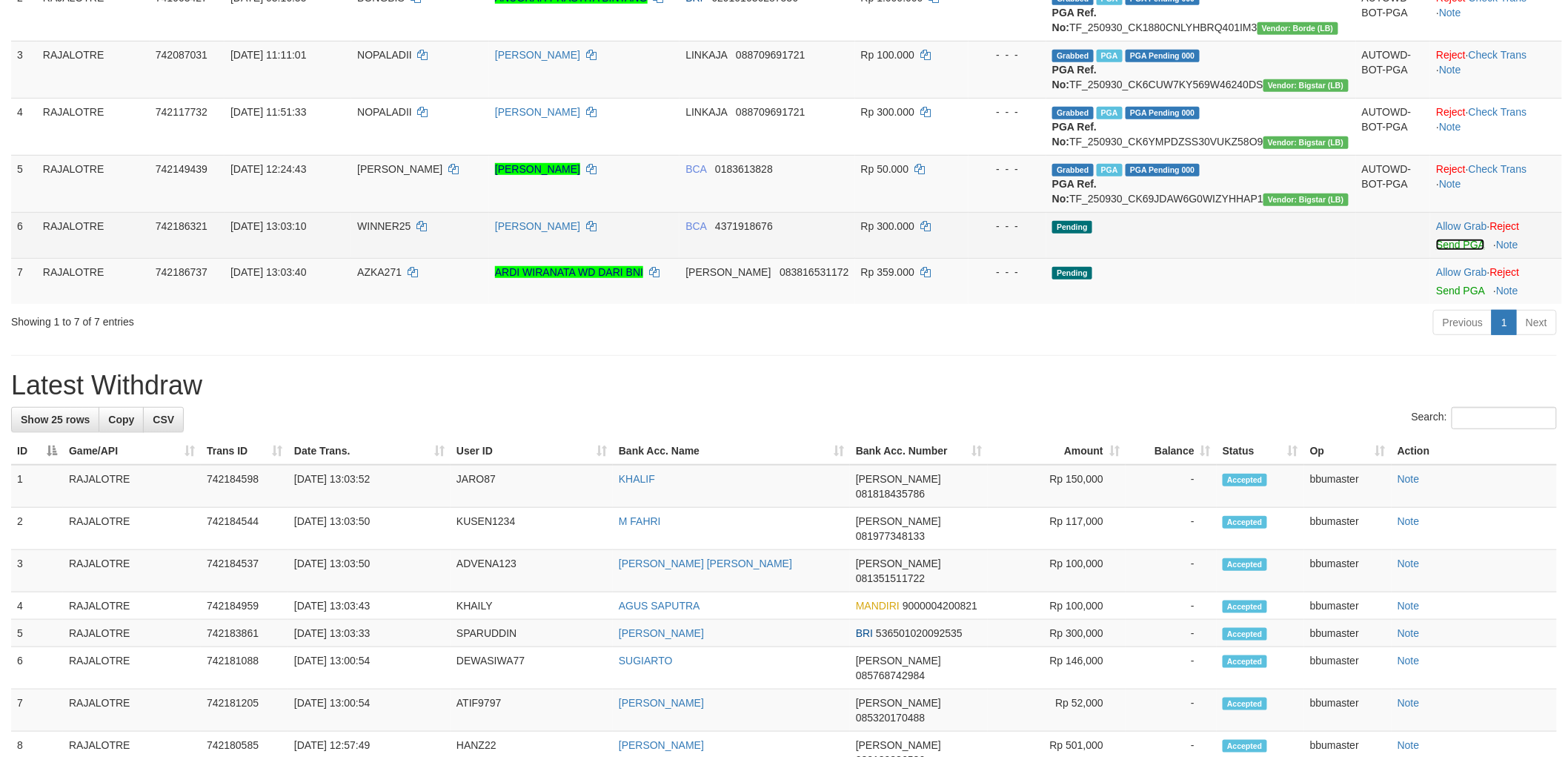
click at [1450, 250] on link "Send PGA" at bounding box center [1460, 244] width 48 height 12
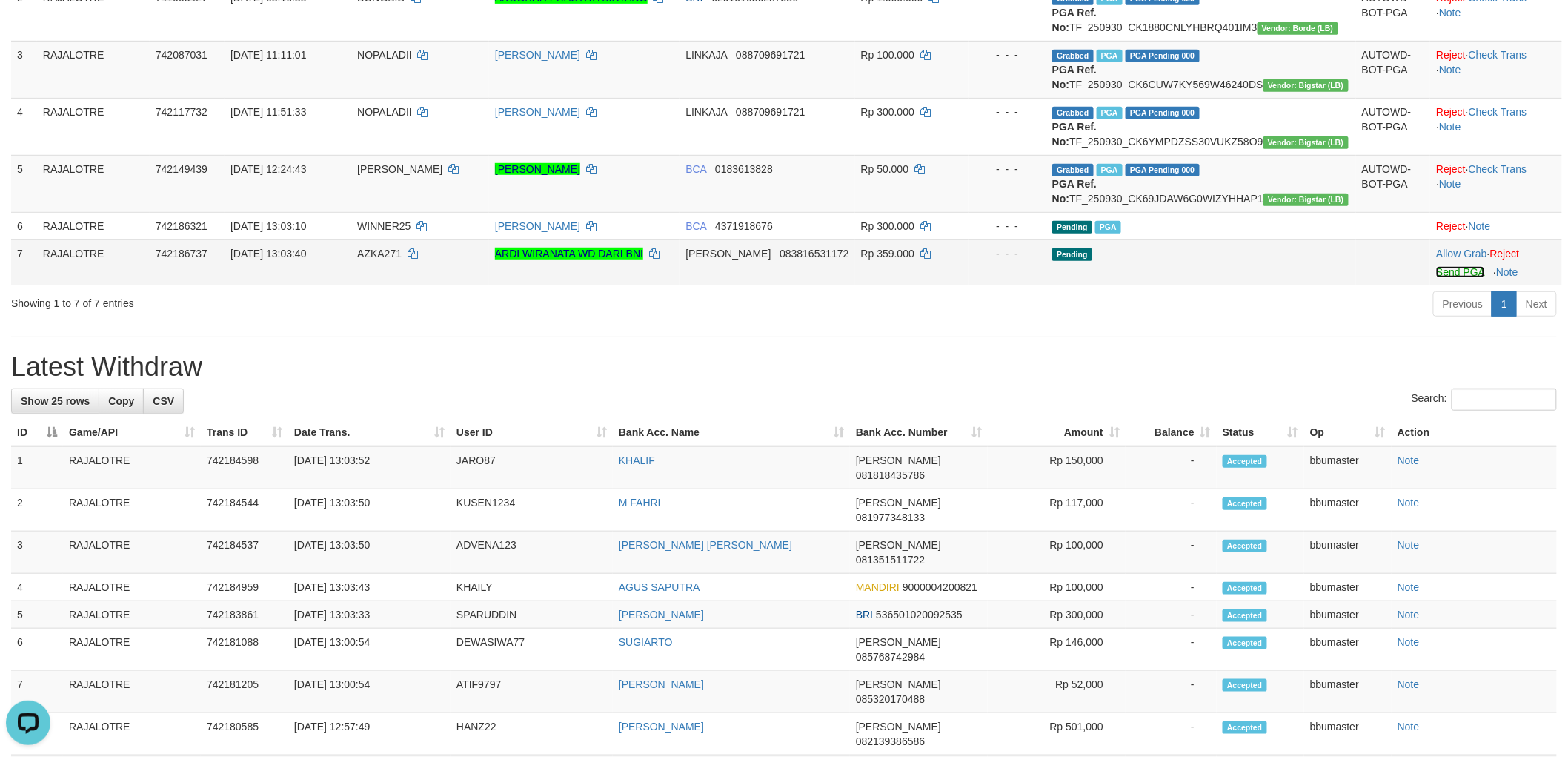
click at [1436, 278] on link "Send PGA" at bounding box center [1460, 272] width 48 height 12
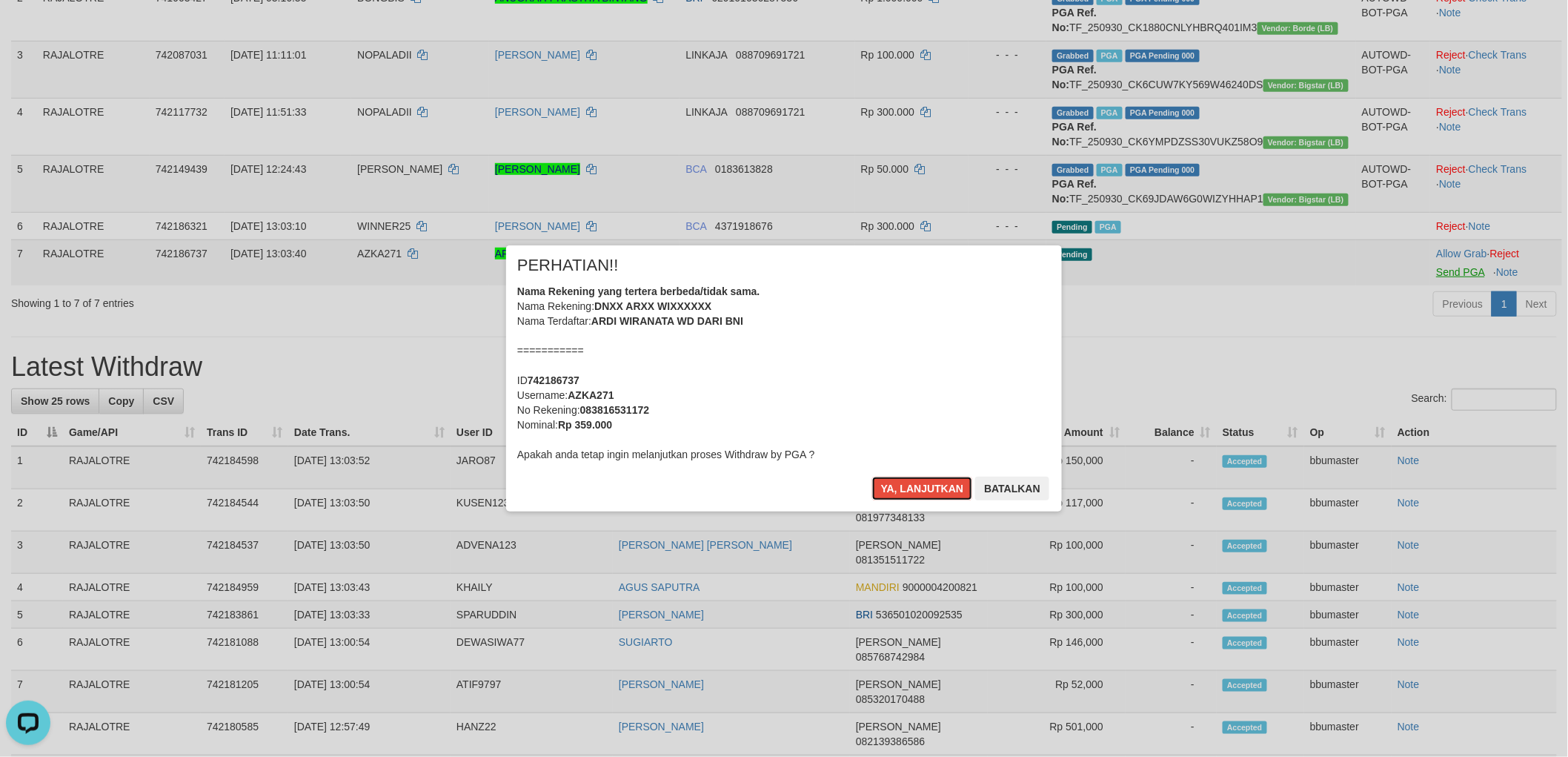
click at [873, 477] on button "Ya, lanjutkan" at bounding box center [923, 489] width 101 height 24
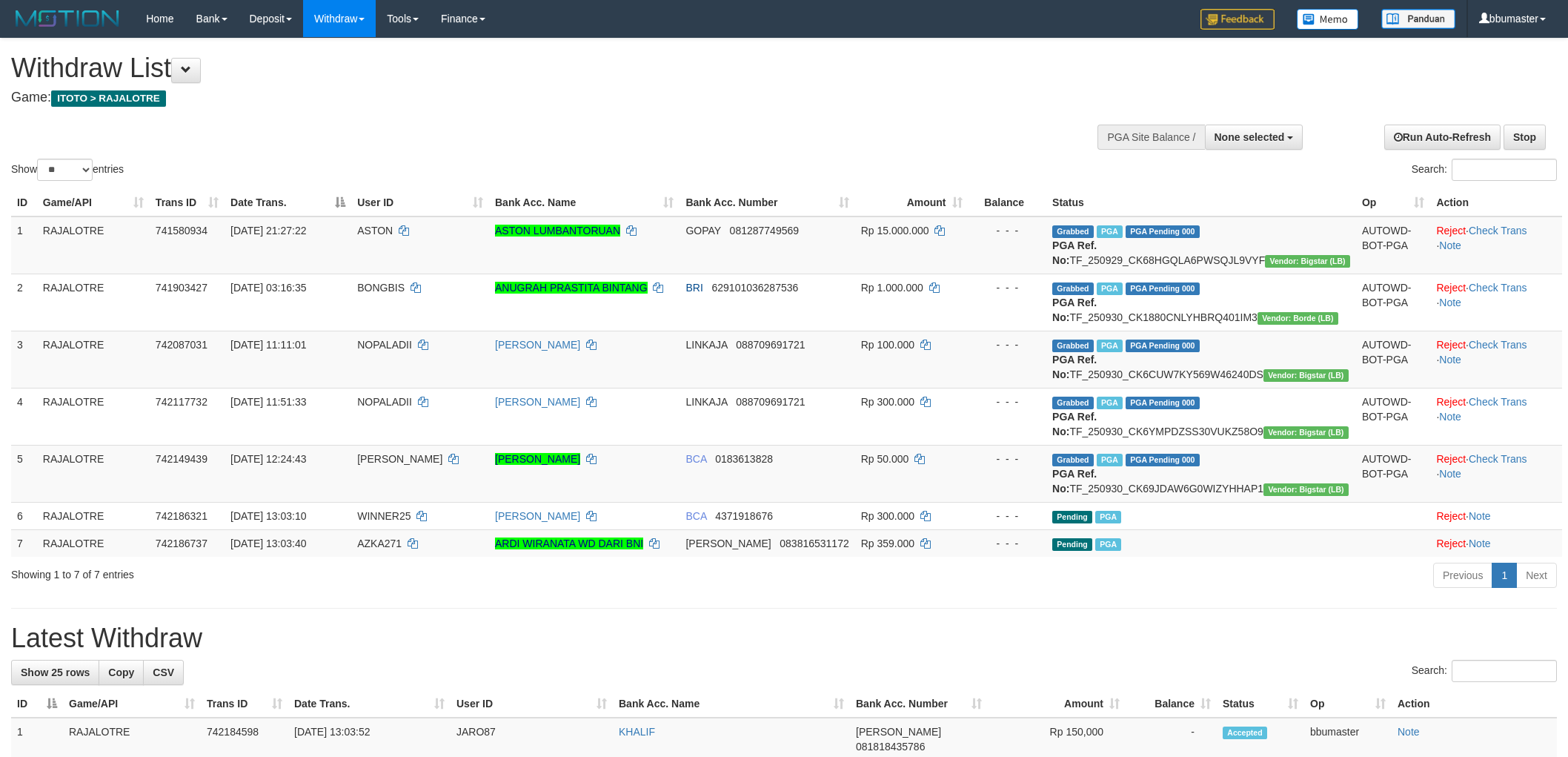
select select
select select "**"
click at [337, 593] on div "Showing 1 to 7 of 7 entries Previous 1 Next" at bounding box center [784, 577] width 1568 height 32
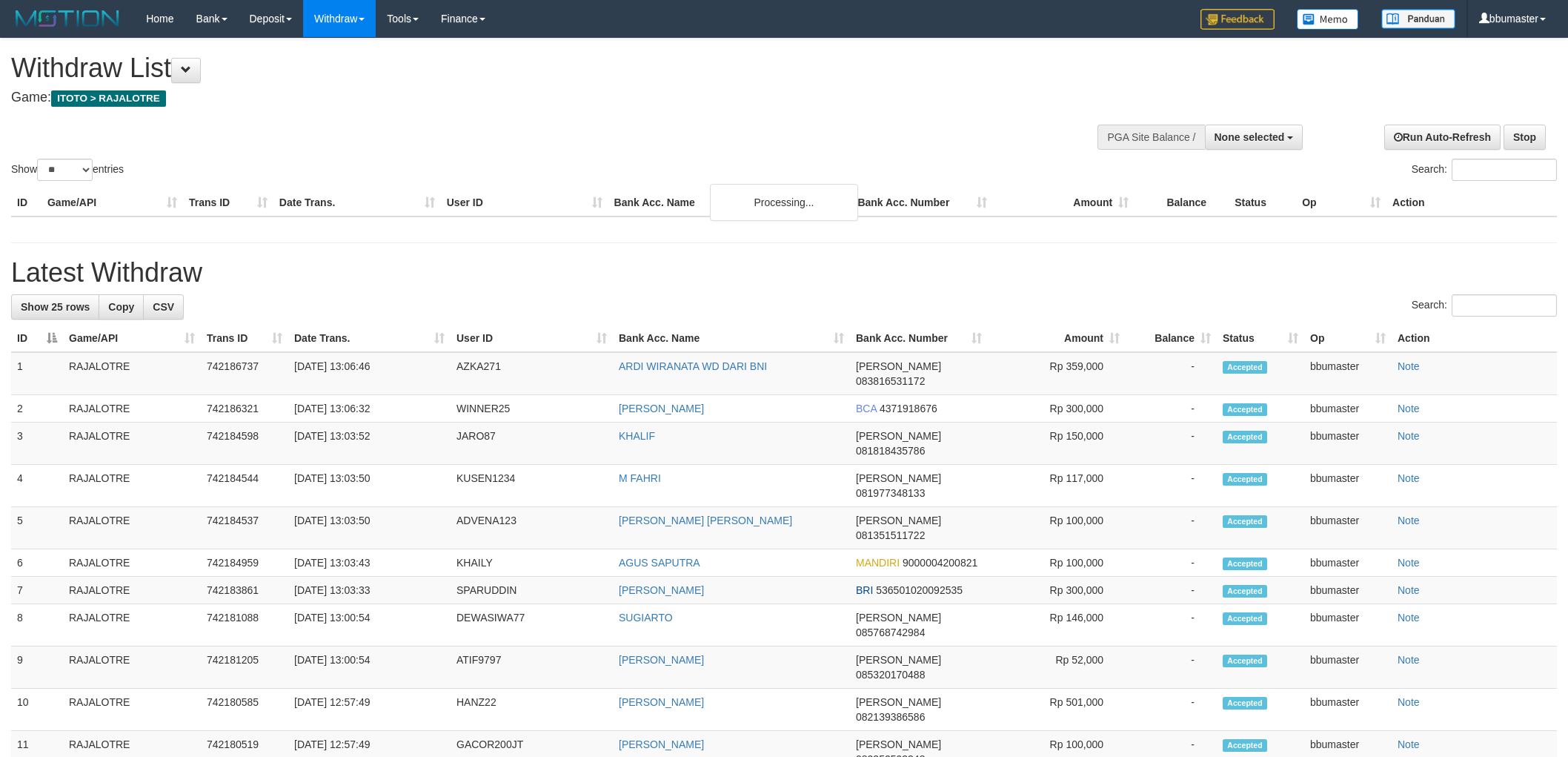
select select
select select "**"
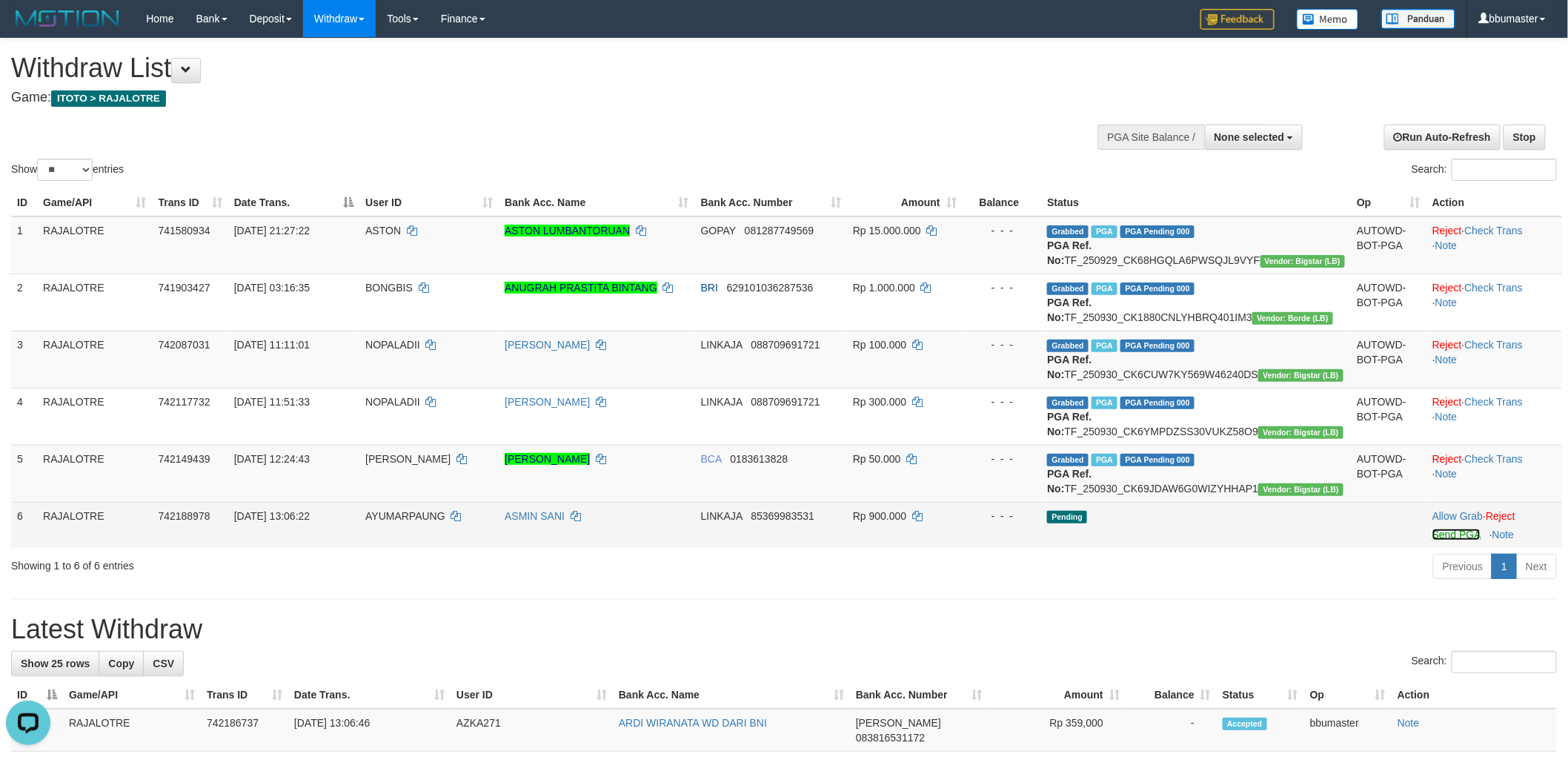
click at [1432, 541] on link "Send PGA" at bounding box center [1456, 535] width 48 height 12
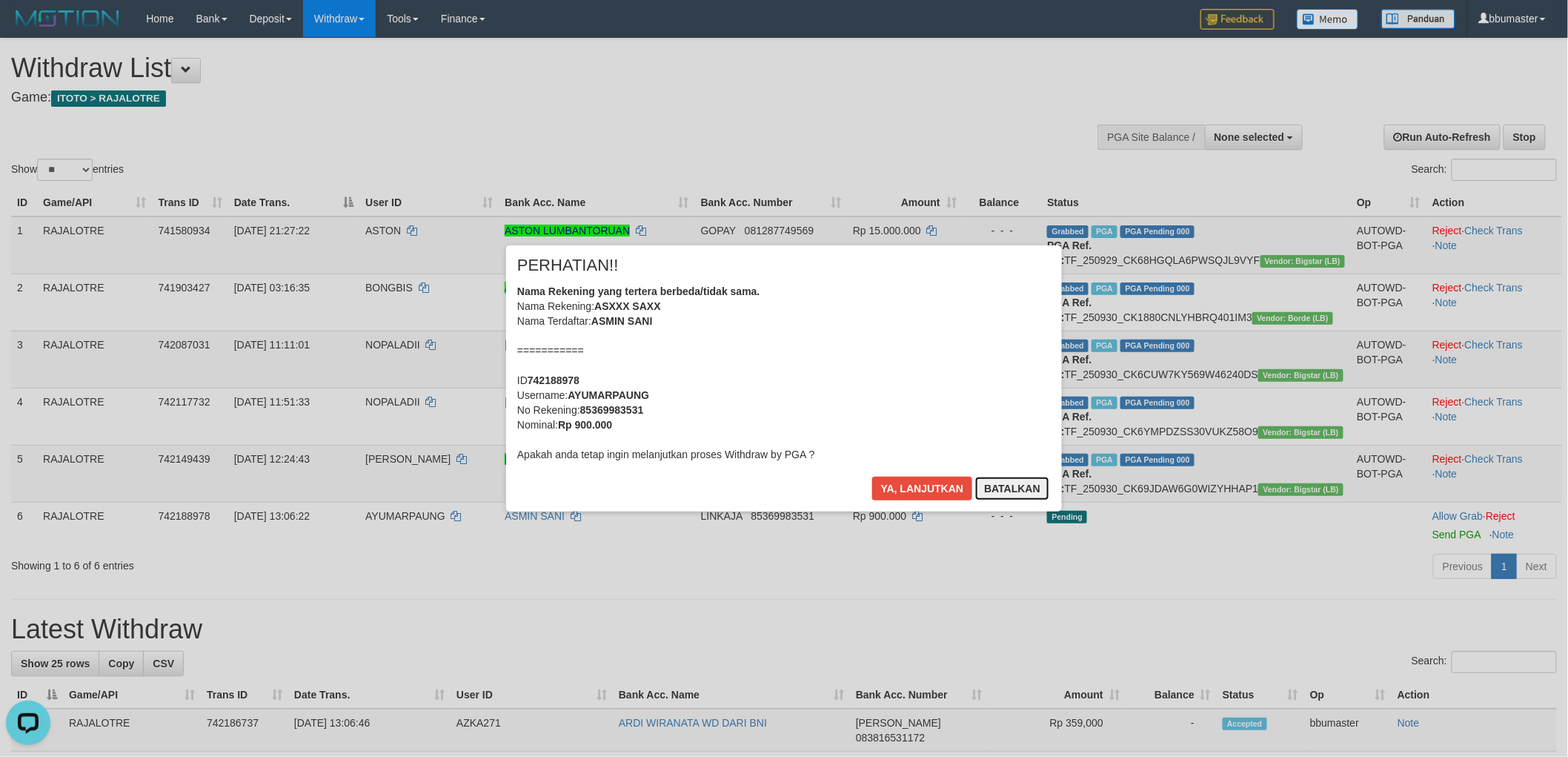
click at [1034, 485] on button "Batalkan" at bounding box center [1012, 489] width 74 height 24
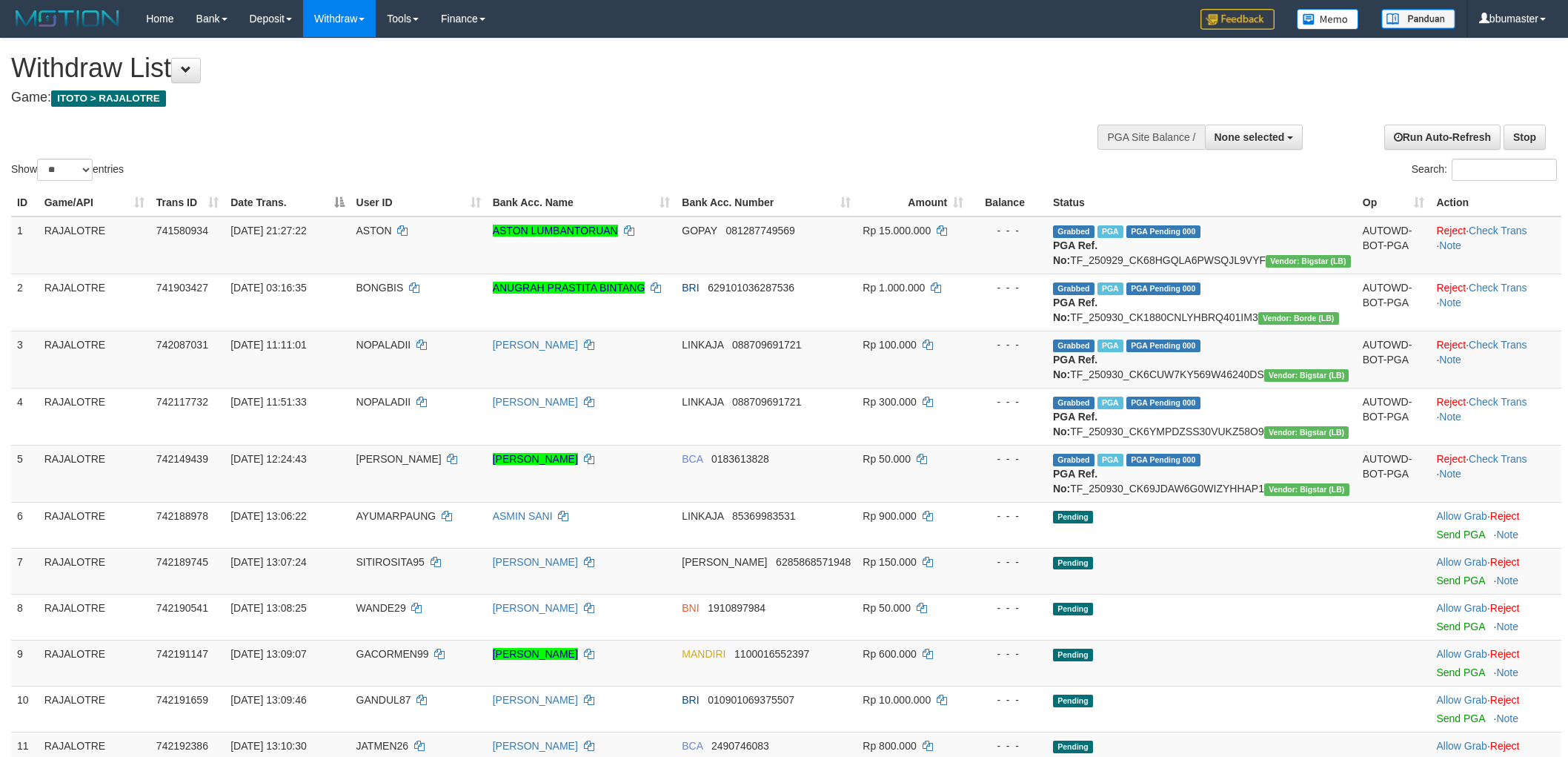
select select
select select "**"
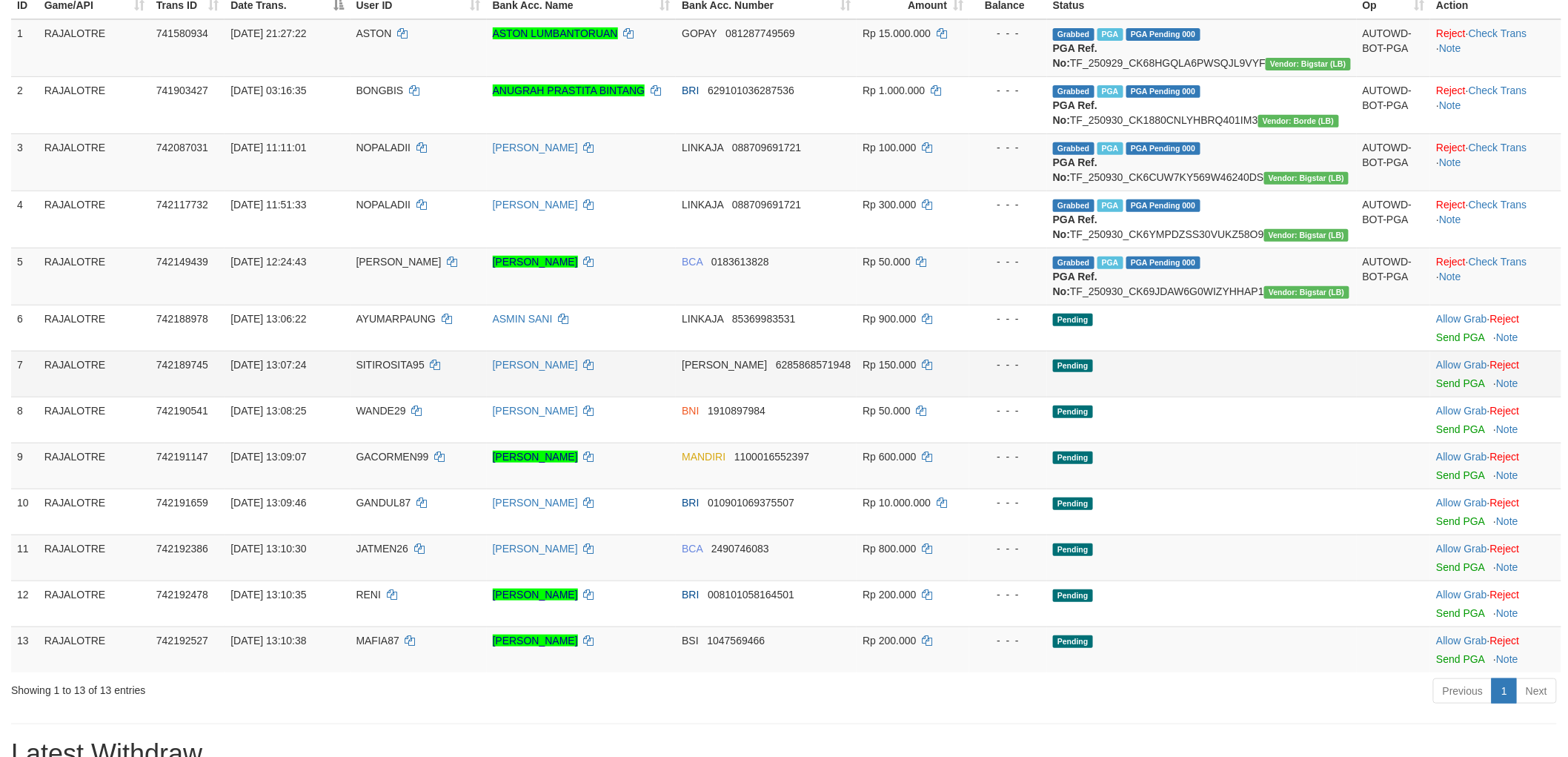
scroll to position [411, 0]
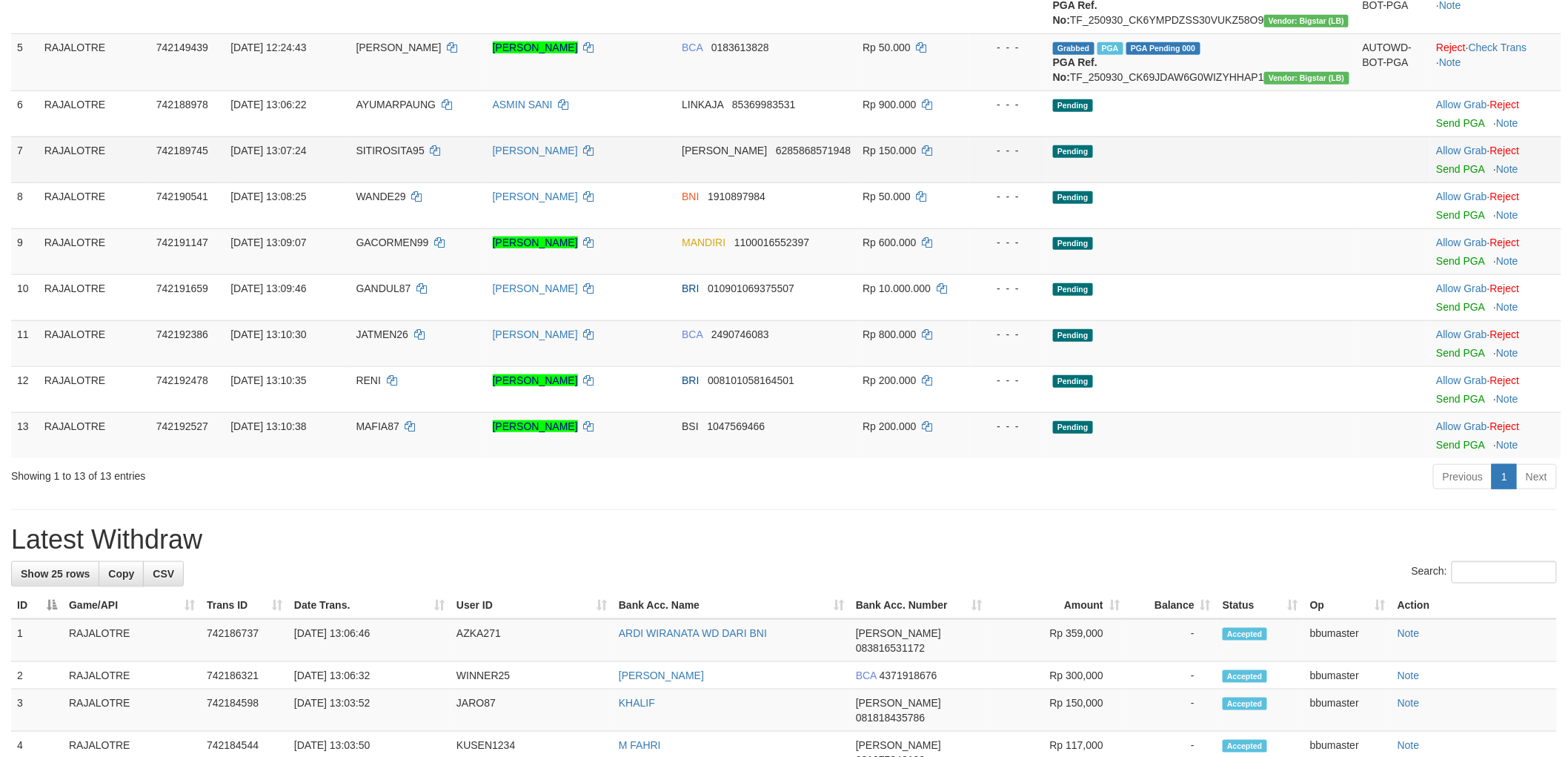
click at [1444, 183] on td "Allow Grab · Reject Send PGA · Note" at bounding box center [1496, 160] width 132 height 46
click at [1447, 175] on link "Send PGA" at bounding box center [1460, 169] width 48 height 12
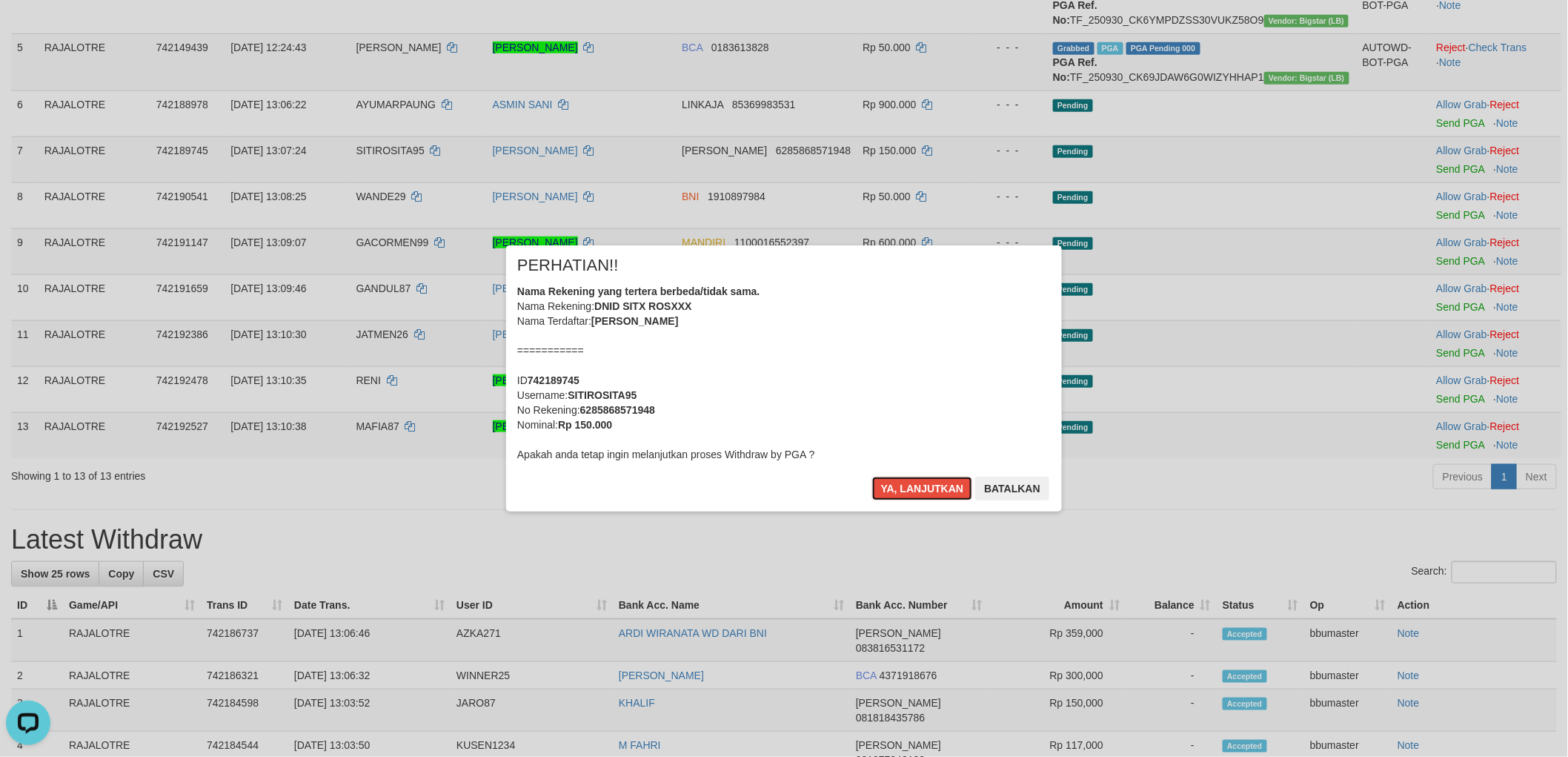
click at [873, 477] on button "Ya, lanjutkan" at bounding box center [923, 489] width 101 height 24
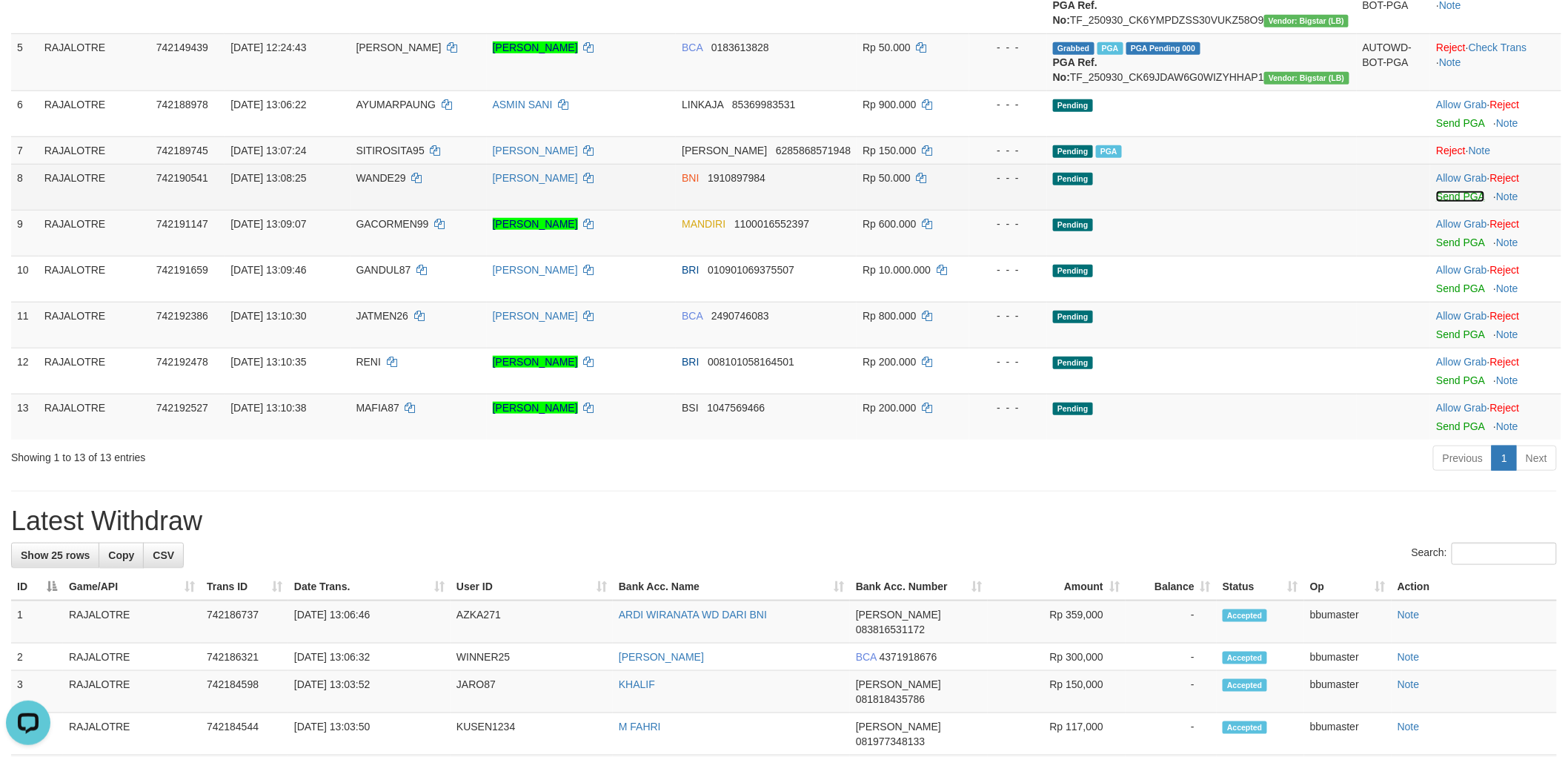
click at [1449, 202] on link "Send PGA" at bounding box center [1460, 196] width 48 height 12
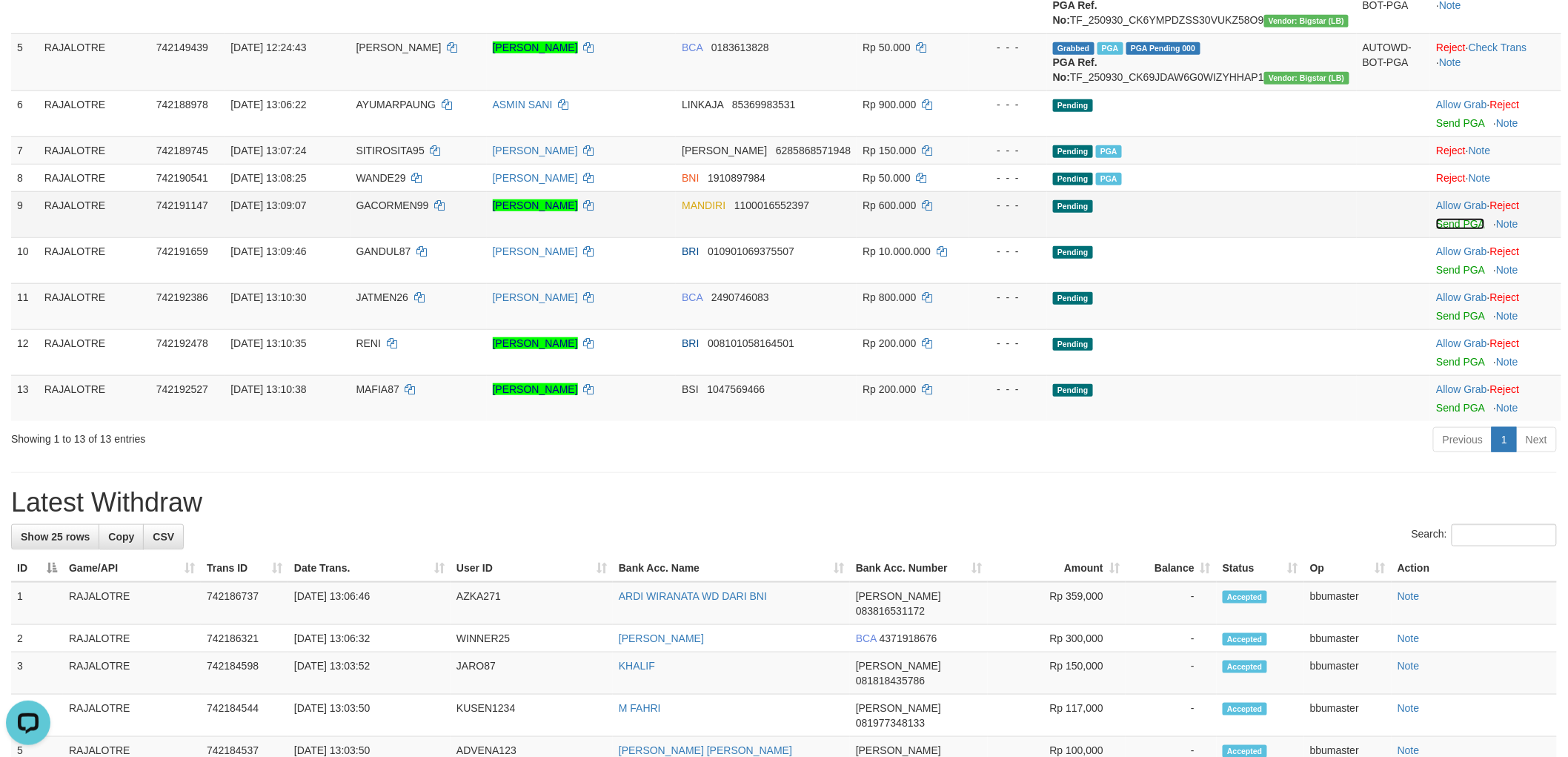
click at [1447, 229] on link "Send PGA" at bounding box center [1460, 223] width 48 height 12
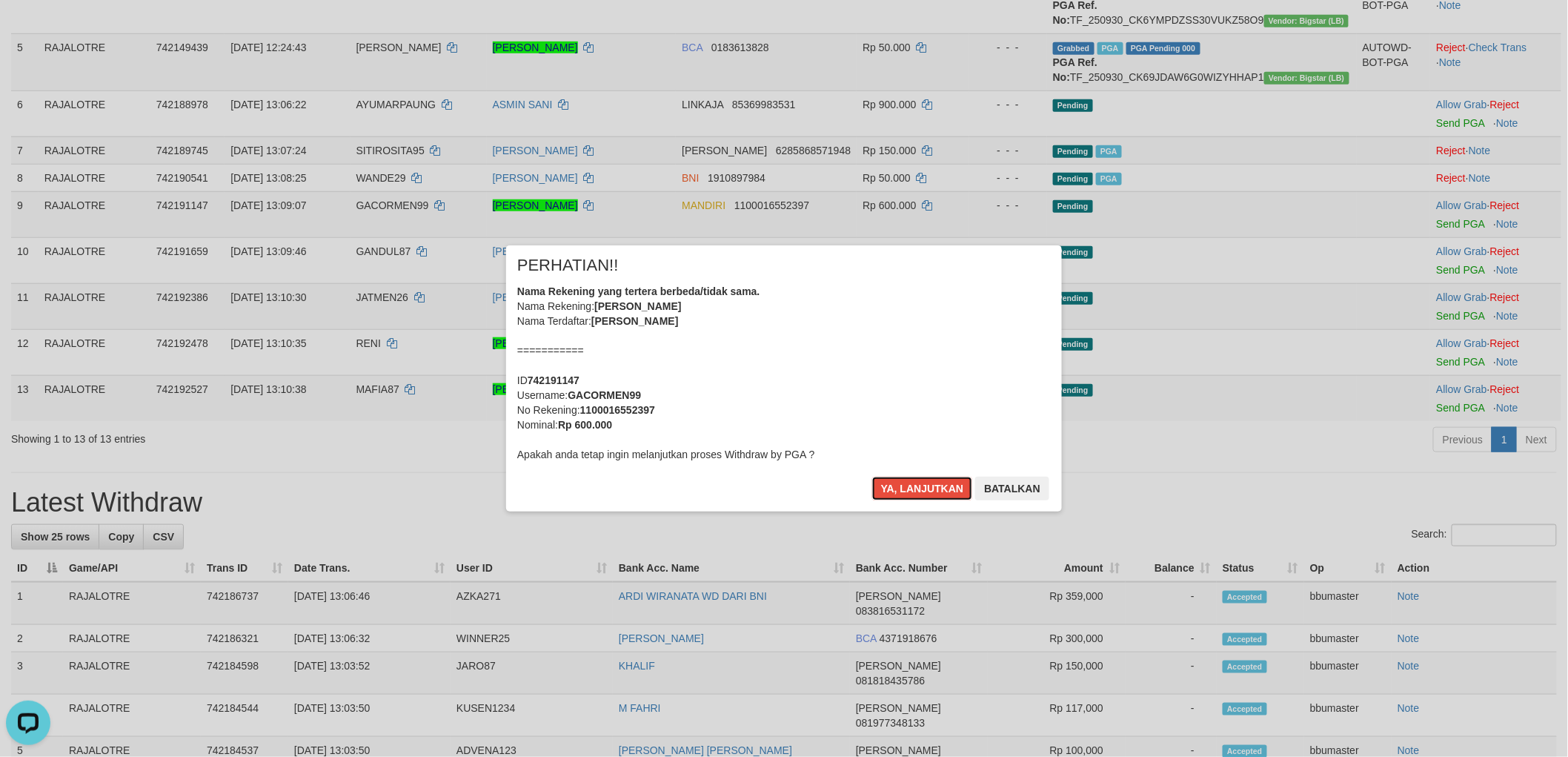
click at [873, 477] on button "Ya, lanjutkan" at bounding box center [923, 489] width 101 height 24
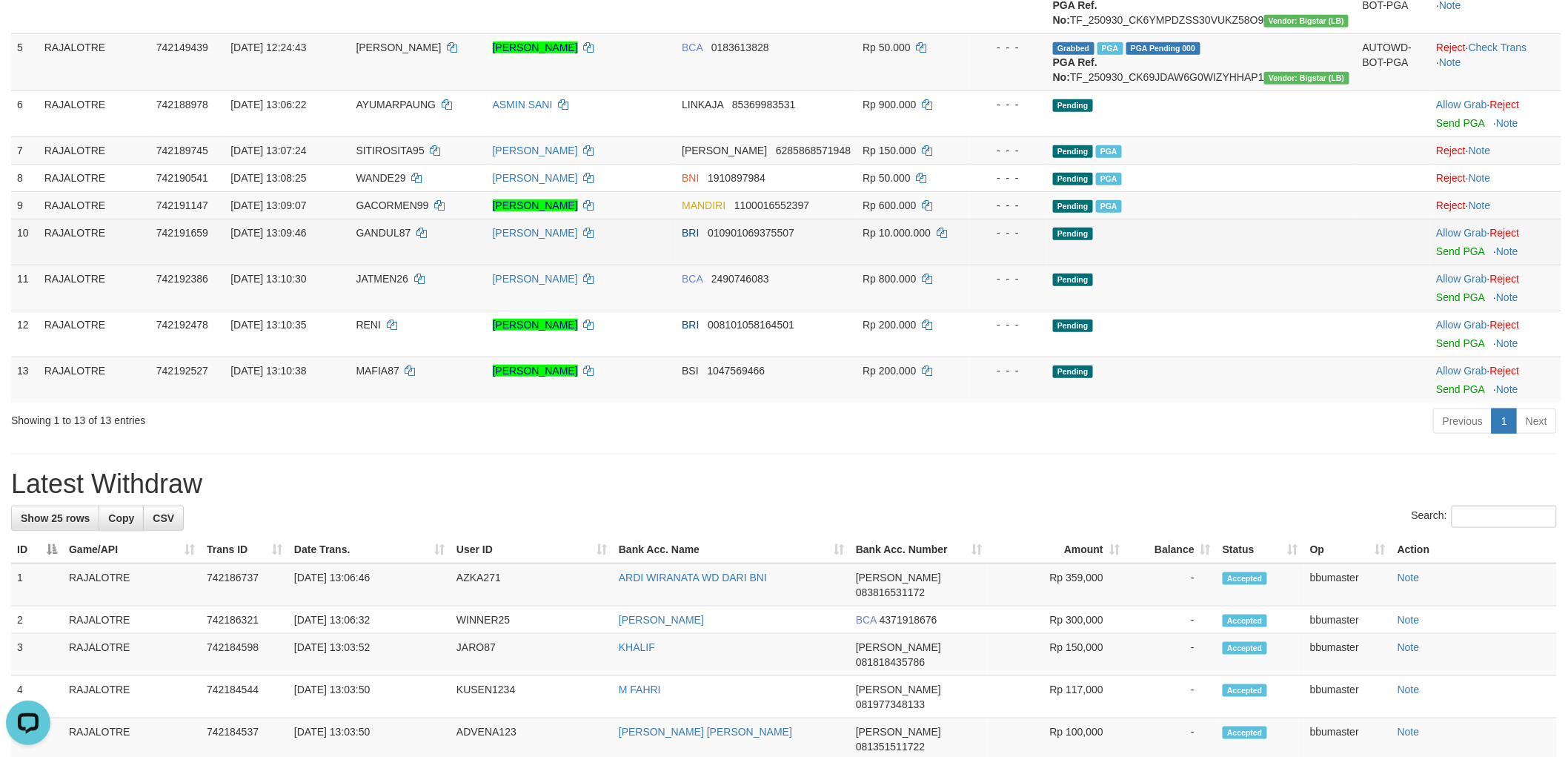
click at [408, 238] on span "GANDUL87" at bounding box center [383, 232] width 55 height 12
copy td "GANDUL87"
click at [1436, 257] on link "Send PGA" at bounding box center [1460, 251] width 48 height 12
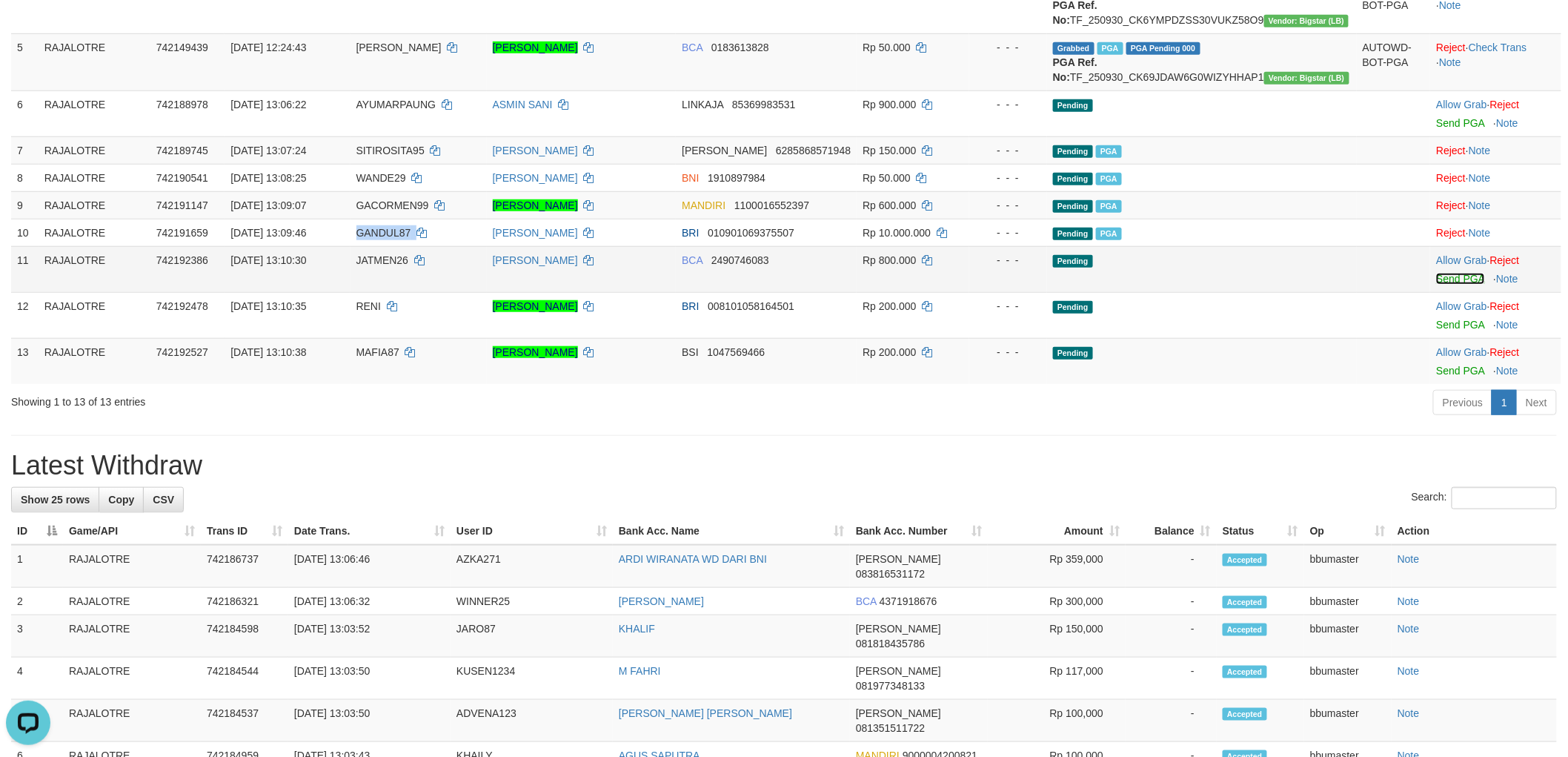
click at [1444, 284] on link "Send PGA" at bounding box center [1460, 278] width 48 height 12
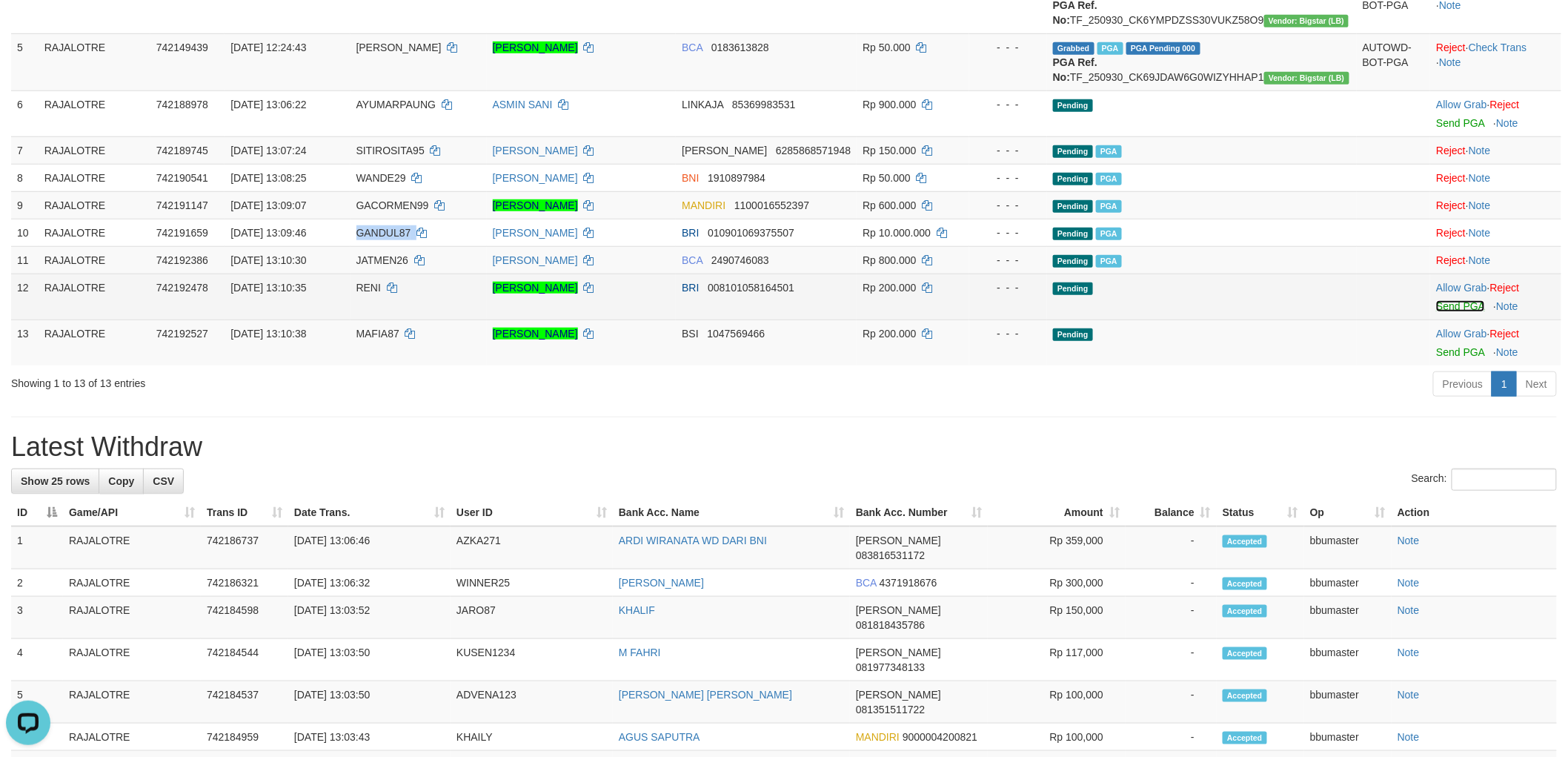
click at [1439, 312] on link "Send PGA" at bounding box center [1460, 306] width 48 height 12
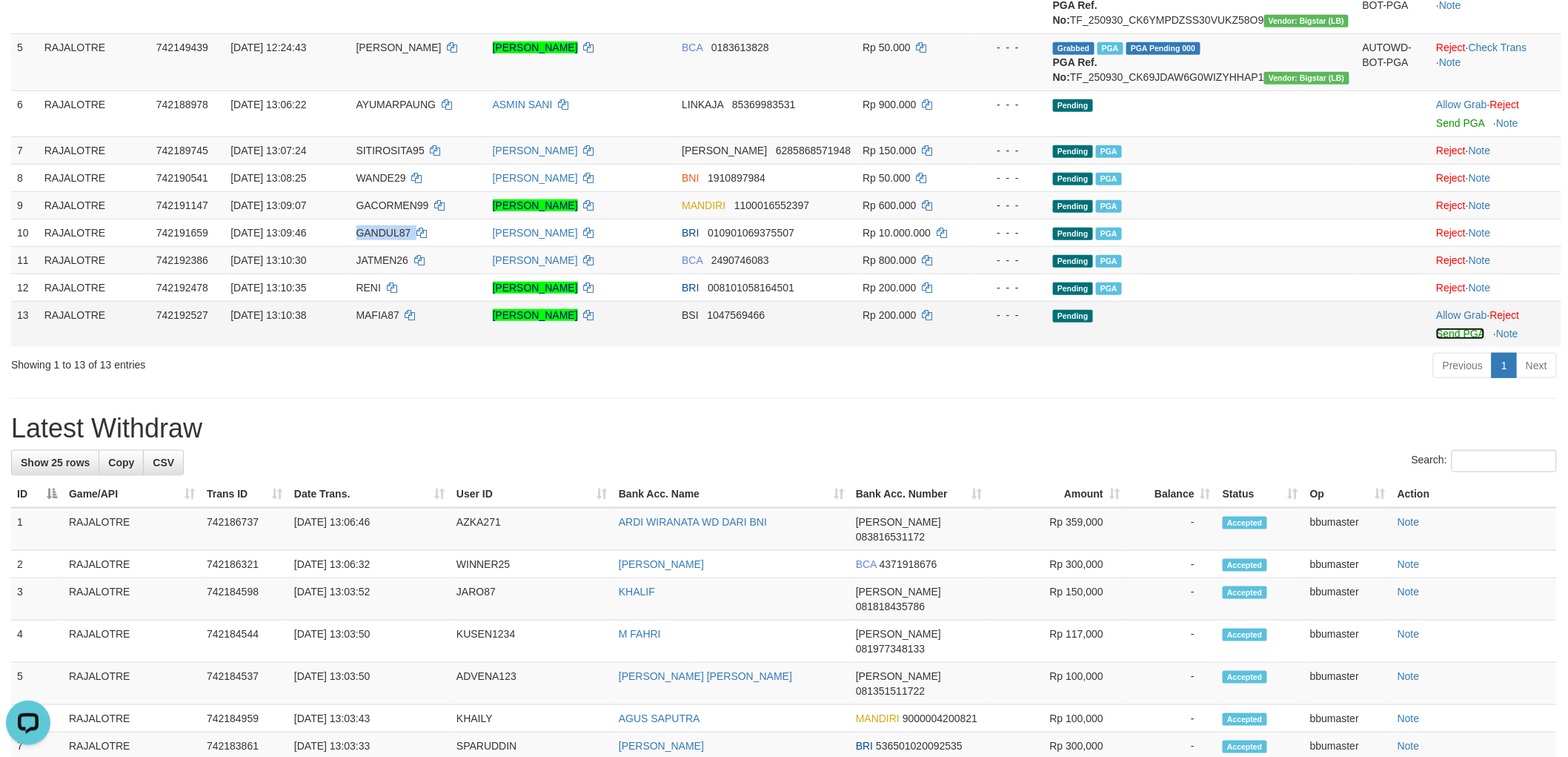
click at [1441, 339] on link "Send PGA" at bounding box center [1460, 333] width 48 height 12
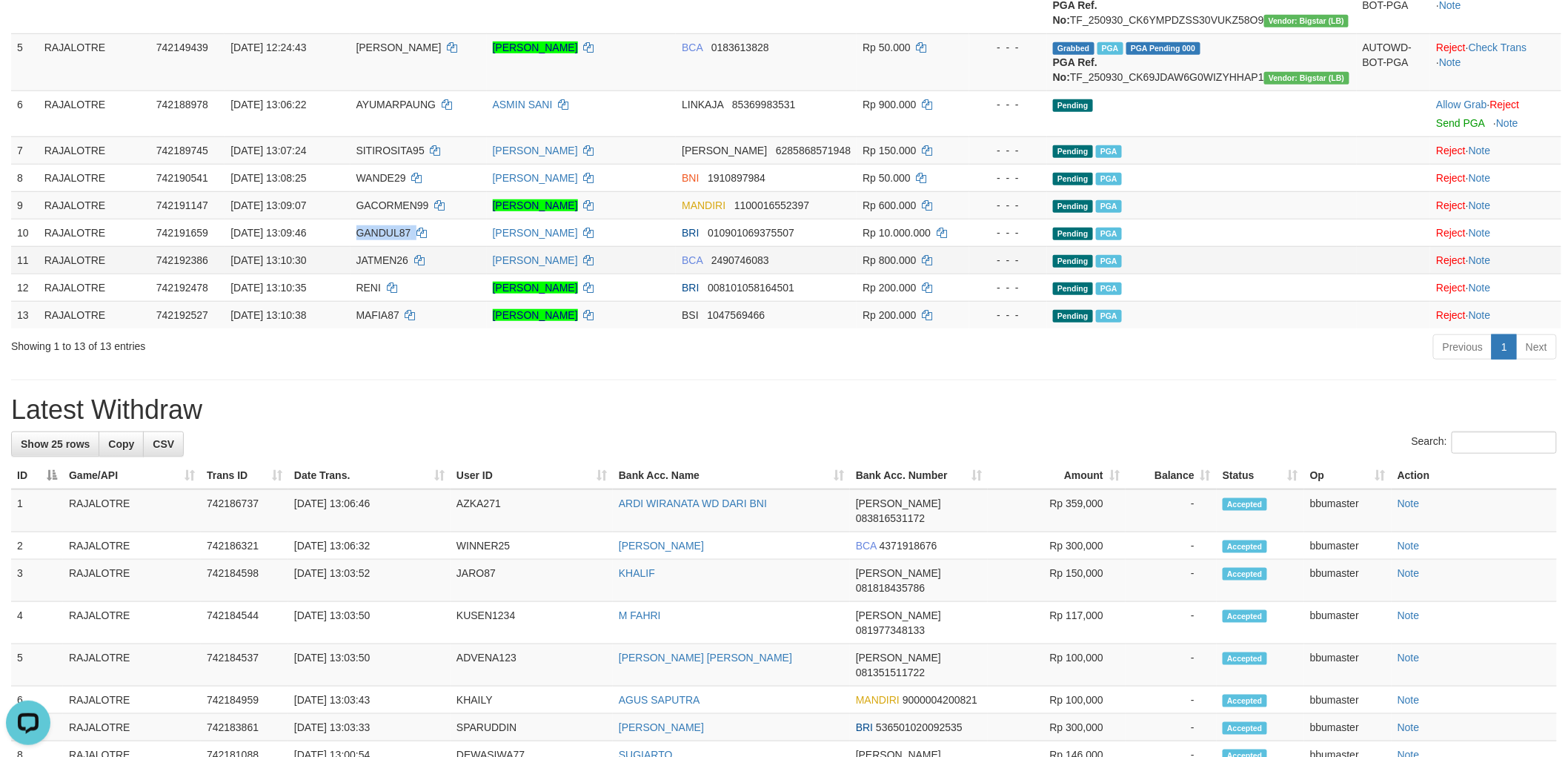
scroll to position [329, 0]
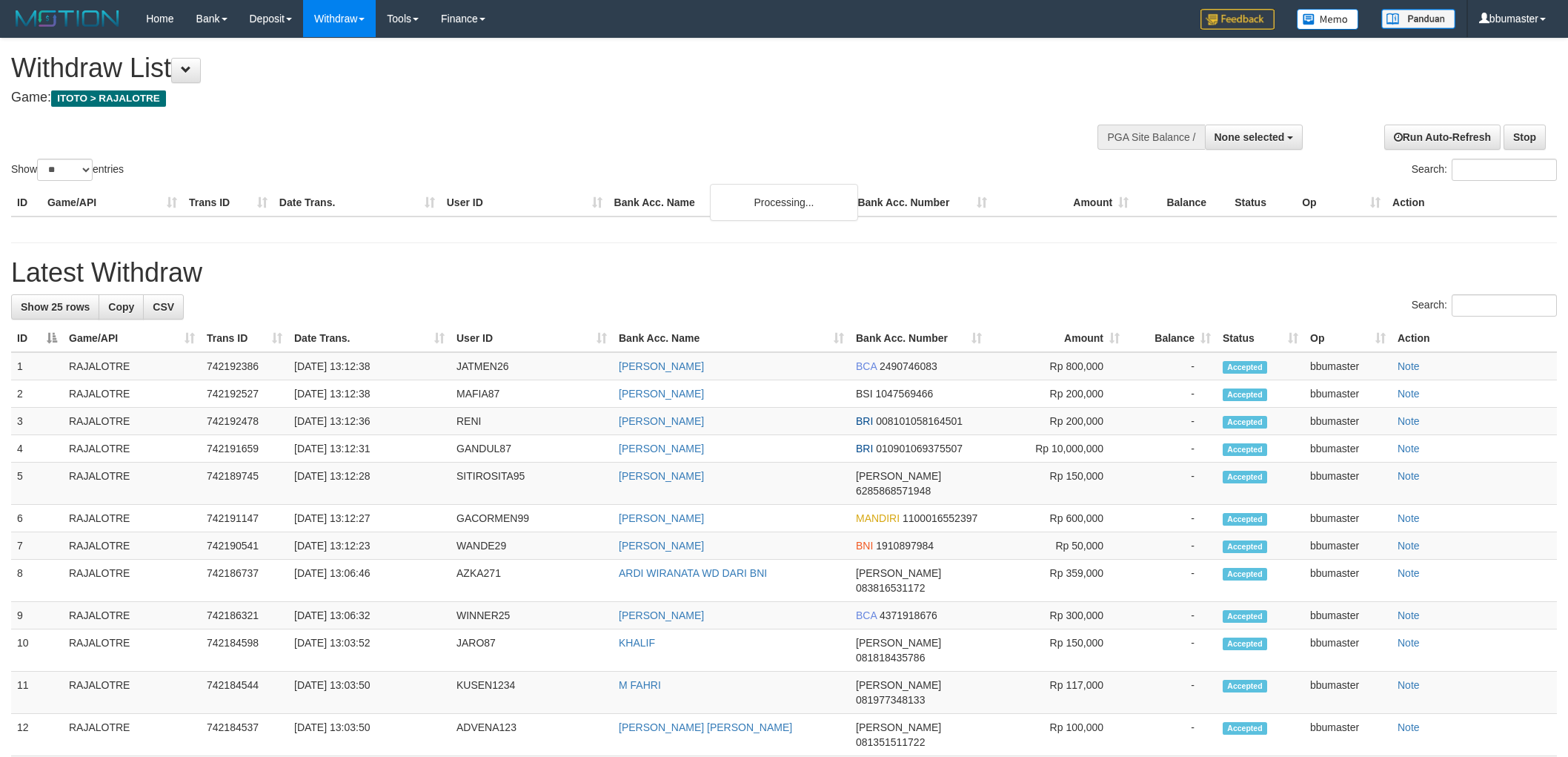
select select
select select "**"
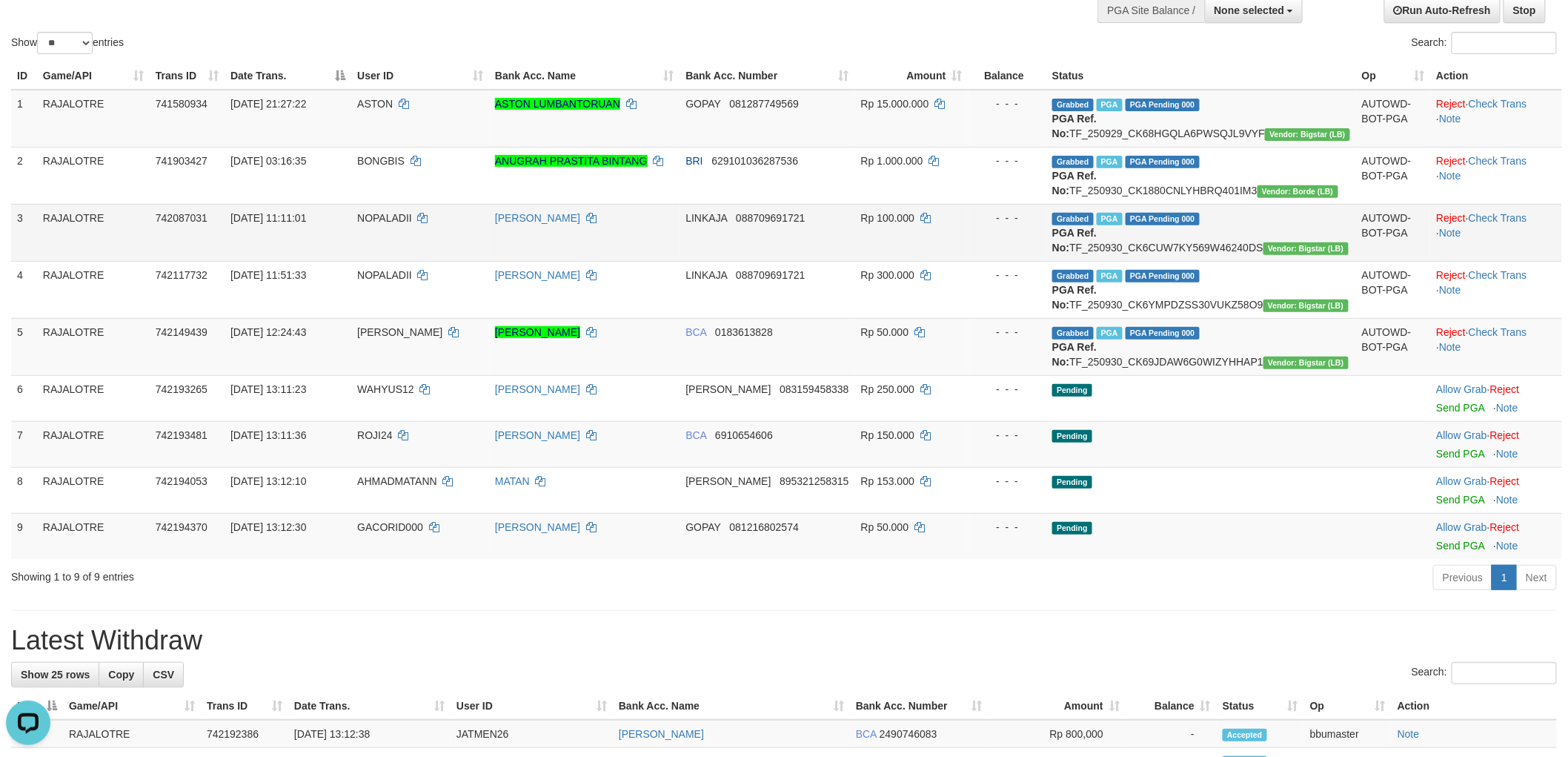
scroll to position [165, 0]
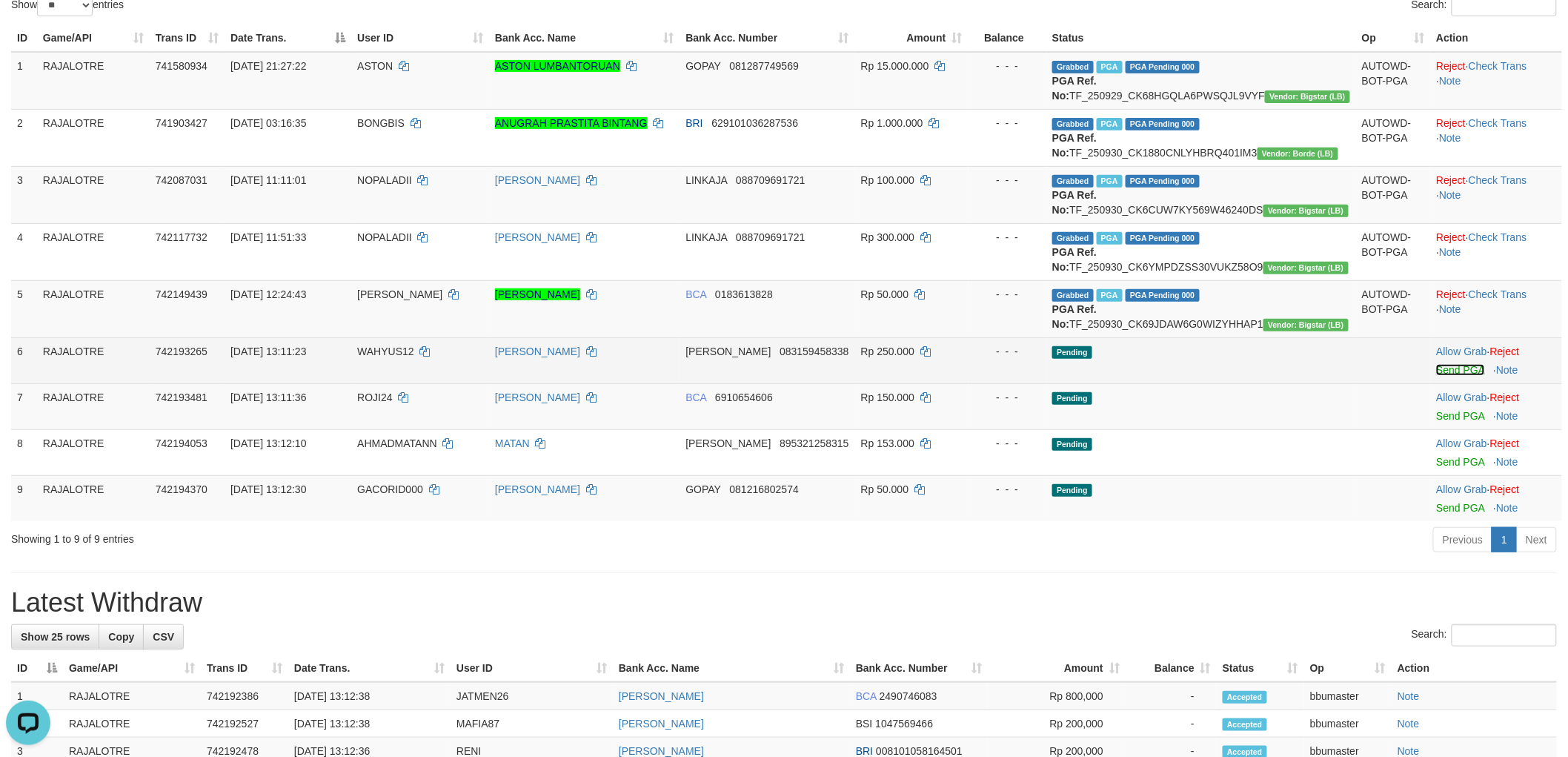
click at [1457, 376] on link "Send PGA" at bounding box center [1460, 370] width 48 height 12
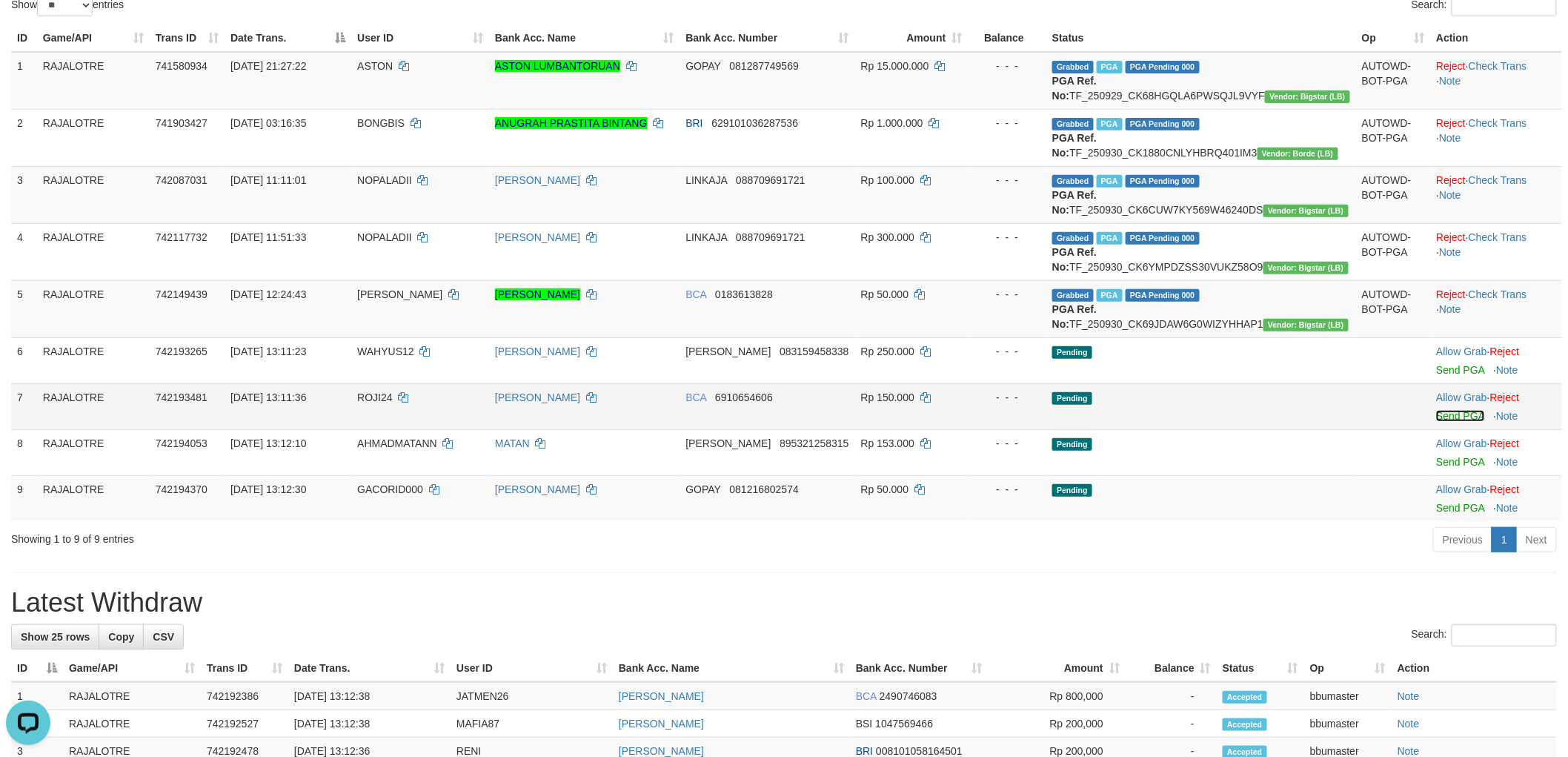
click at [1439, 422] on link "Send PGA" at bounding box center [1460, 416] width 48 height 12
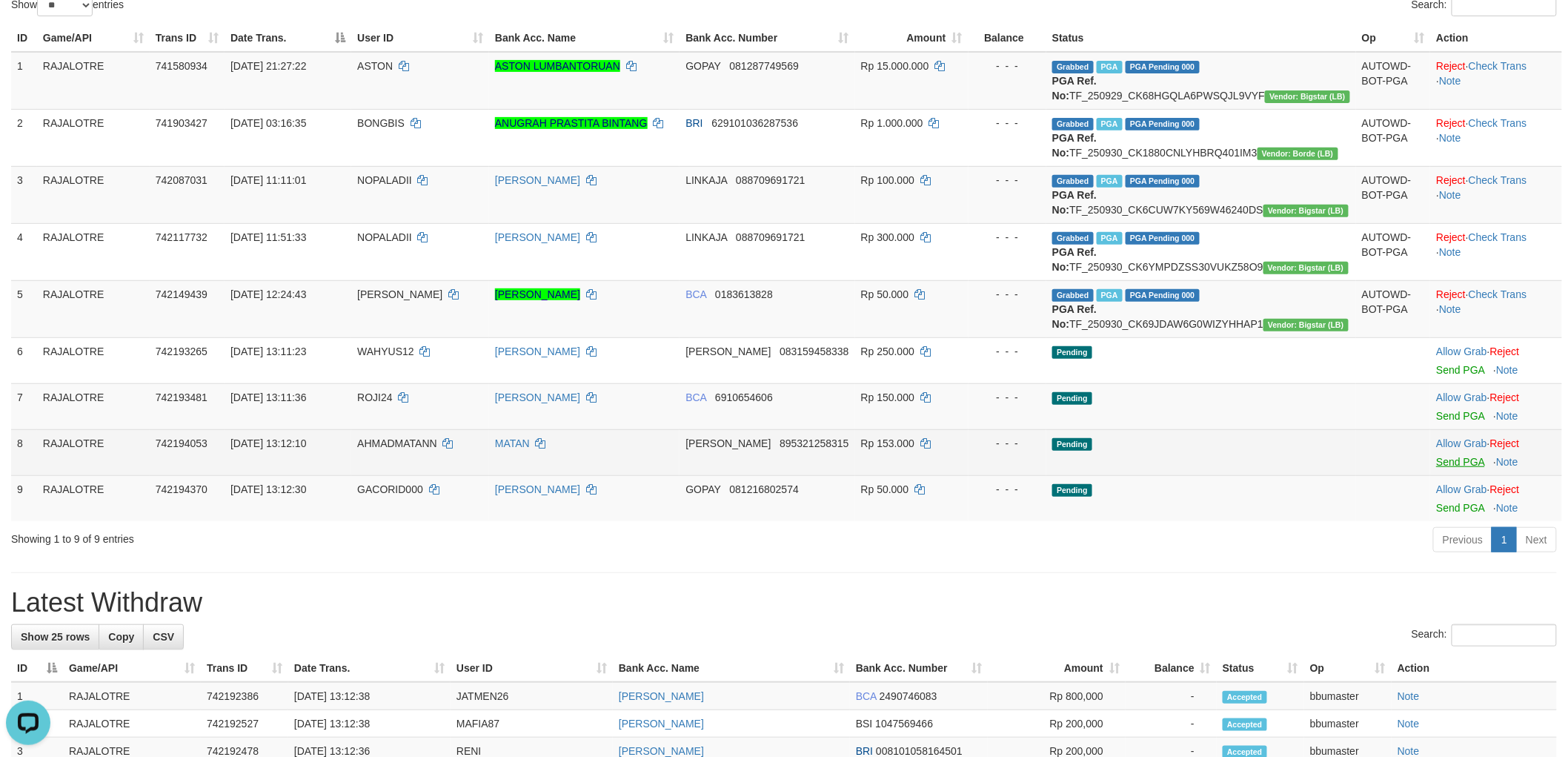
click at [1438, 521] on td "Allow Grab · Reject Send PGA · Note" at bounding box center [1496, 498] width 132 height 46
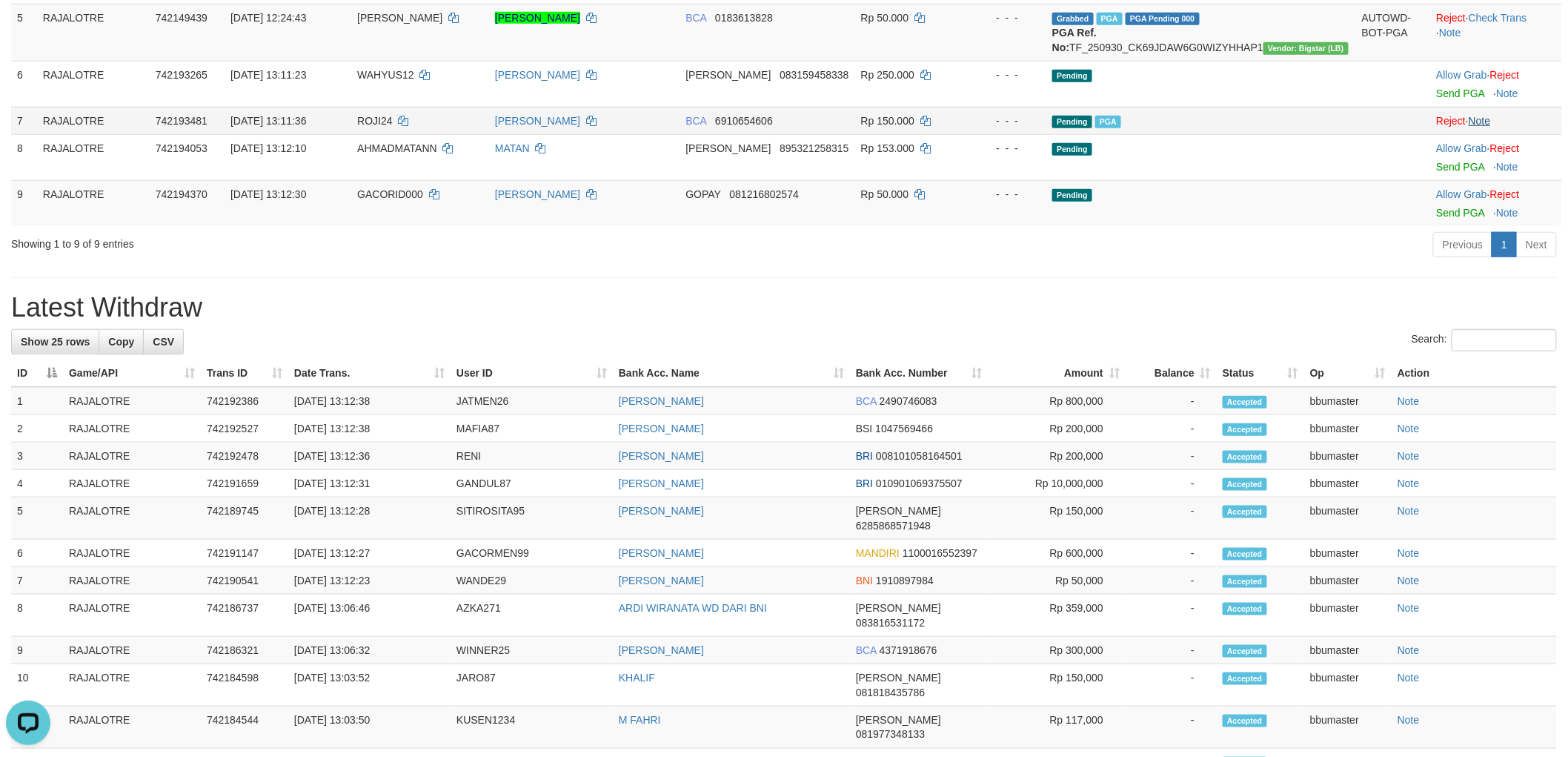
scroll to position [249, 0]
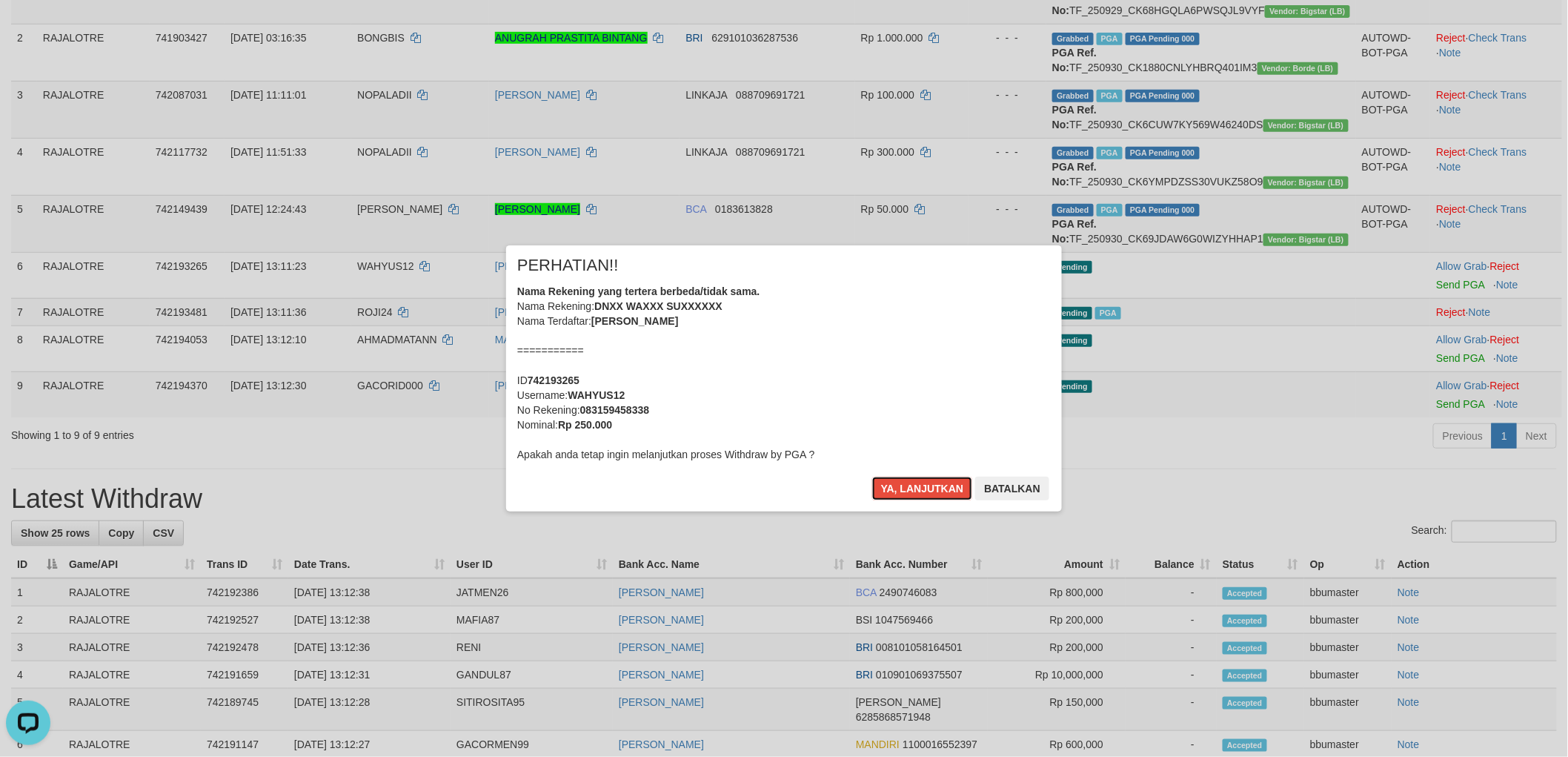
click at [873, 477] on button "Ya, lanjutkan" at bounding box center [923, 489] width 101 height 24
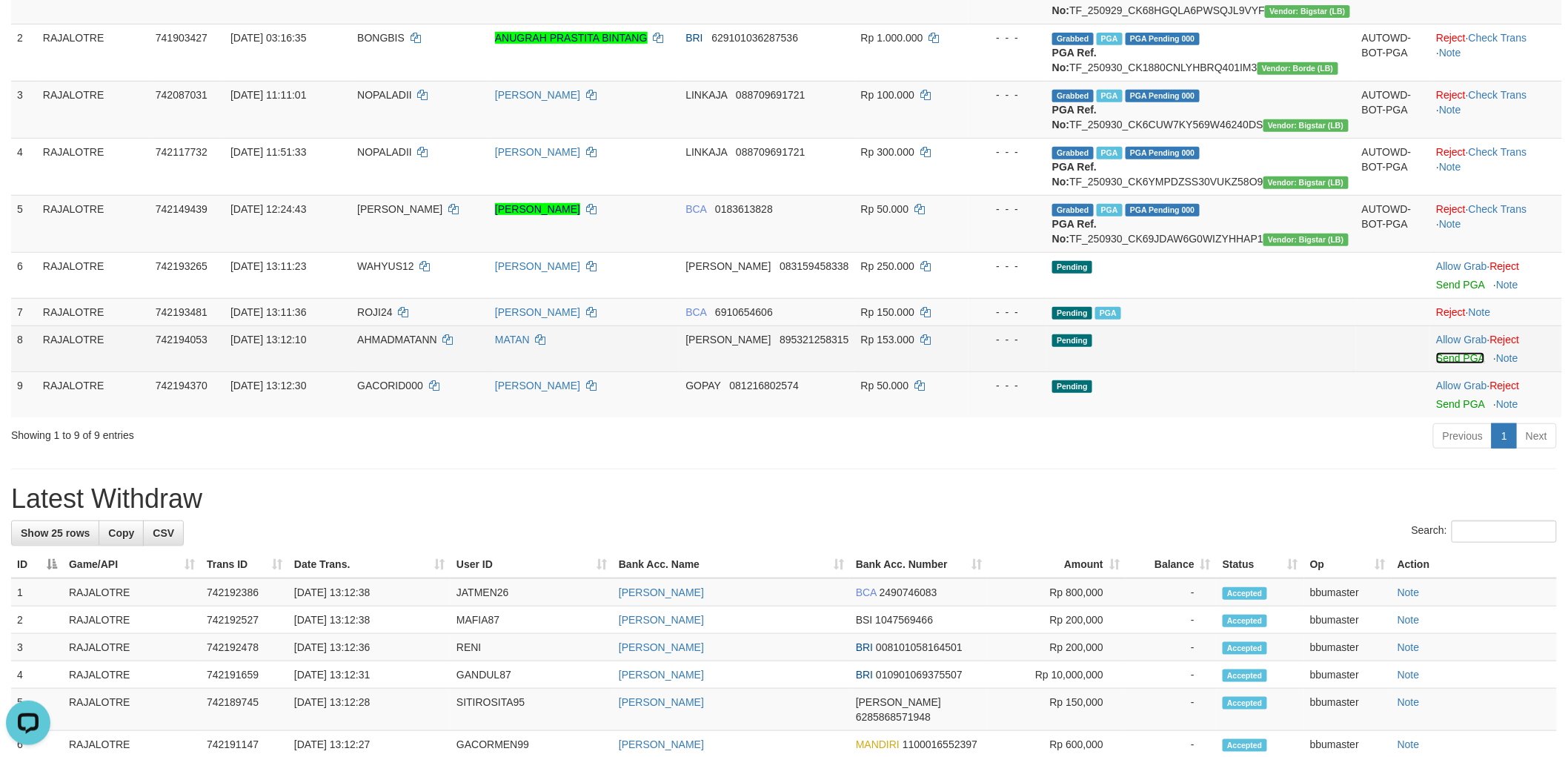
click at [1436, 364] on link "Send PGA" at bounding box center [1460, 358] width 48 height 12
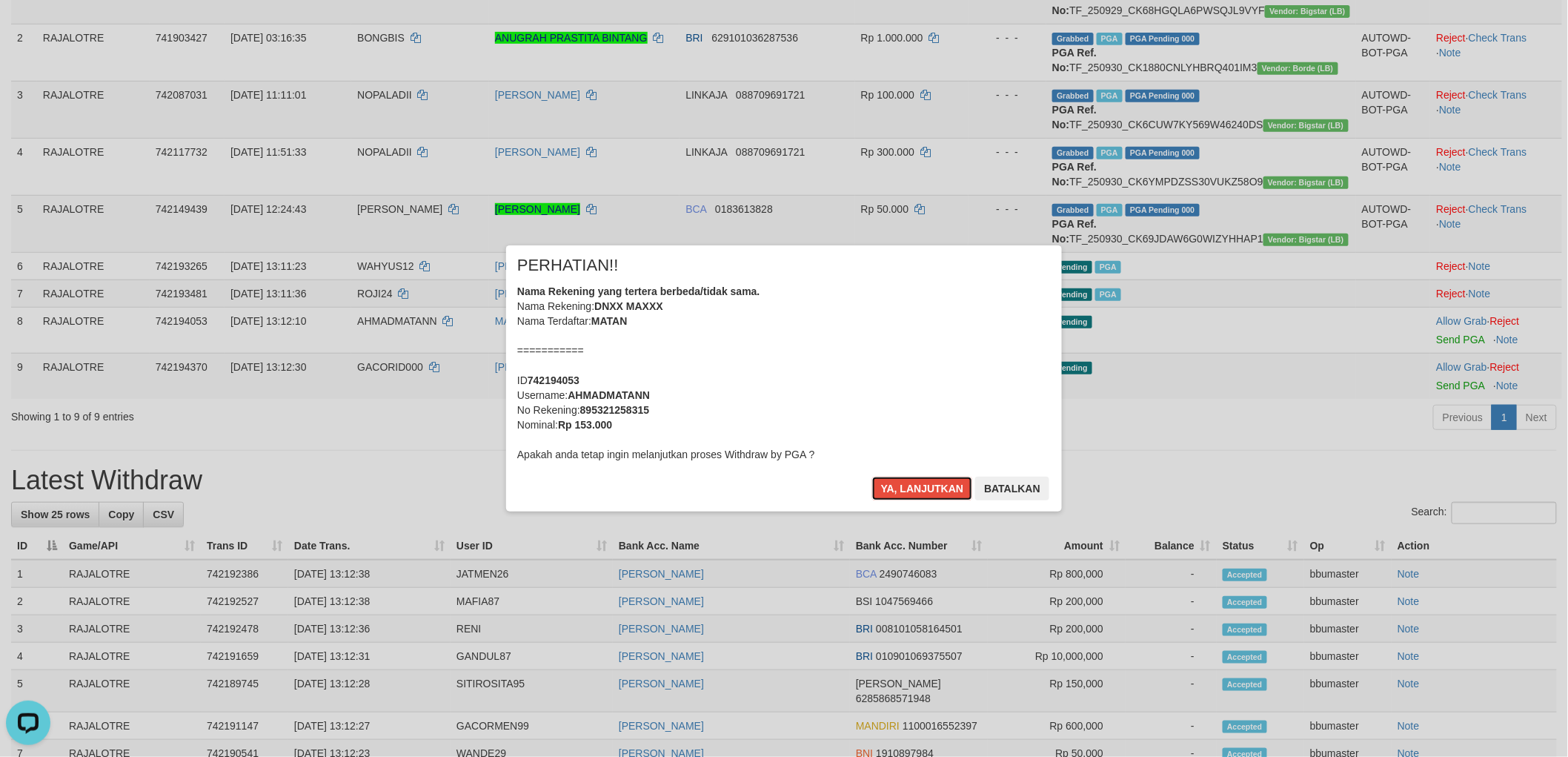
click at [873, 477] on button "Ya, lanjutkan" at bounding box center [923, 489] width 101 height 24
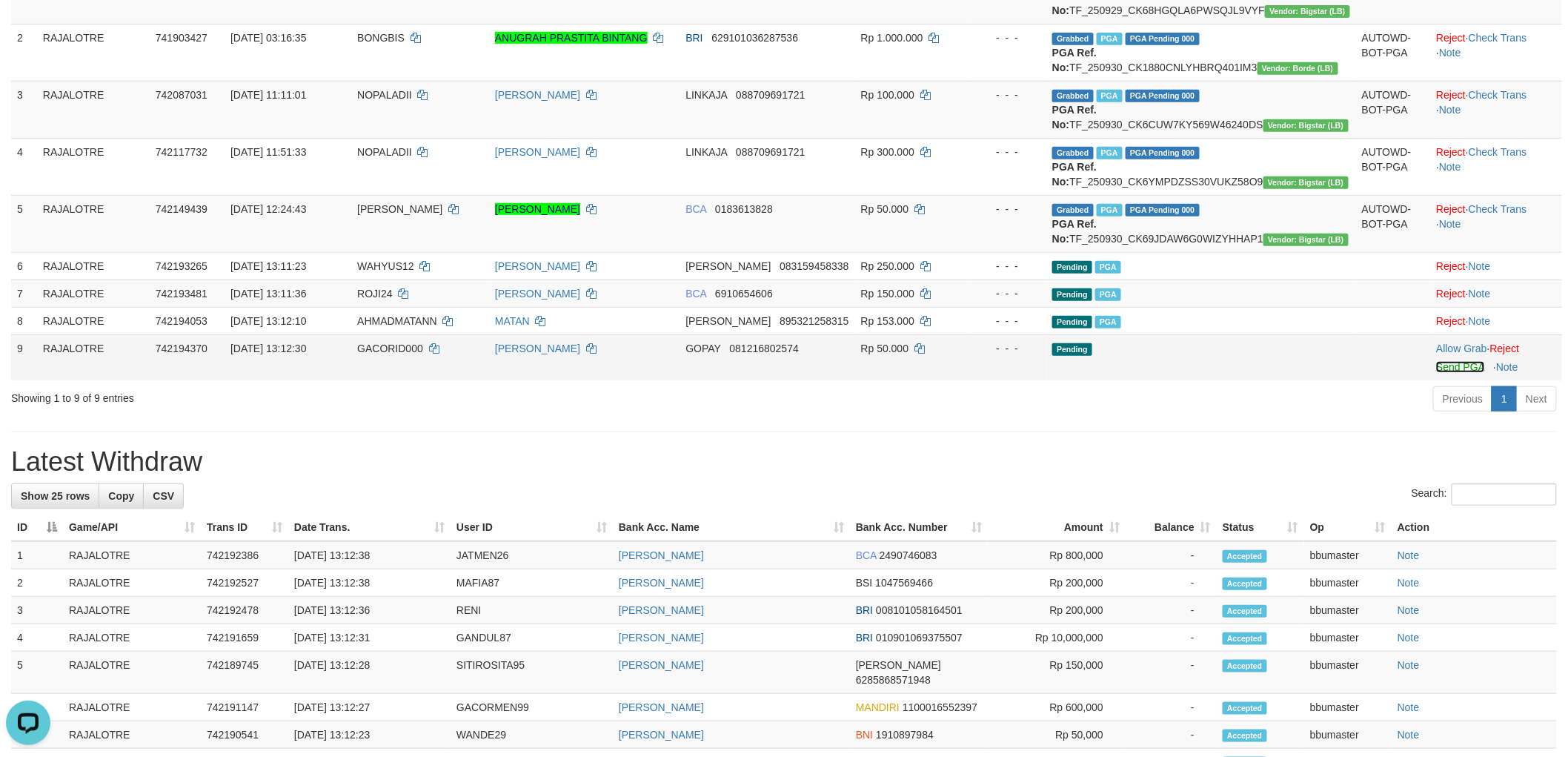
click at [1441, 373] on link "Send PGA" at bounding box center [1460, 367] width 48 height 12
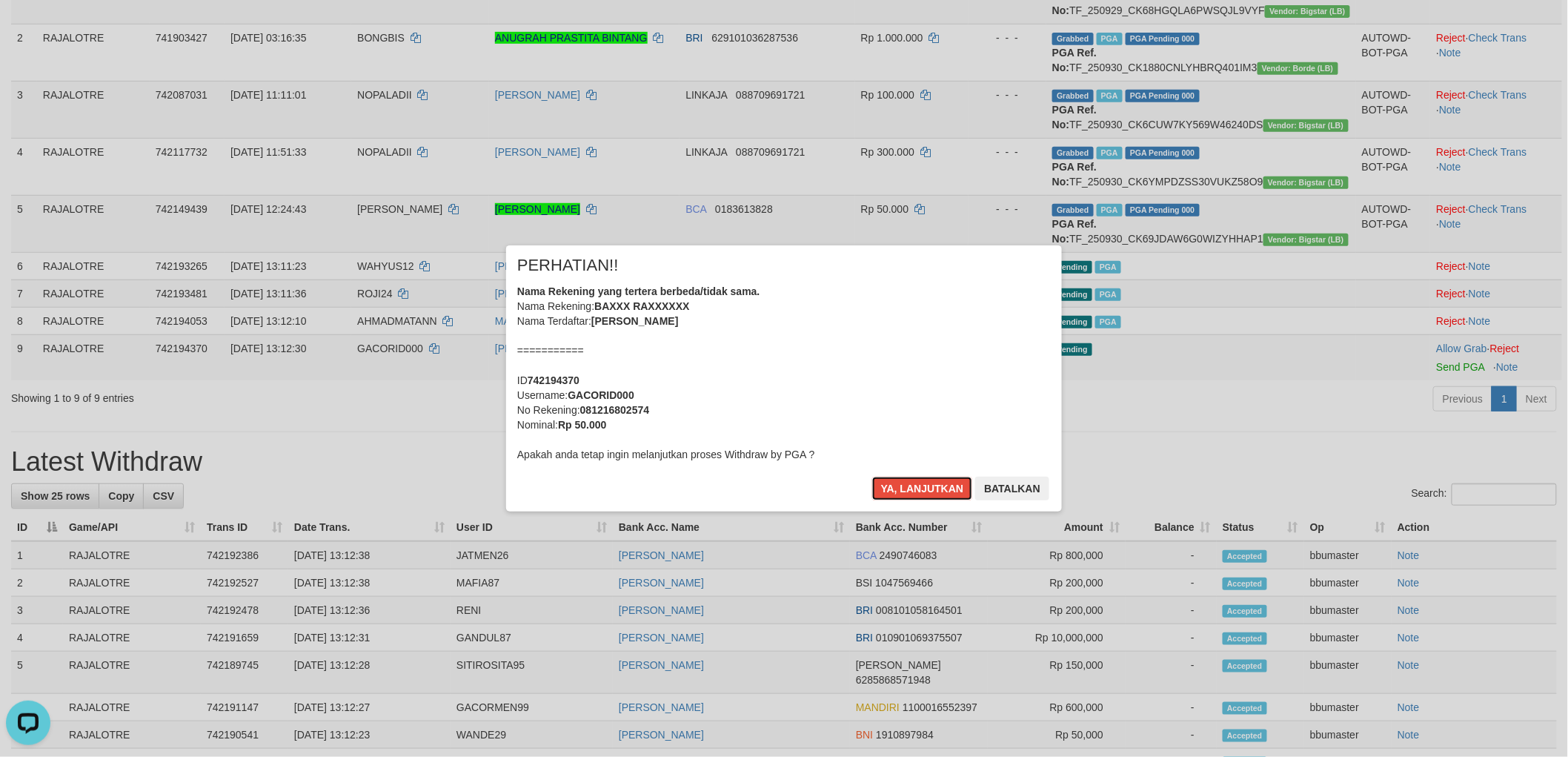
click at [873, 477] on button "Ya, lanjutkan" at bounding box center [923, 489] width 101 height 24
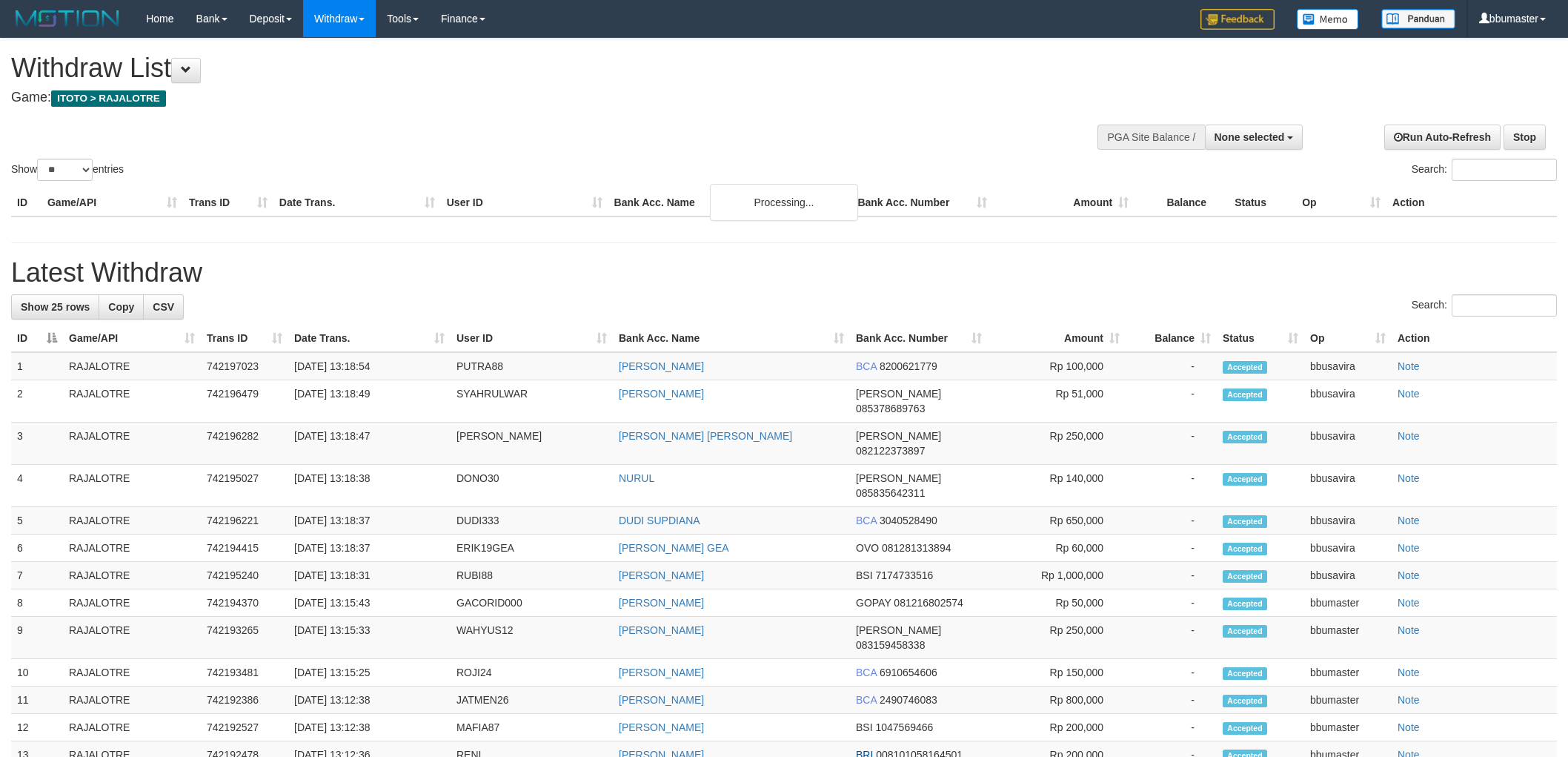
select select
select select "**"
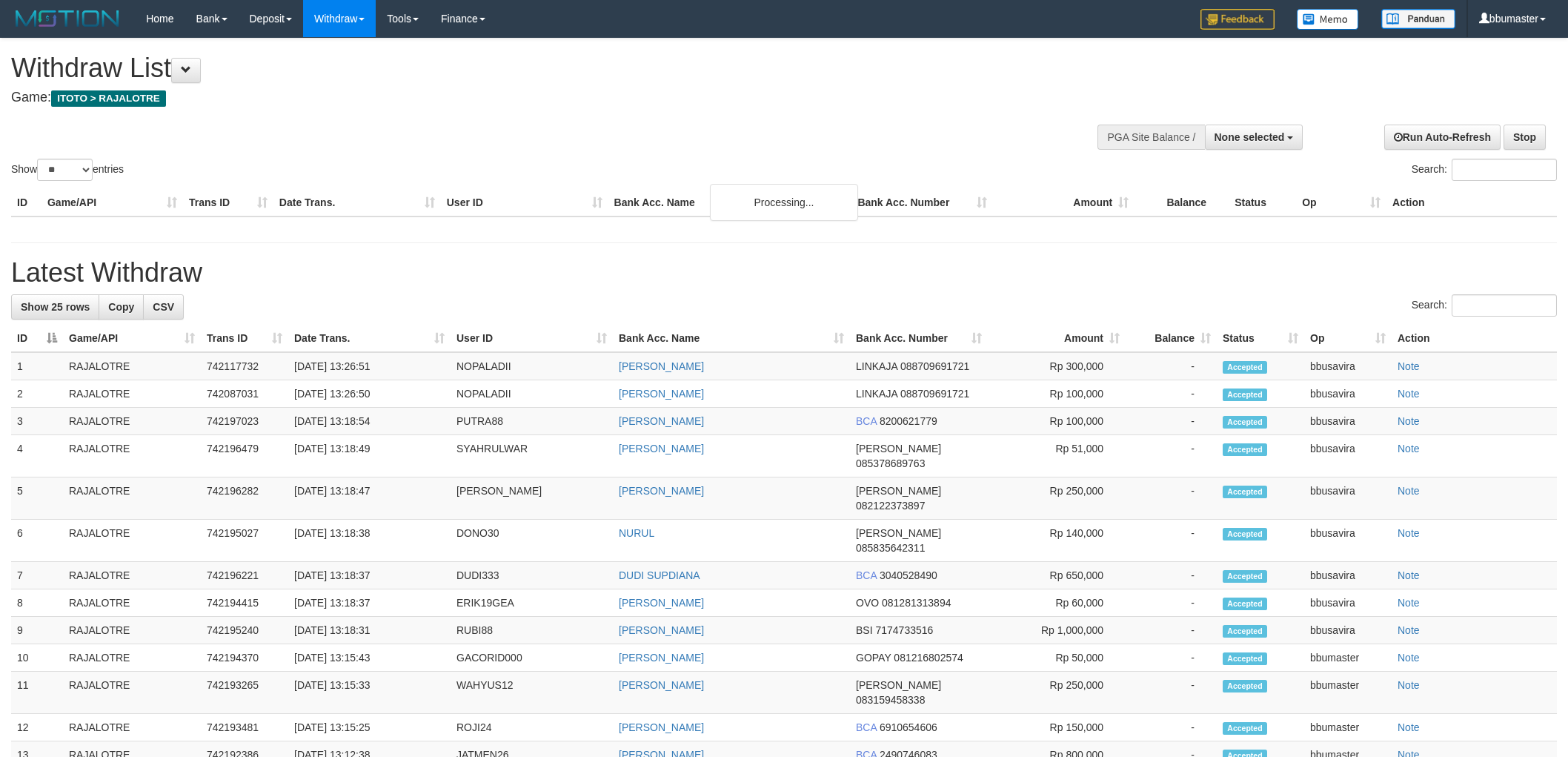
select select
select select "**"
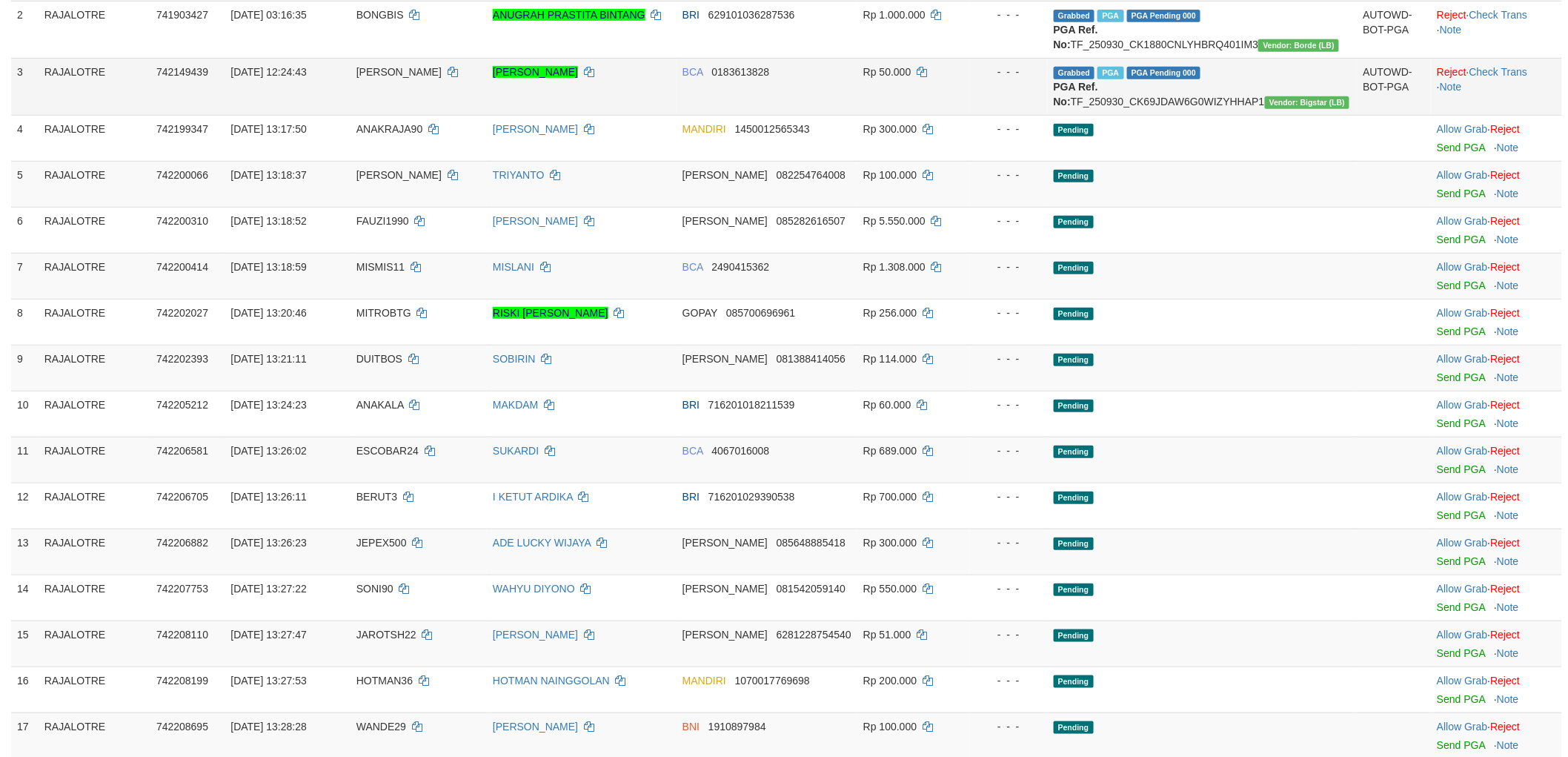
scroll to position [85, 0]
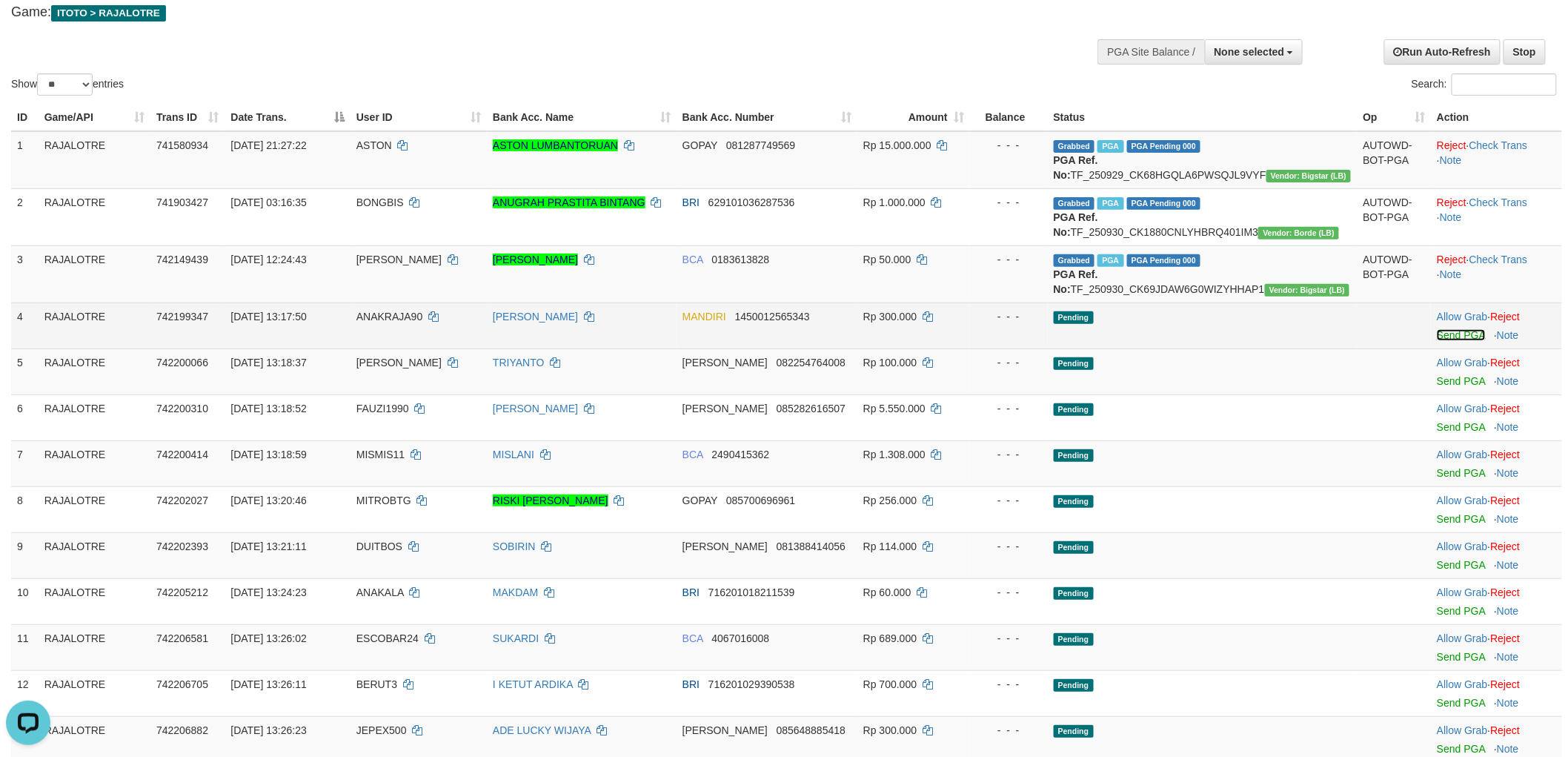
click at [1437, 341] on link "Send PGA" at bounding box center [1461, 335] width 48 height 12
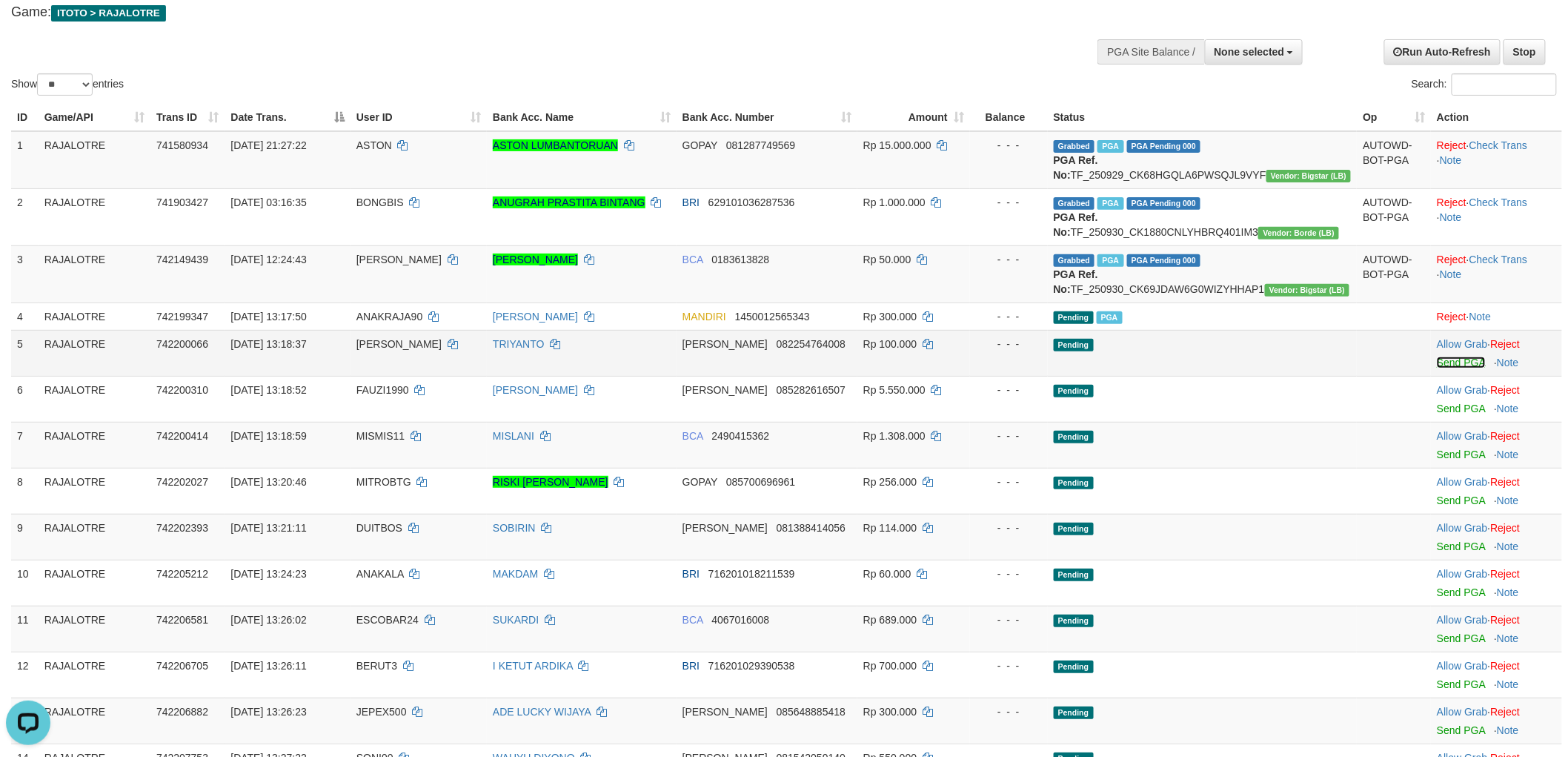
click at [1446, 368] on link "Send PGA" at bounding box center [1461, 362] width 48 height 12
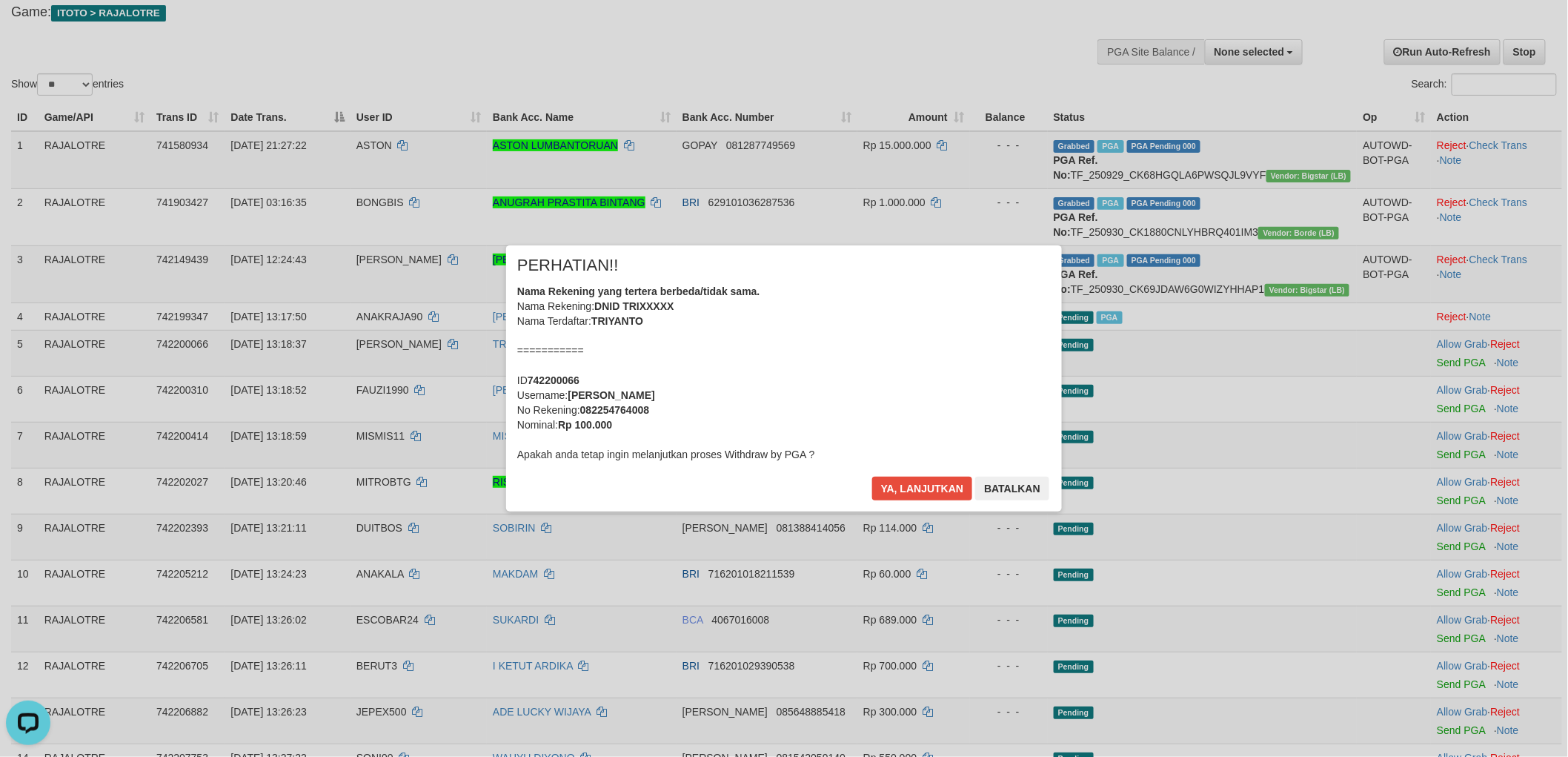
click at [820, 353] on div "Nama Rekening yang tertera berbeda/tidak sama. Nama Rekening: DNID TRIXXXXX Nam…" at bounding box center [784, 373] width 534 height 178
click at [873, 477] on button "Ya, lanjutkan" at bounding box center [923, 489] width 101 height 24
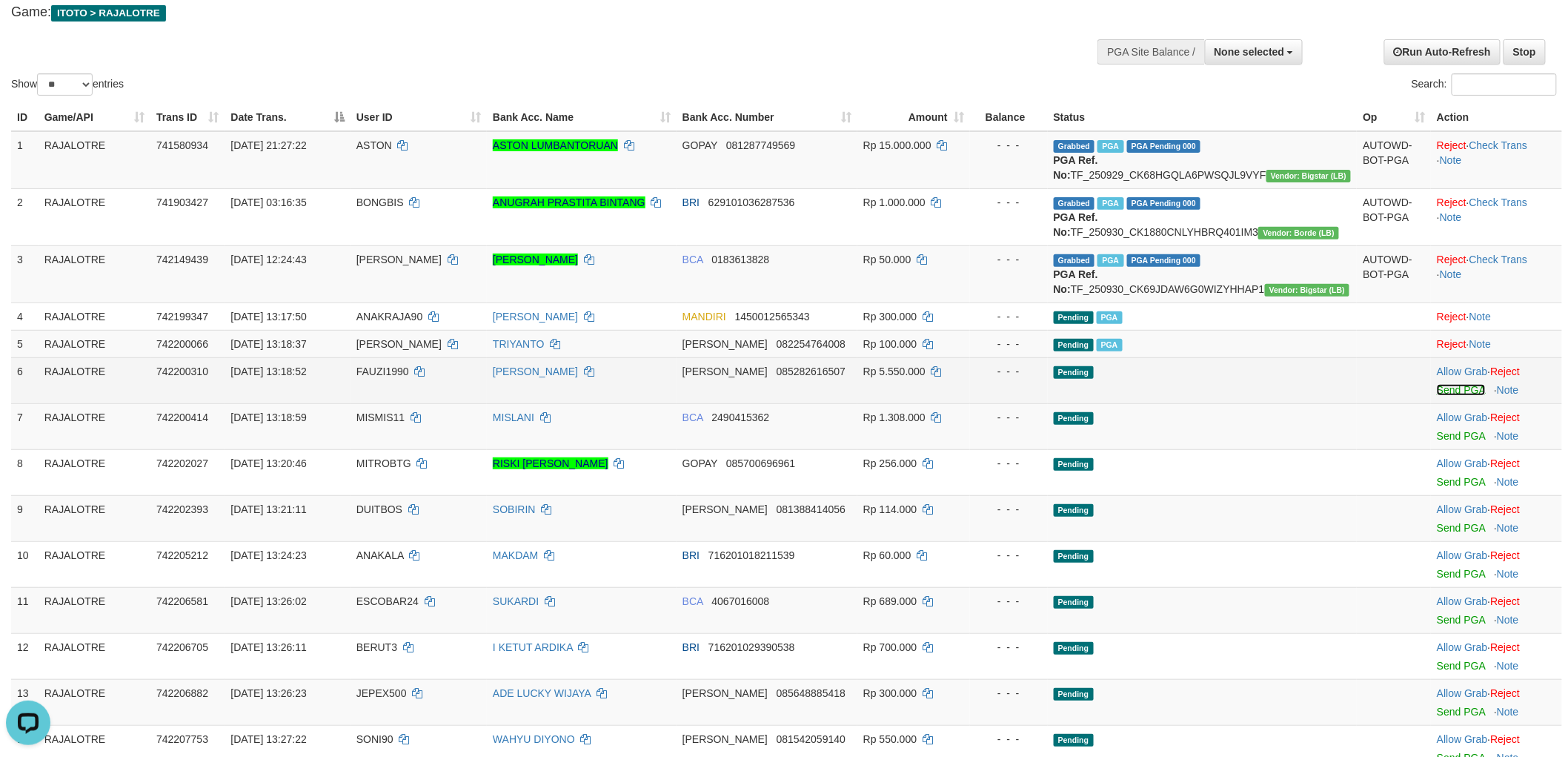
click at [1445, 396] on link "Send PGA" at bounding box center [1461, 390] width 48 height 12
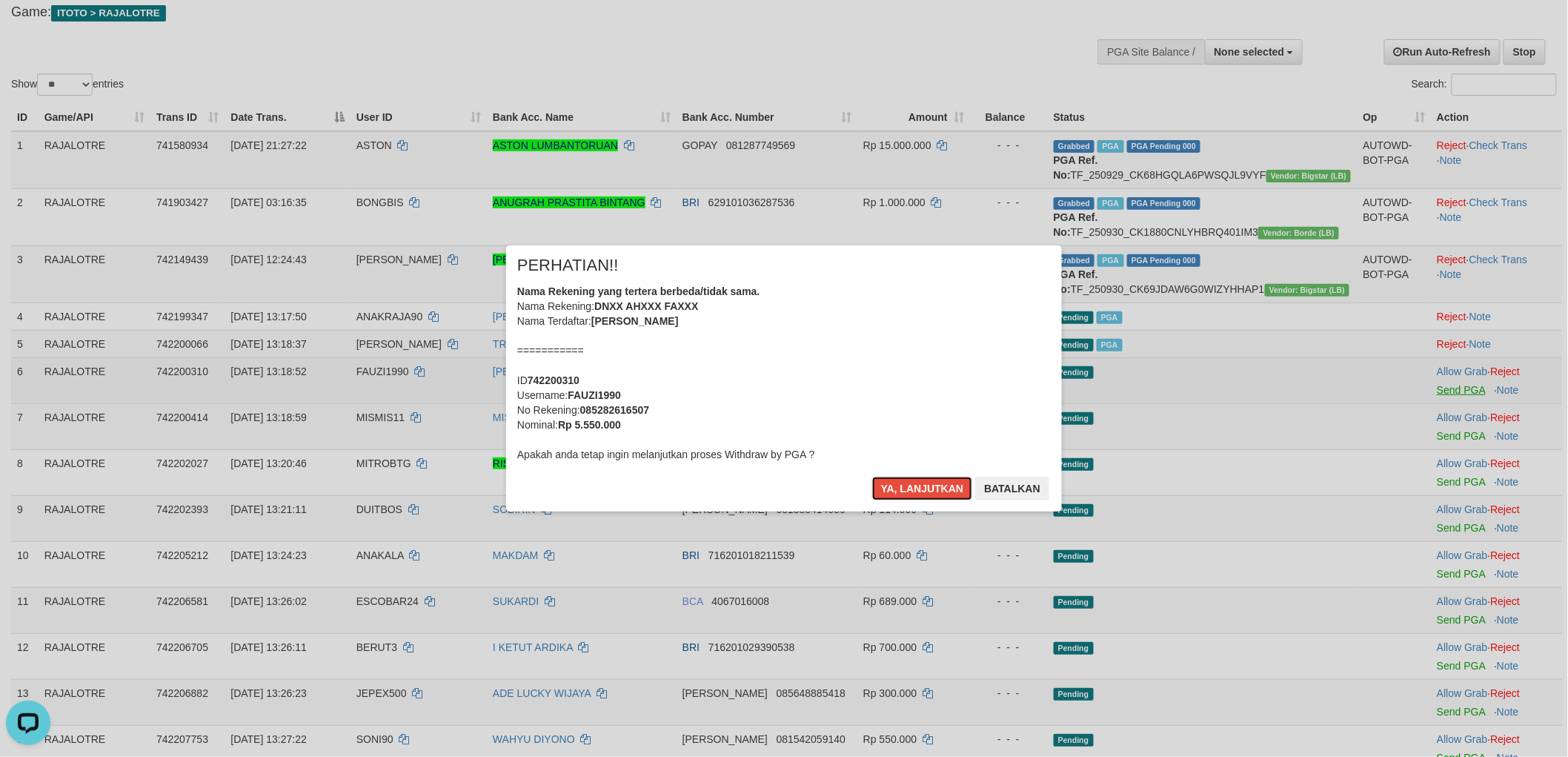
click at [873, 477] on button "Ya, lanjutkan" at bounding box center [923, 489] width 101 height 24
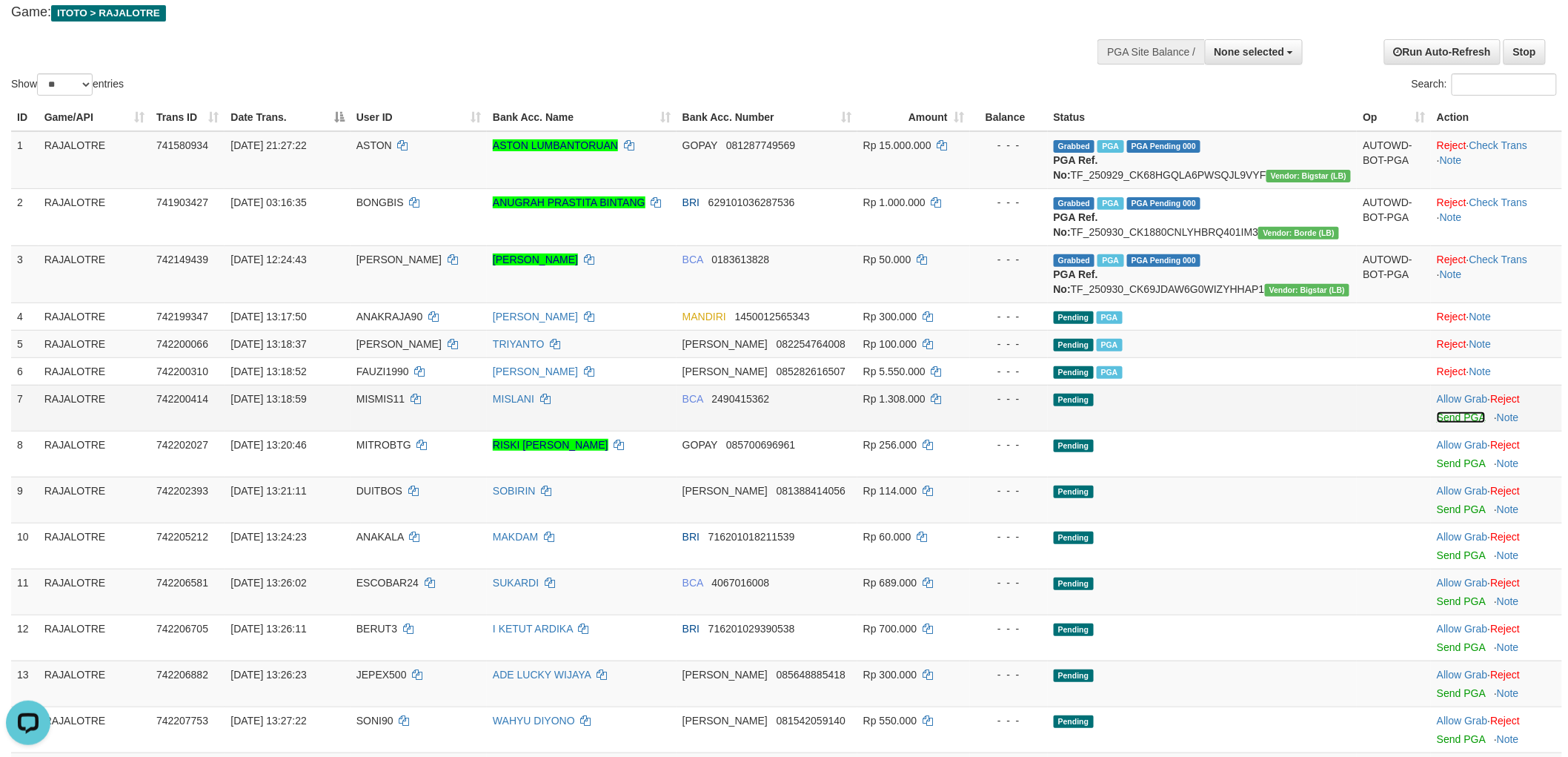
click at [1443, 423] on link "Send PGA" at bounding box center [1461, 417] width 48 height 12
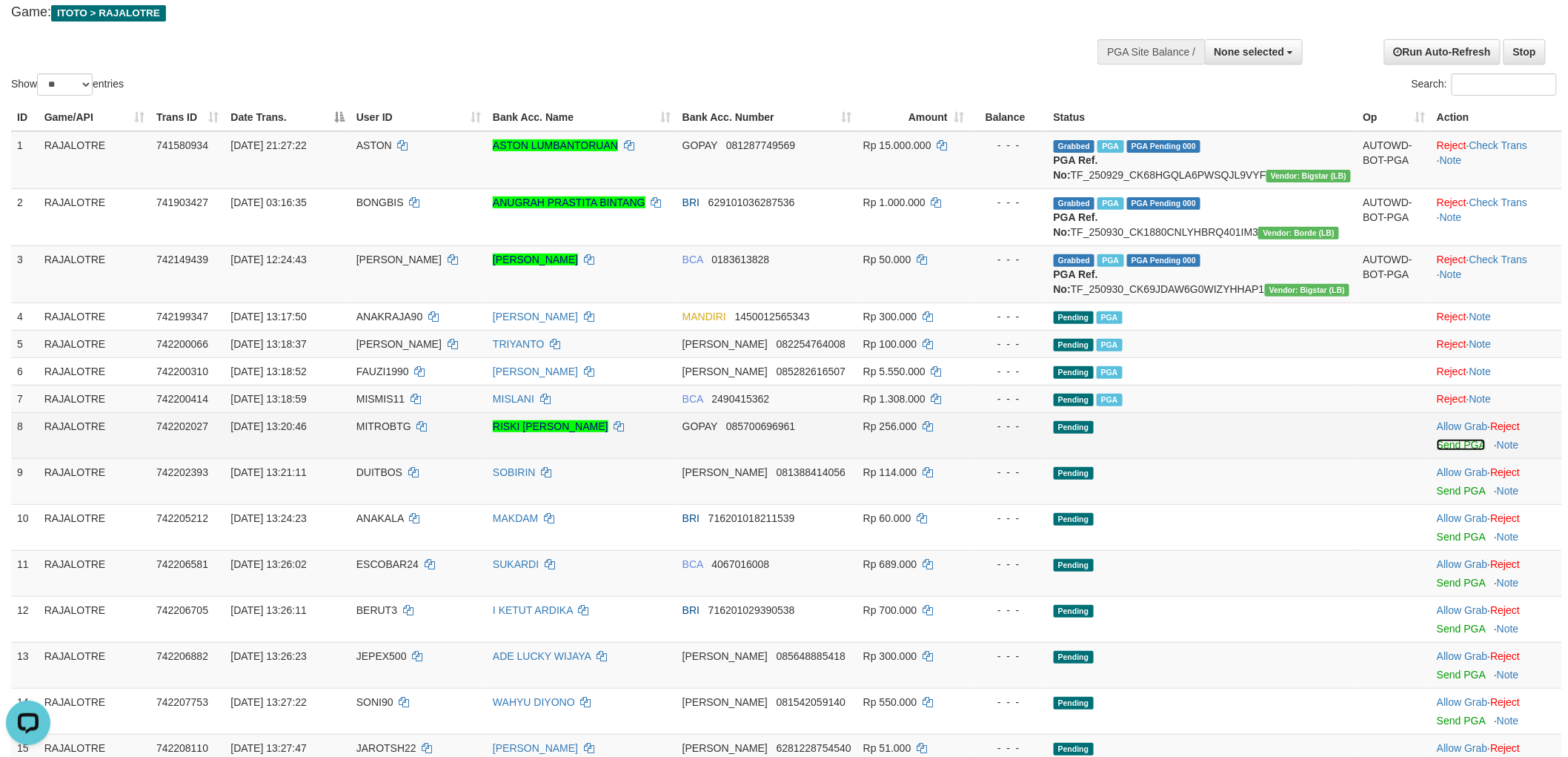
click at [1439, 451] on link "Send PGA" at bounding box center [1461, 445] width 48 height 12
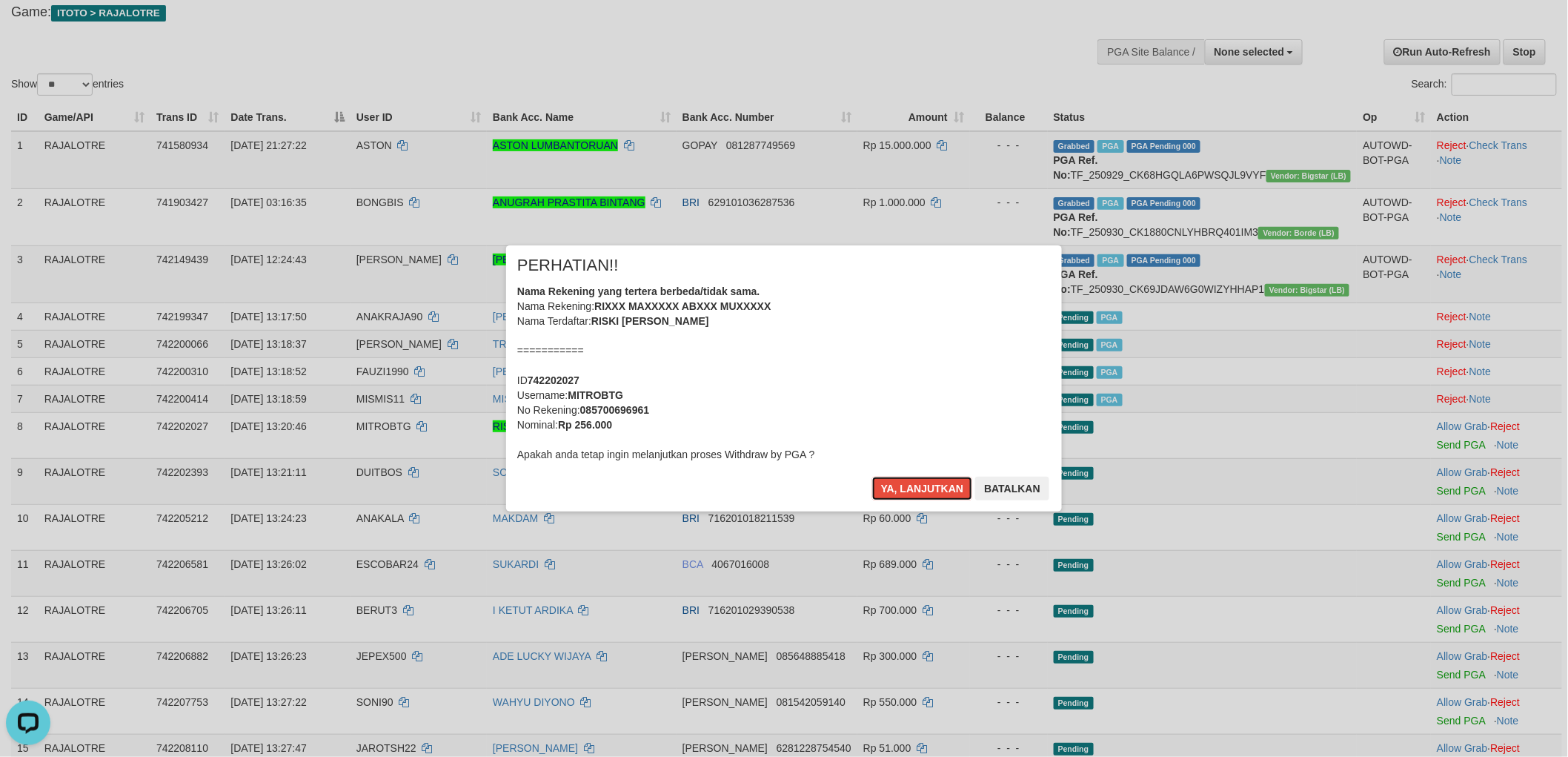
click at [873, 477] on button "Ya, lanjutkan" at bounding box center [923, 489] width 101 height 24
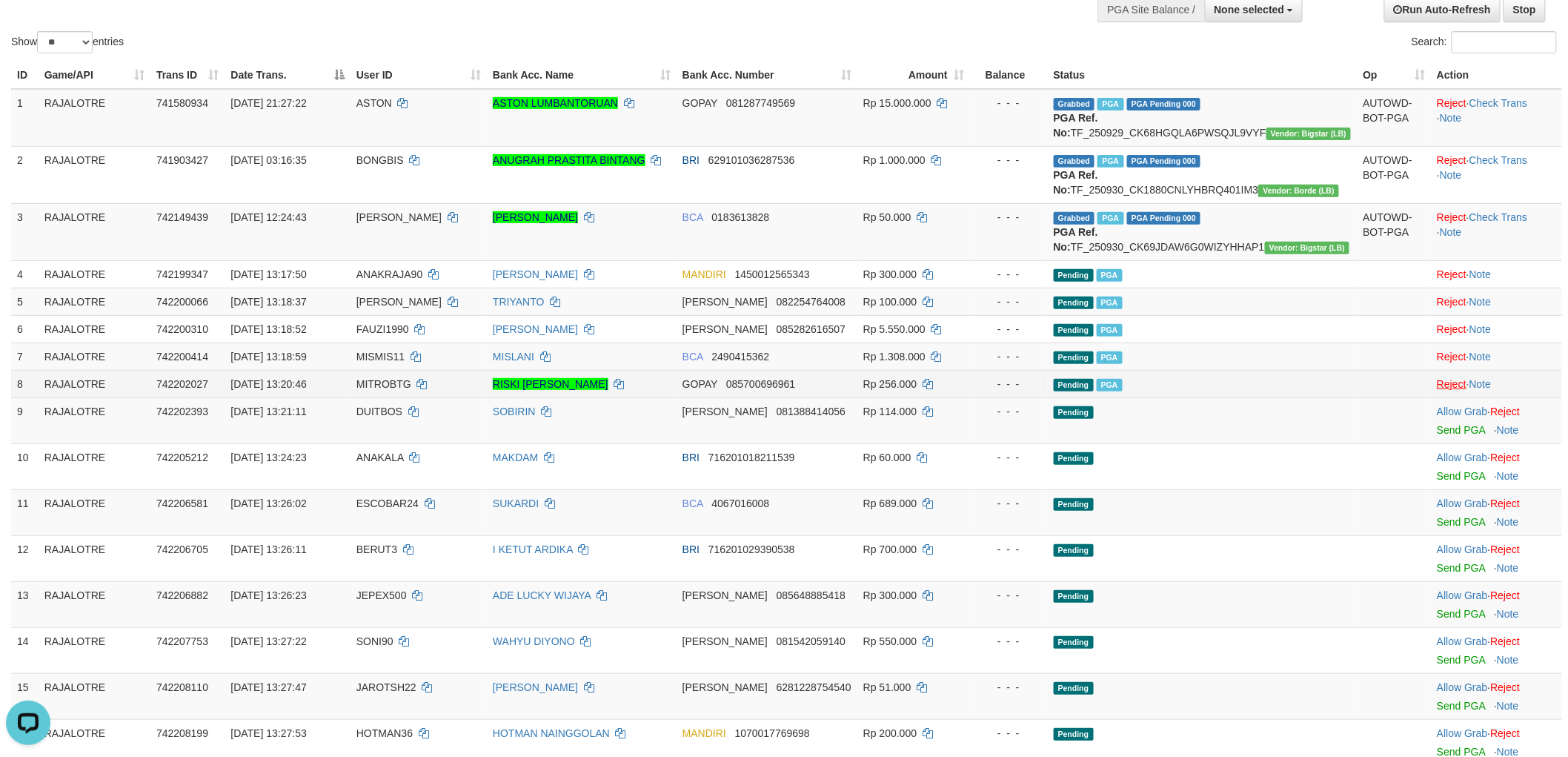
scroll to position [168, 0]
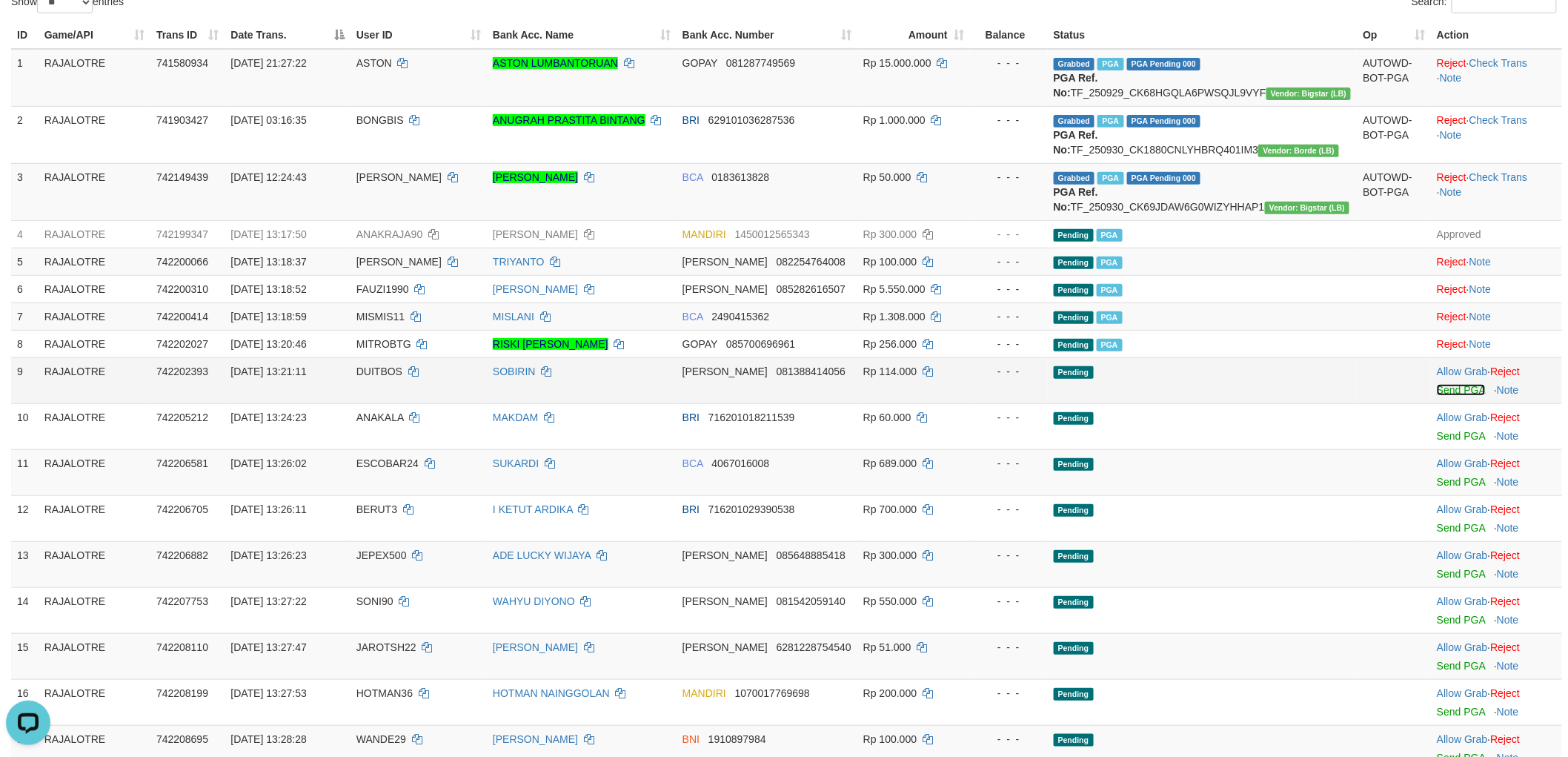
click at [1442, 396] on link "Send PGA" at bounding box center [1461, 390] width 48 height 12
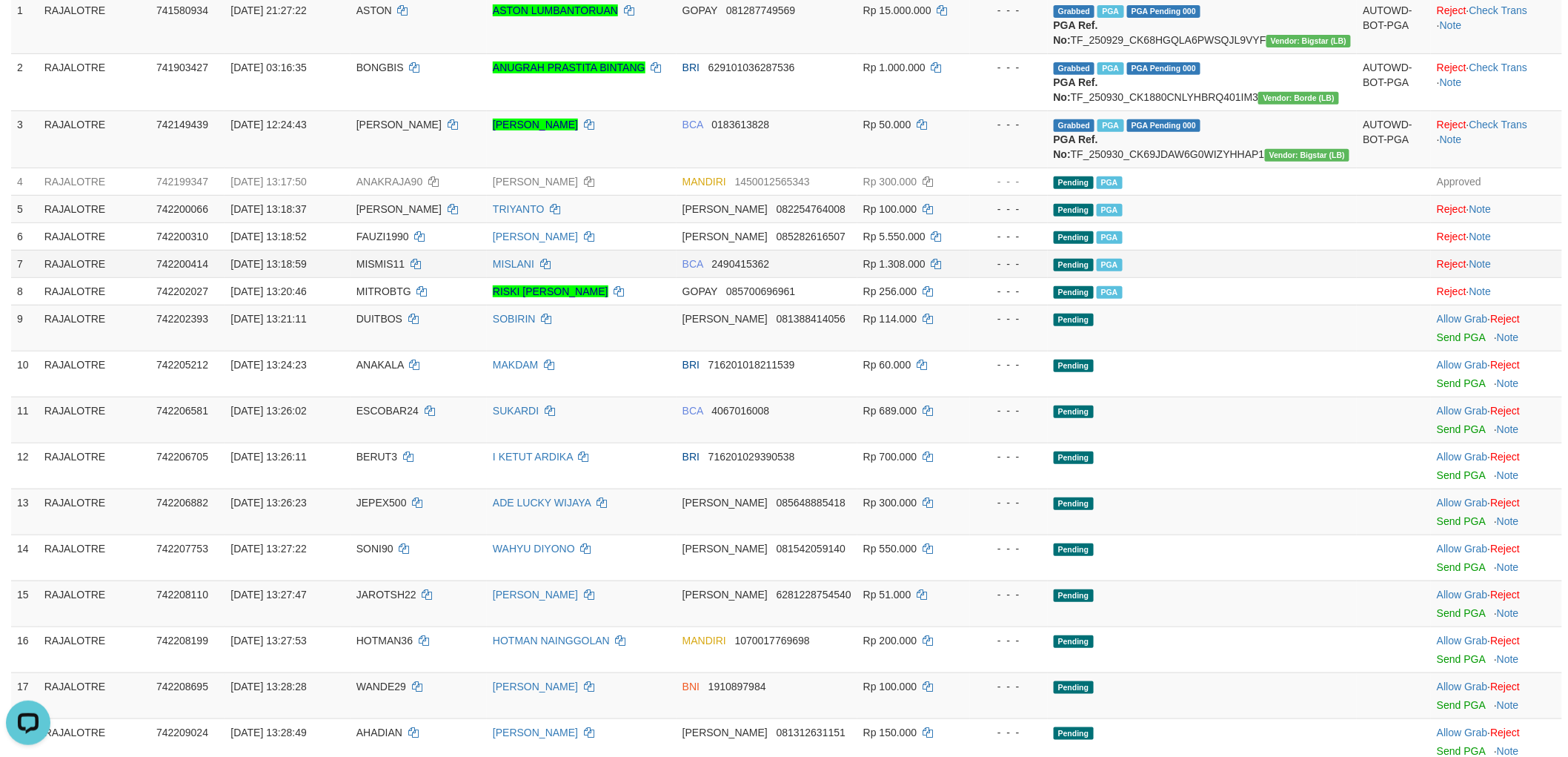
scroll to position [249, 0]
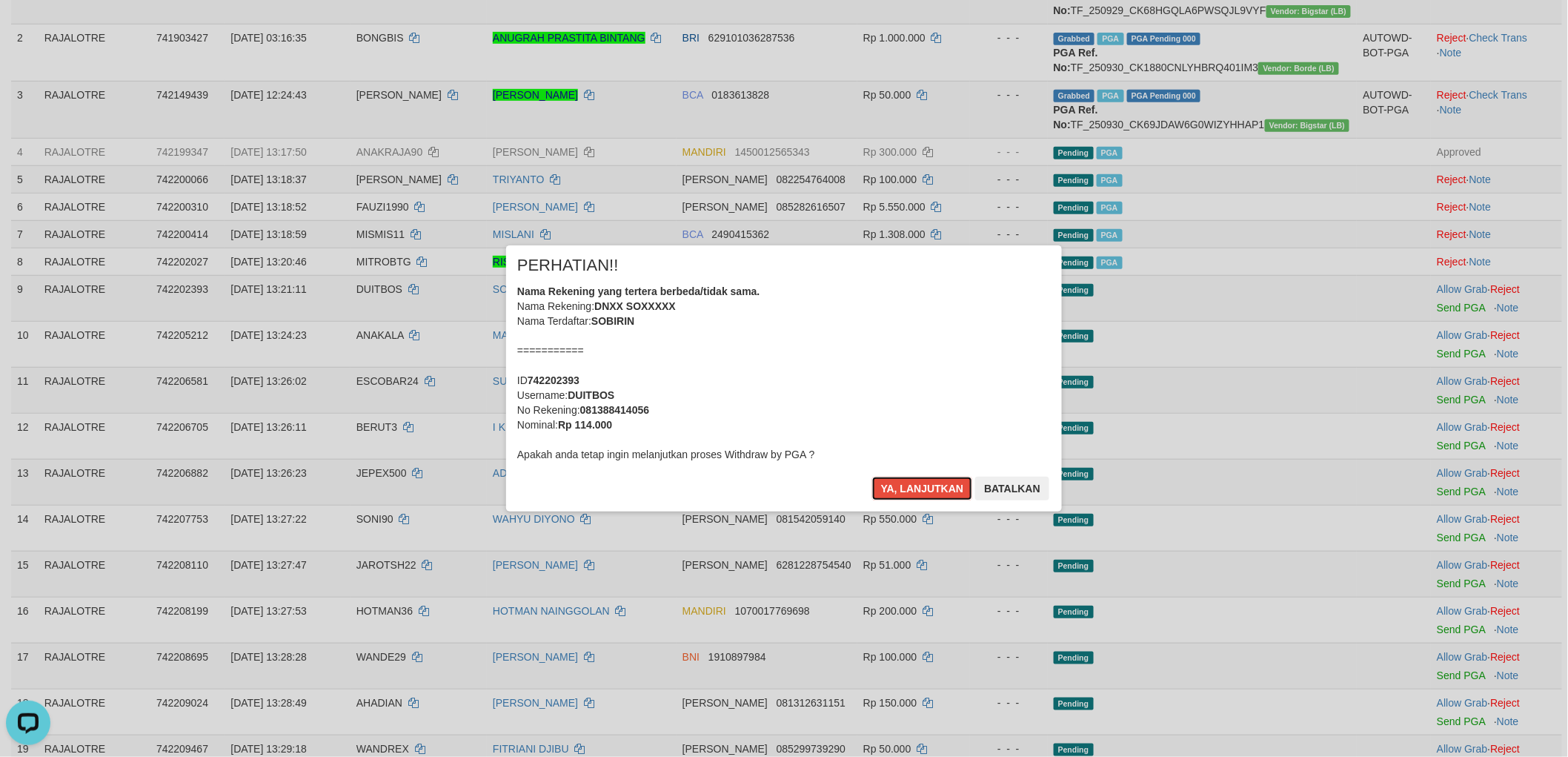
click at [873, 477] on button "Ya, lanjutkan" at bounding box center [923, 489] width 101 height 24
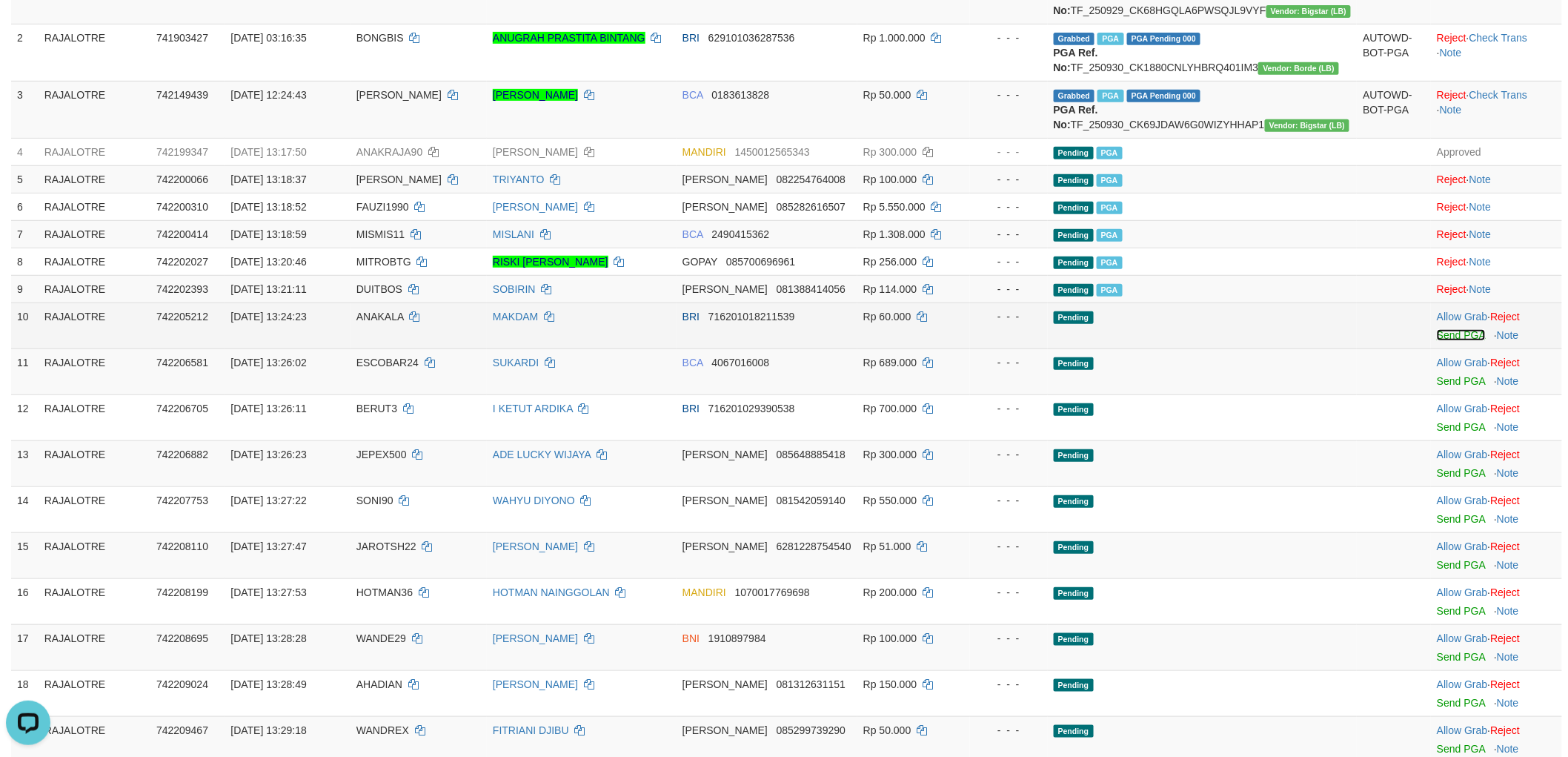
click at [1446, 341] on link "Send PGA" at bounding box center [1461, 335] width 48 height 12
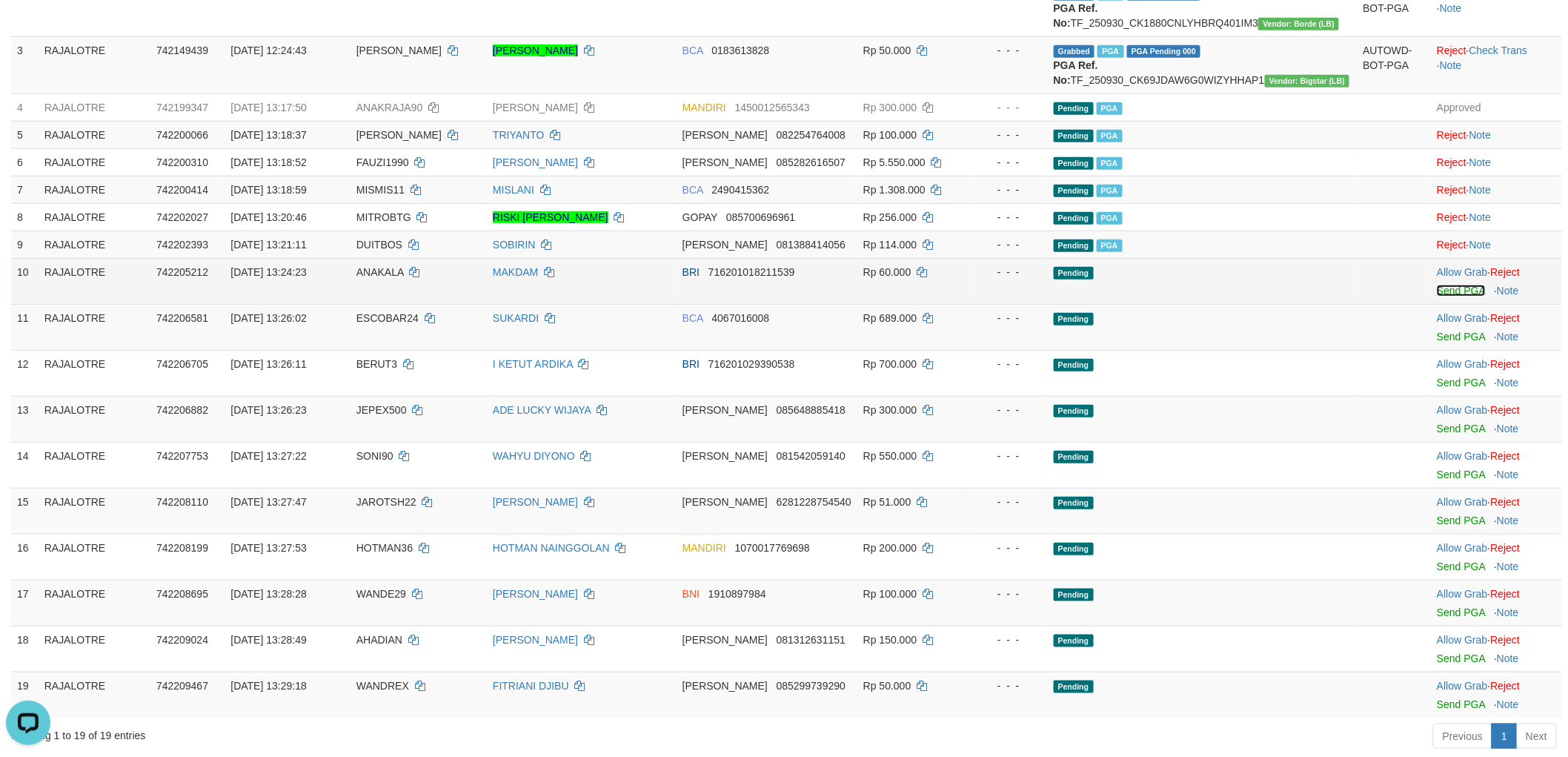
scroll to position [332, 0]
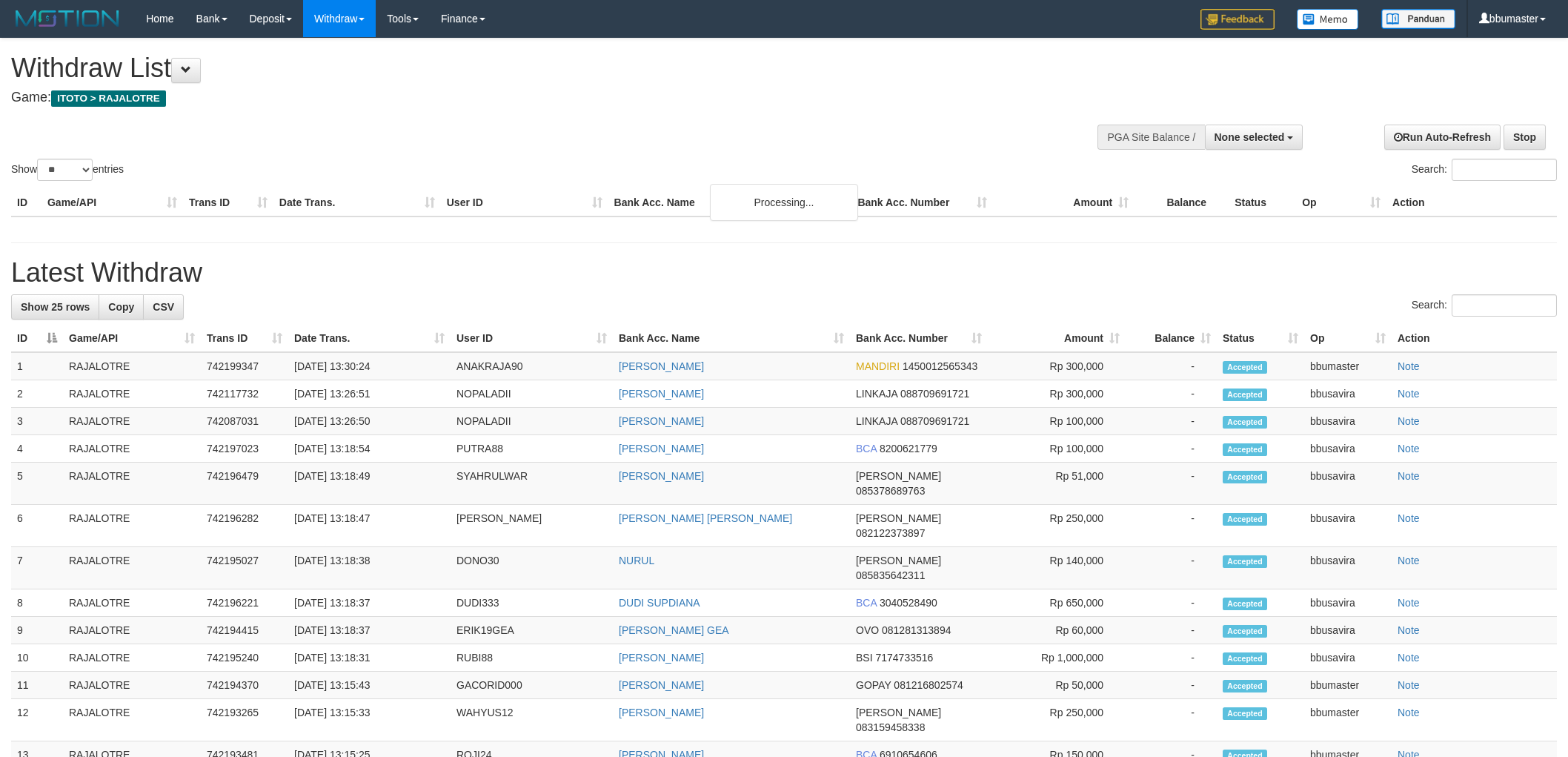
select select
select select "**"
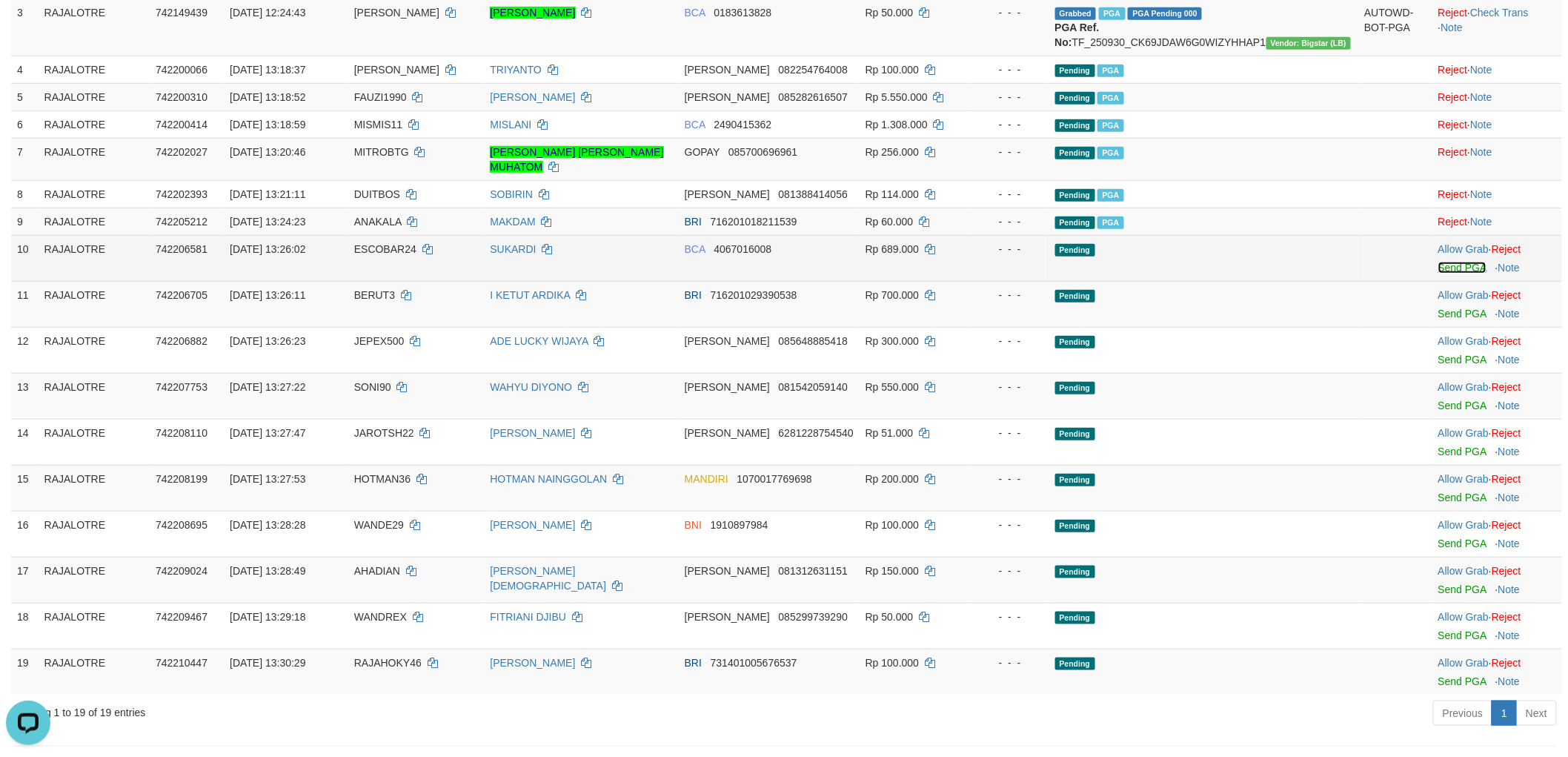
click at [1438, 273] on link "Send PGA" at bounding box center [1462, 267] width 48 height 12
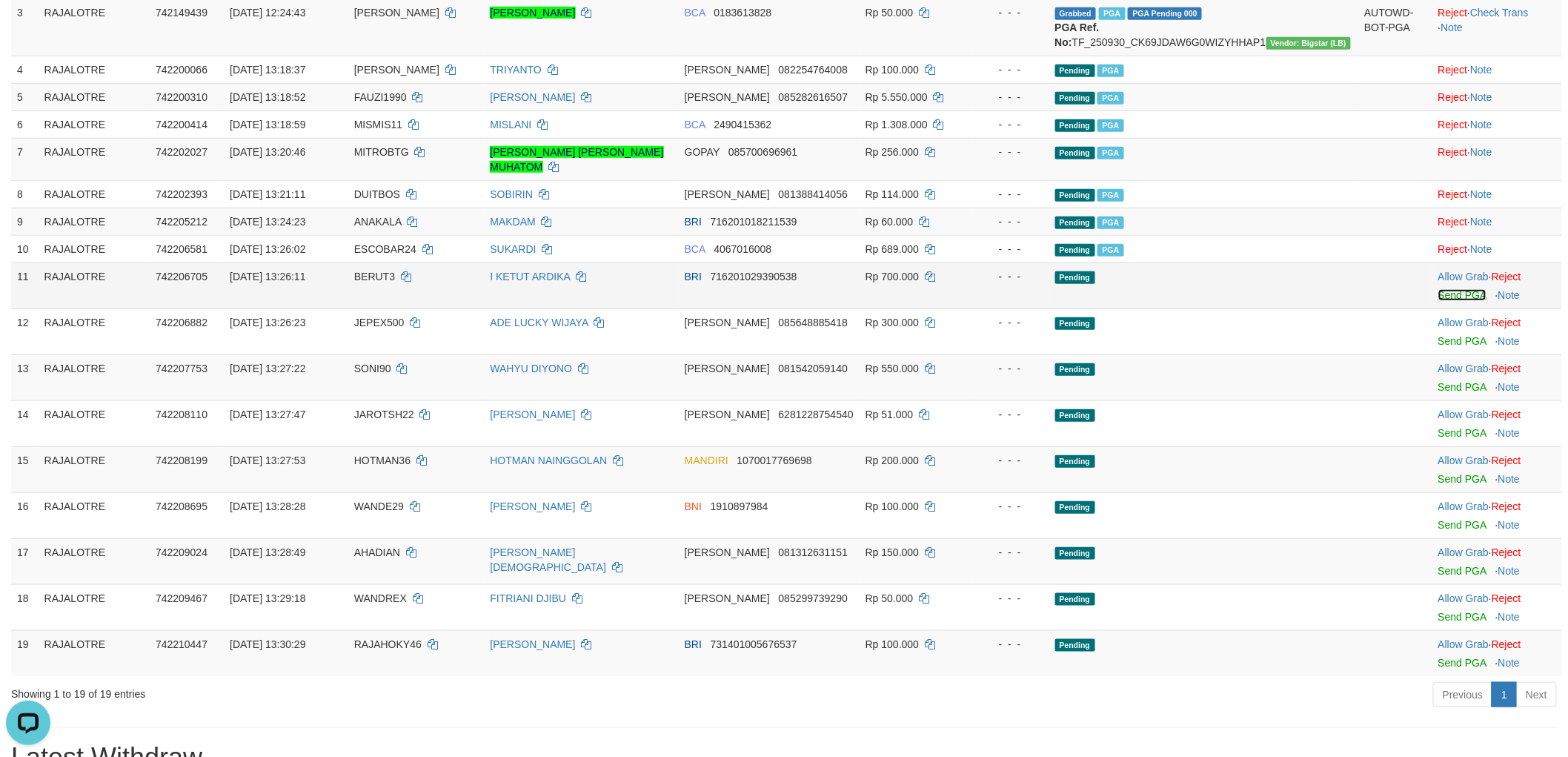
click at [1438, 301] on link "Send PGA" at bounding box center [1462, 295] width 48 height 12
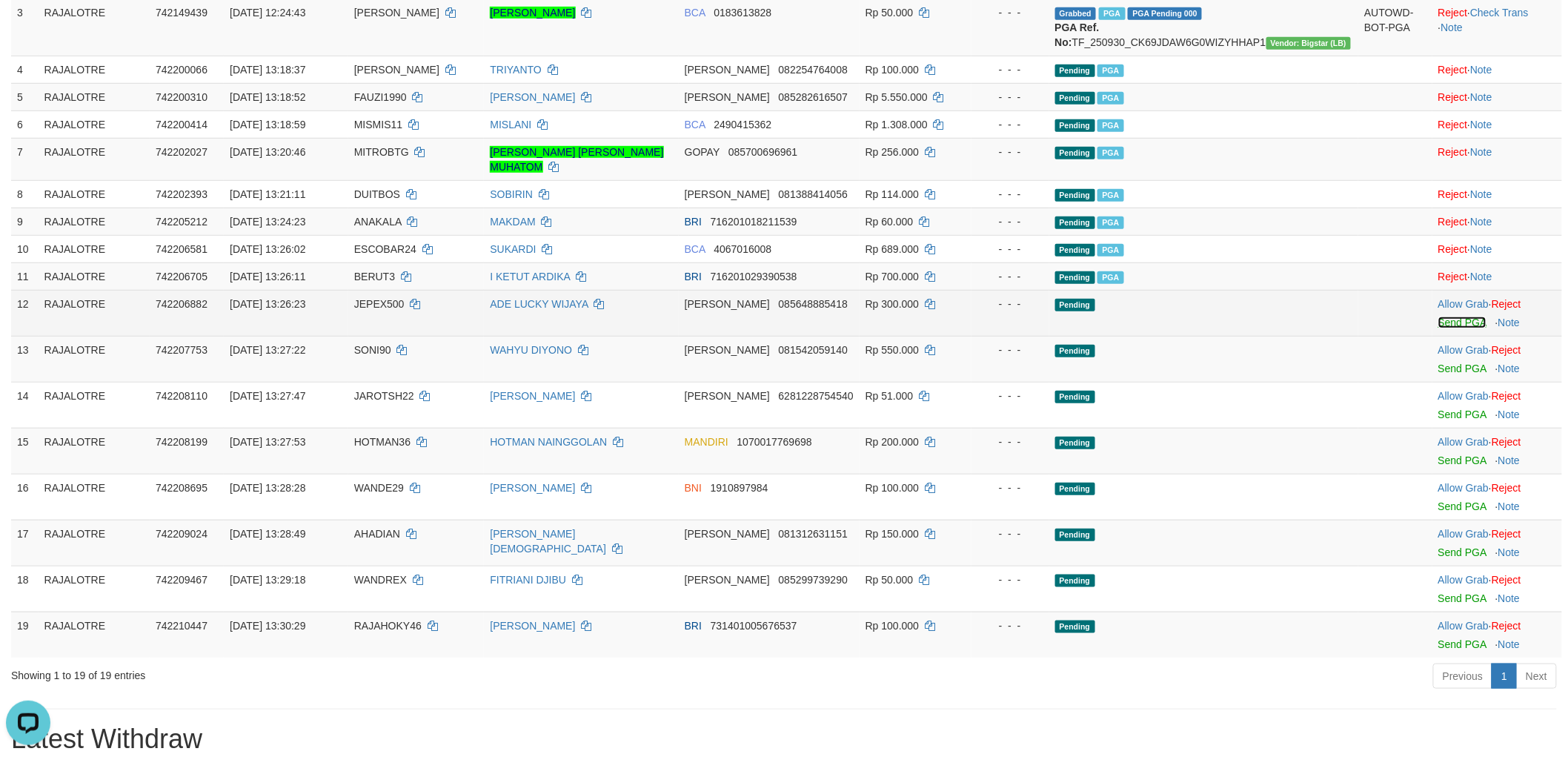
click at [1447, 328] on link "Send PGA" at bounding box center [1462, 322] width 48 height 12
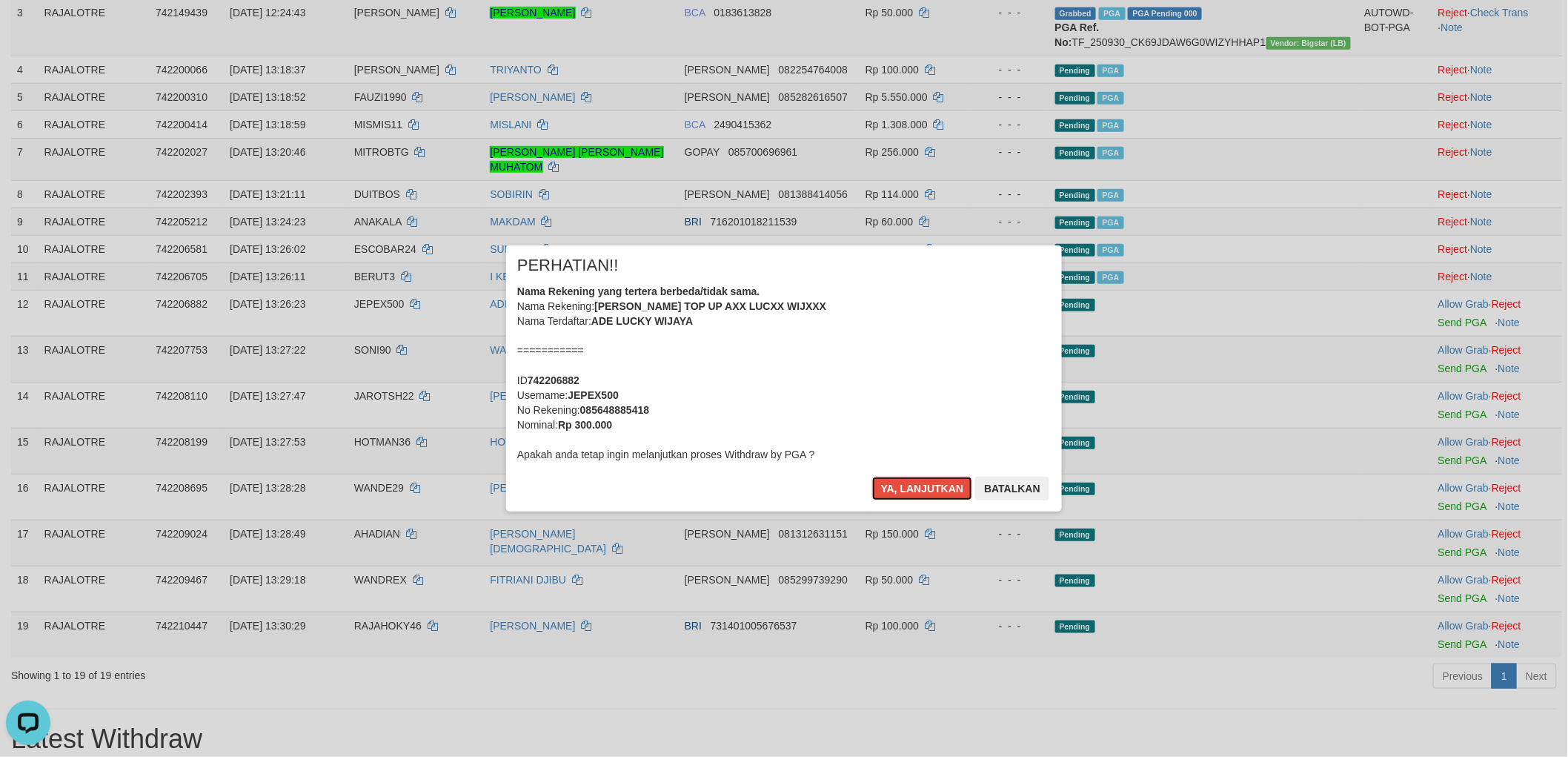
click at [873, 477] on button "Ya, lanjutkan" at bounding box center [923, 489] width 101 height 24
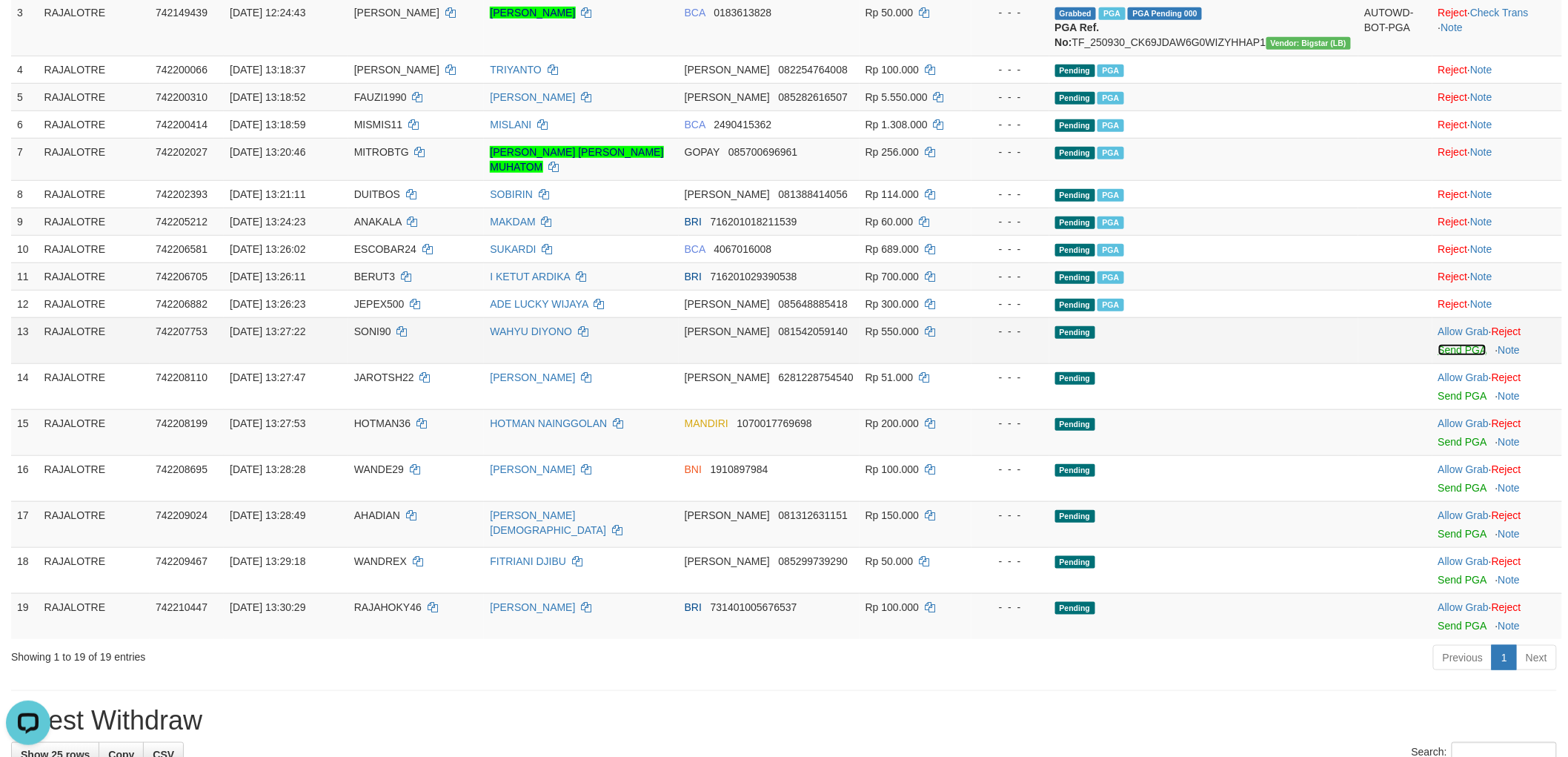
click at [1456, 356] on link "Send PGA" at bounding box center [1462, 350] width 48 height 12
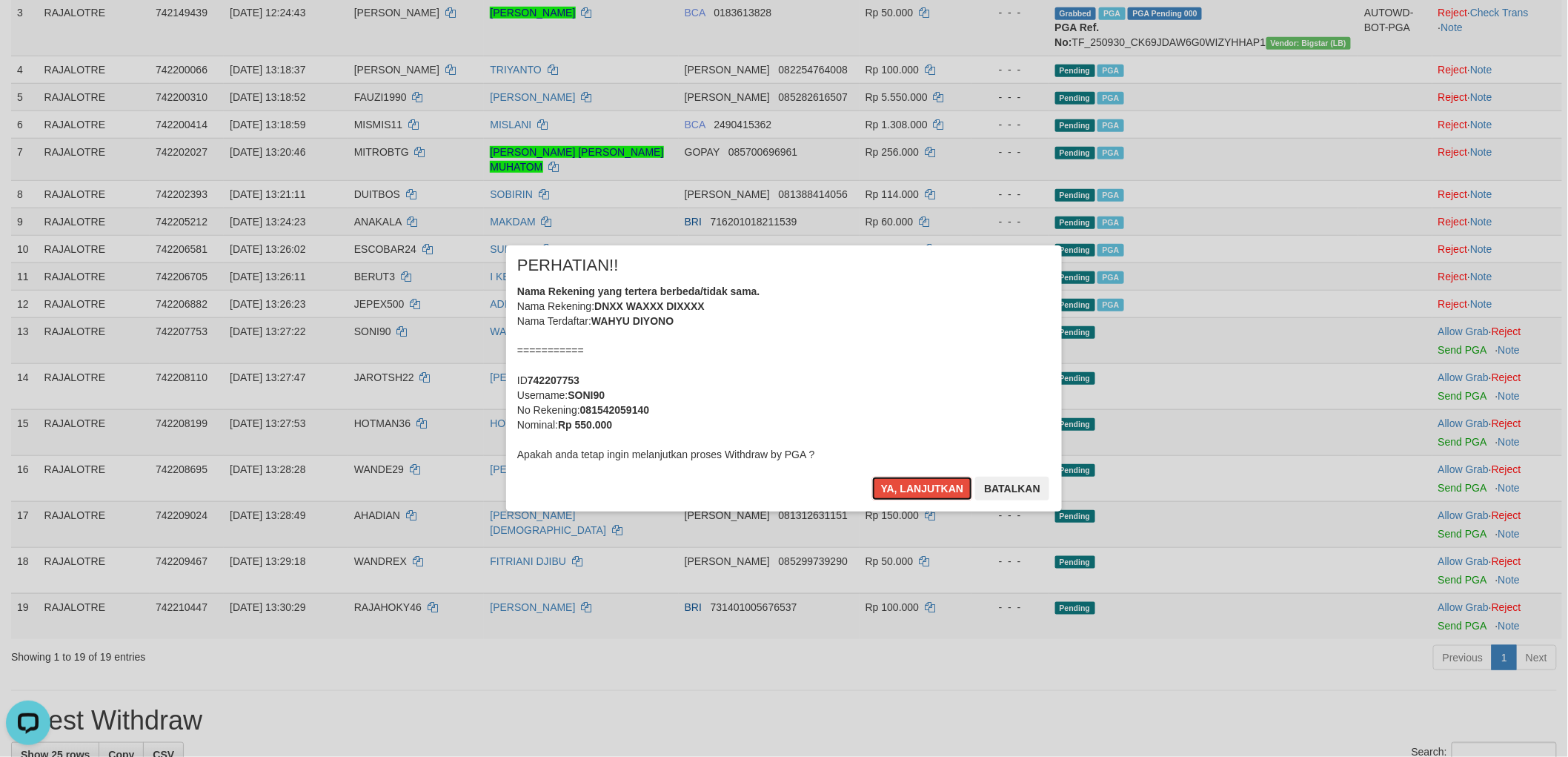
click at [873, 477] on button "Ya, lanjutkan" at bounding box center [923, 489] width 101 height 24
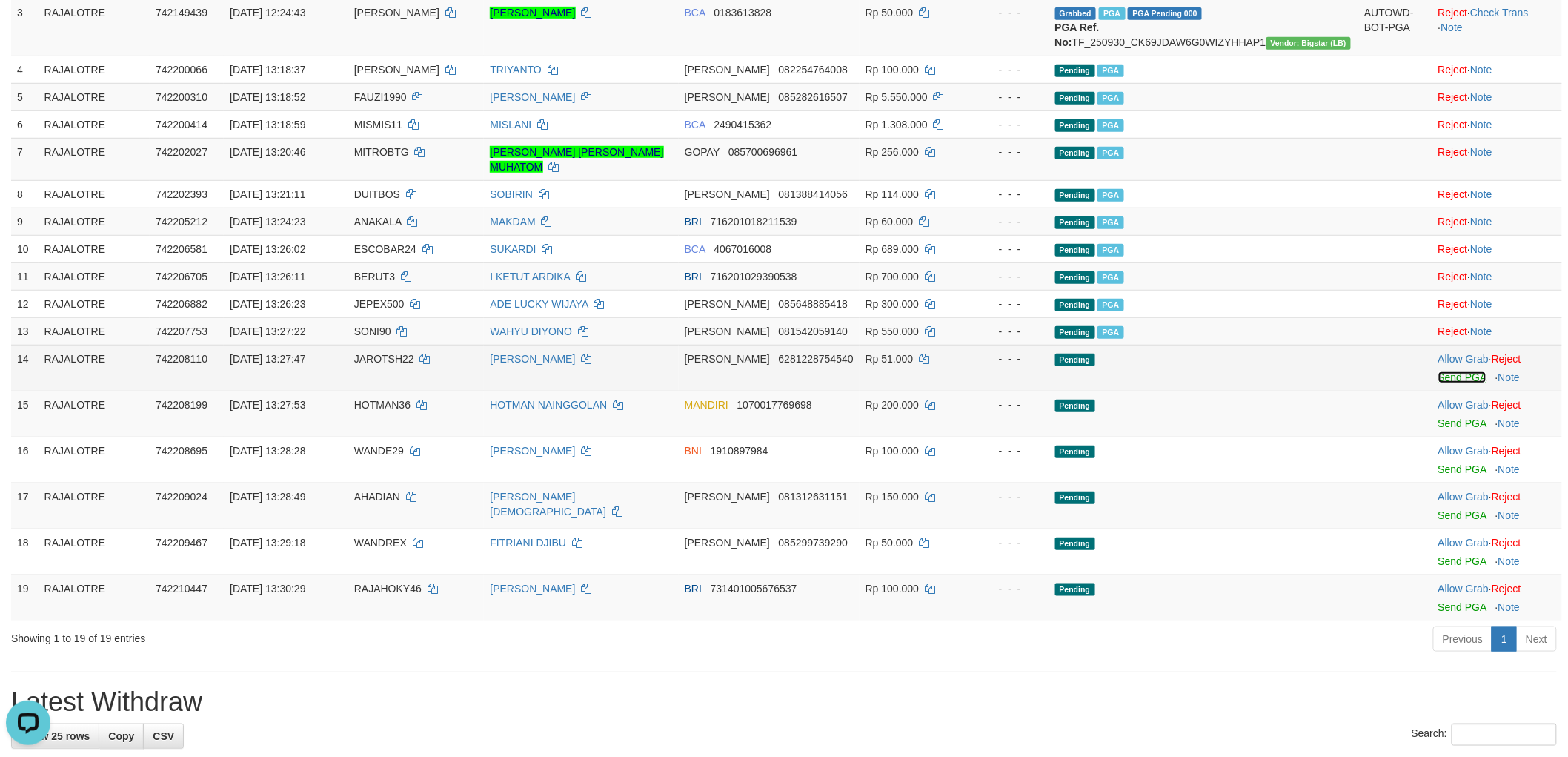
click at [1450, 383] on link "Send PGA" at bounding box center [1462, 377] width 48 height 12
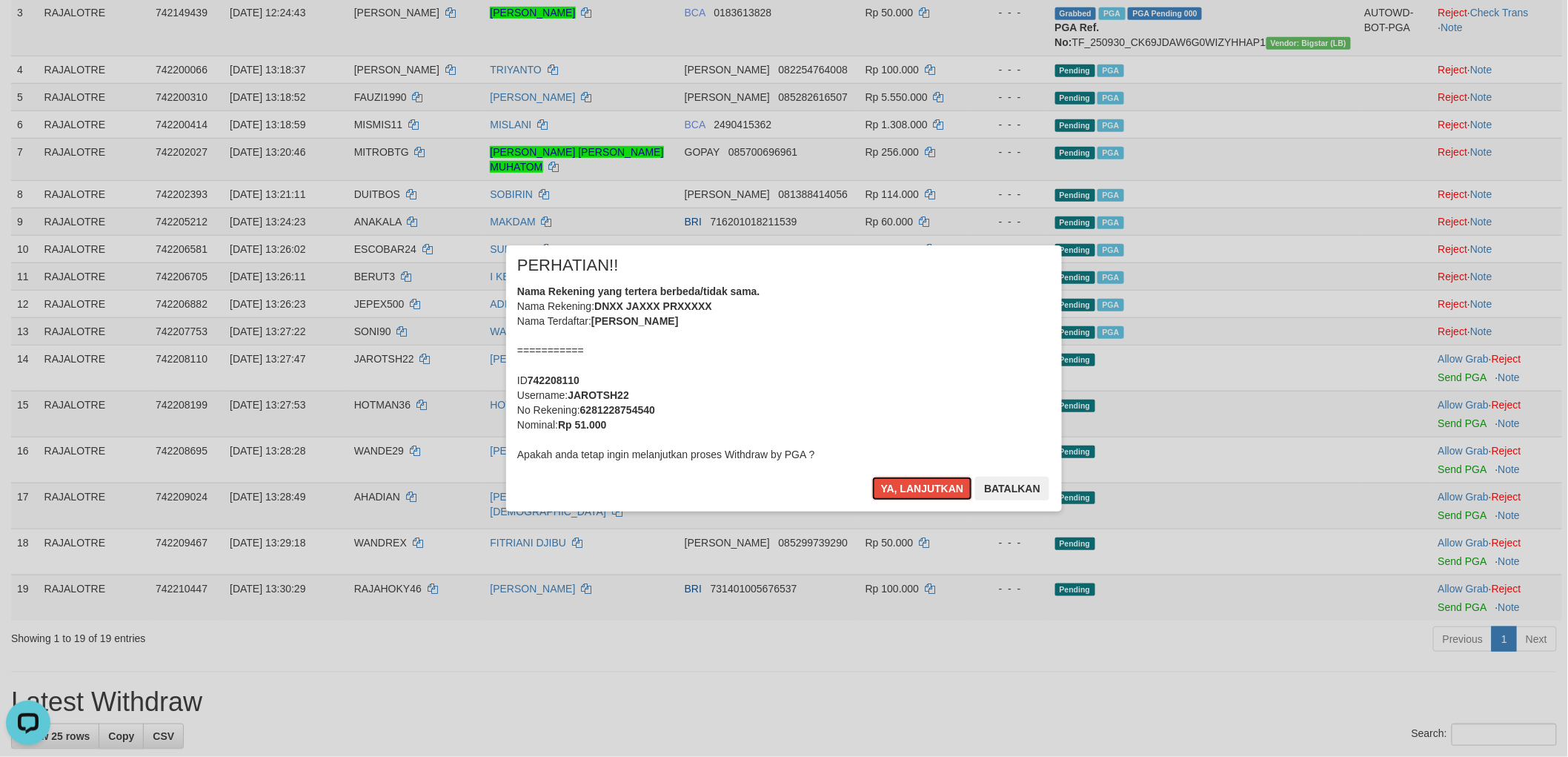
click at [873, 477] on button "Ya, lanjutkan" at bounding box center [923, 489] width 101 height 24
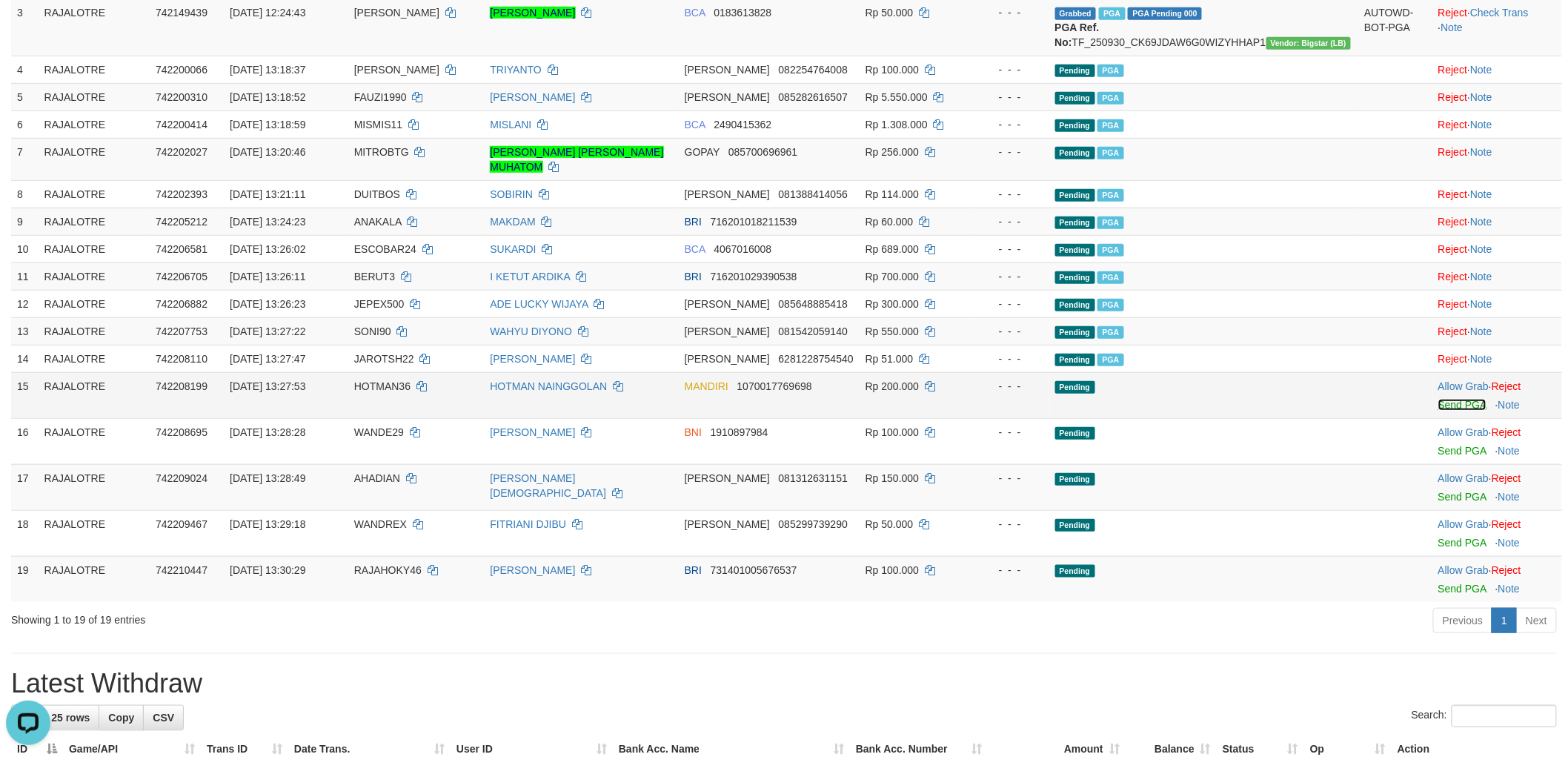
click at [1453, 411] on link "Send PGA" at bounding box center [1462, 405] width 48 height 12
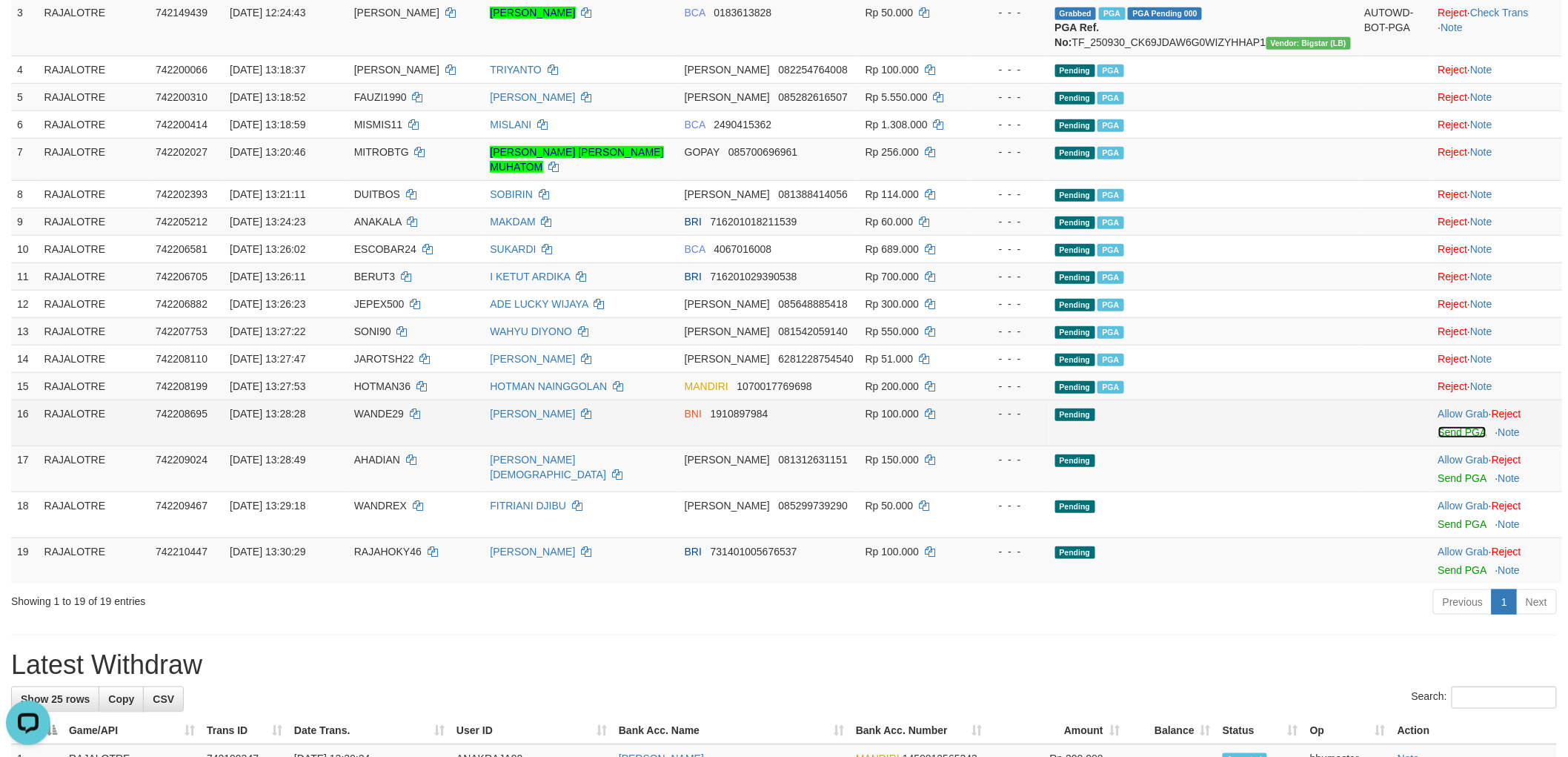
click at [1443, 438] on link "Send PGA" at bounding box center [1462, 432] width 48 height 12
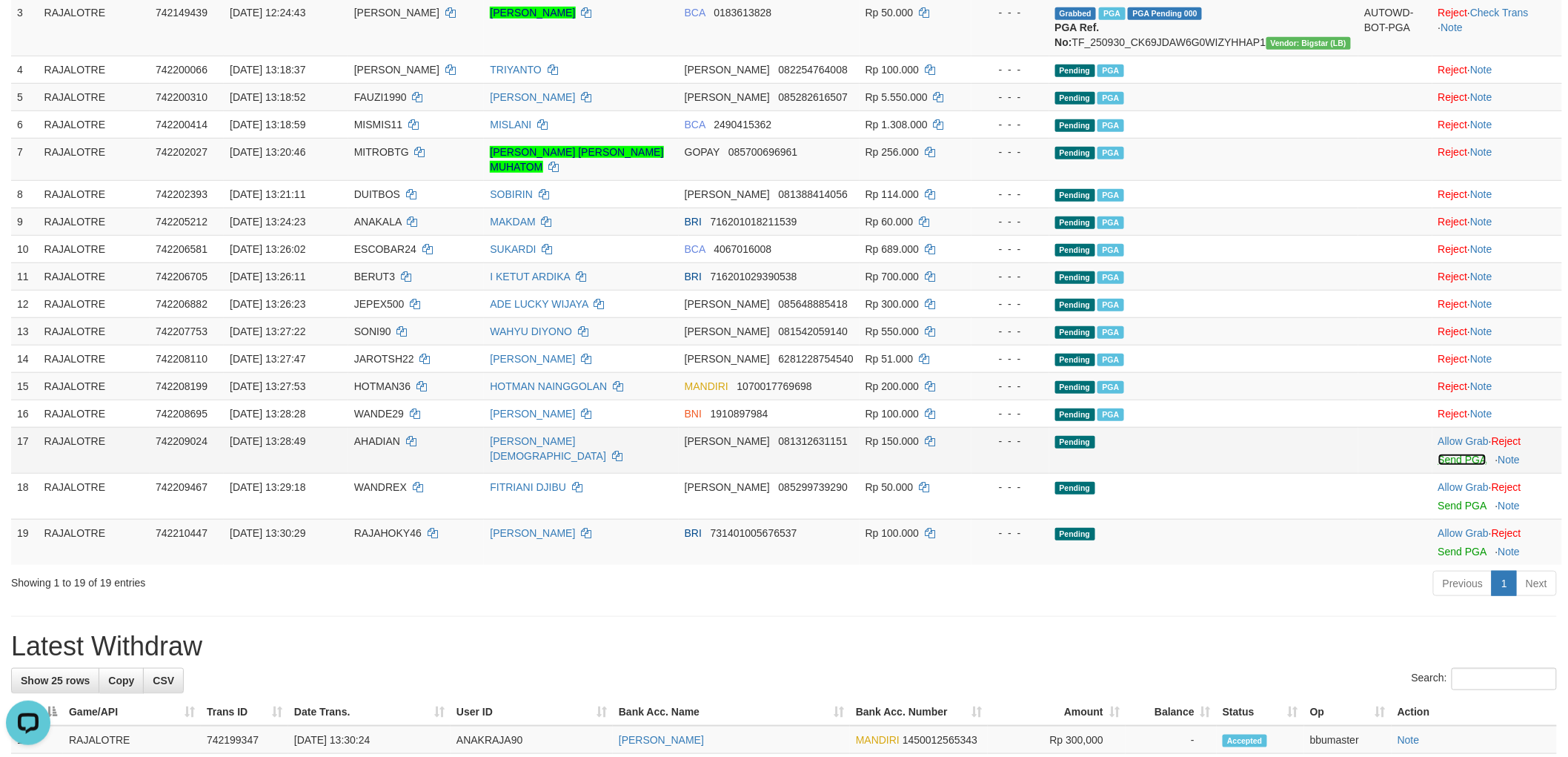
click at [1439, 466] on link "Send PGA" at bounding box center [1462, 460] width 48 height 12
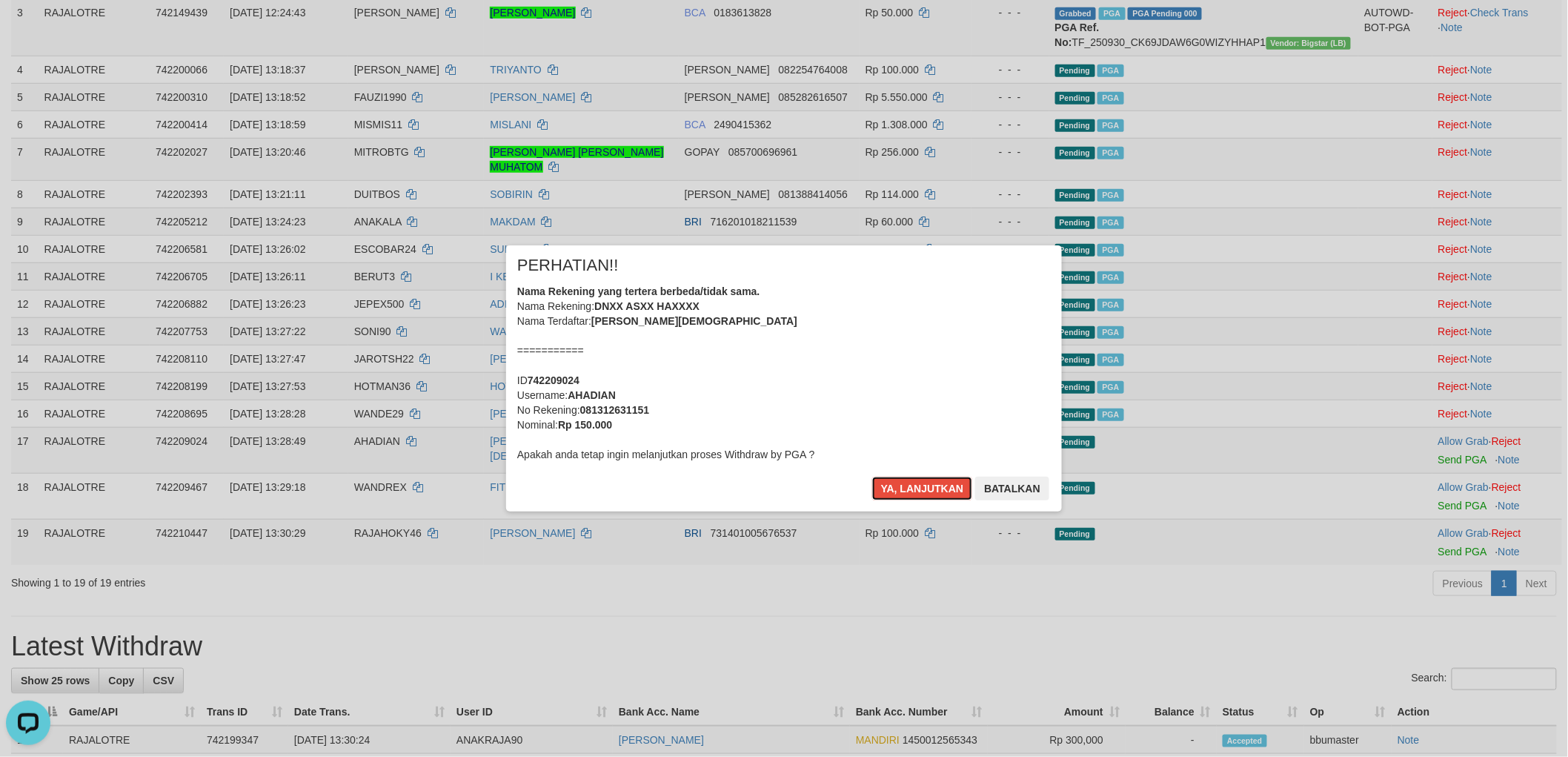
click at [873, 477] on button "Ya, lanjutkan" at bounding box center [923, 489] width 101 height 24
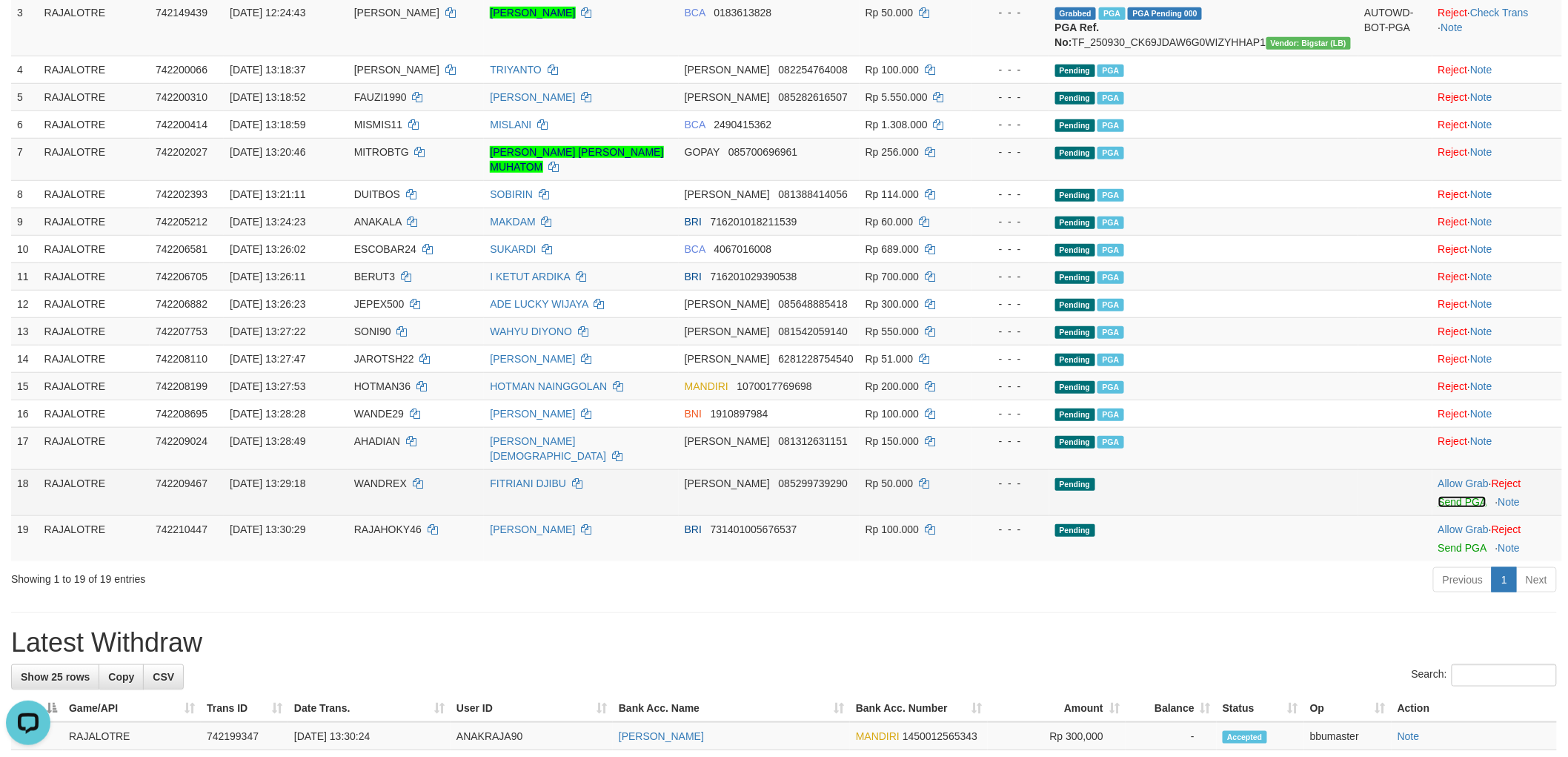
click at [1438, 508] on link "Send PGA" at bounding box center [1462, 502] width 48 height 12
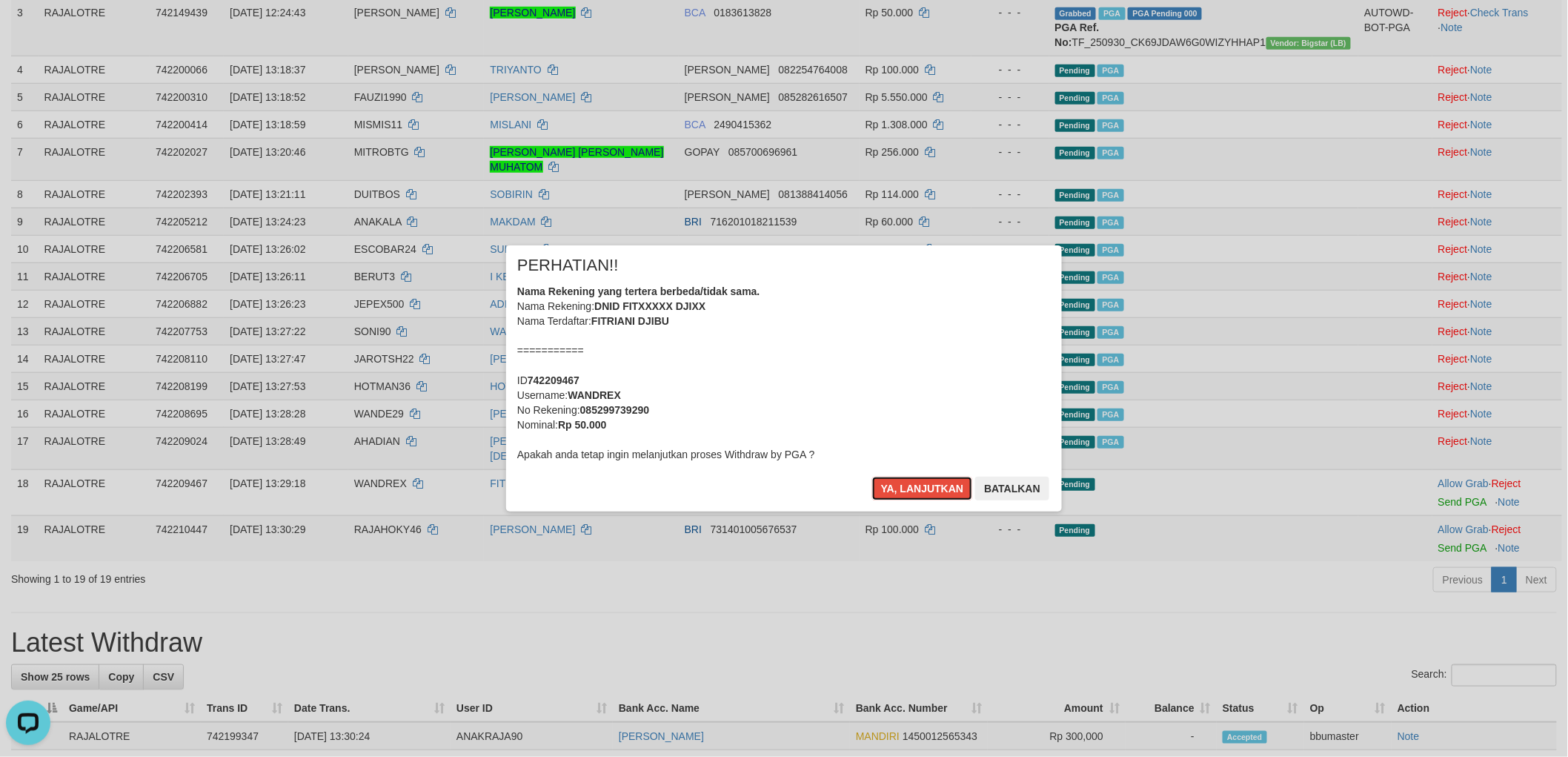
click at [873, 477] on button "Ya, lanjutkan" at bounding box center [923, 489] width 101 height 24
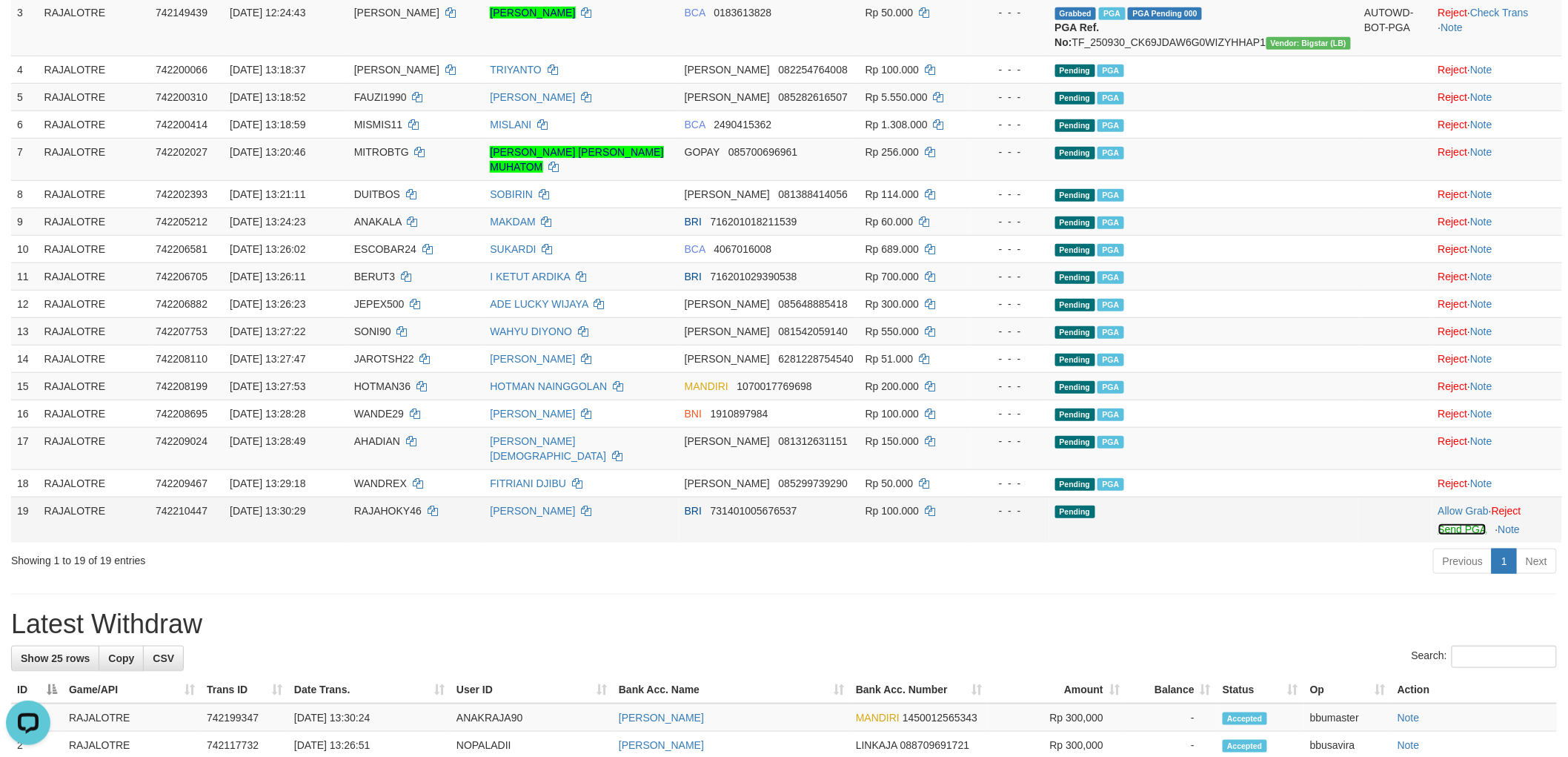
click at [1449, 536] on link "Send PGA" at bounding box center [1462, 530] width 48 height 12
